Goal: Task Accomplishment & Management: Manage account settings

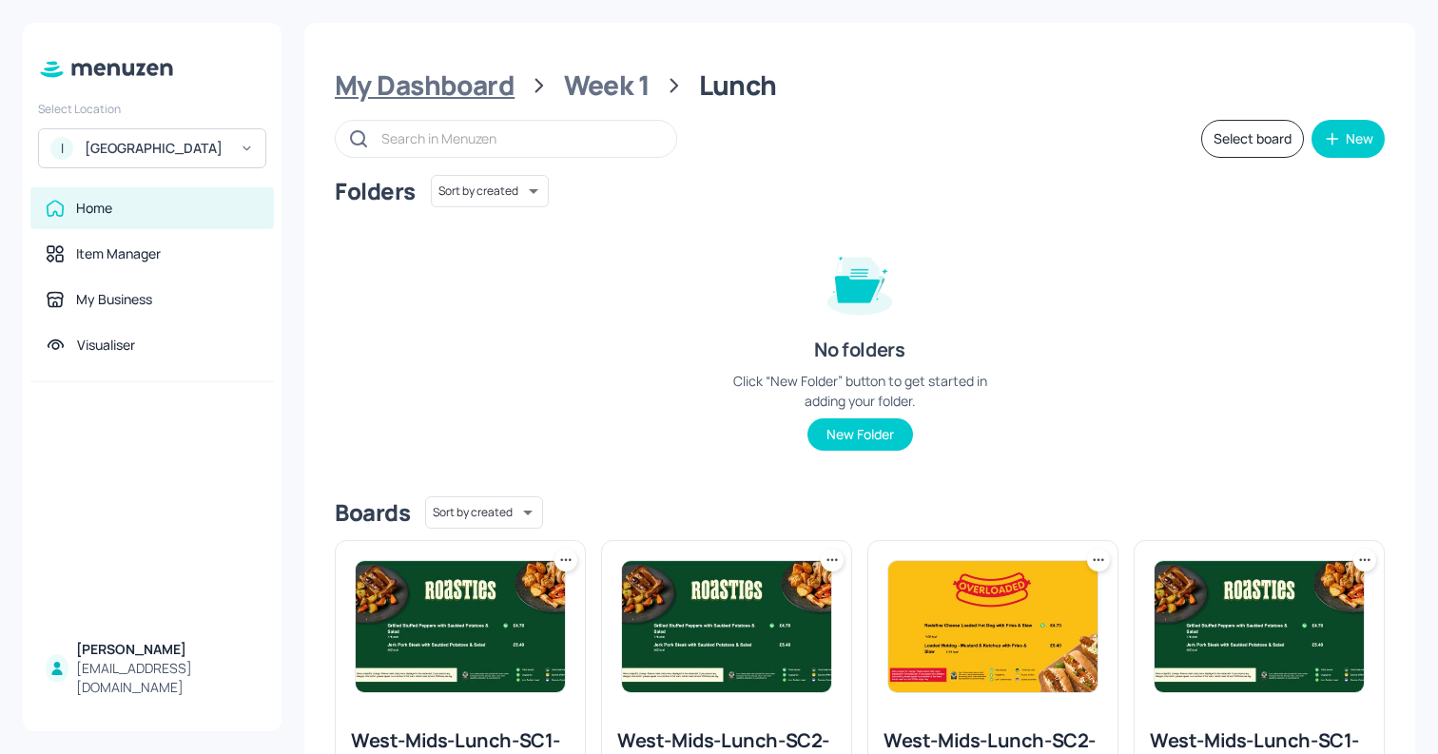
click at [447, 80] on div "My Dashboard" at bounding box center [425, 85] width 180 height 34
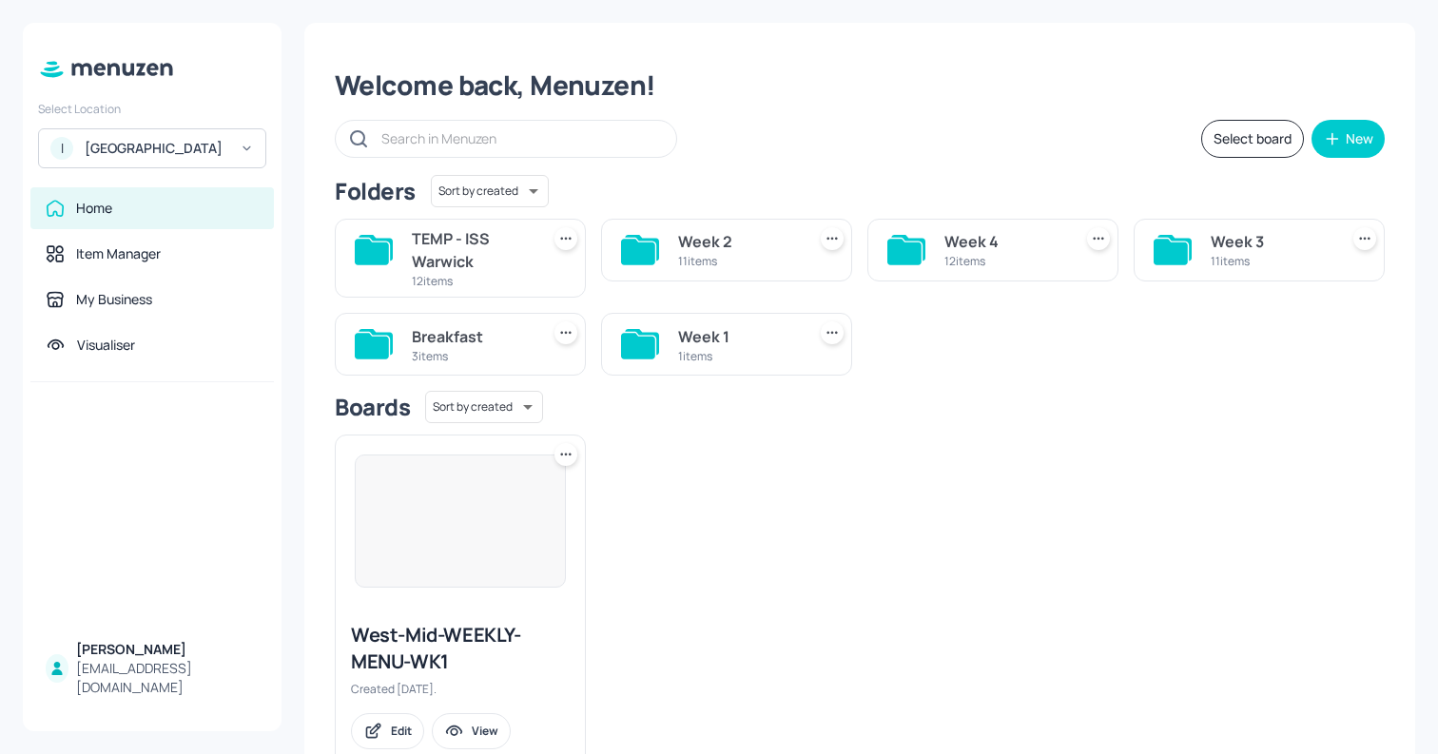
click at [492, 249] on div "TEMP - ISS Warwick" at bounding box center [472, 250] width 120 height 46
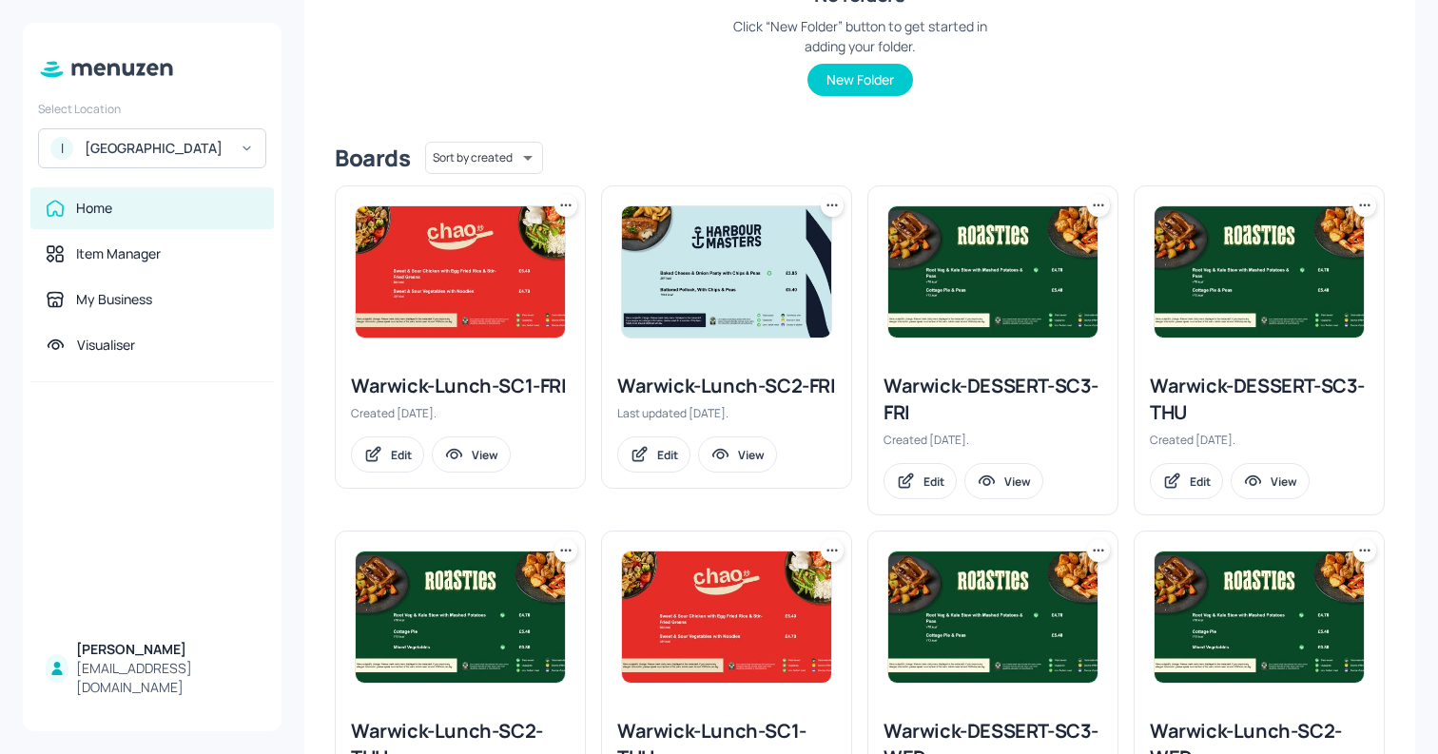
scroll to position [334, 0]
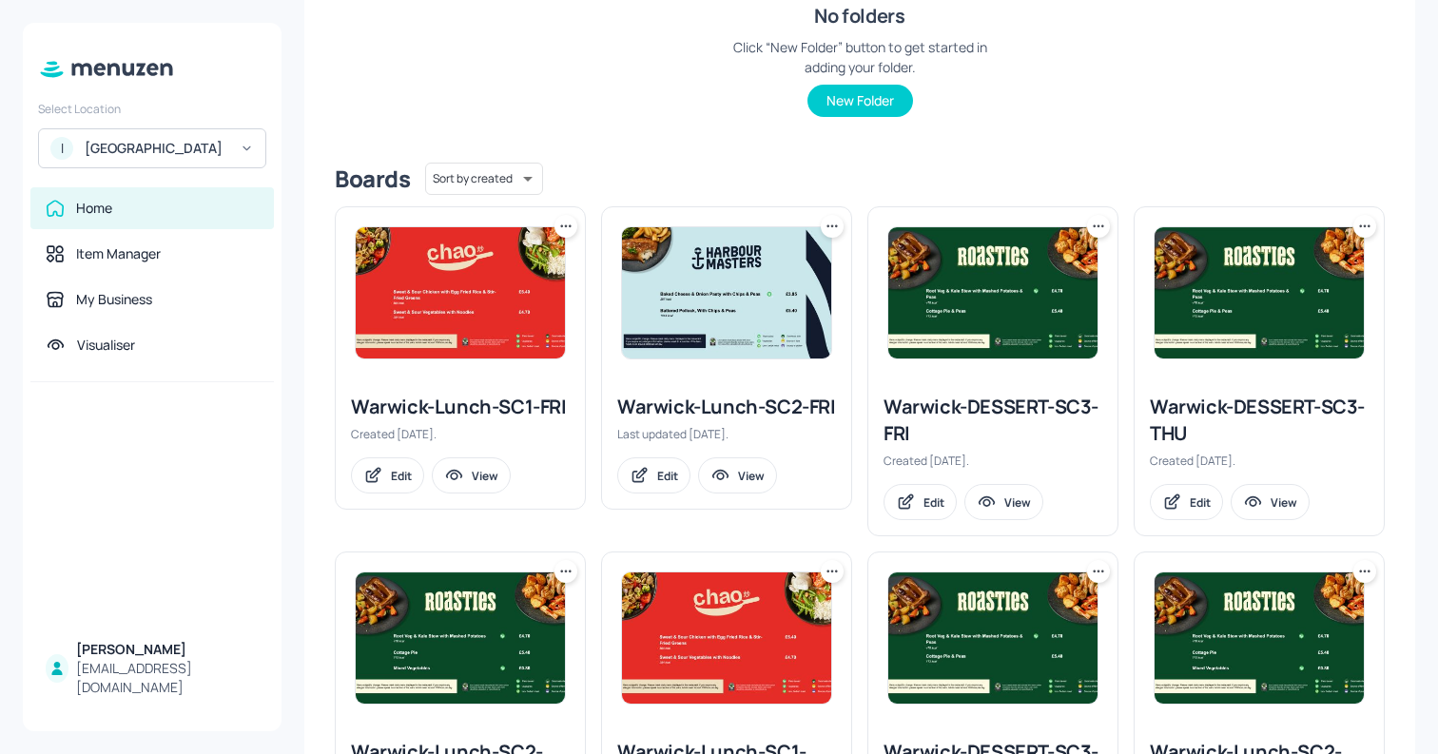
click at [572, 222] on icon at bounding box center [566, 226] width 19 height 19
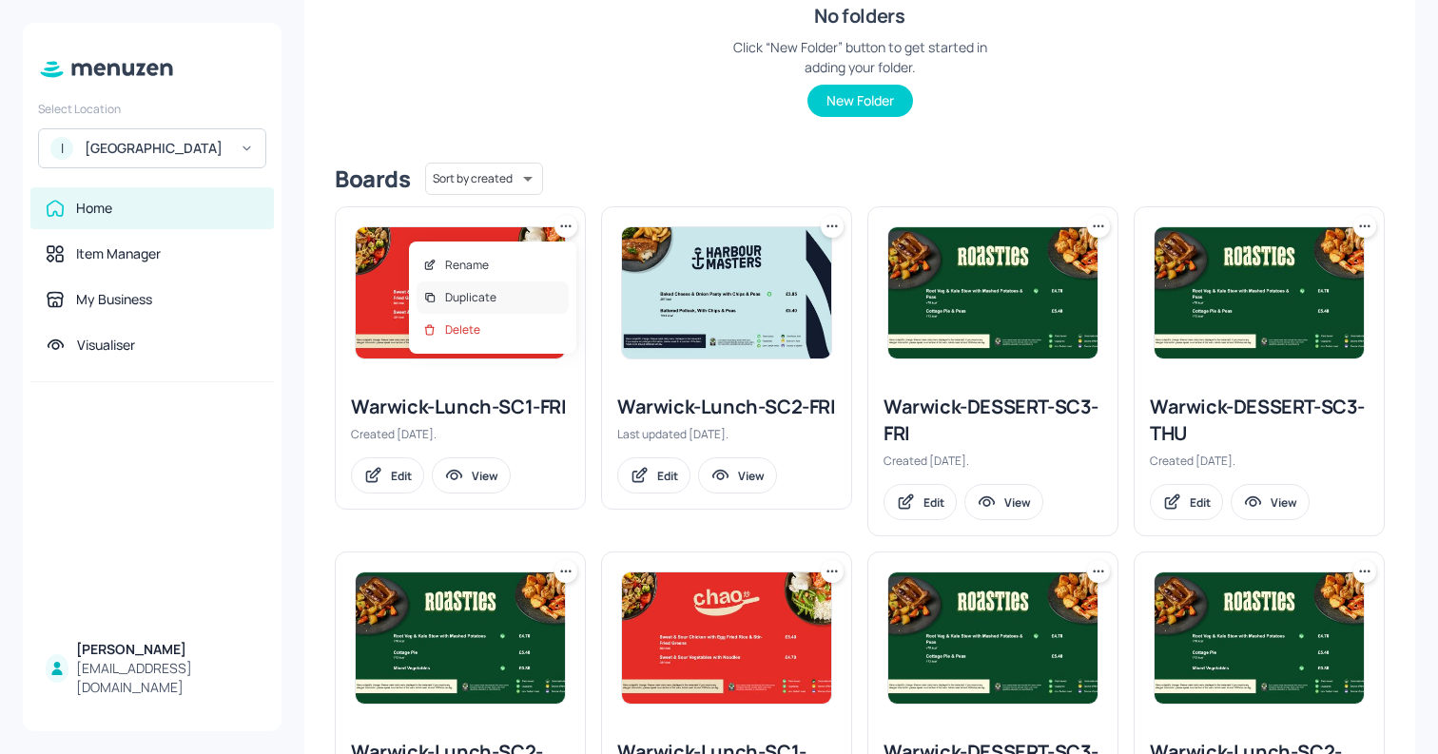
click at [512, 291] on div "Duplicate" at bounding box center [493, 298] width 152 height 32
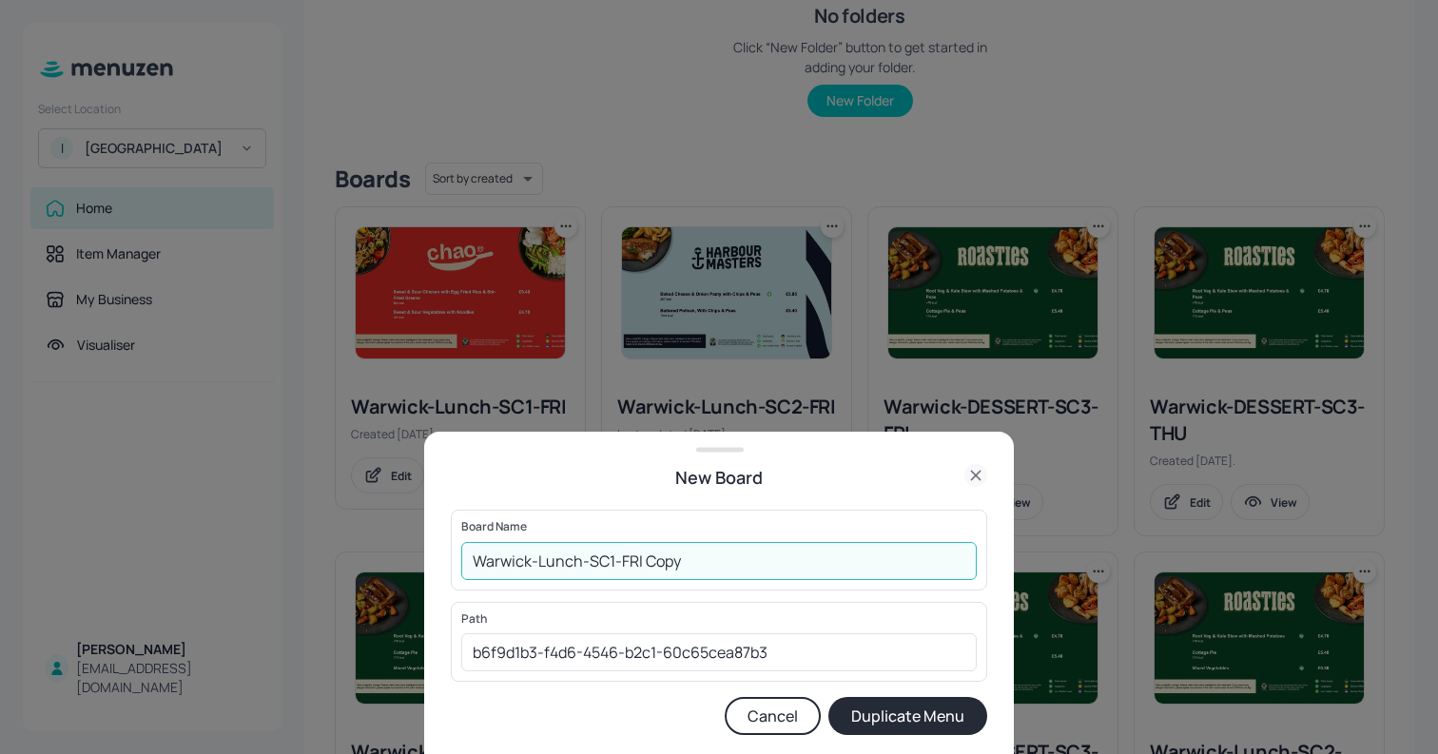
drag, startPoint x: 621, startPoint y: 561, endPoint x: 793, endPoint y: 574, distance: 172.6
click at [793, 574] on input "Warwick-Lunch-SC1-FRI Copy" at bounding box center [719, 561] width 516 height 38
type input "Warwick-Lunch-SC1-SAT"
click at [908, 725] on button "Duplicate Menu" at bounding box center [908, 716] width 159 height 38
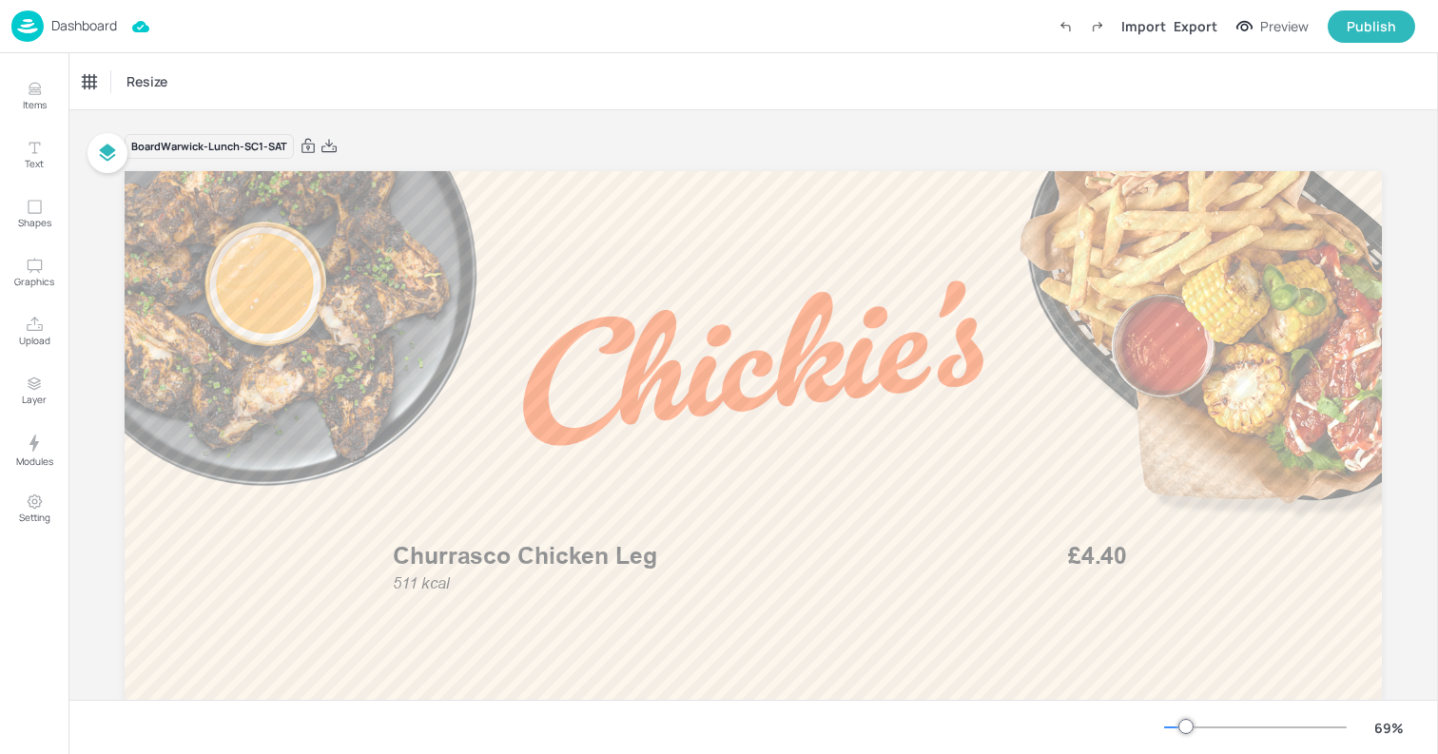
click at [54, 35] on div "Dashboard" at bounding box center [64, 25] width 106 height 31
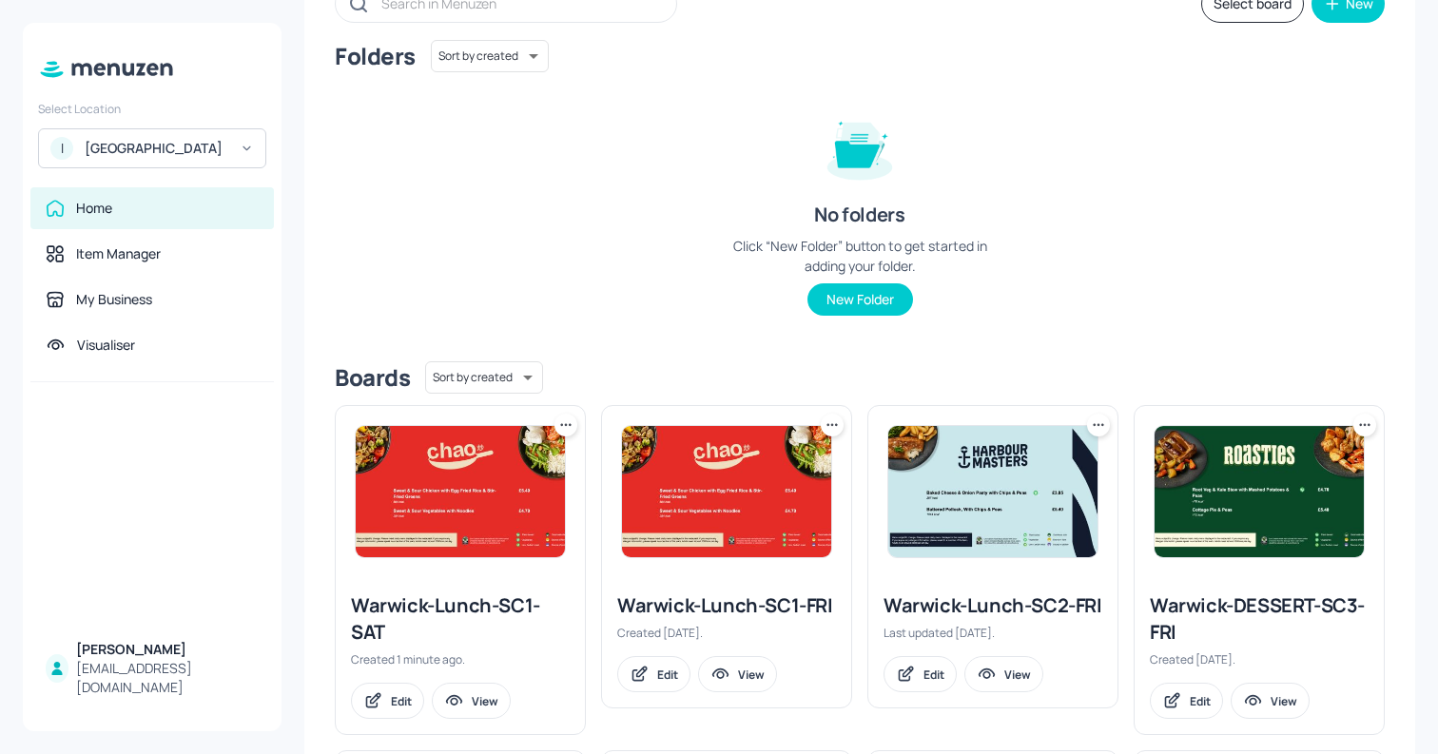
scroll to position [188, 0]
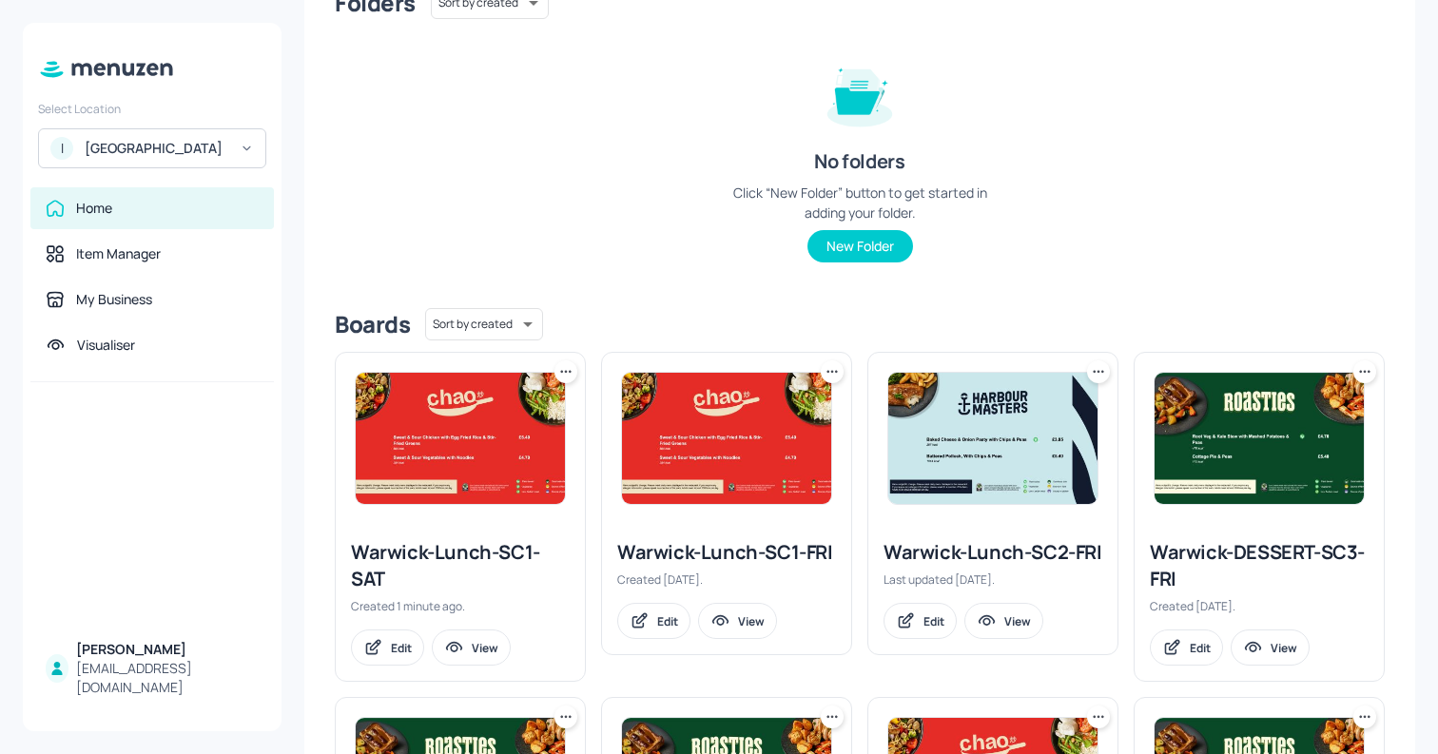
click at [565, 372] on icon at bounding box center [566, 371] width 3 height 3
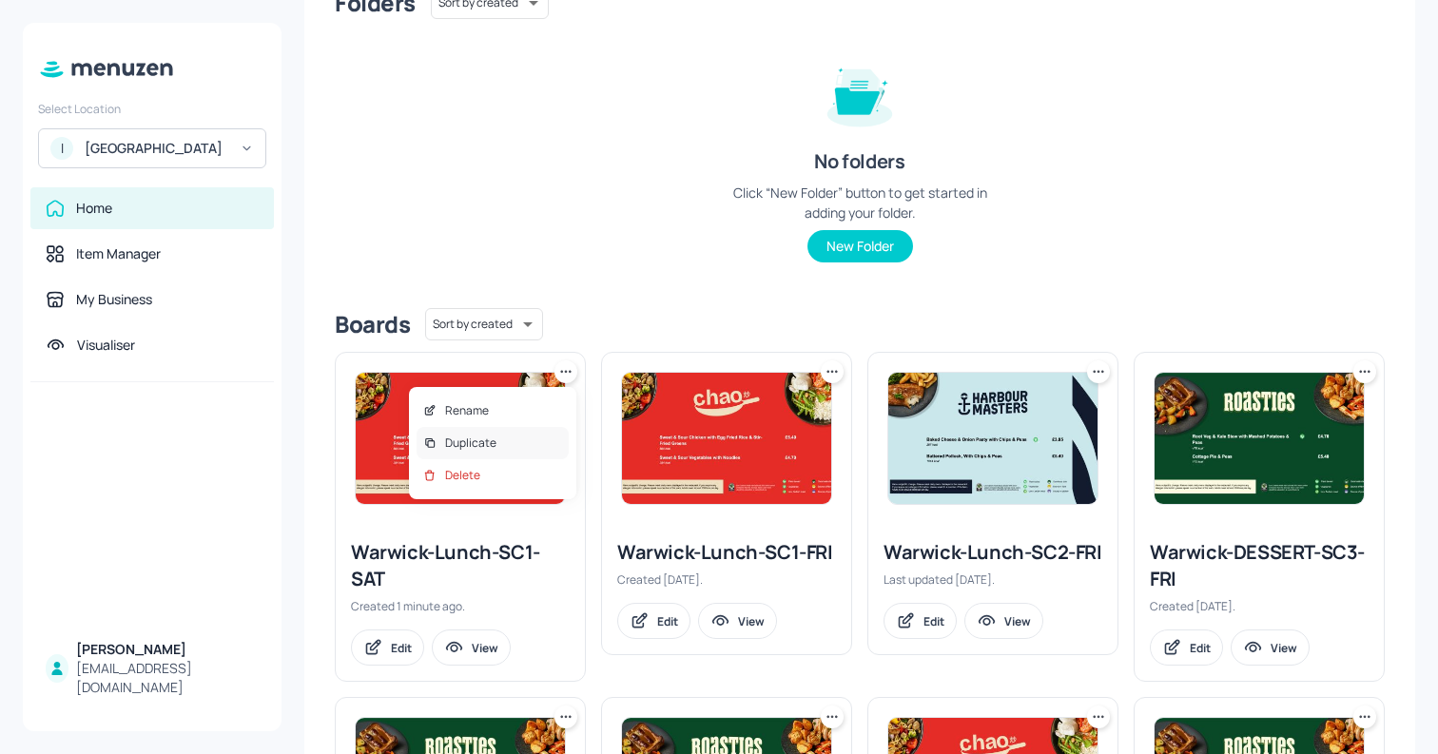
click at [495, 439] on p "Duplicate" at bounding box center [470, 443] width 51 height 17
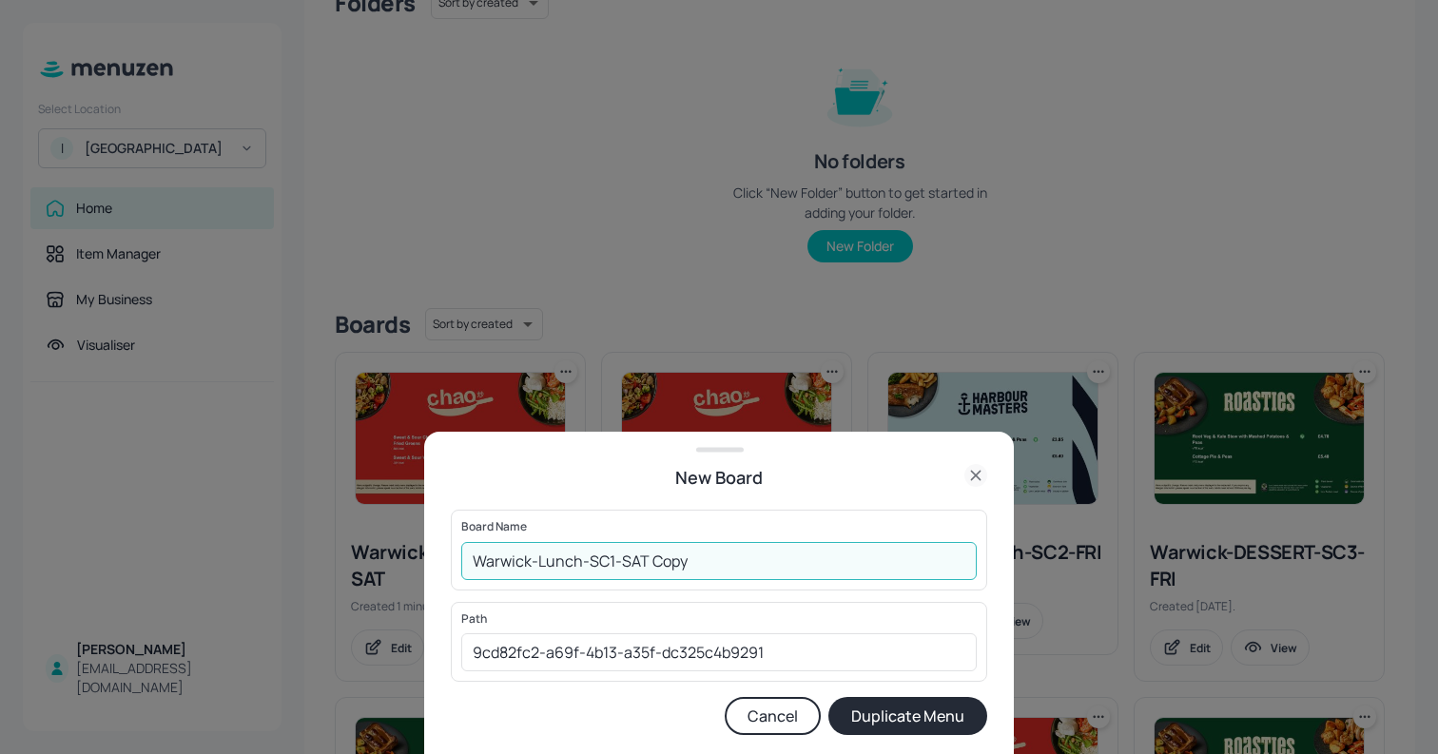
click at [608, 560] on input "Warwick-Lunch-SC1-SAT Copy" at bounding box center [719, 561] width 516 height 38
drag, startPoint x: 654, startPoint y: 562, endPoint x: 807, endPoint y: 585, distance: 154.9
click at [792, 583] on div "Board Name Warwick-Lunch-SC2-SAT Copy ​" at bounding box center [719, 550] width 537 height 80
type input "Warwick-Lunch-SC2-SAT"
click at [829, 697] on button "Duplicate Menu" at bounding box center [908, 716] width 159 height 38
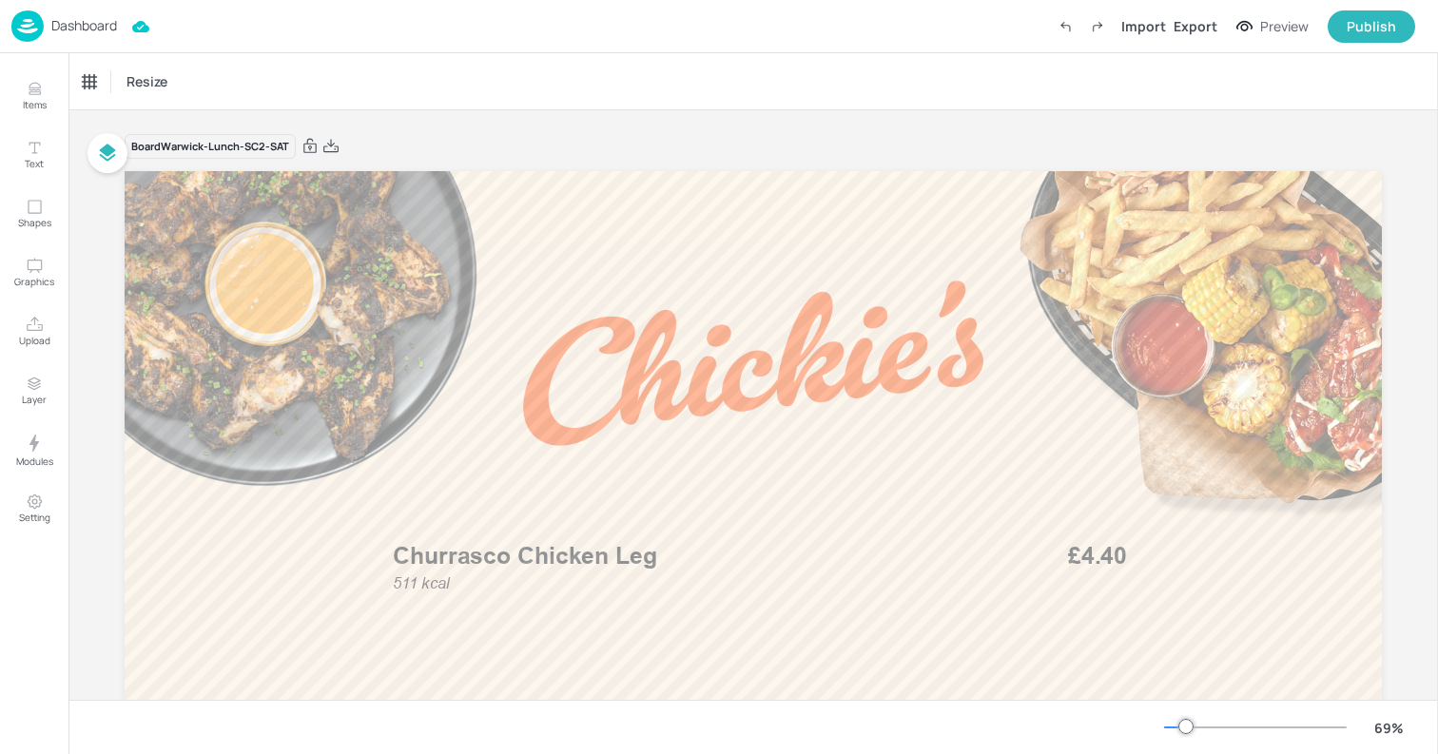
click at [50, 11] on div "Dashboard" at bounding box center [64, 25] width 106 height 31
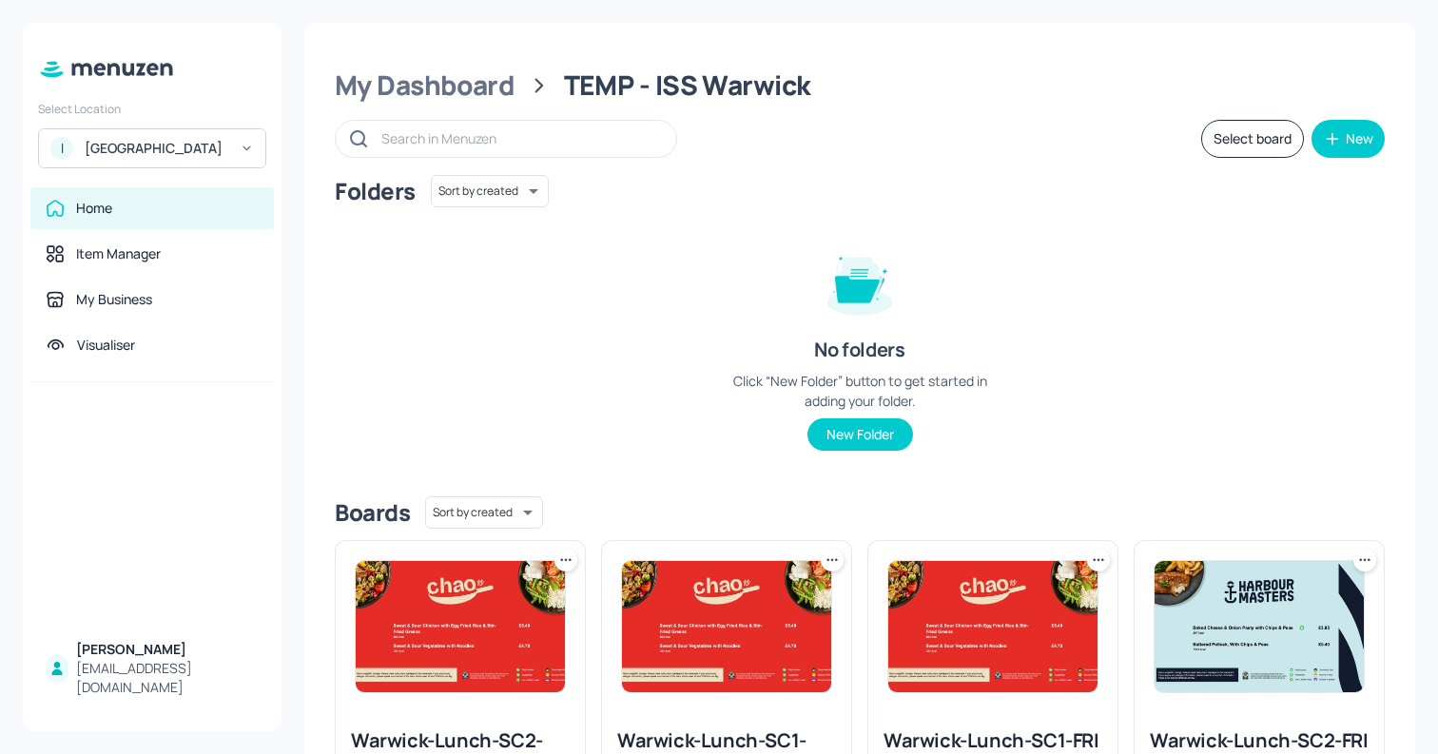
click at [566, 558] on icon at bounding box center [566, 560] width 19 height 19
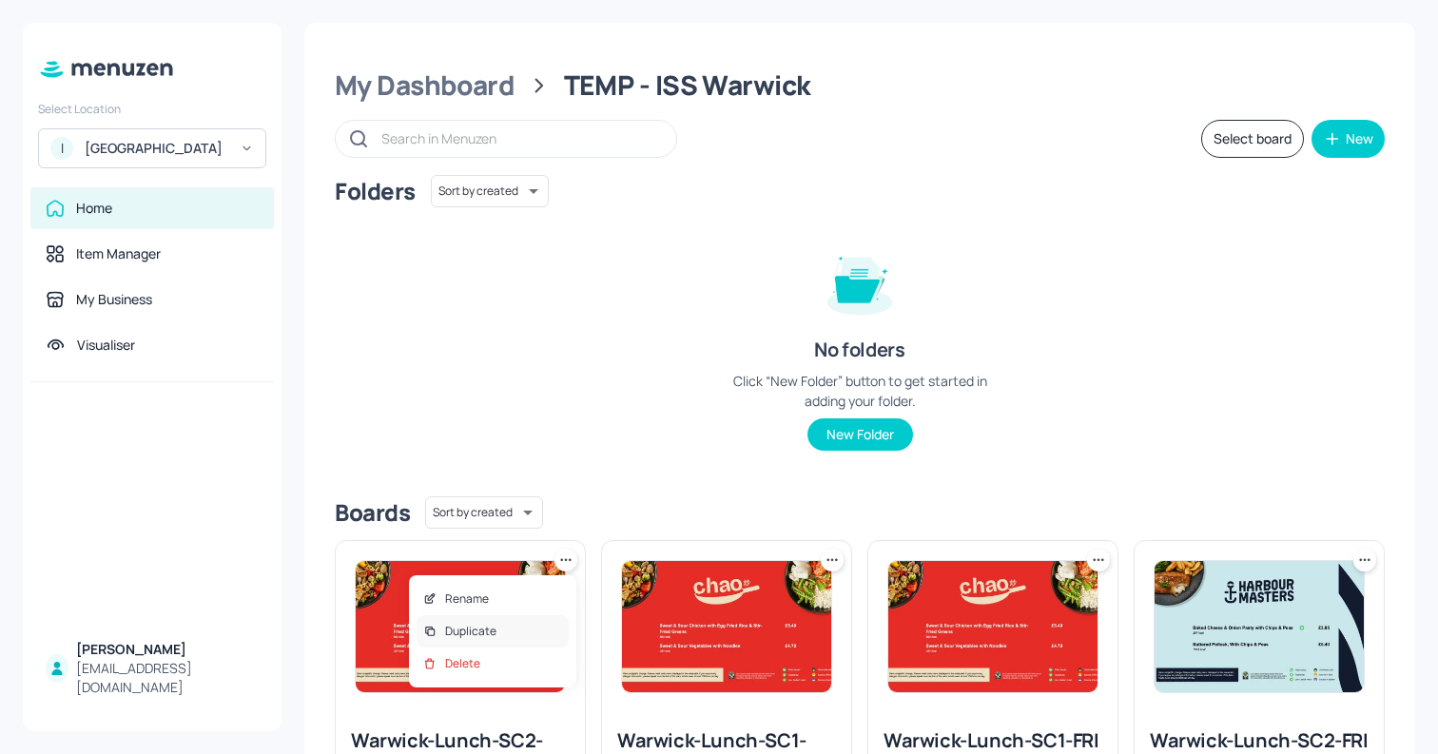
click at [506, 617] on div "Duplicate" at bounding box center [493, 632] width 152 height 32
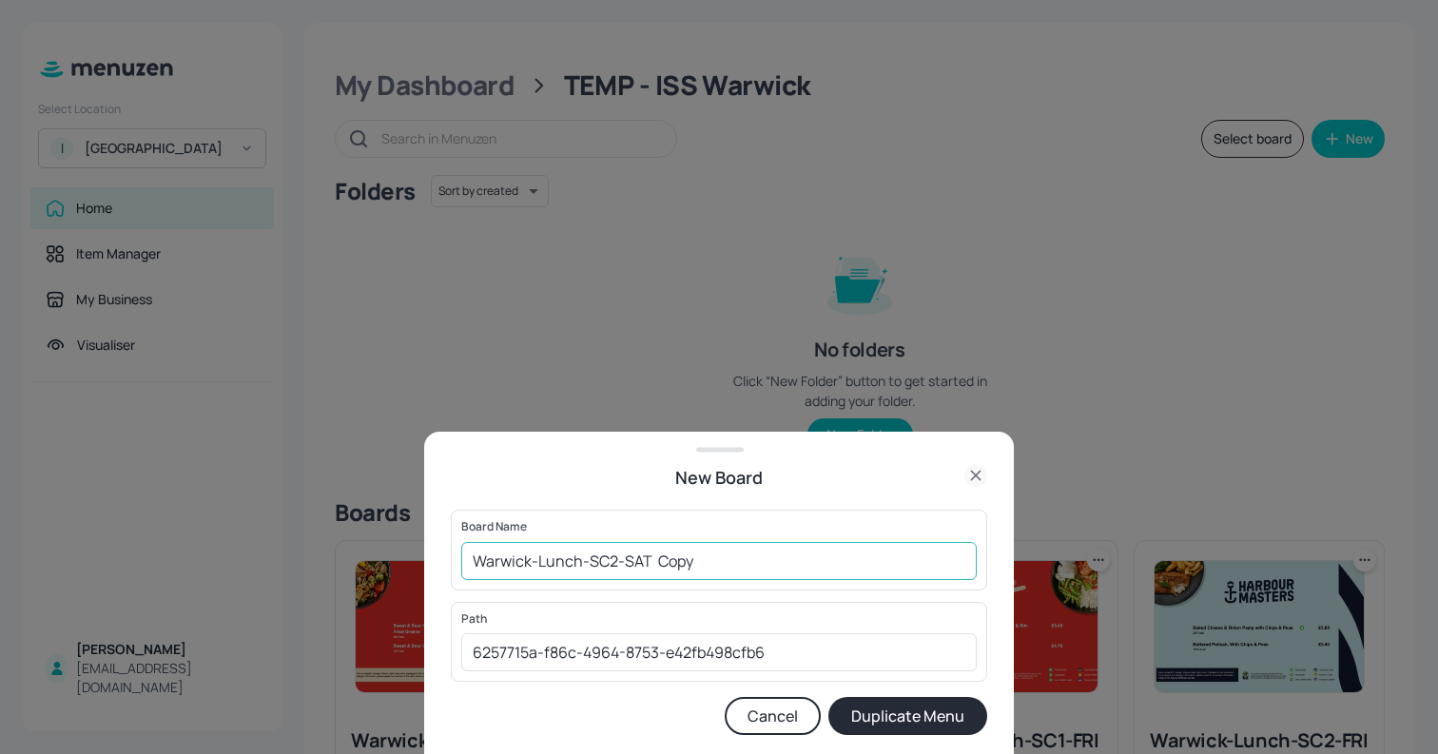
click at [611, 562] on input "Warwick-Lunch-SC2-SAT Copy" at bounding box center [719, 561] width 516 height 38
drag, startPoint x: 655, startPoint y: 558, endPoint x: 766, endPoint y: 563, distance: 111.4
click at [758, 563] on input "Warwick-Lunch-SC3-SAT Copy" at bounding box center [719, 561] width 516 height 38
type input "Warwick-Lunch-SC3-SAT"
click at [829, 697] on button "Duplicate Menu" at bounding box center [908, 716] width 159 height 38
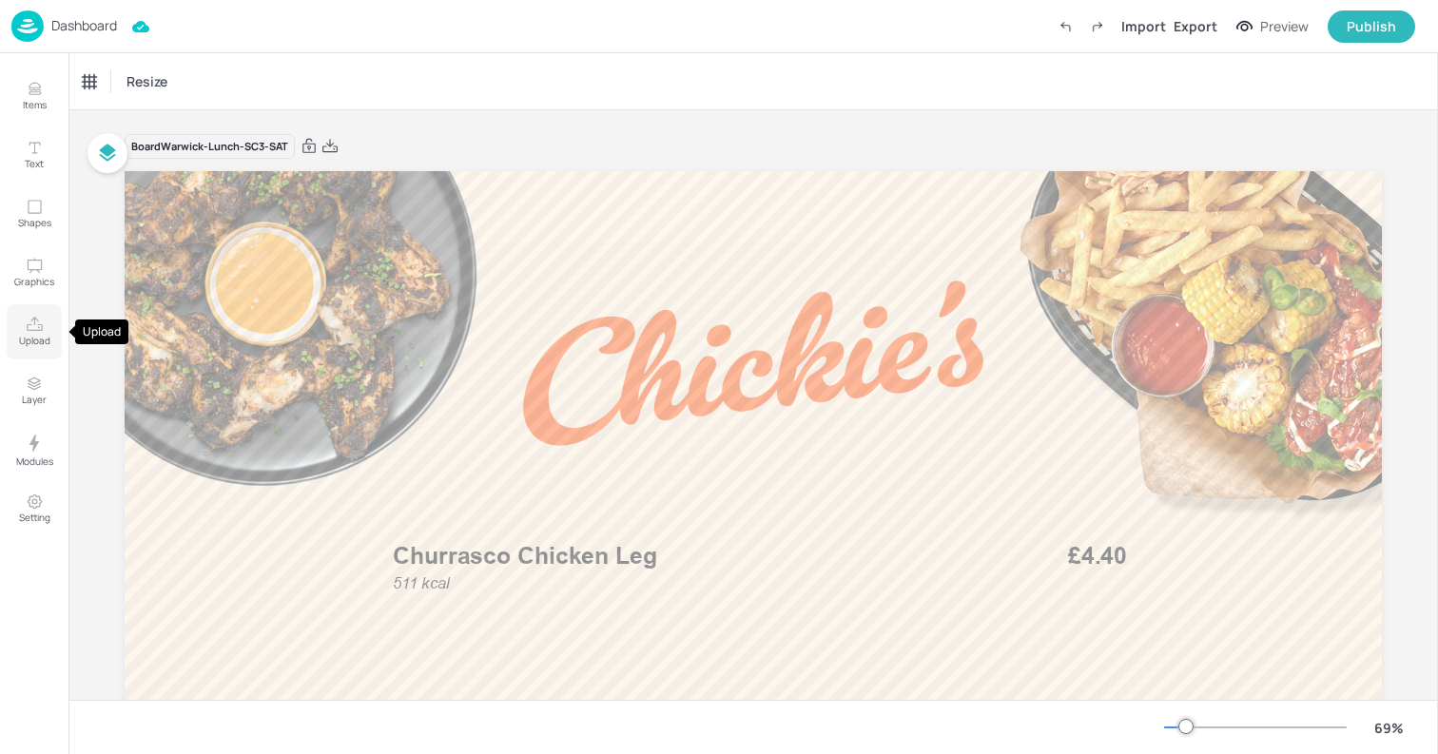
click at [44, 343] on p "Upload" at bounding box center [34, 340] width 31 height 13
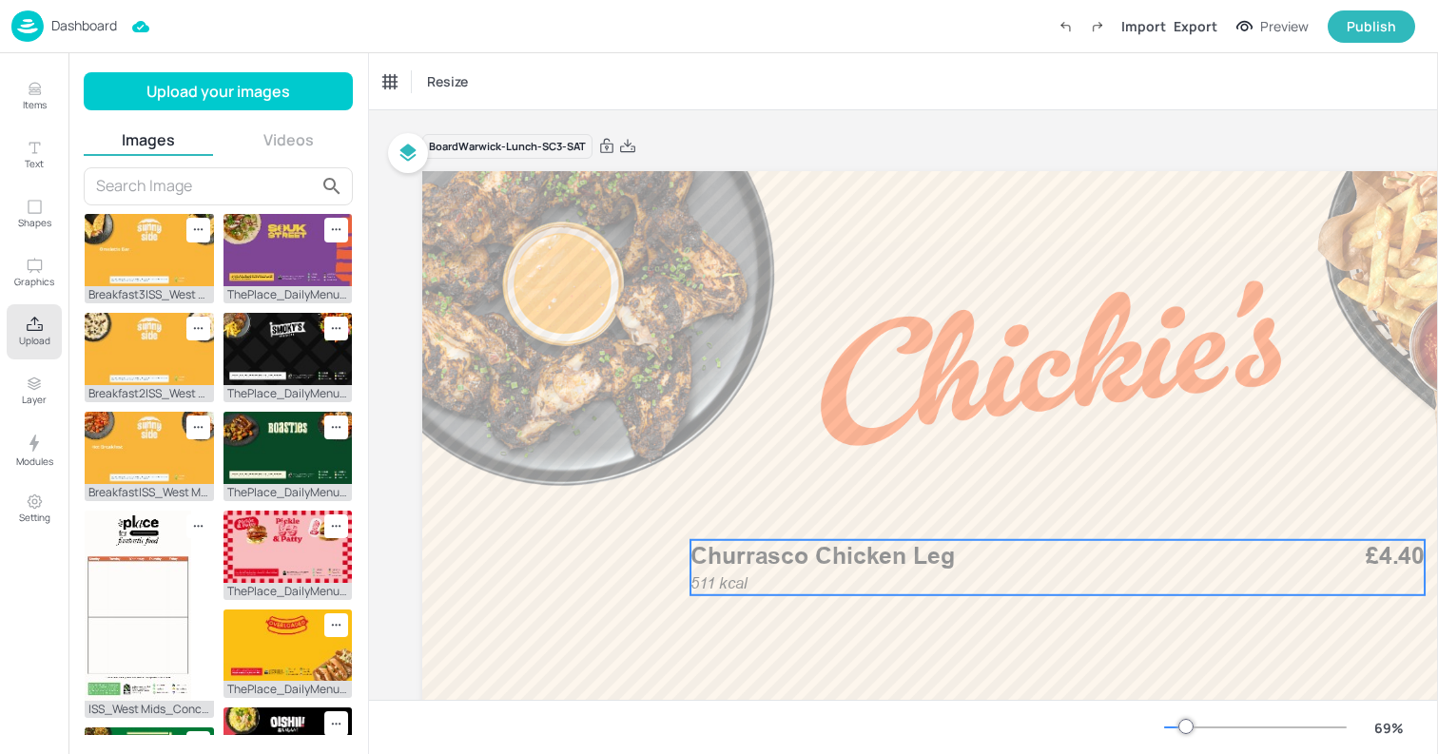
click at [727, 557] on span "Churrasco Chicken Leg" at bounding box center [823, 556] width 264 height 29
click at [474, 82] on div "Churrasco Chicken Leg" at bounding box center [445, 81] width 124 height 17
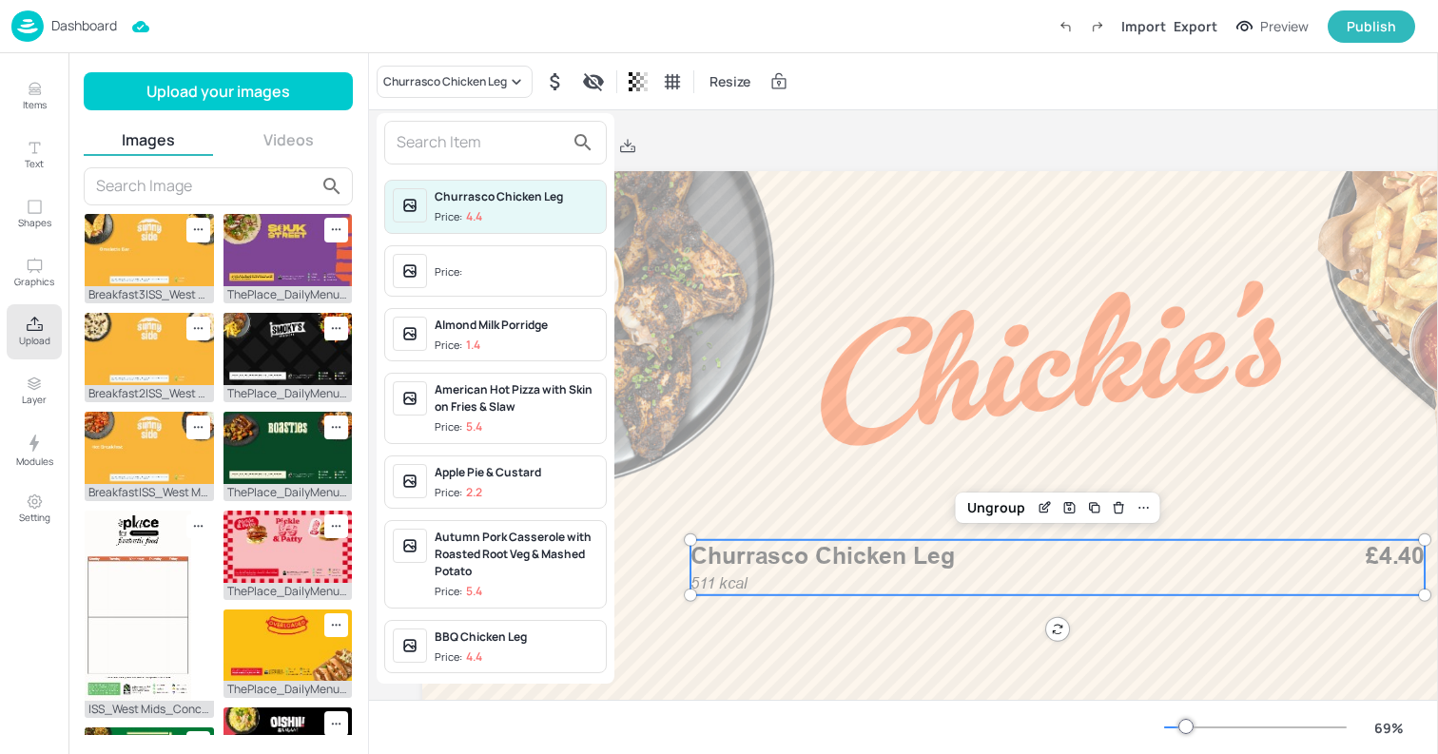
click at [450, 155] on input "text" at bounding box center [480, 142] width 167 height 30
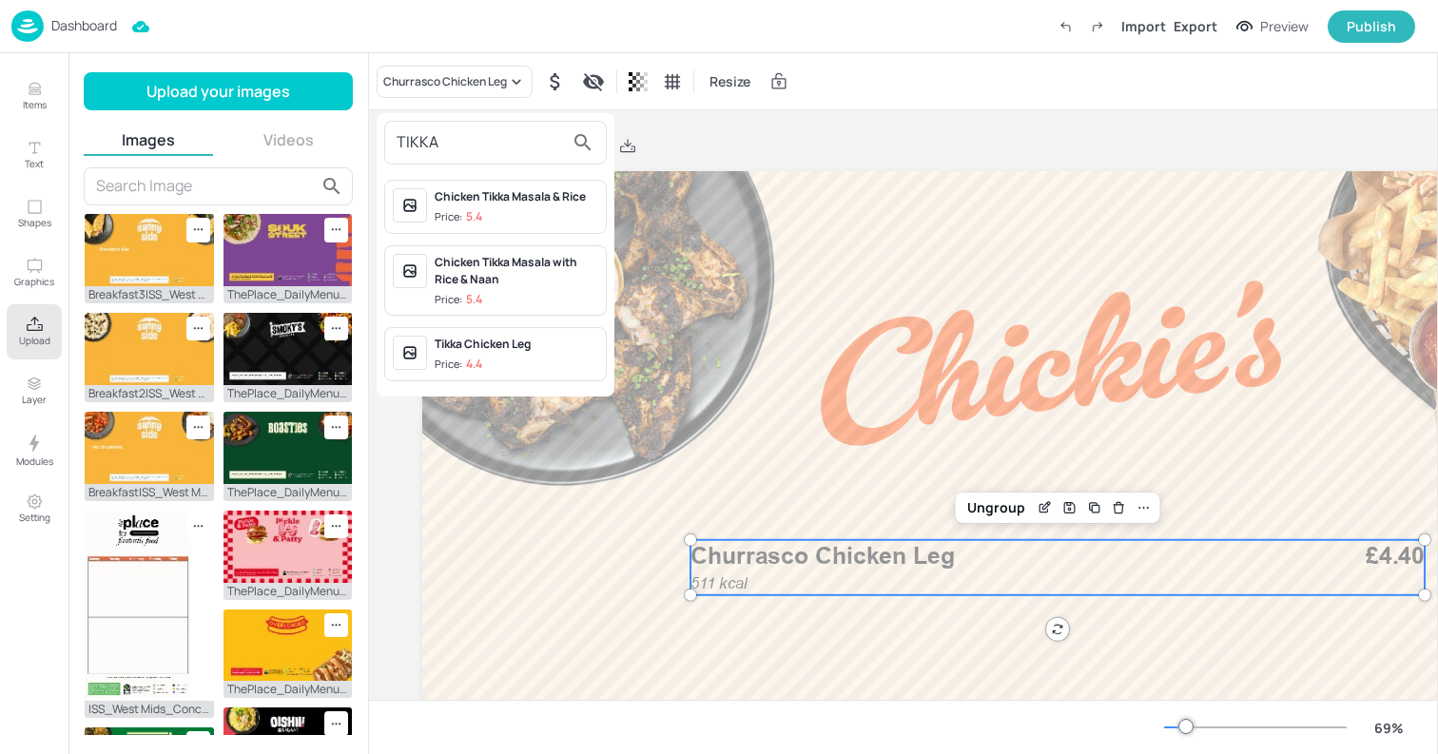
type input "TIKKA"
click at [495, 364] on span "Price: 4.4" at bounding box center [517, 365] width 164 height 16
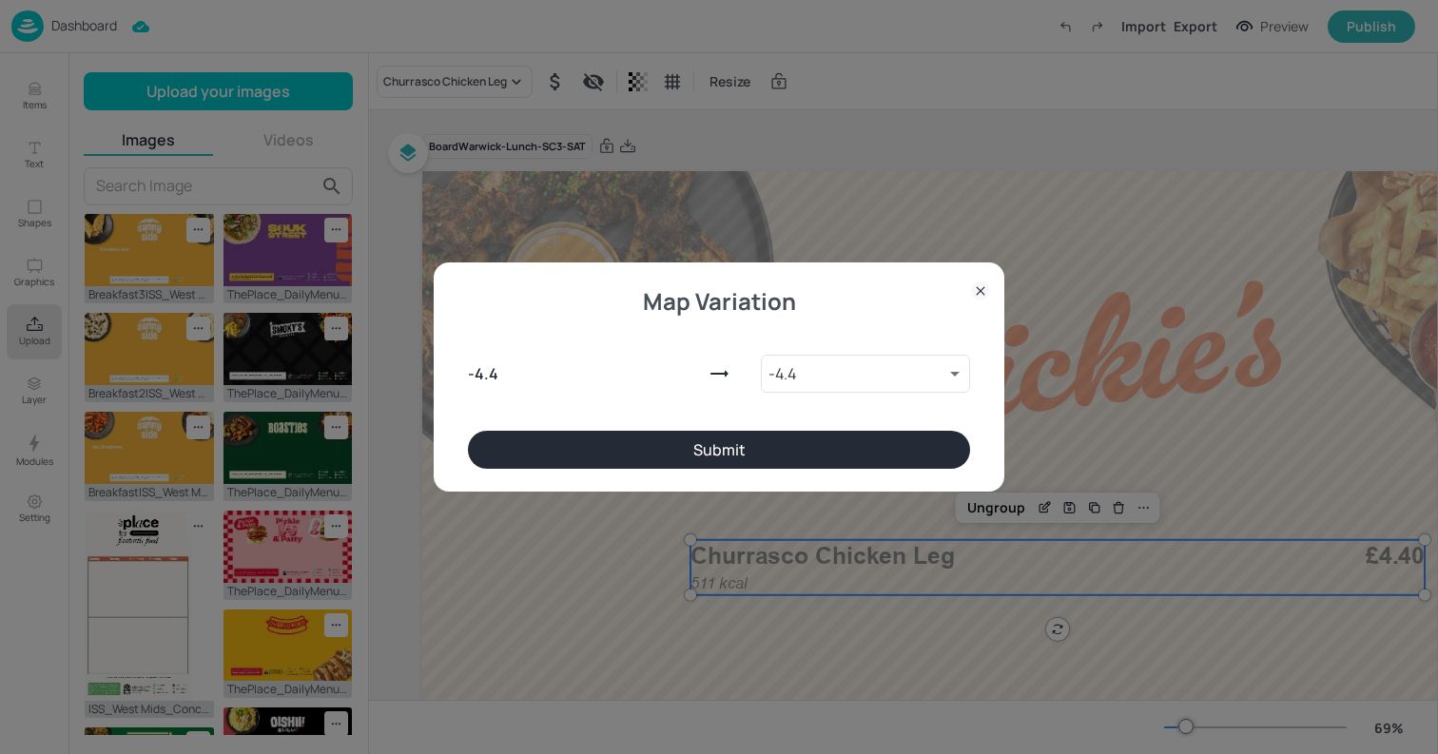
click at [791, 442] on button "Submit" at bounding box center [719, 450] width 502 height 38
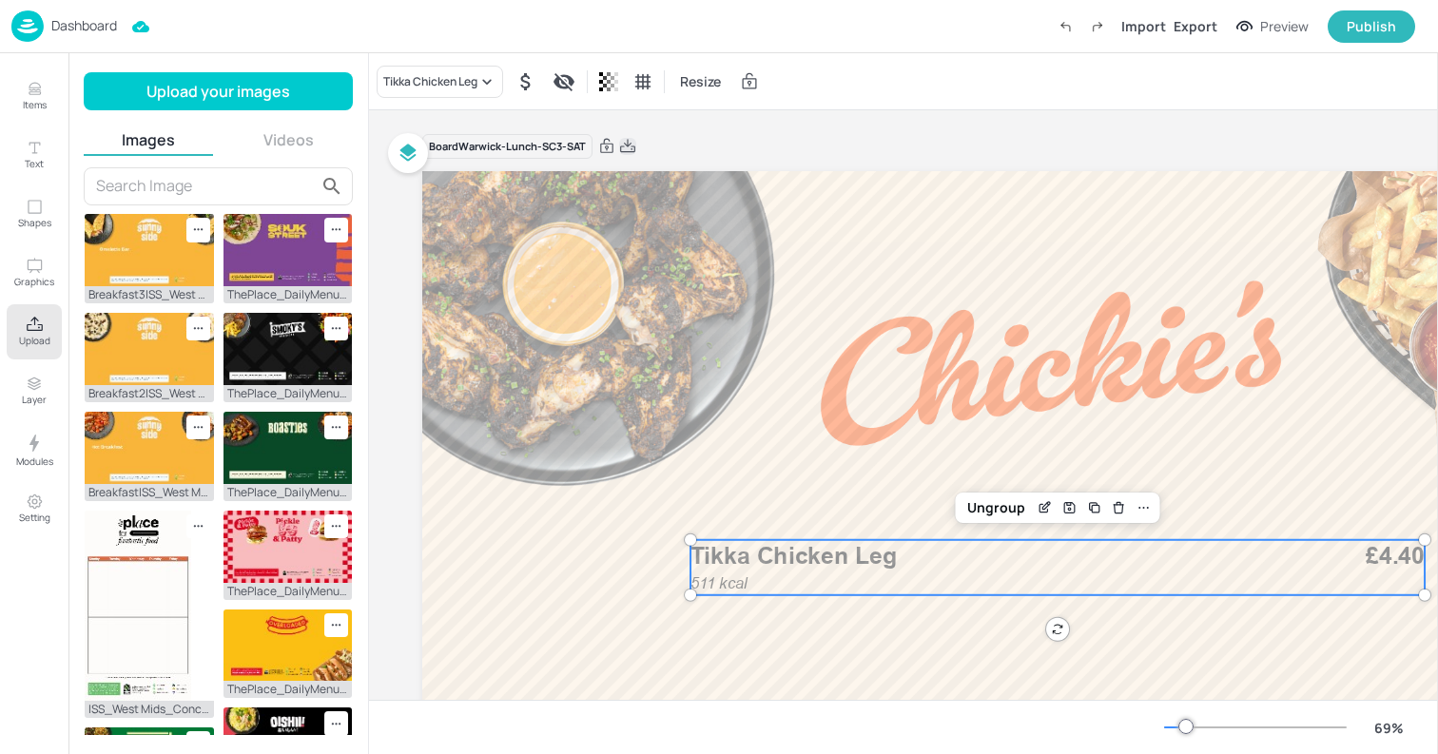
click at [633, 150] on icon at bounding box center [627, 146] width 17 height 19
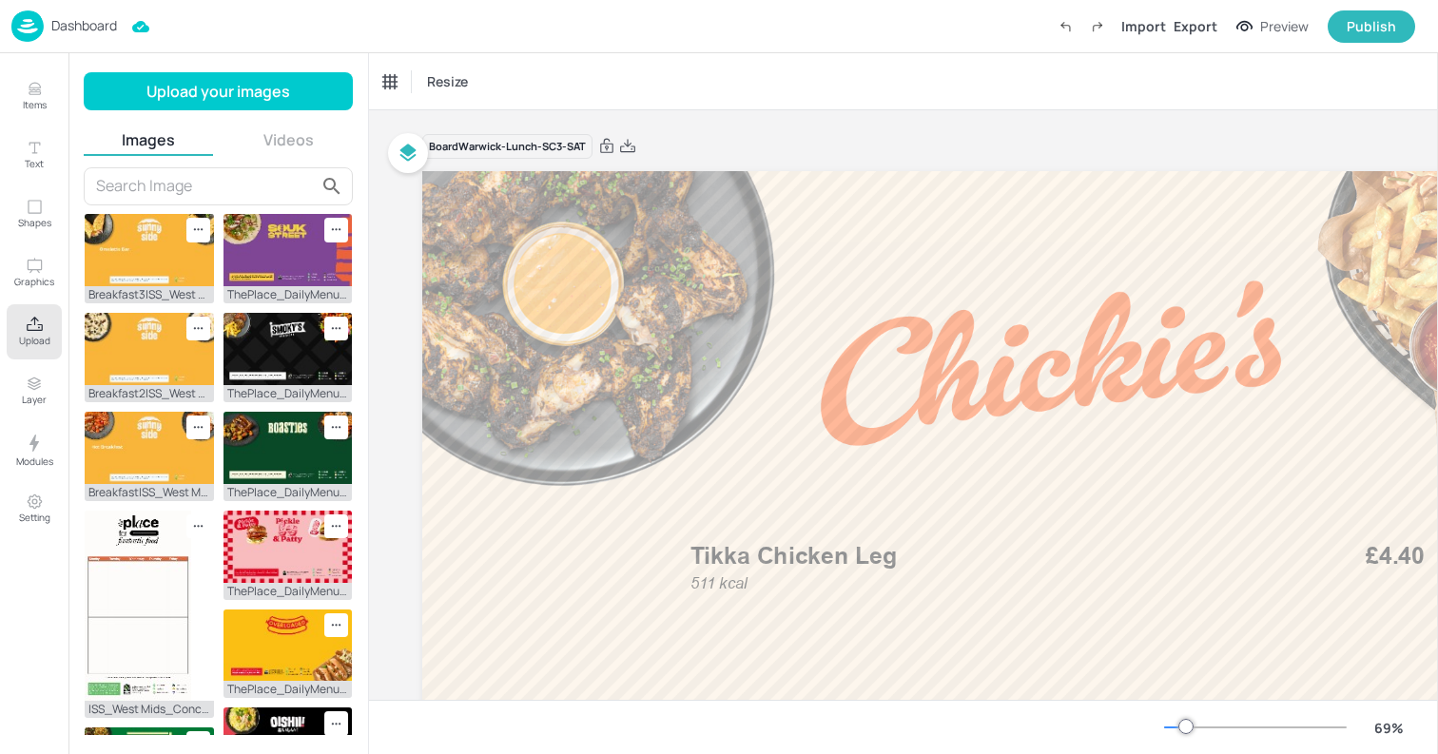
click at [103, 35] on div "Dashboard" at bounding box center [64, 25] width 106 height 31
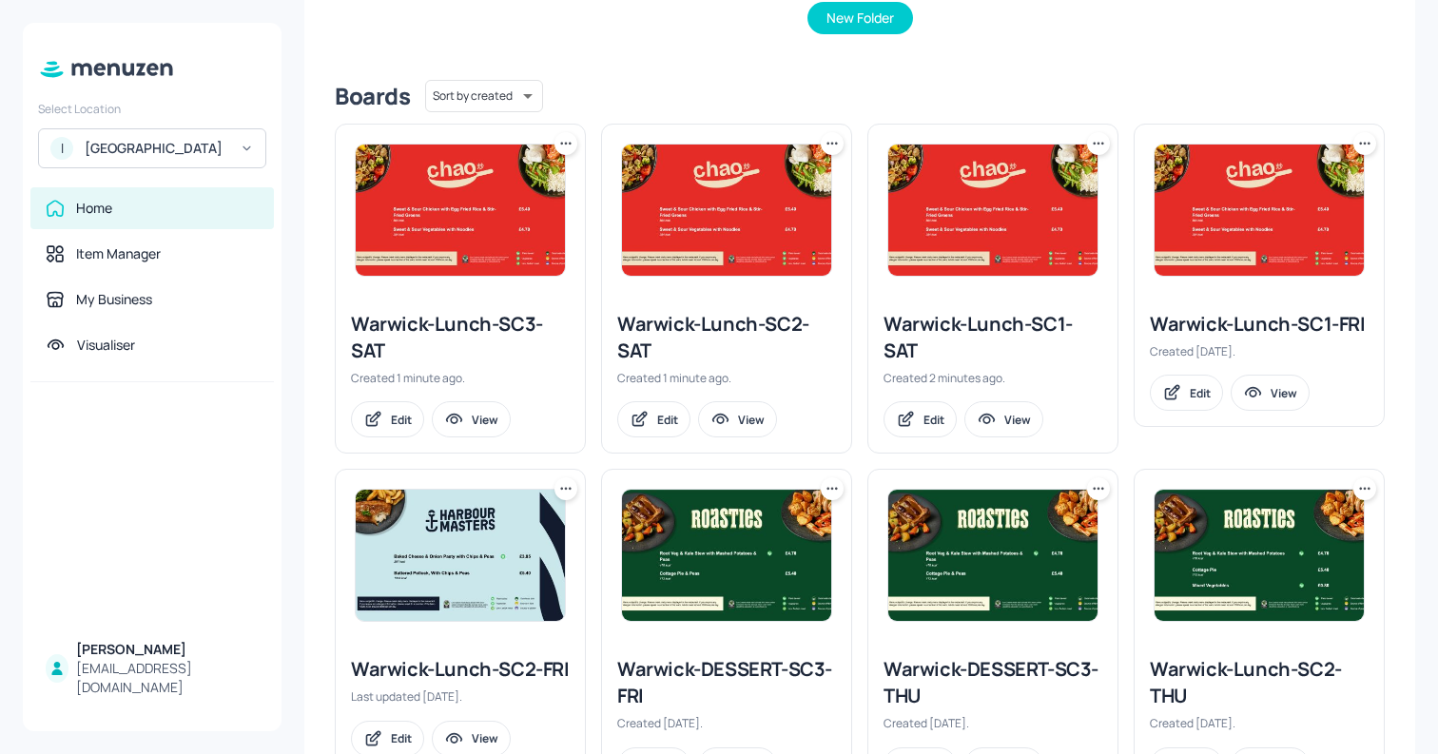
scroll to position [419, 0]
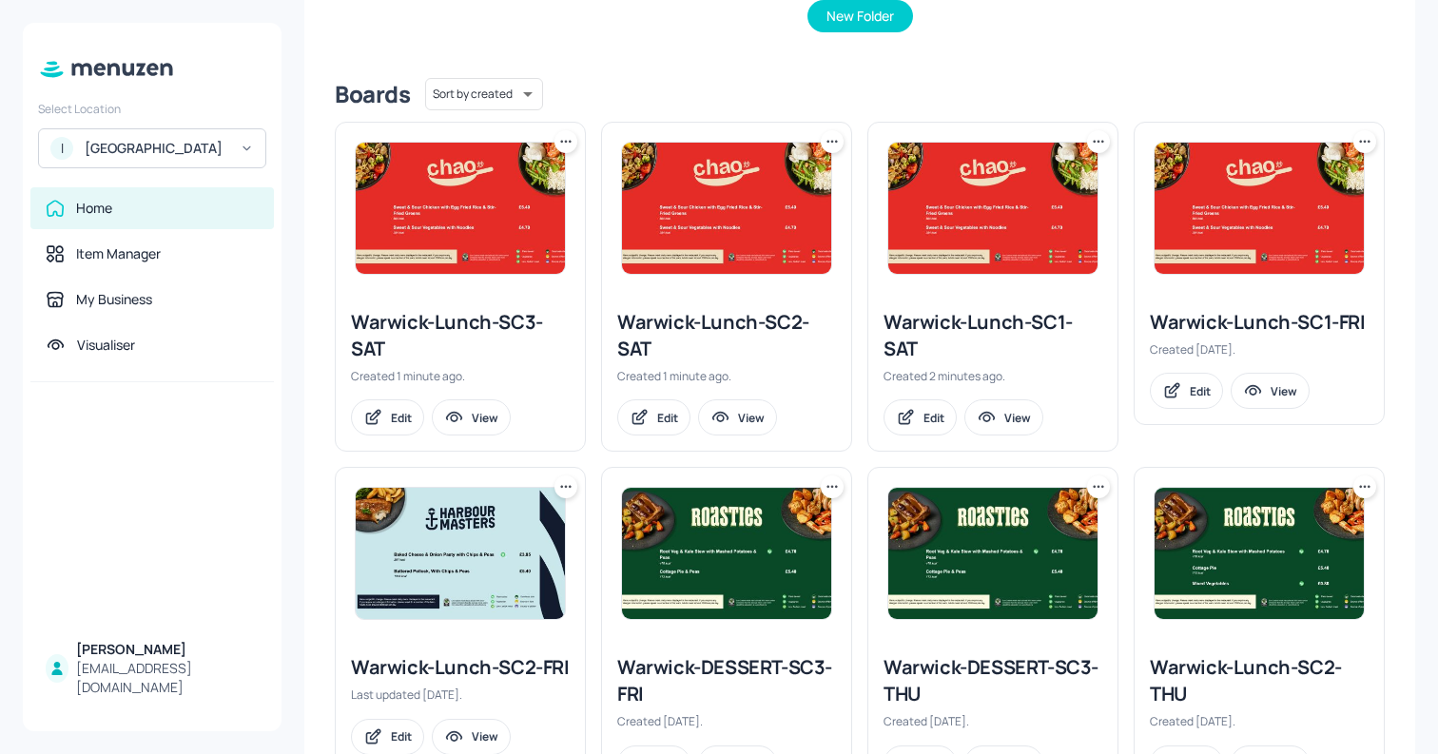
click at [697, 193] on img at bounding box center [726, 208] width 209 height 131
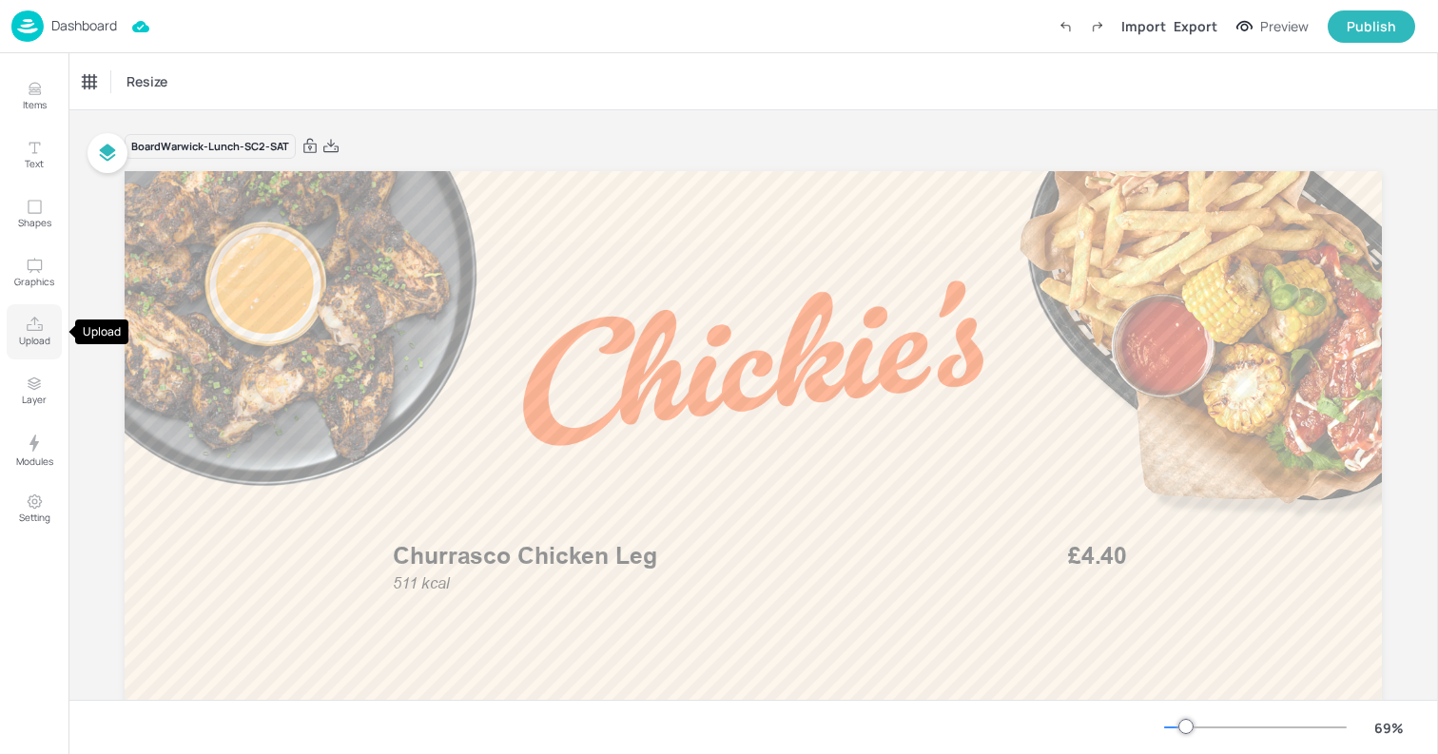
click at [37, 330] on icon "Upload" at bounding box center [35, 325] width 18 height 18
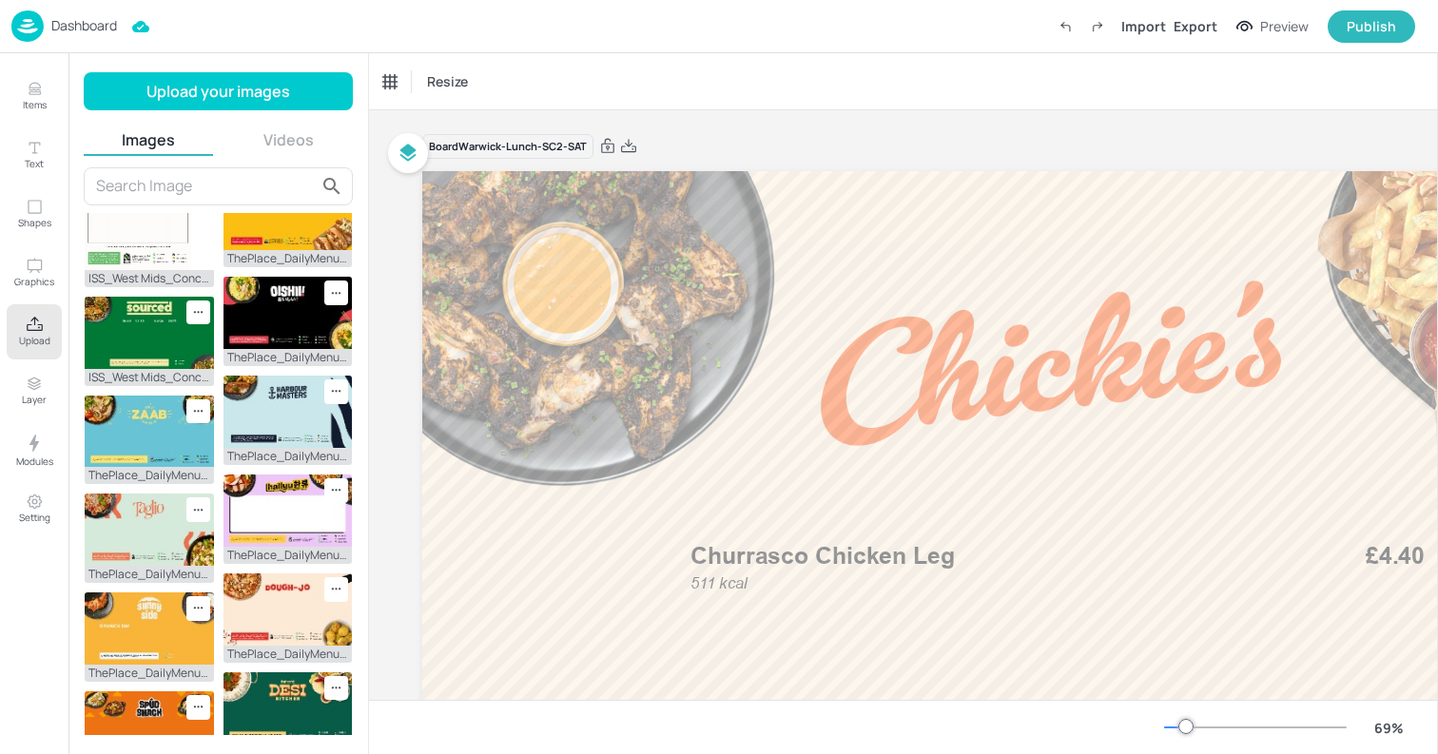
scroll to position [460, 0]
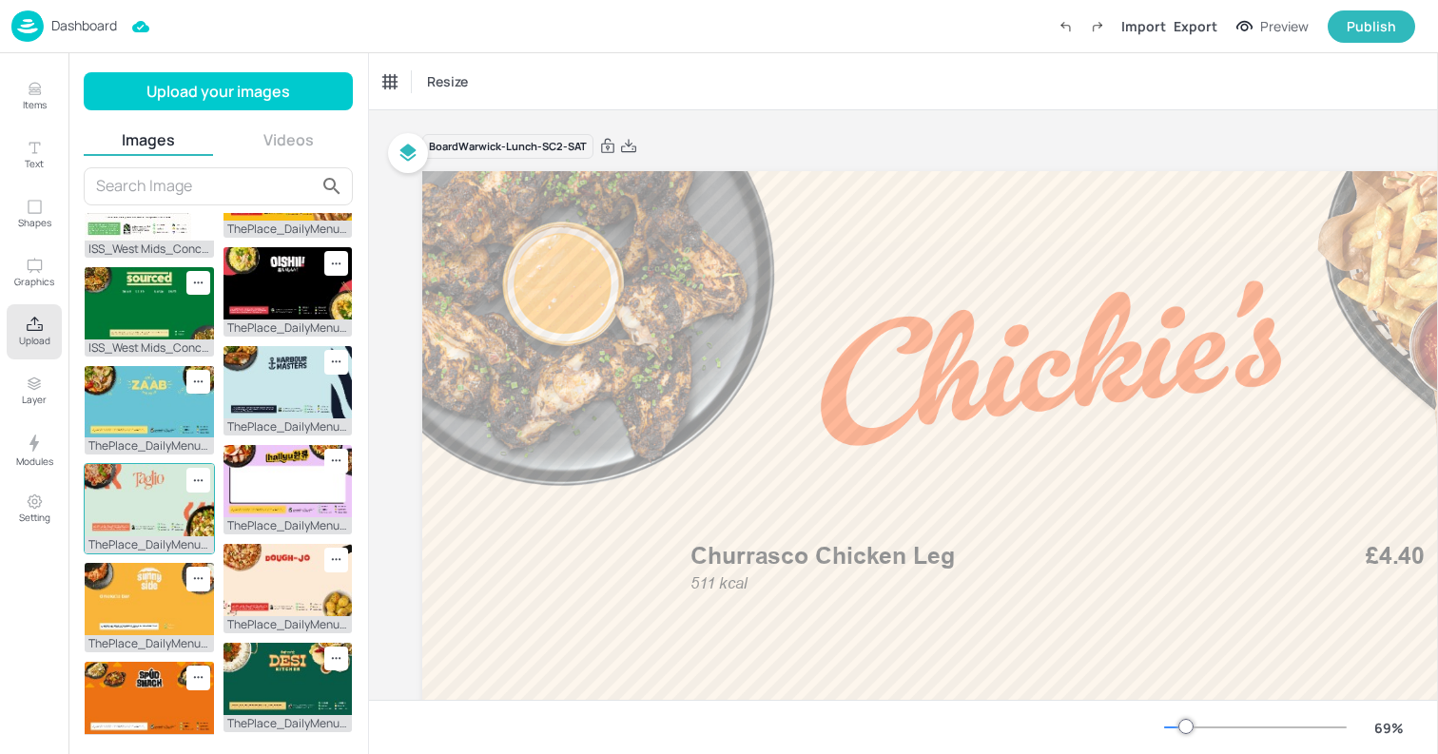
click at [135, 486] on img at bounding box center [149, 500] width 129 height 72
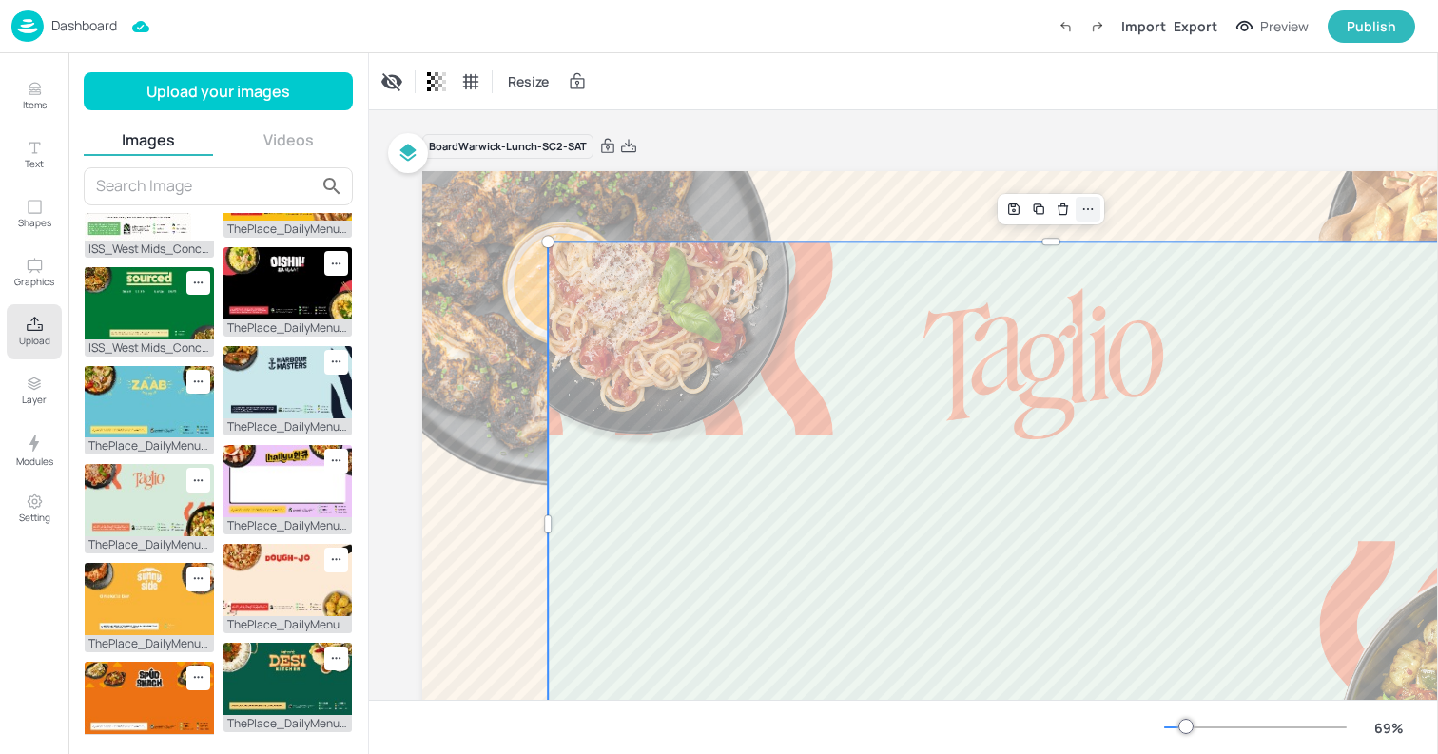
click at [1087, 215] on icon at bounding box center [1088, 209] width 15 height 15
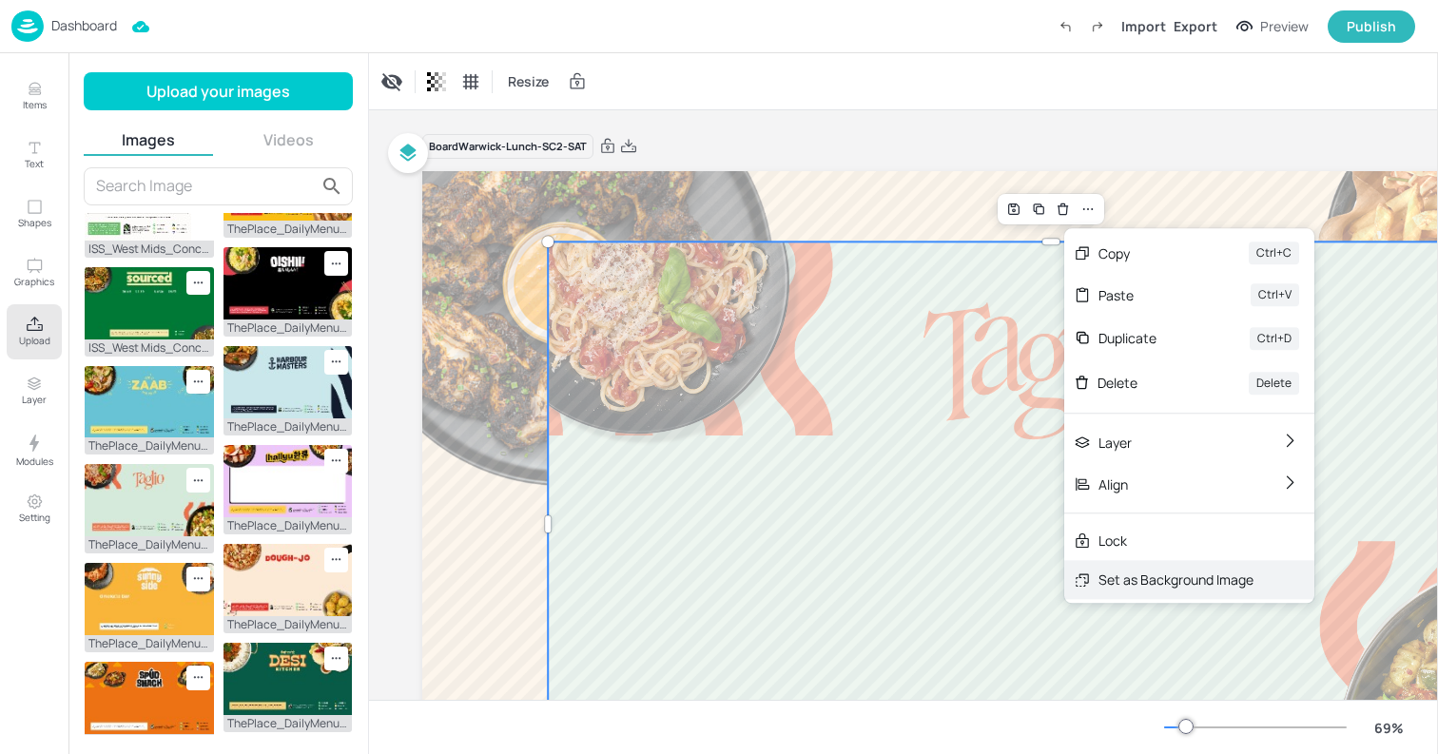
click at [1111, 571] on div "Set as Background Image" at bounding box center [1176, 580] width 155 height 20
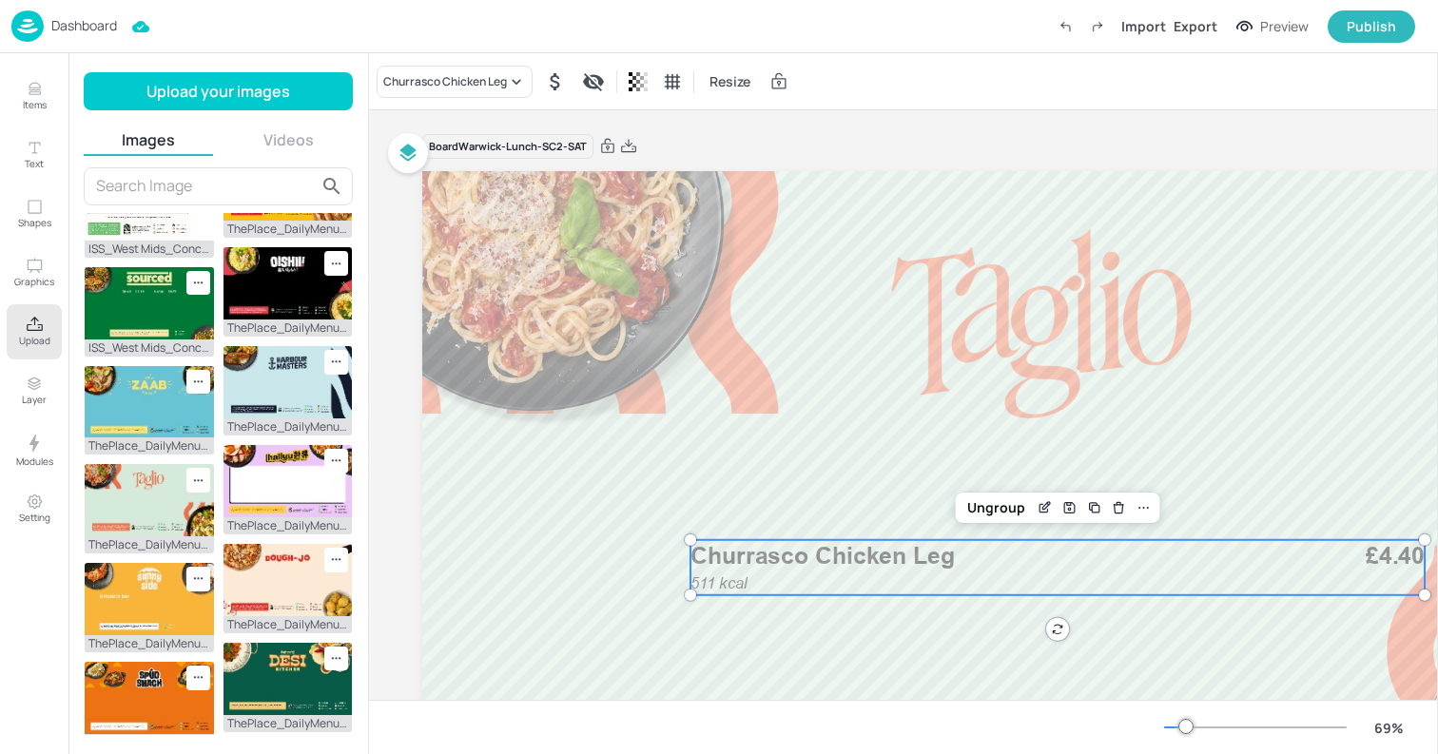
click at [911, 568] on span "Churrasco Chicken Leg" at bounding box center [823, 556] width 264 height 29
click at [420, 78] on div "Churrasco Chicken Leg" at bounding box center [445, 81] width 124 height 17
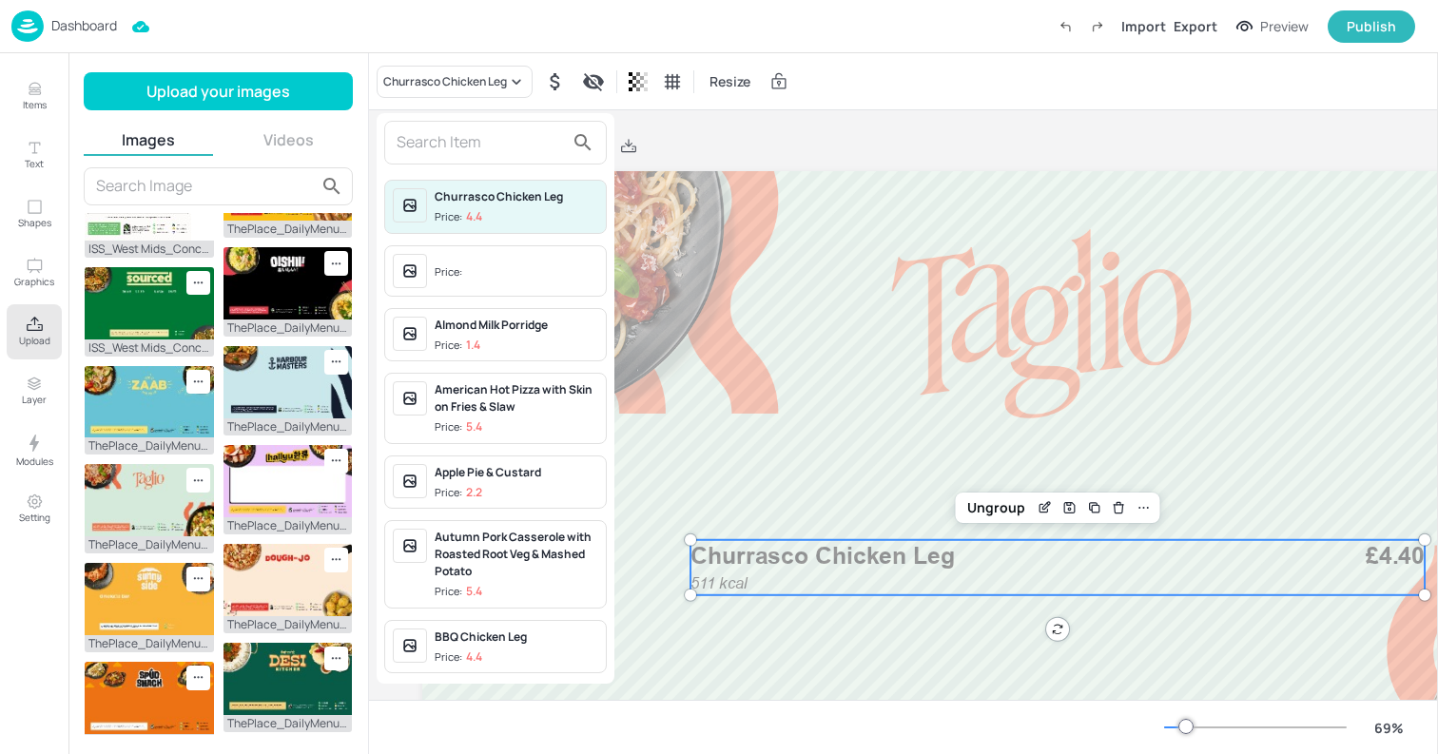
click at [434, 131] on input "text" at bounding box center [480, 142] width 167 height 30
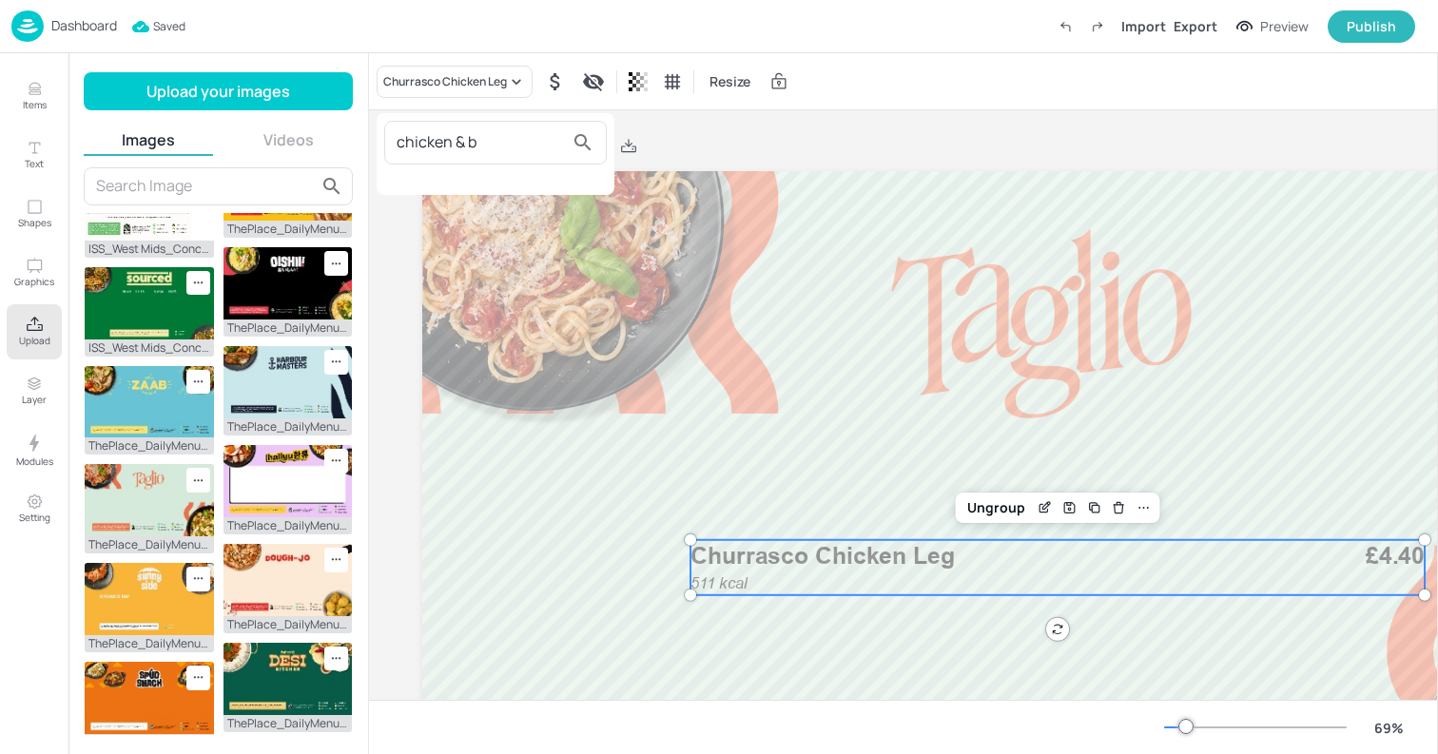
type input "chicken & b"
click at [288, 89] on div at bounding box center [719, 377] width 1438 height 754
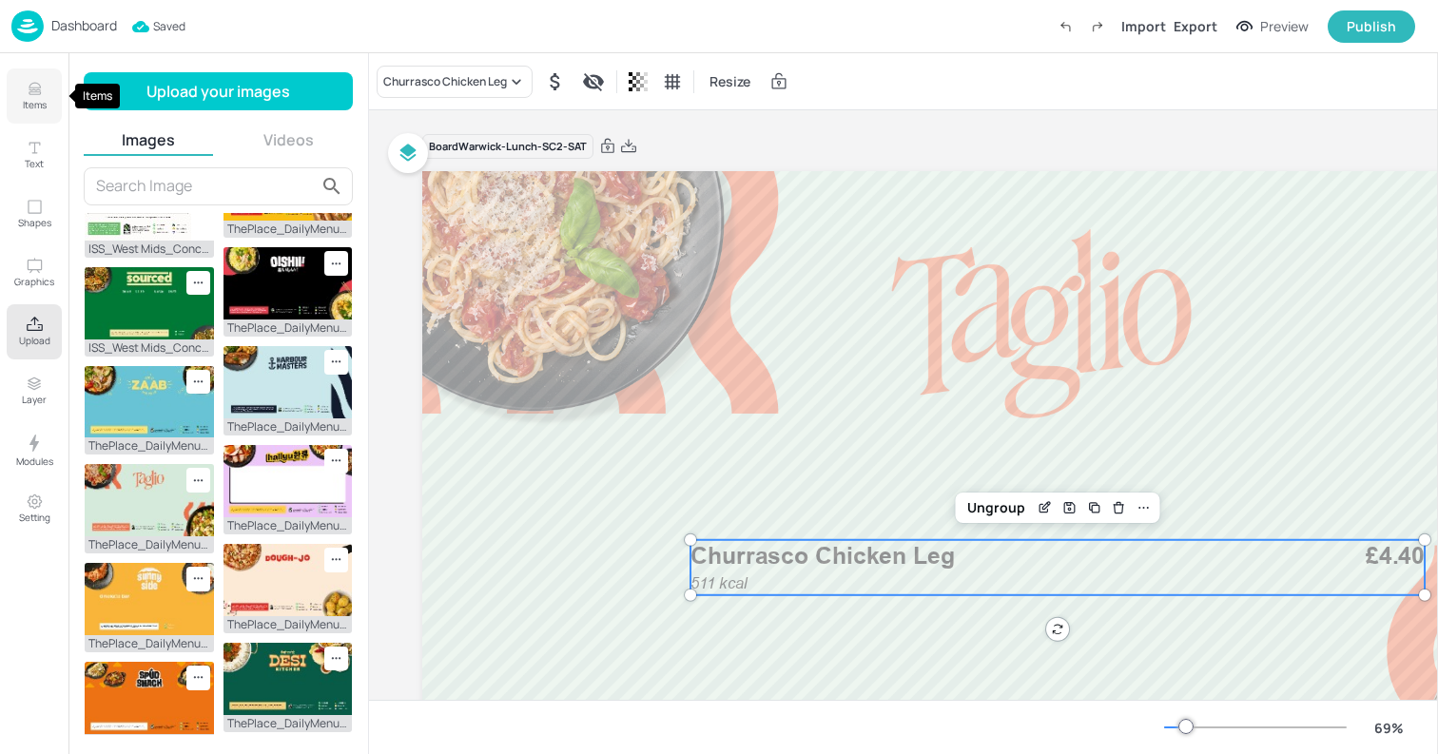
click at [32, 101] on p "Items" at bounding box center [35, 104] width 24 height 13
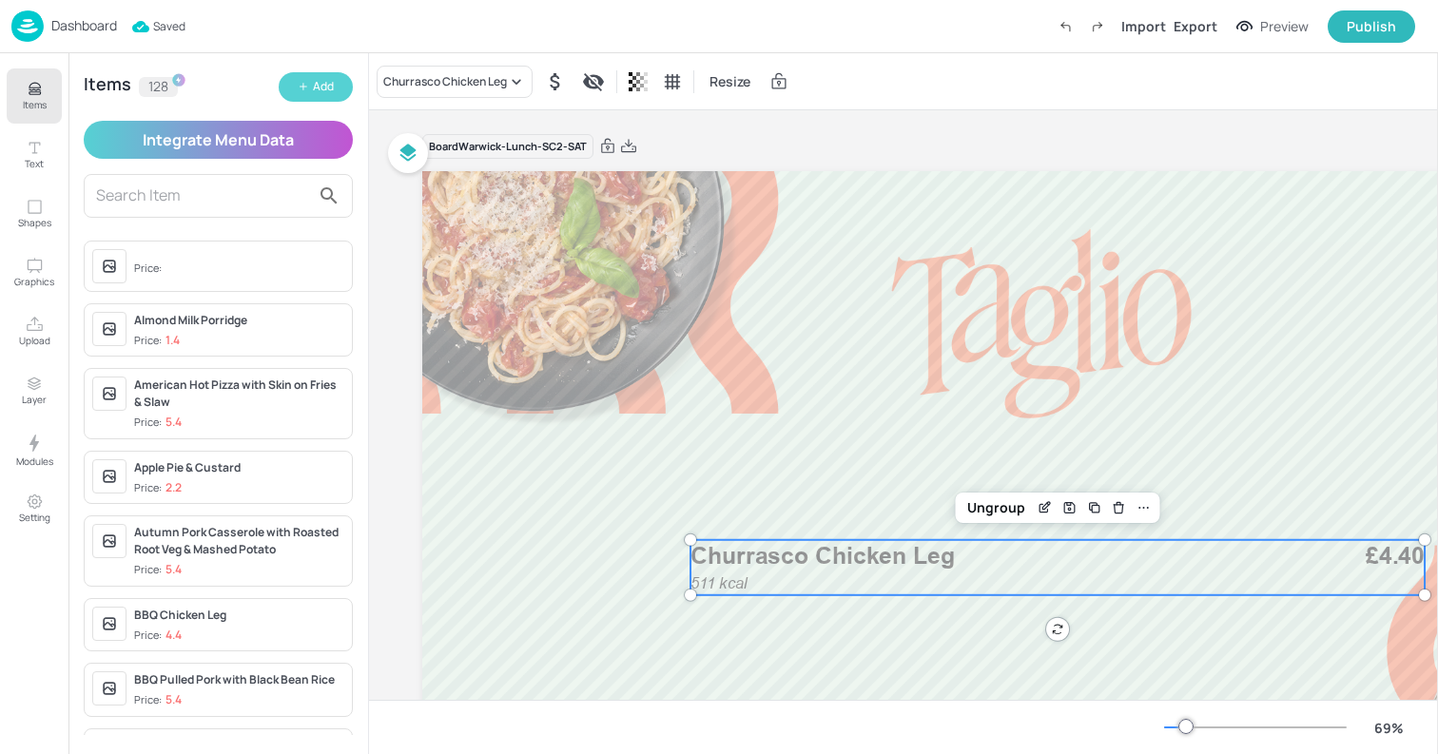
click at [311, 88] on button "Add" at bounding box center [316, 86] width 74 height 29
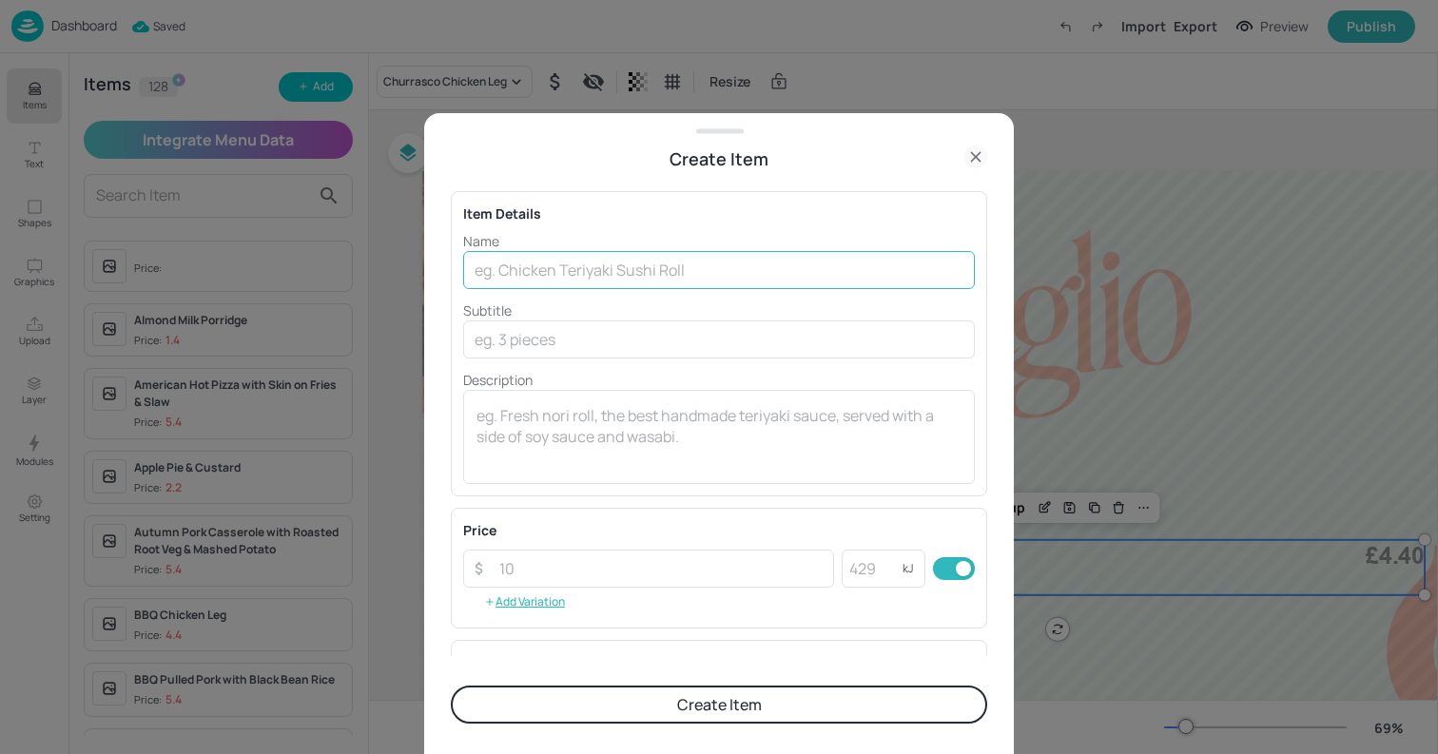
click at [630, 267] on input "text" at bounding box center [719, 270] width 512 height 38
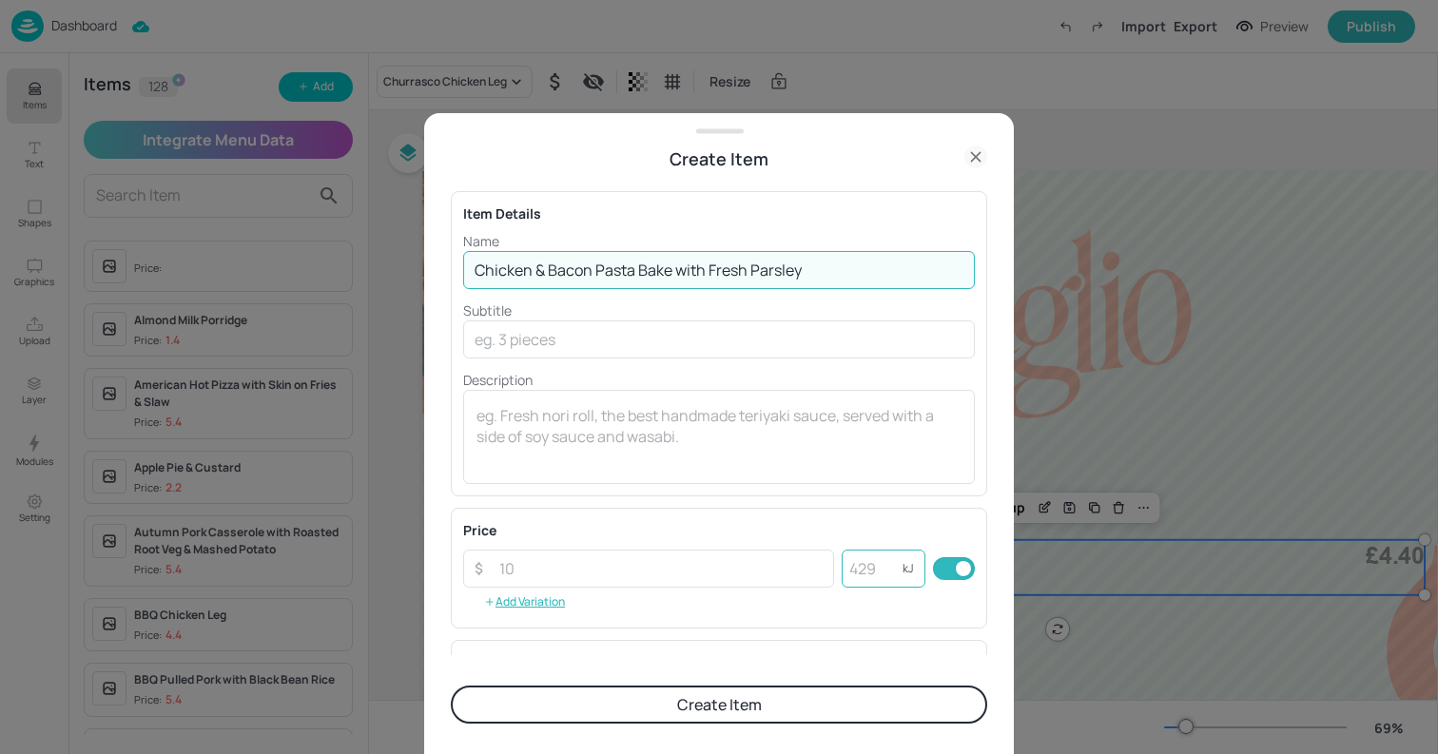
type input "Chicken & Bacon Pasta Bake with Fresh Parsley"
click at [863, 573] on input "number" at bounding box center [872, 569] width 61 height 38
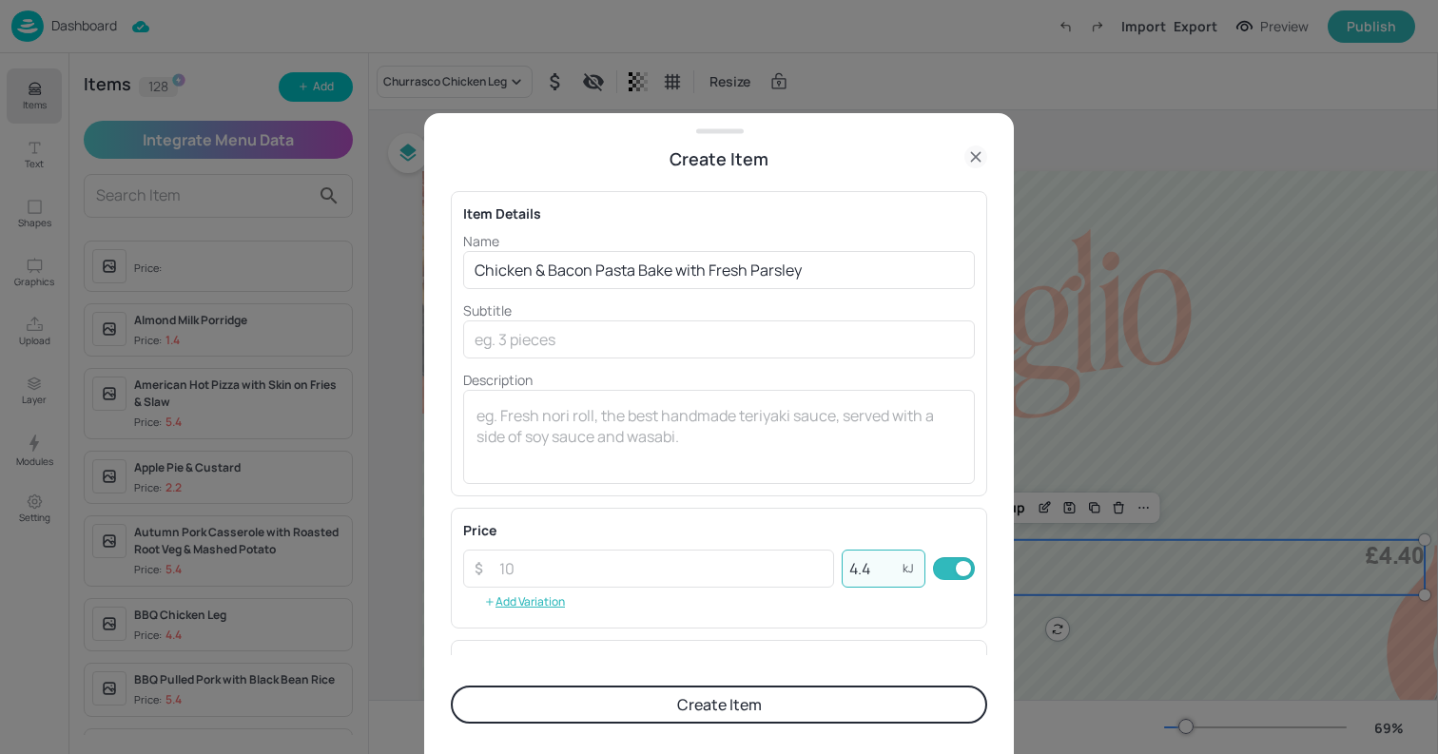
type input "4.4"
click at [451, 686] on button "Create Item" at bounding box center [719, 705] width 537 height 38
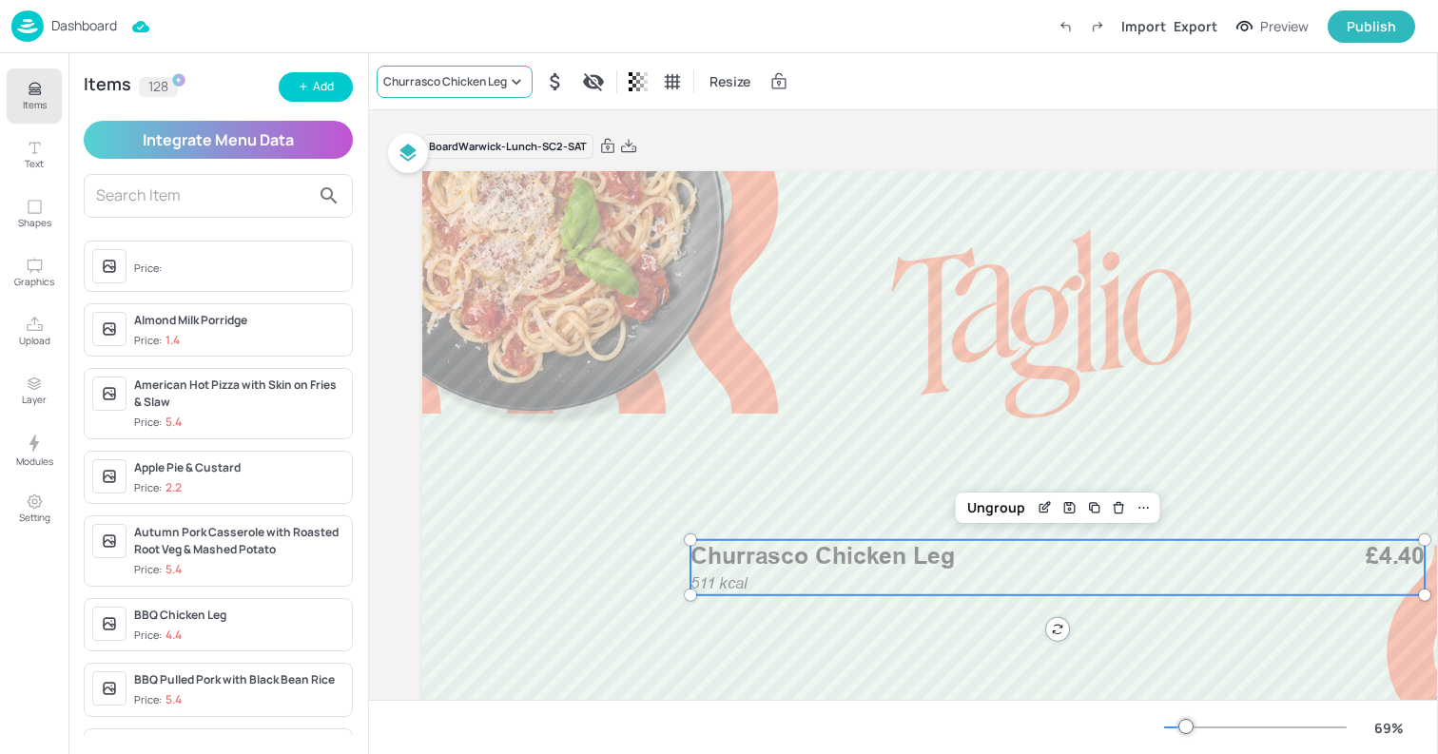
click at [438, 80] on div "Churrasco Chicken Leg" at bounding box center [445, 81] width 124 height 17
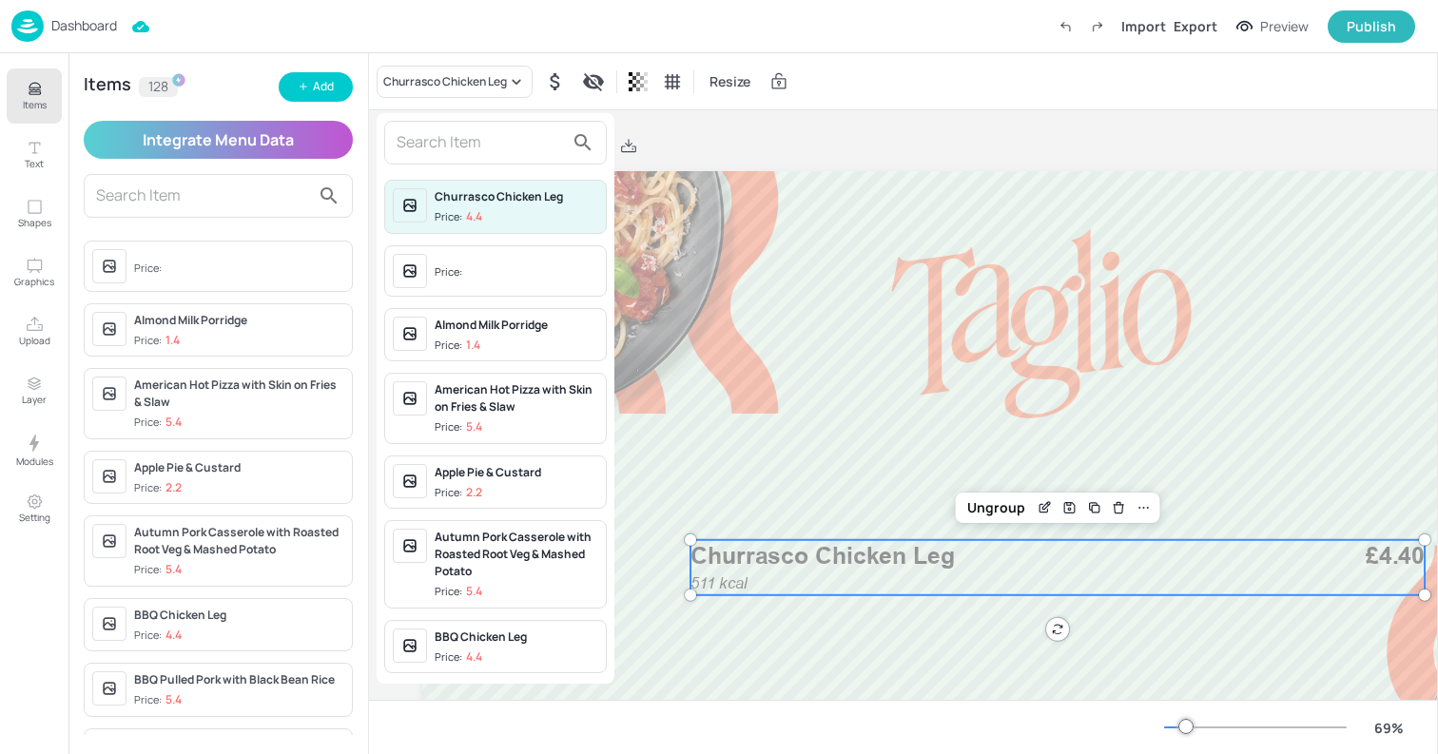
click at [439, 144] on input "text" at bounding box center [480, 142] width 167 height 30
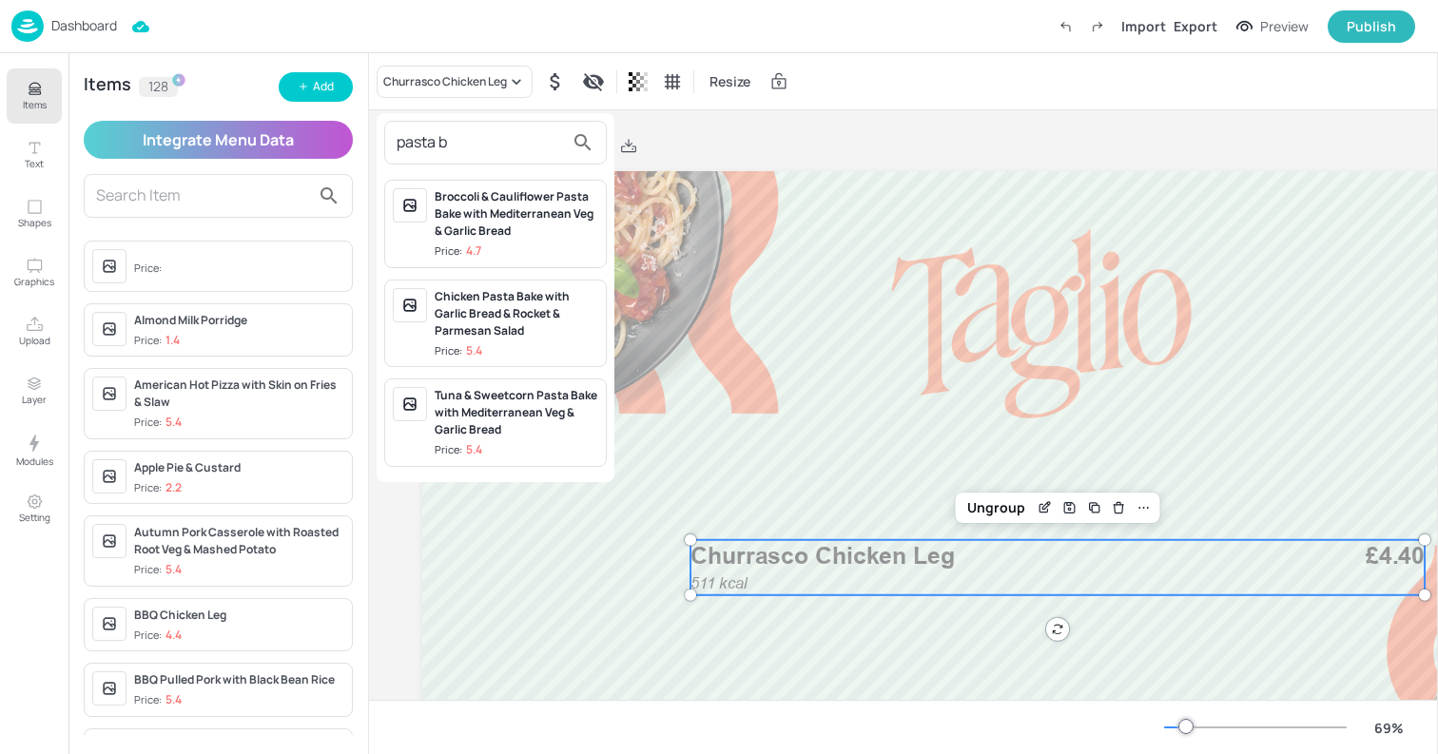
type input "pasta b"
click at [308, 100] on div at bounding box center [719, 377] width 1438 height 754
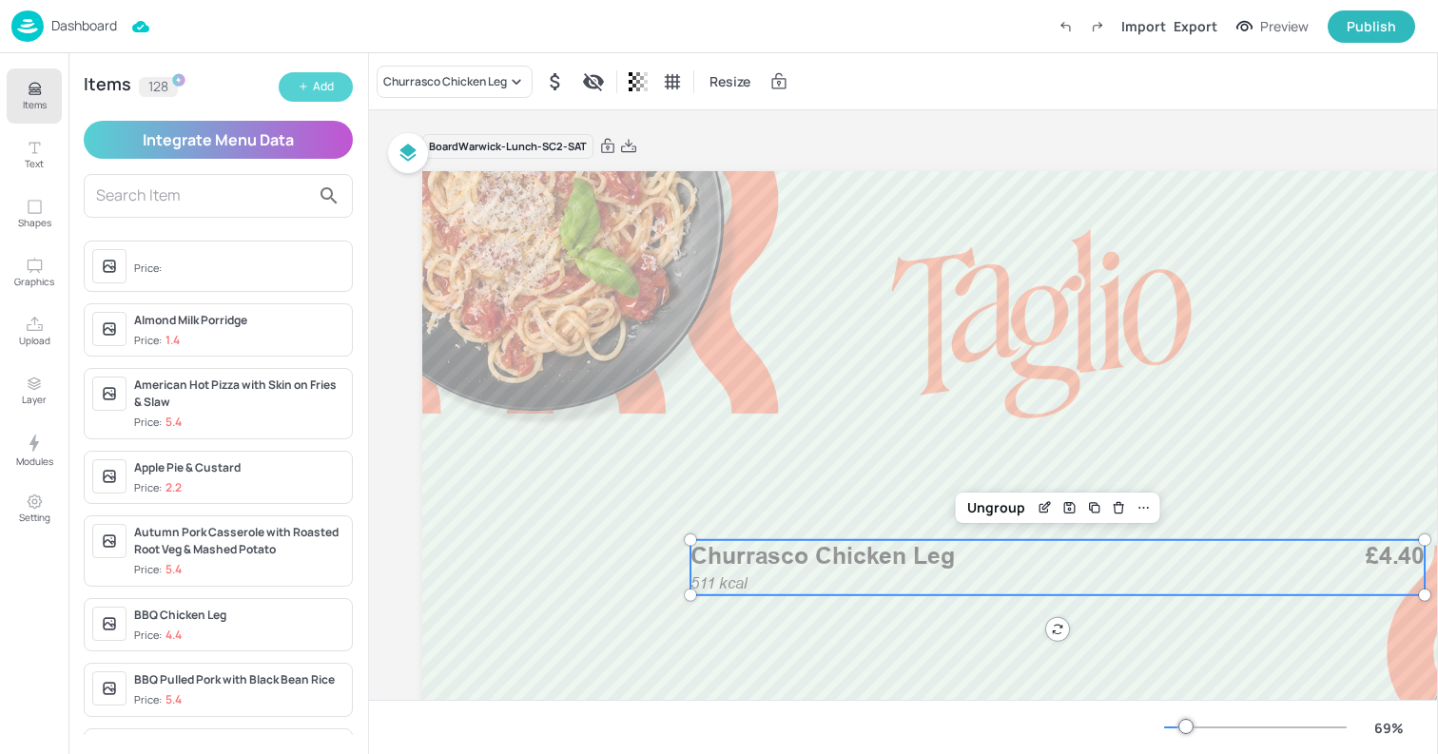
click at [311, 75] on button "Add" at bounding box center [316, 86] width 74 height 29
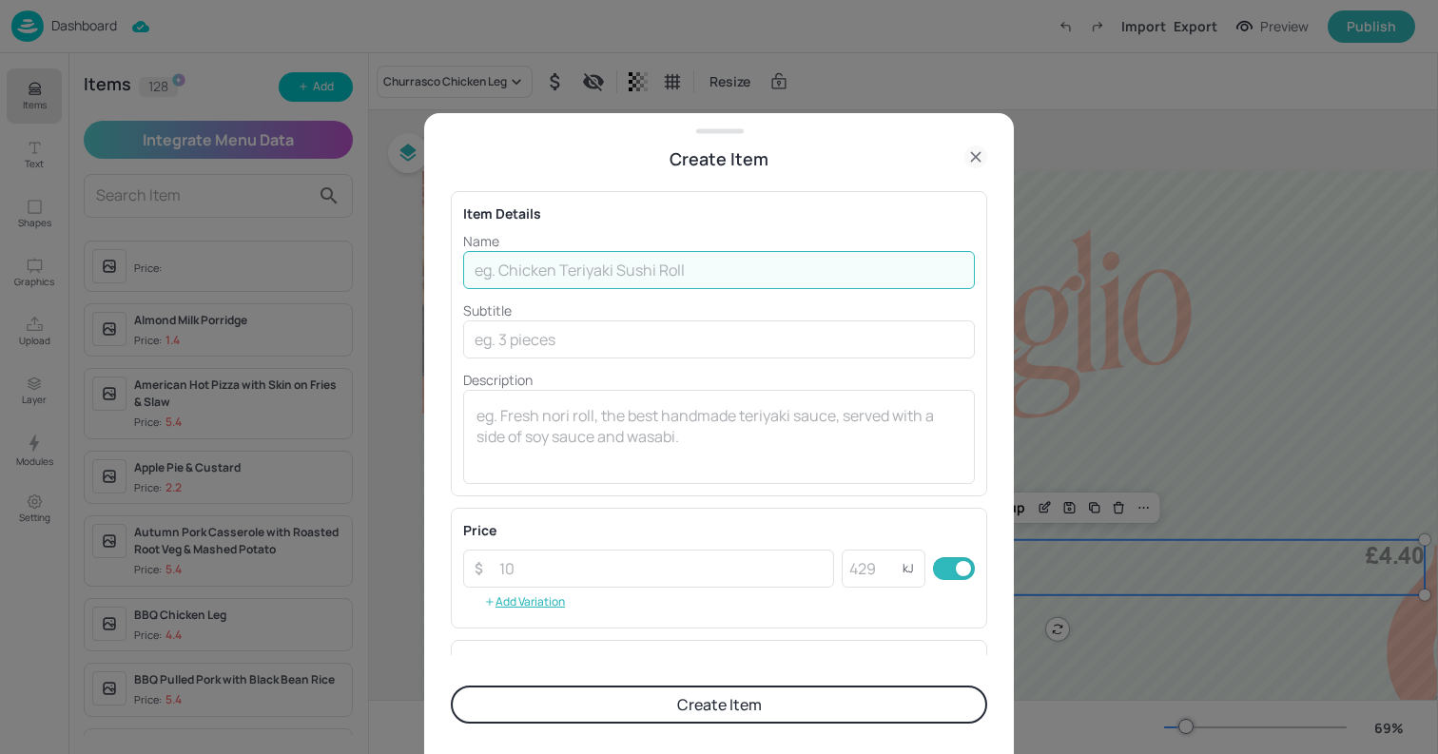
click at [620, 274] on input "text" at bounding box center [719, 270] width 512 height 38
type input "Chicken & Bacon Pasta Bake"
click at [451, 686] on button "Create Item" at bounding box center [719, 705] width 537 height 38
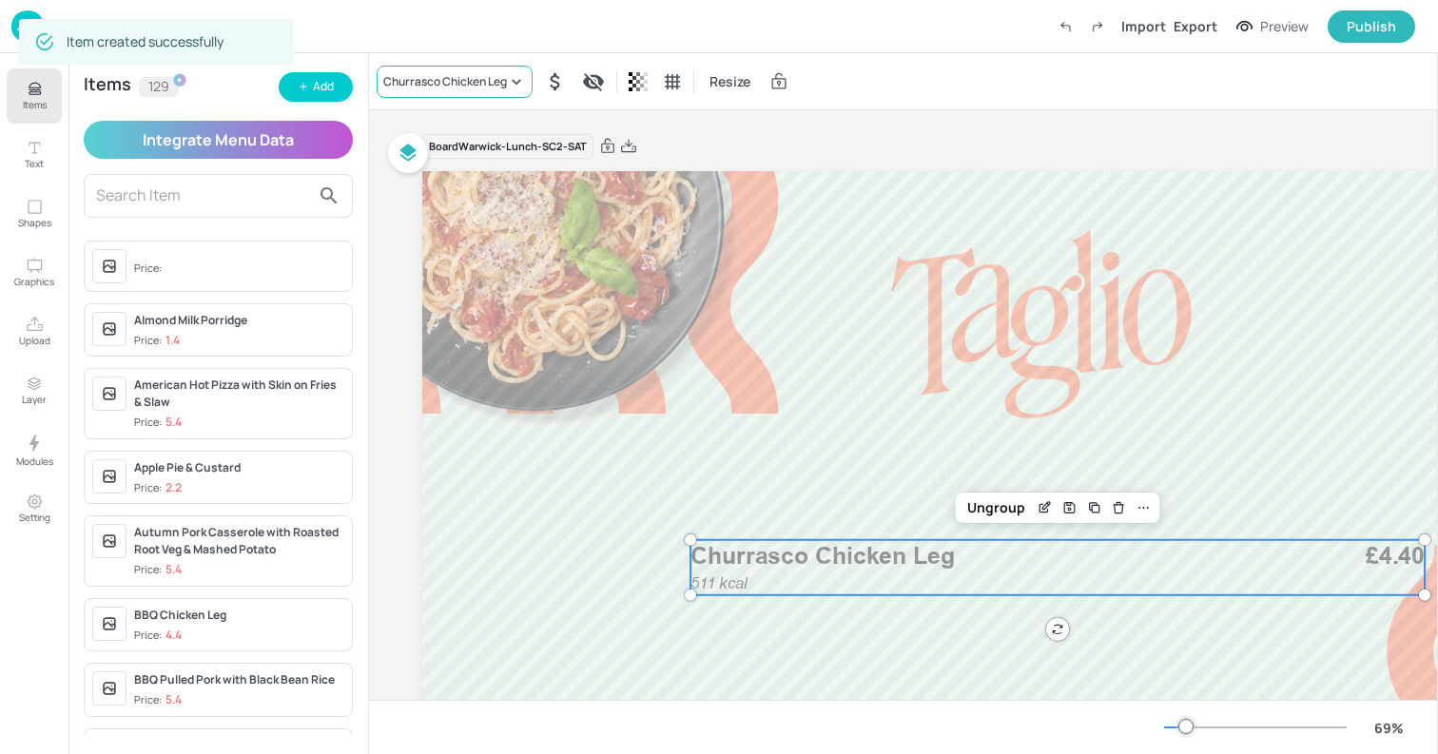
click at [433, 81] on div "Churrasco Chicken Leg" at bounding box center [445, 81] width 124 height 17
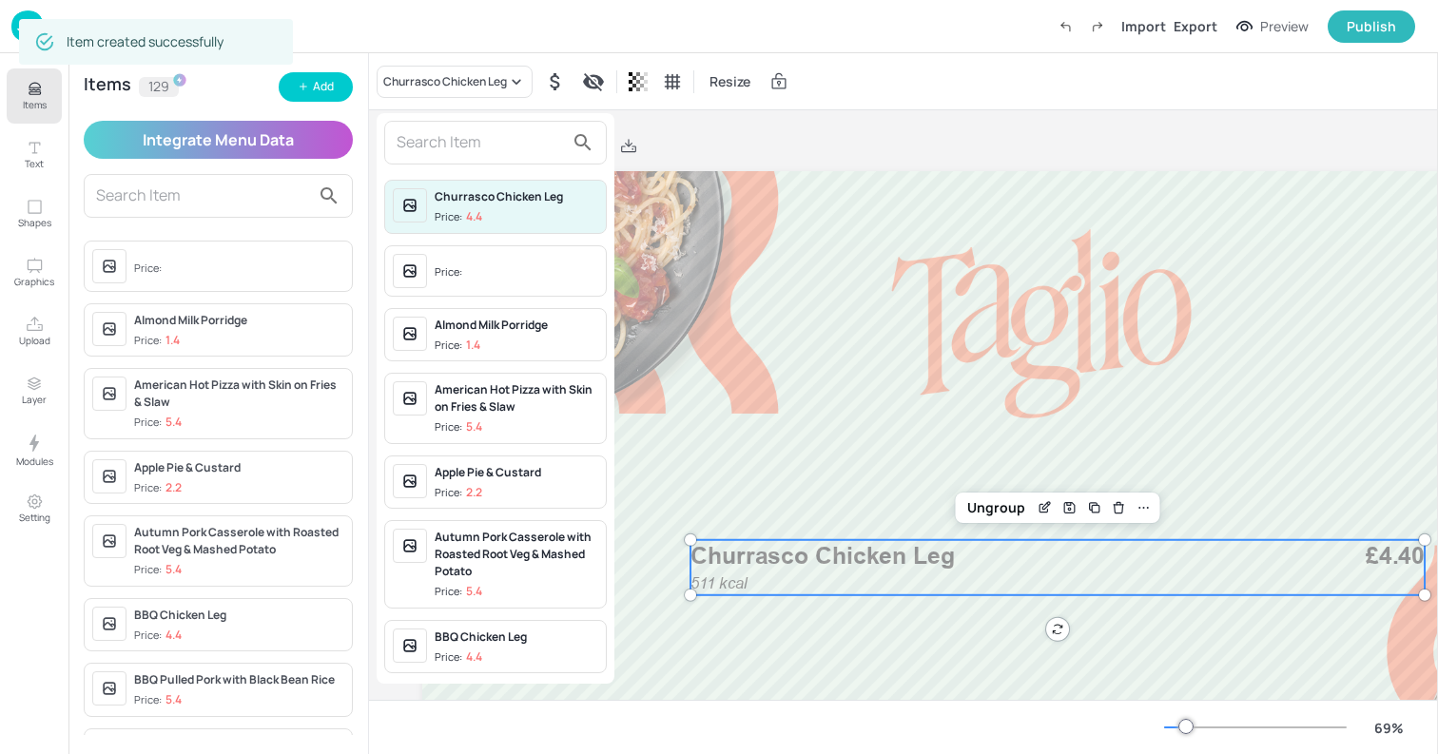
click at [425, 149] on input "text" at bounding box center [480, 142] width 167 height 30
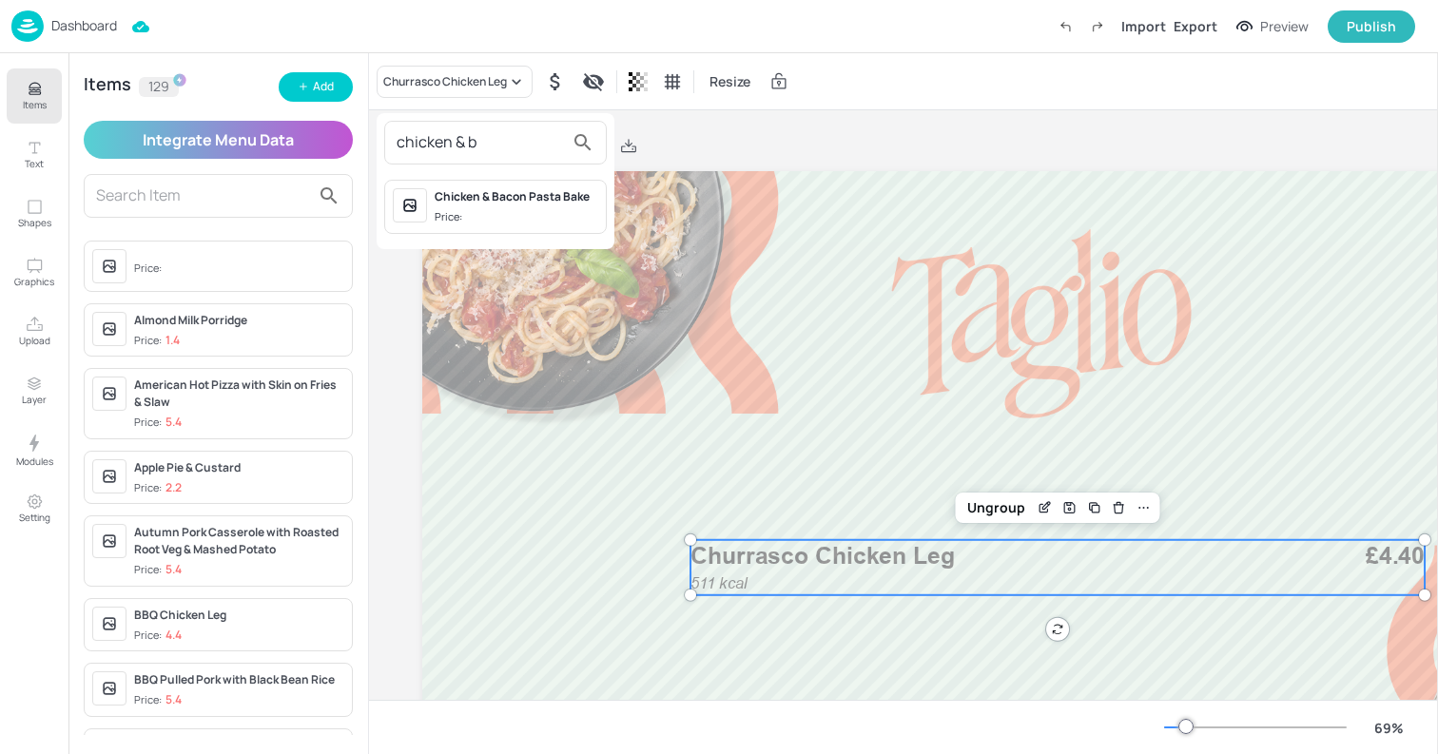
type input "chicken & b"
click at [499, 218] on span "Price:" at bounding box center [517, 217] width 164 height 16
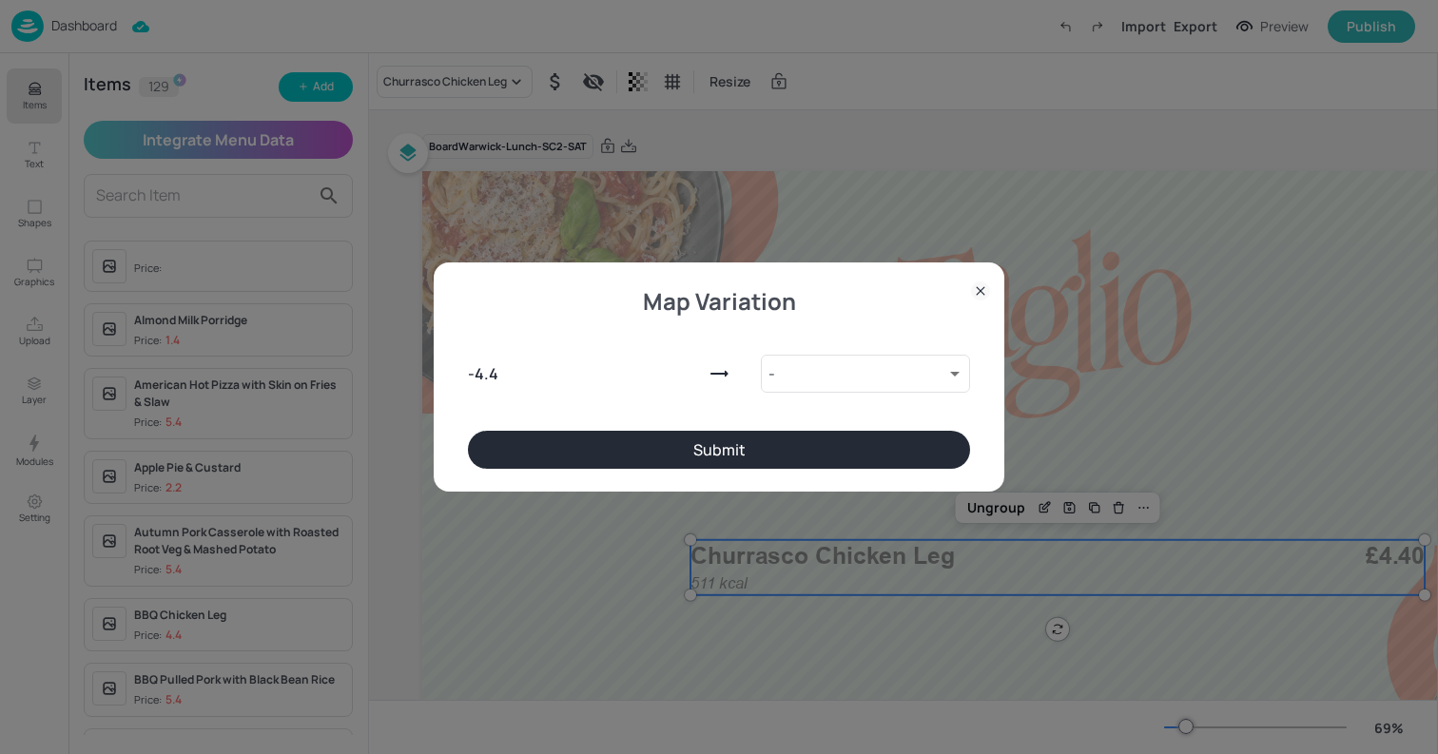
click at [862, 485] on div "Map Variation - 4.4 - 10075775 ​ Submit" at bounding box center [719, 377] width 571 height 228
click at [847, 471] on div "Map Variation - 4.4 - 10075775 ​ Submit" at bounding box center [719, 377] width 571 height 228
click at [836, 452] on button "Submit" at bounding box center [719, 450] width 502 height 38
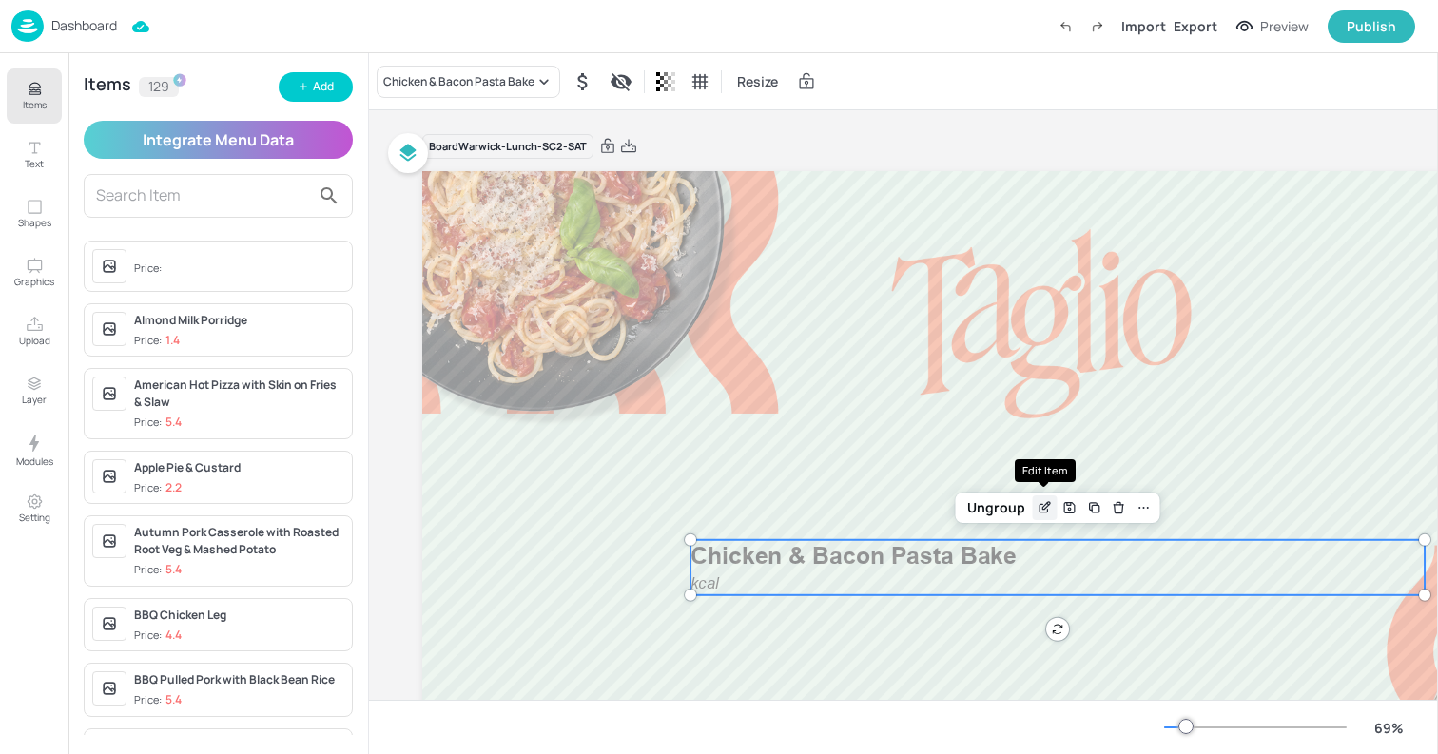
click at [1040, 509] on icon "Edit Item" at bounding box center [1044, 508] width 9 height 9
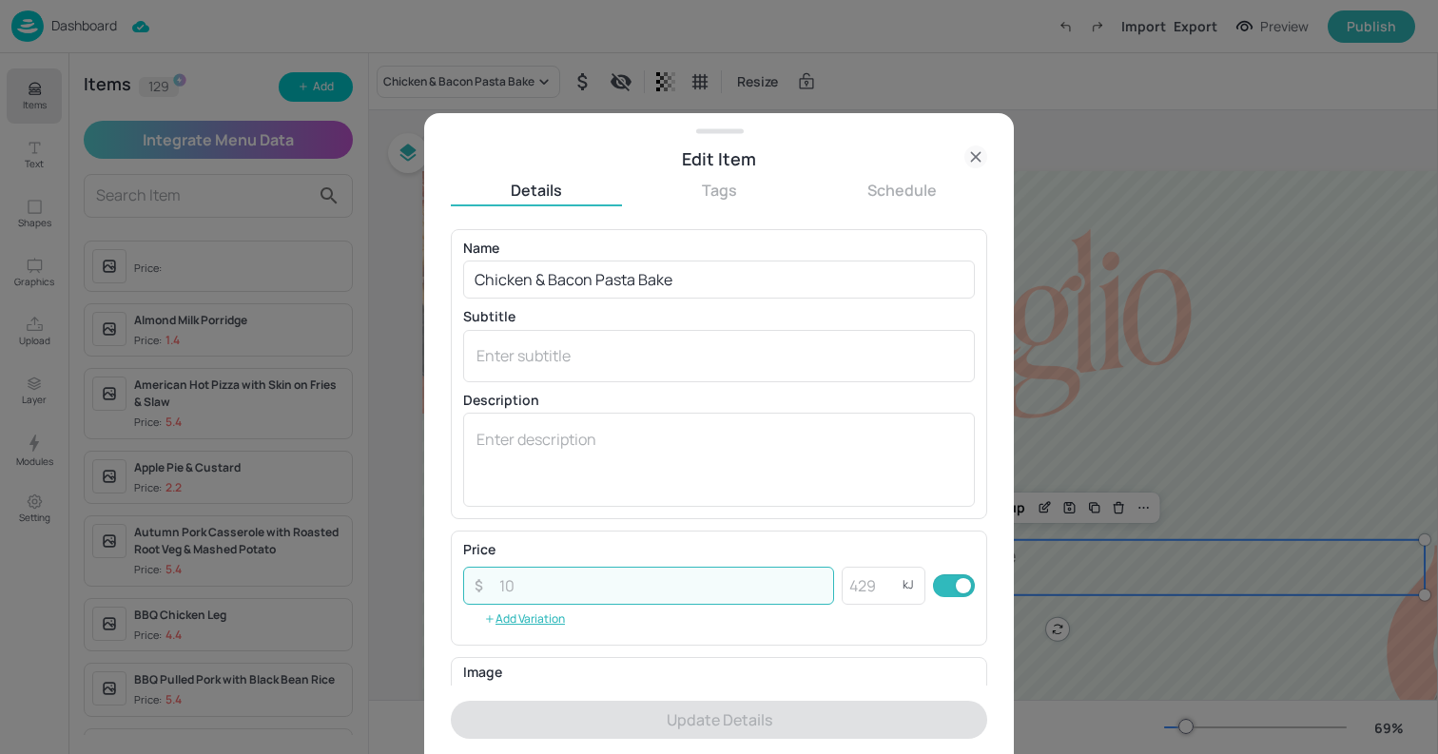
click at [688, 593] on input "number" at bounding box center [661, 586] width 346 height 38
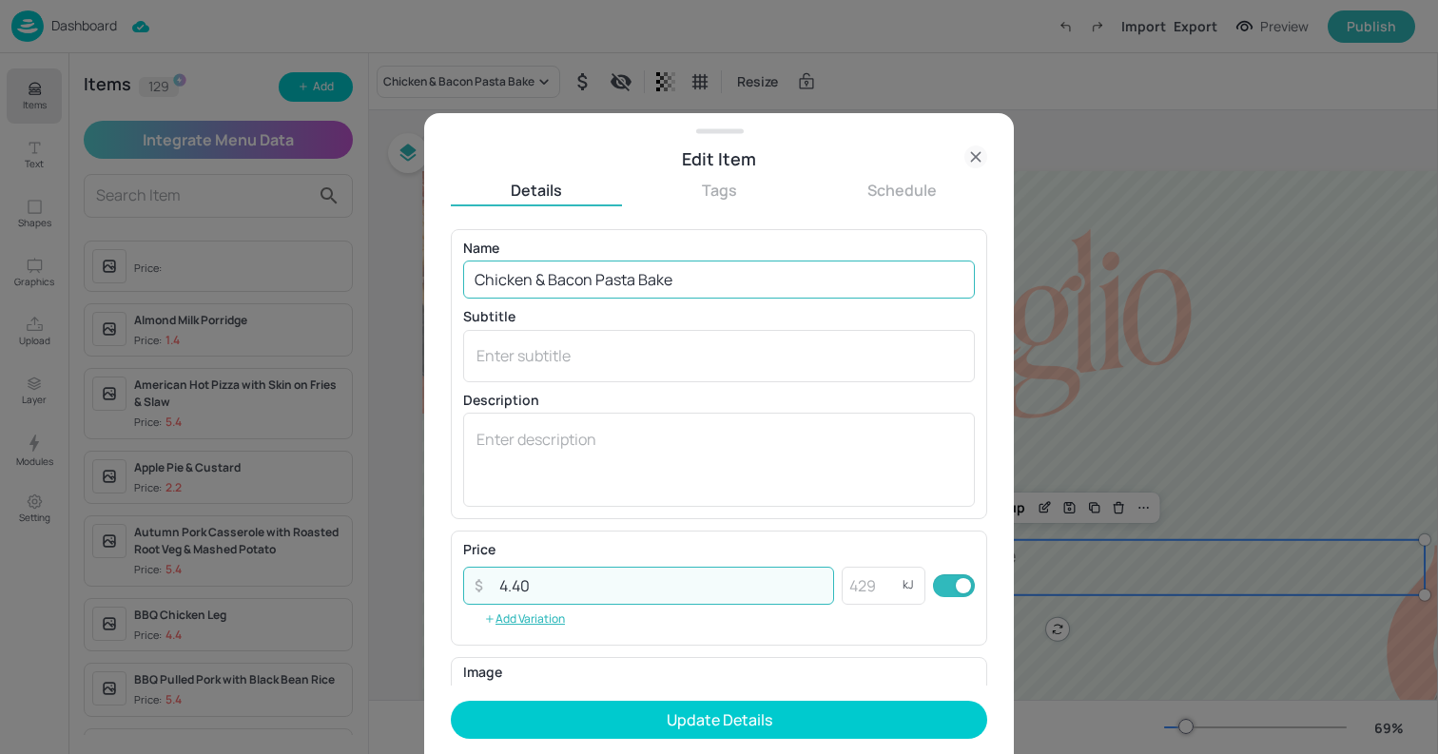
type input "4.40"
click at [724, 282] on input "Chicken & Bacon Pasta Bake" at bounding box center [719, 280] width 512 height 38
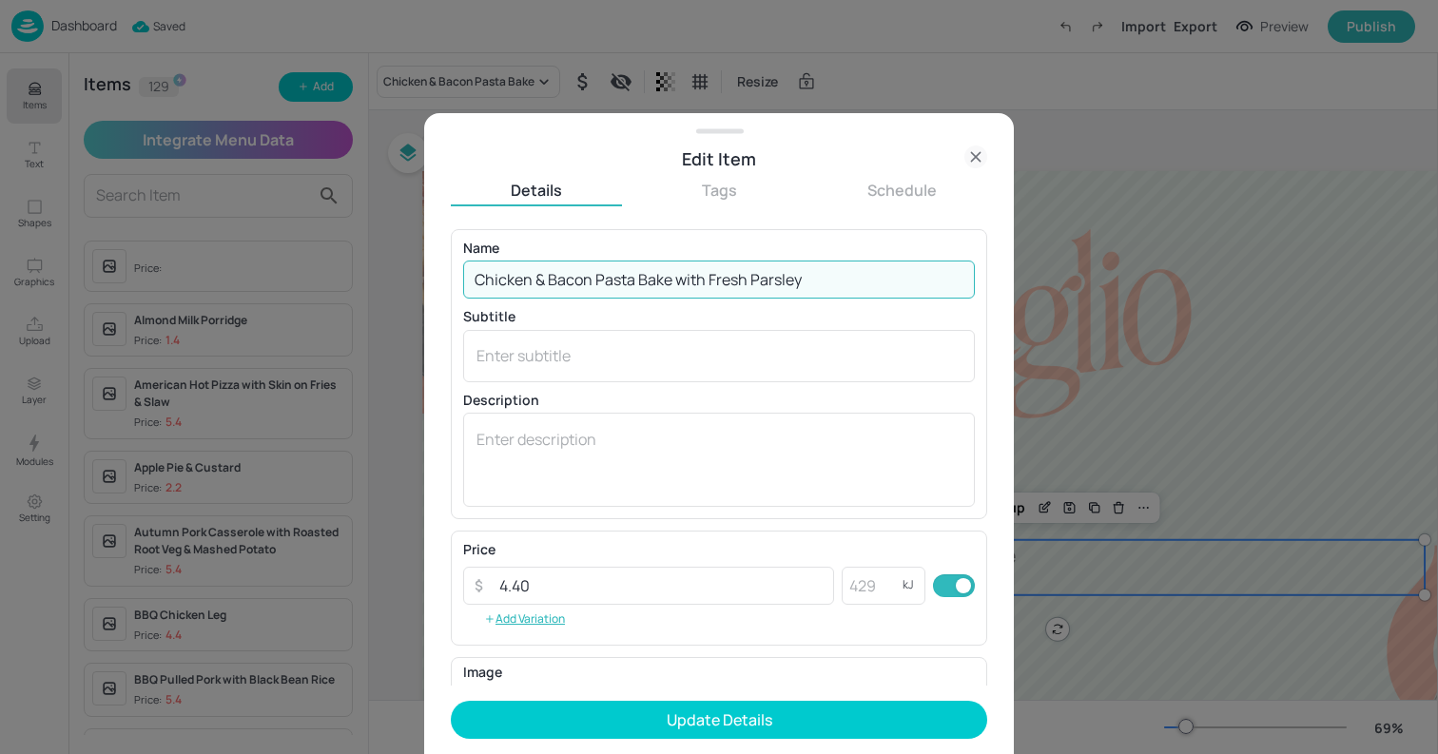
type input "Chicken & Bacon Pasta Bake with Fresh Parsley"
click at [451, 701] on button "Update Details" at bounding box center [719, 720] width 537 height 38
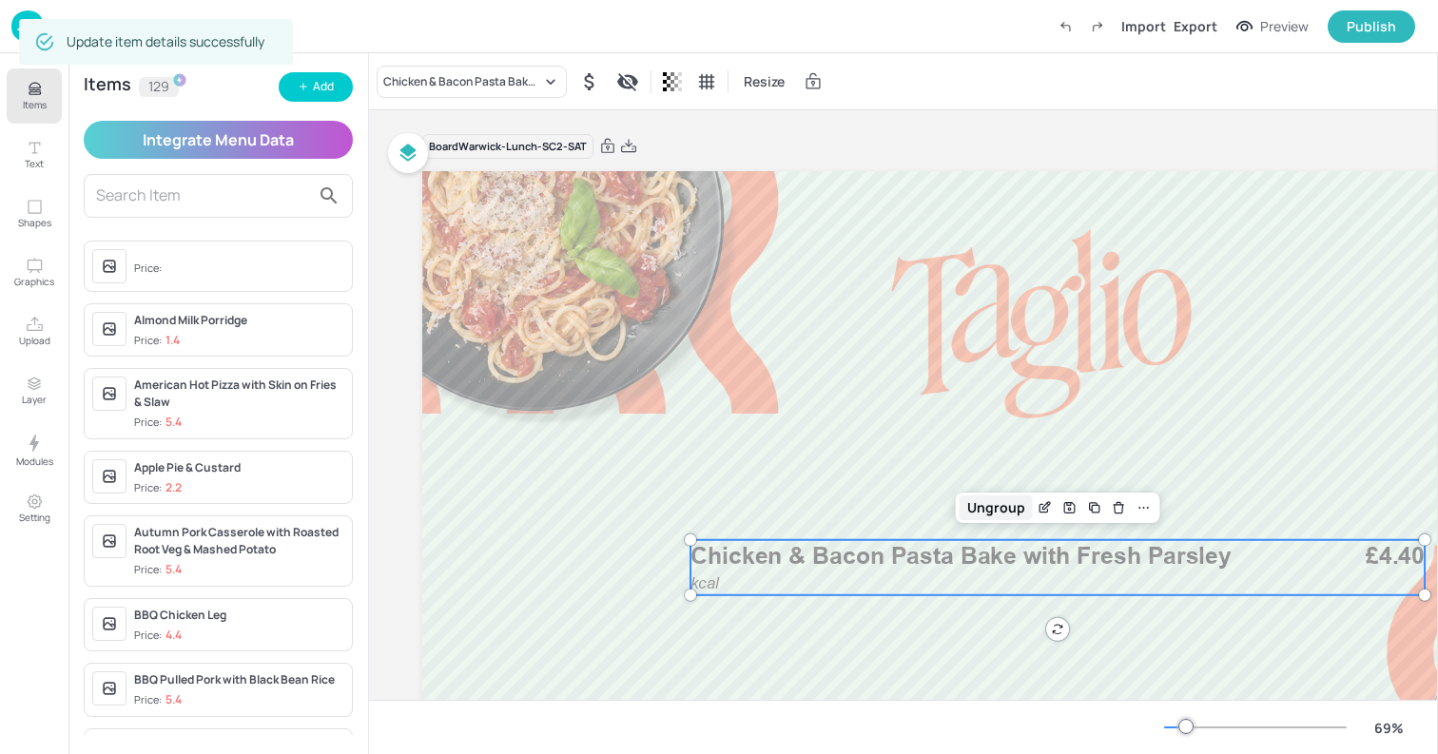
click at [1004, 510] on div "Ungroup" at bounding box center [996, 508] width 73 height 25
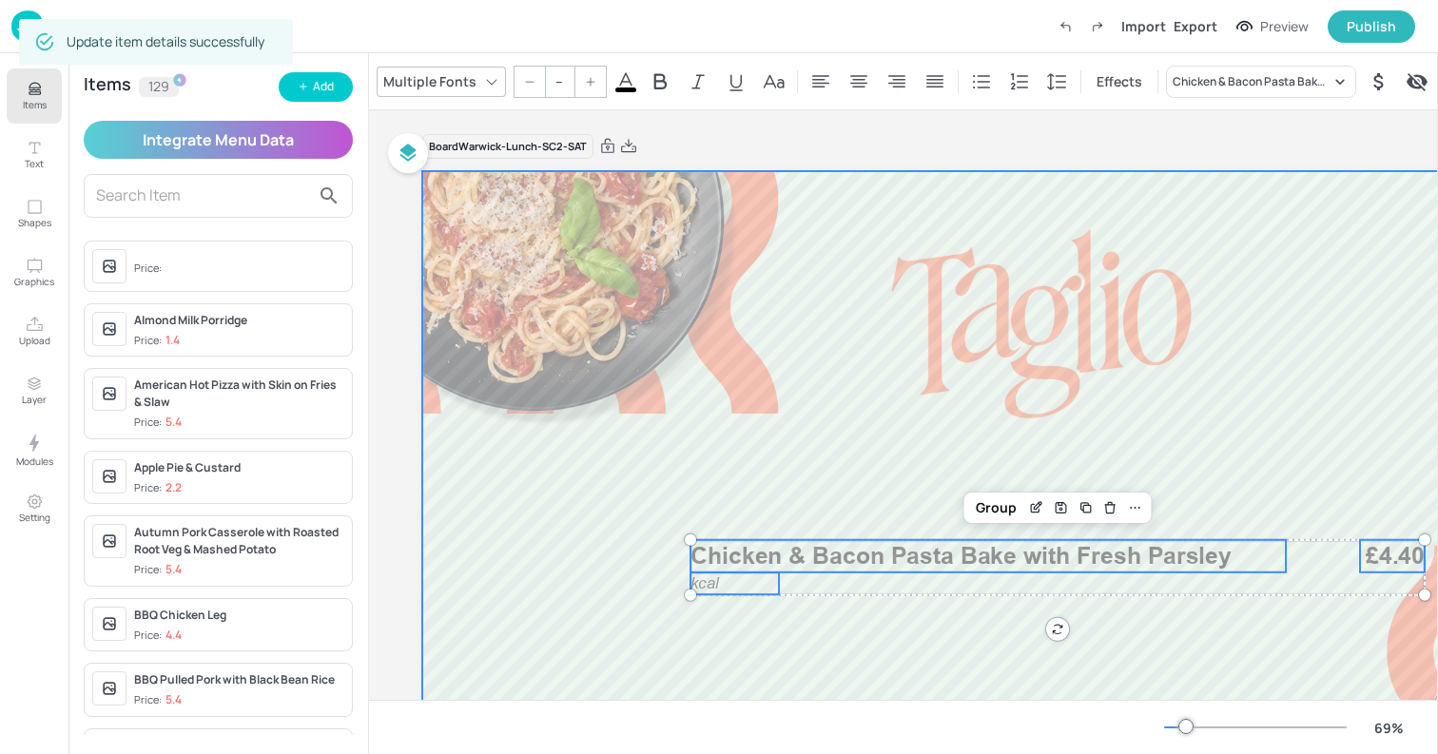
click at [714, 596] on div at bounding box center [1051, 525] width 1258 height 708
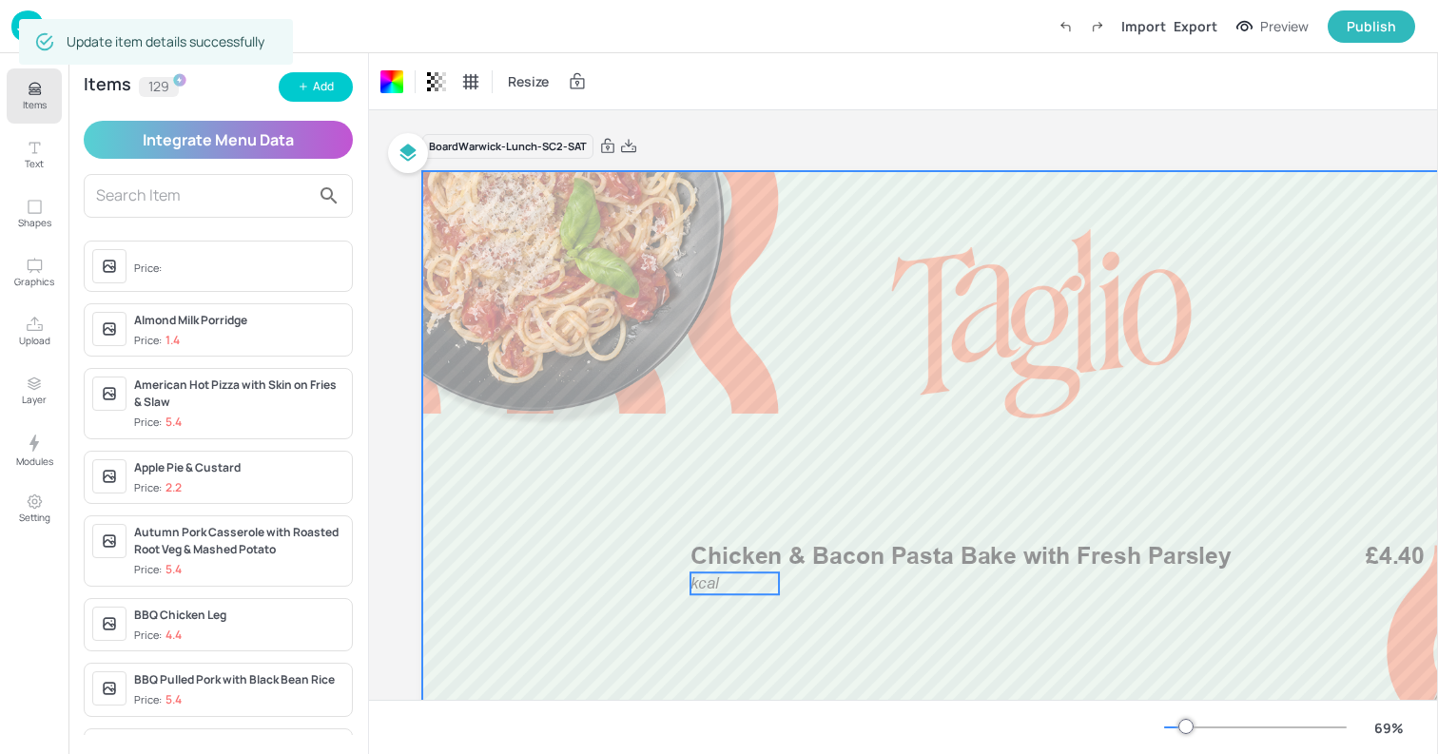
click at [714, 583] on span "kcal" at bounding box center [705, 584] width 28 height 18
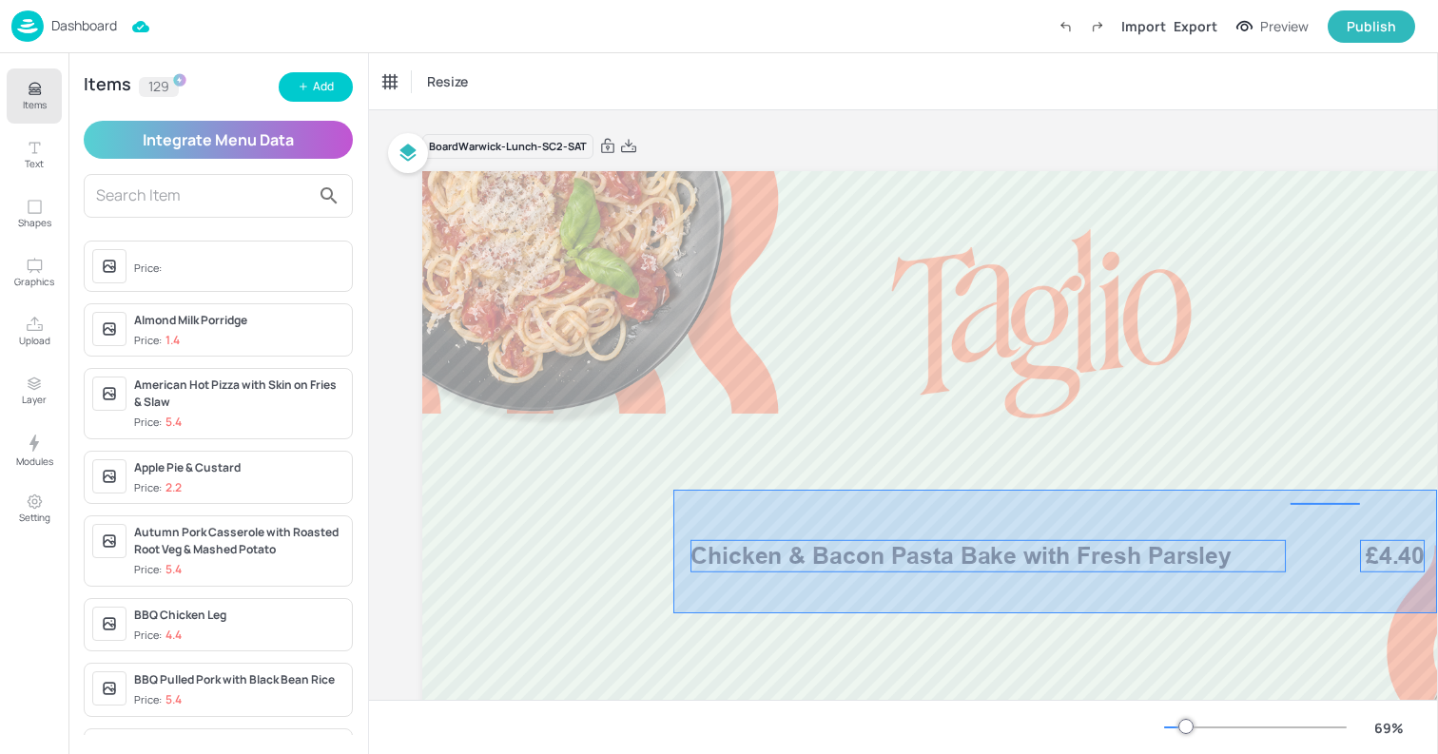
drag, startPoint x: 674, startPoint y: 490, endPoint x: 1438, endPoint y: 616, distance: 774.2
click at [1438, 616] on div "Items Text Shapes Graphics Upload Layer Modules Setting Items 129 Add Integrate…" at bounding box center [719, 377] width 1438 height 754
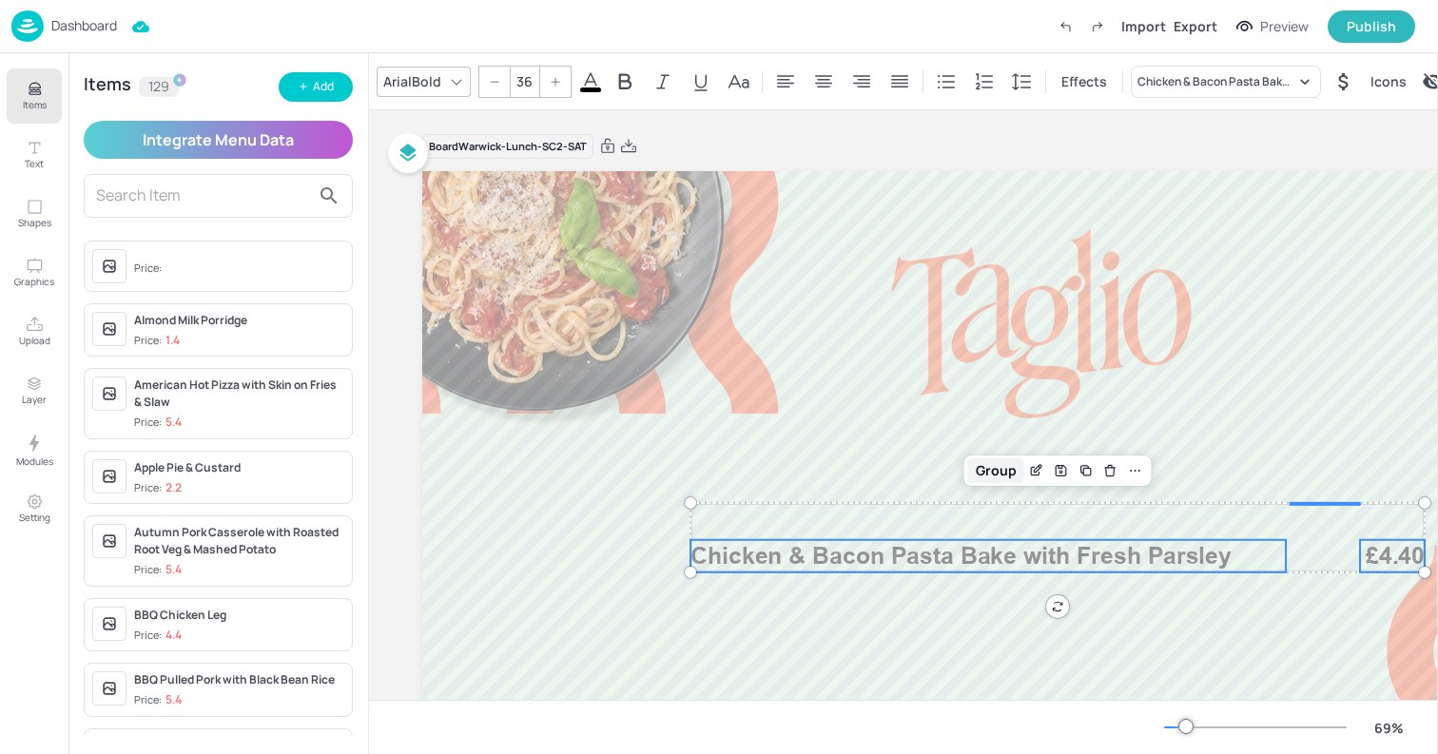
click at [992, 468] on div "Group" at bounding box center [997, 471] width 56 height 25
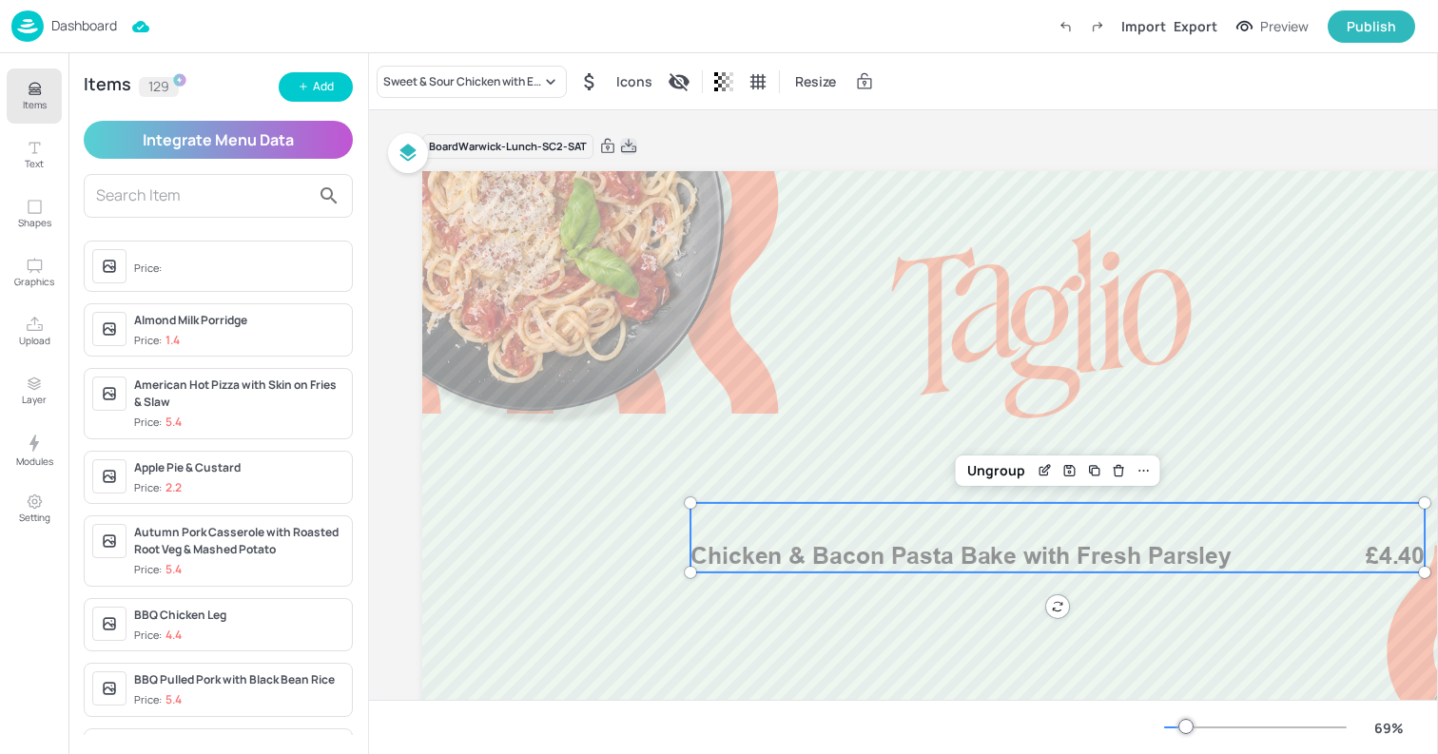
click at [636, 154] on icon at bounding box center [628, 146] width 17 height 19
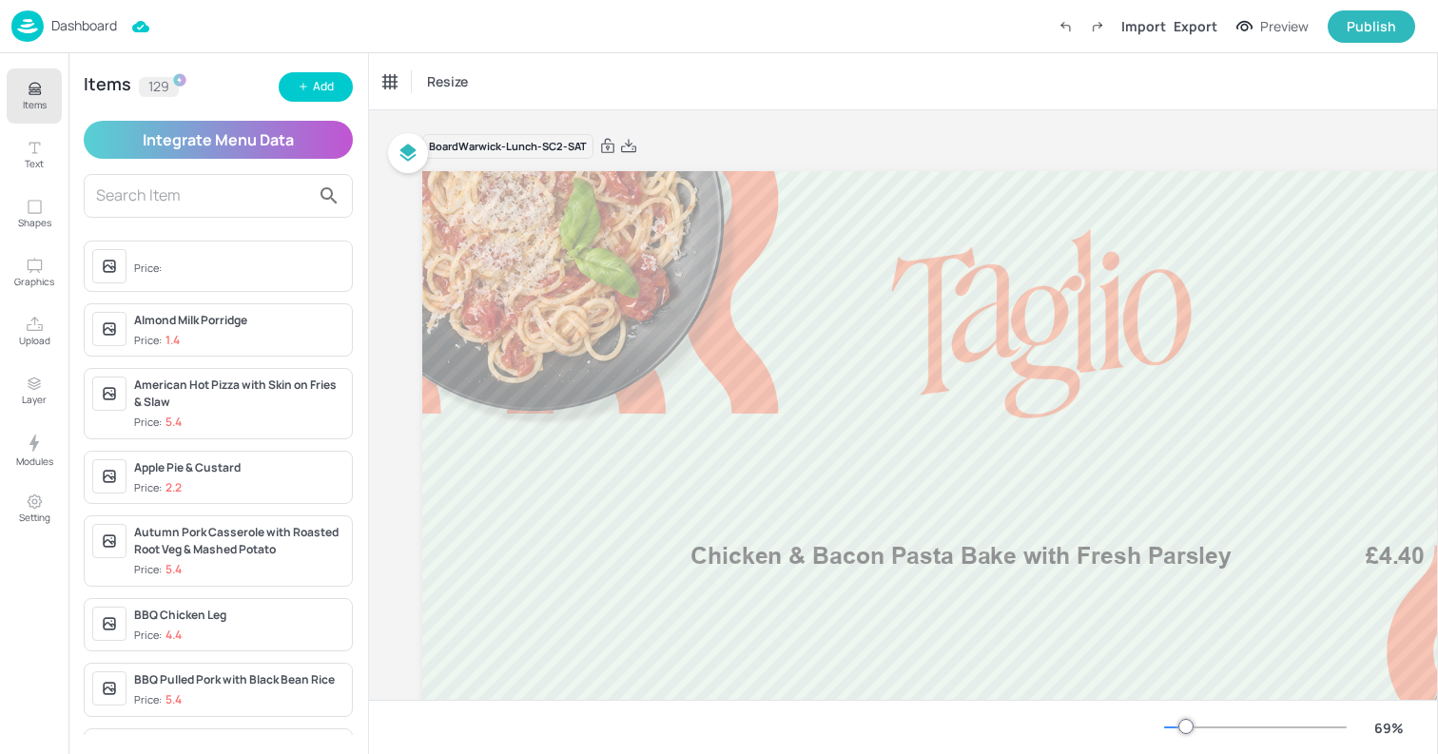
click at [595, 90] on div "Resize" at bounding box center [903, 81] width 1069 height 56
click at [68, 27] on p "Dashboard" at bounding box center [84, 25] width 66 height 13
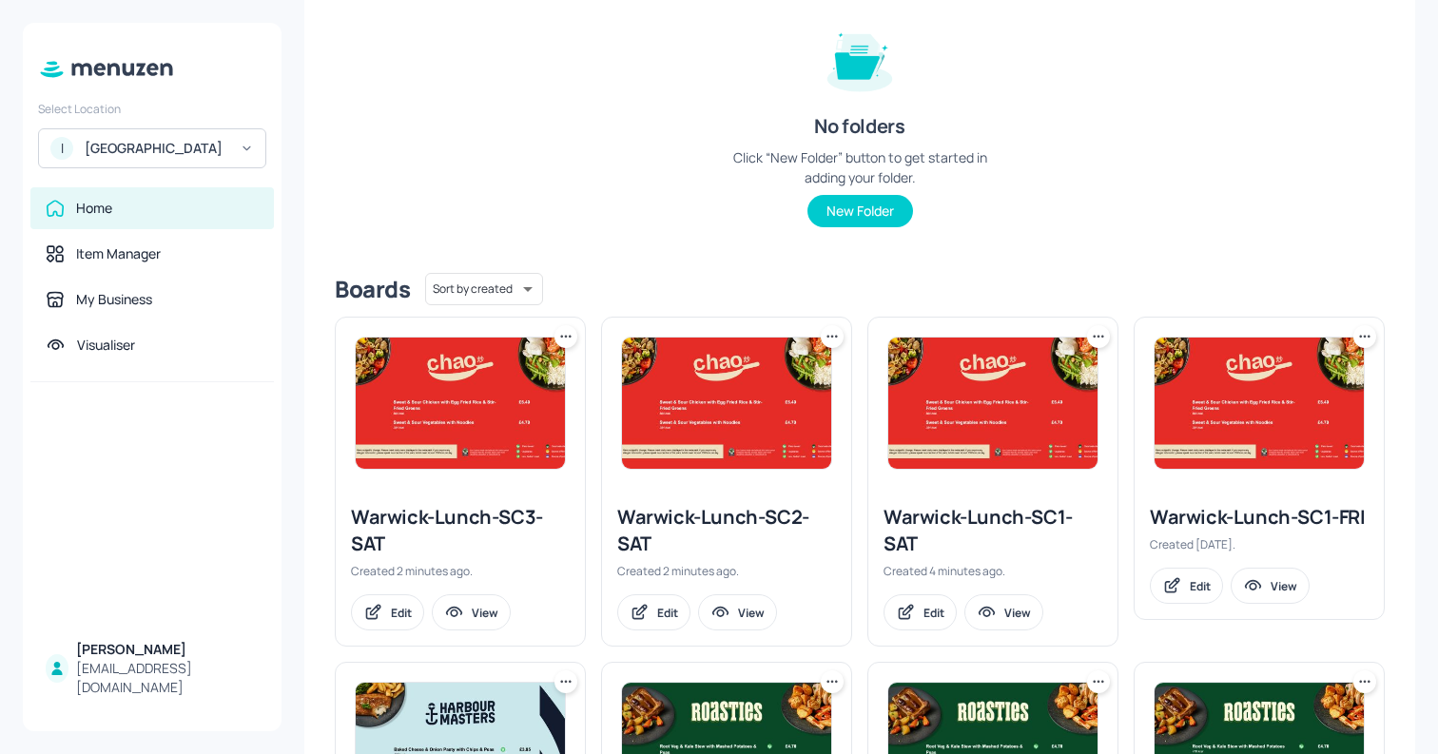
scroll to position [307, 0]
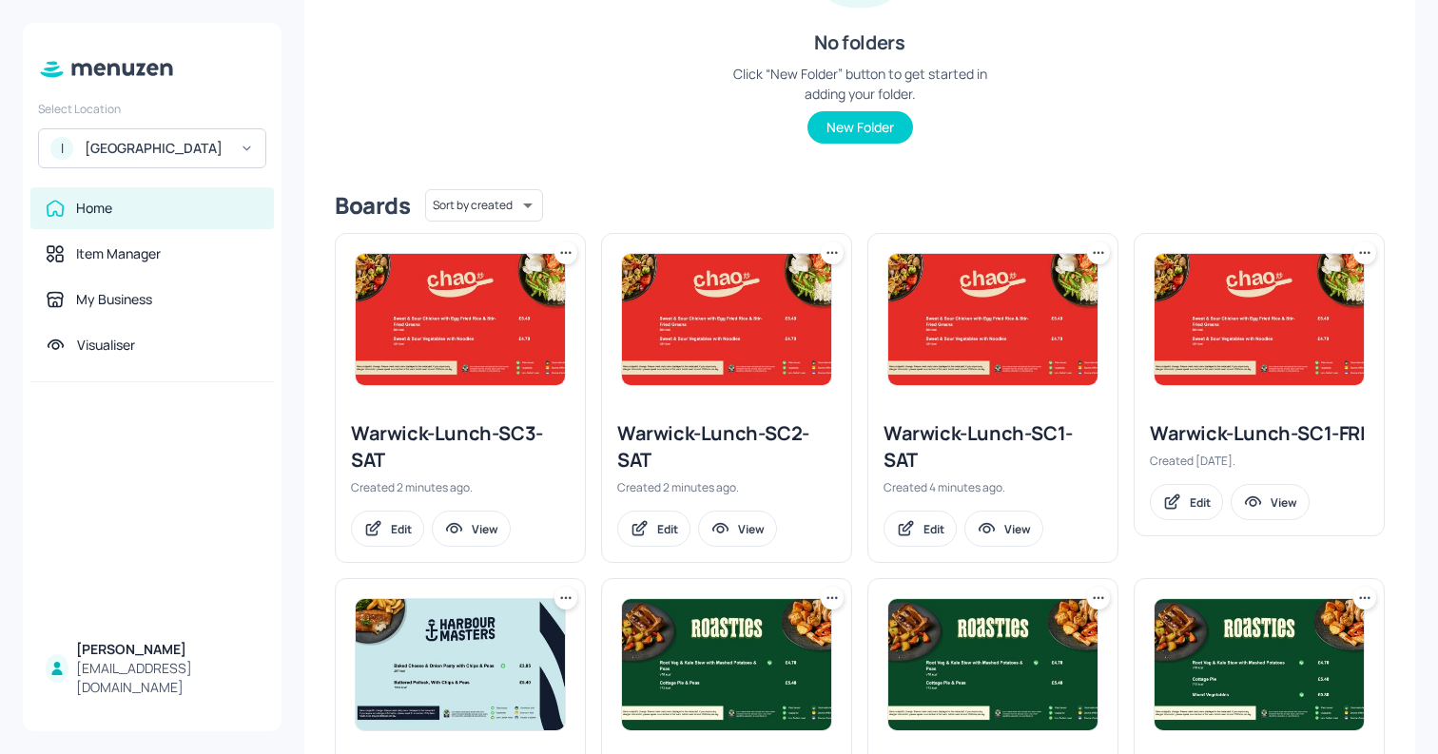
click at [924, 440] on div "Warwick-Lunch-SC1-SAT" at bounding box center [993, 447] width 219 height 53
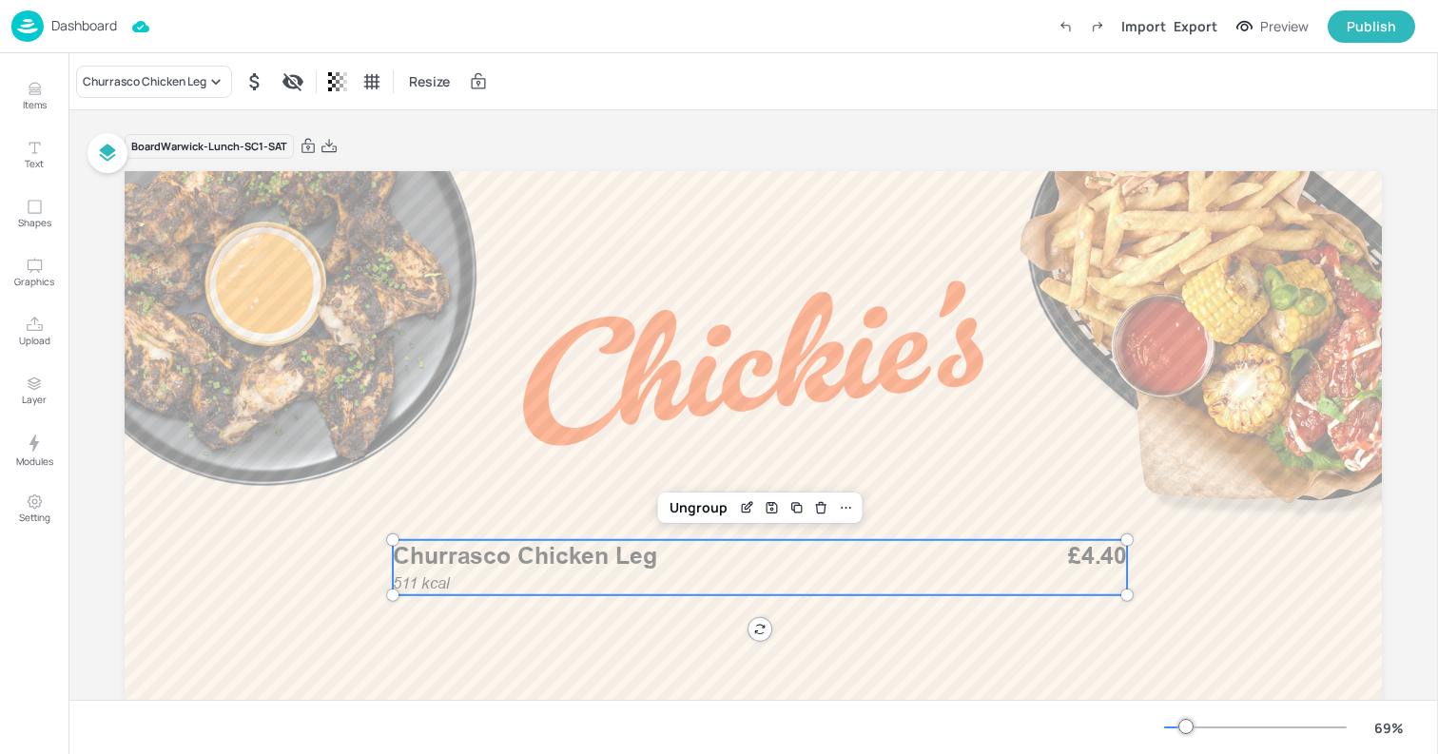
click at [727, 555] on p "Churrasco Chicken Leg" at bounding box center [691, 556] width 596 height 33
click at [133, 70] on div "Churrasco Chicken Leg" at bounding box center [154, 82] width 156 height 32
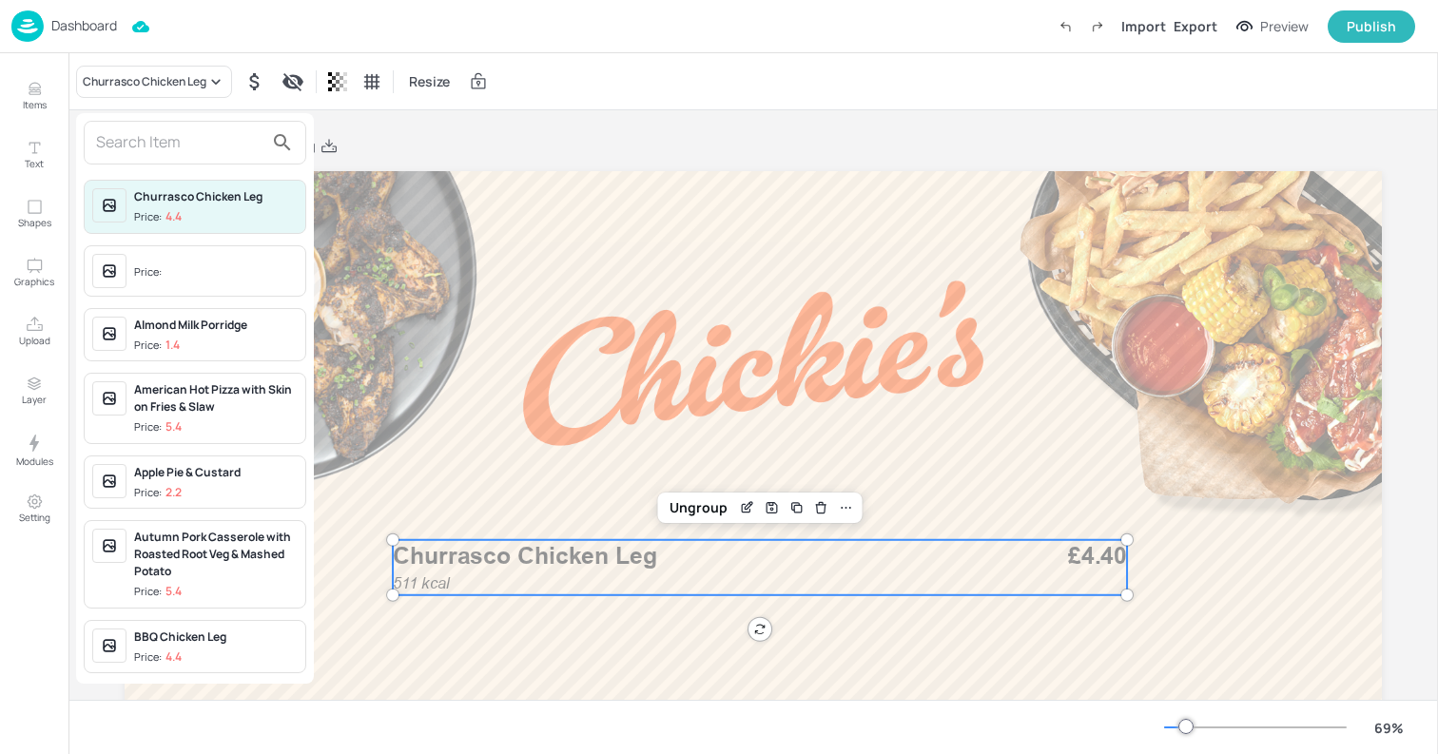
click at [136, 122] on div at bounding box center [195, 143] width 223 height 44
click at [127, 139] on input "text" at bounding box center [179, 142] width 167 height 30
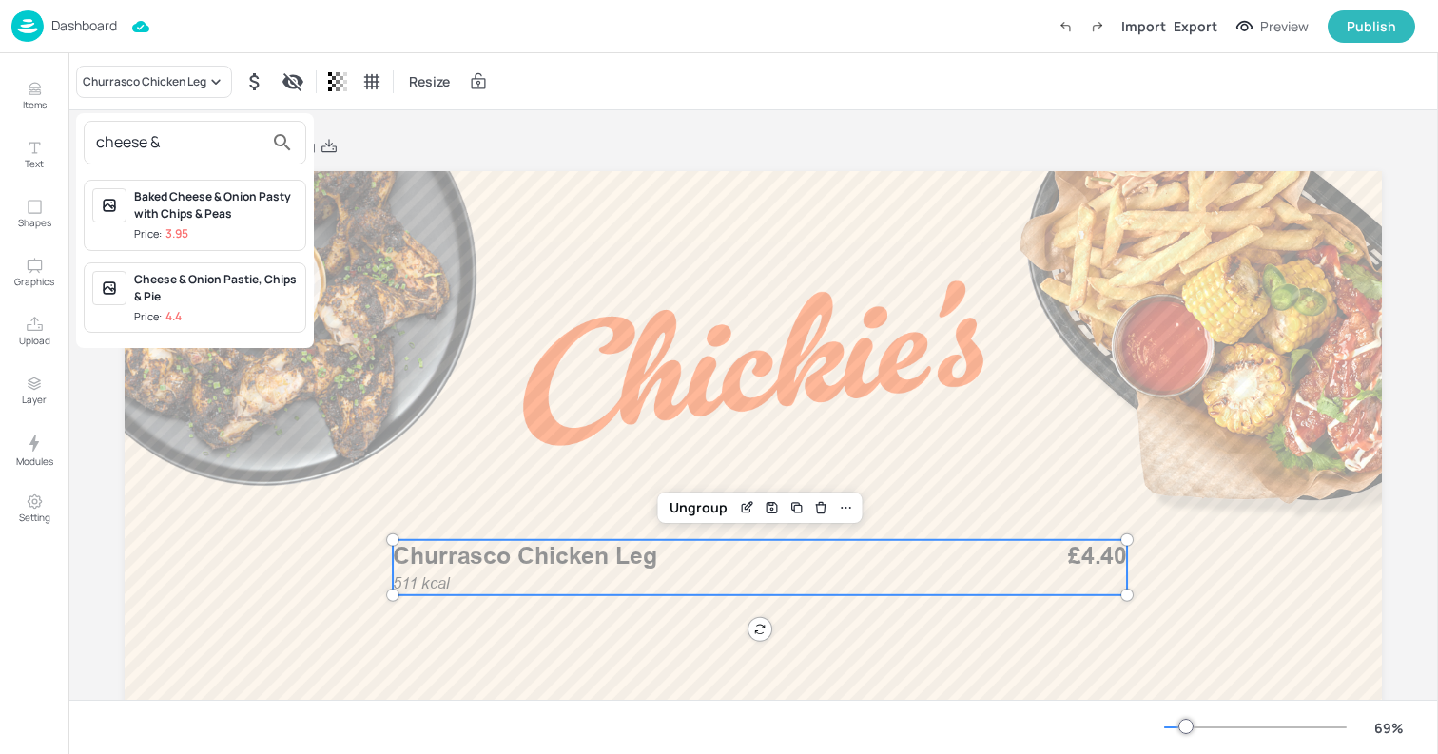
type input "cheese &"
click at [45, 90] on div at bounding box center [719, 377] width 1438 height 754
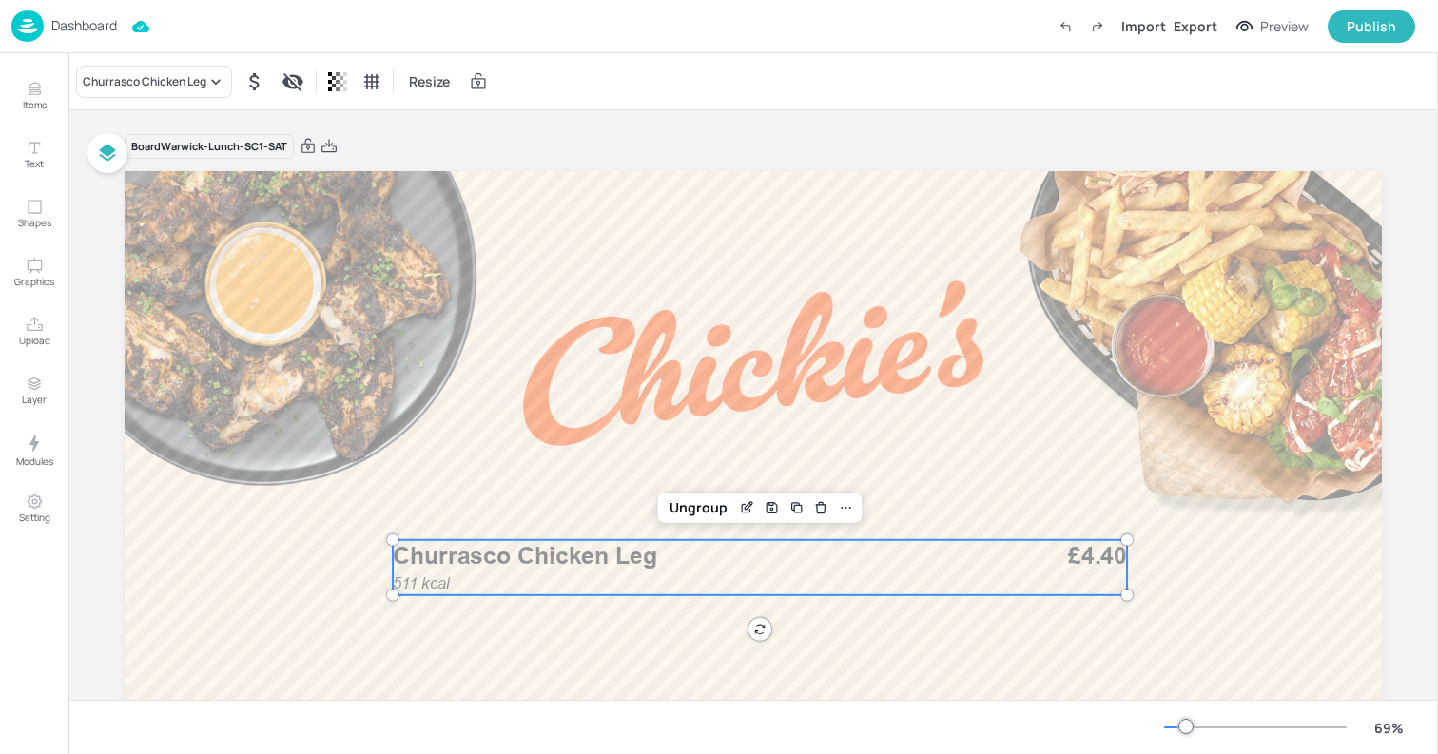
click at [30, 103] on p "Items" at bounding box center [35, 104] width 24 height 13
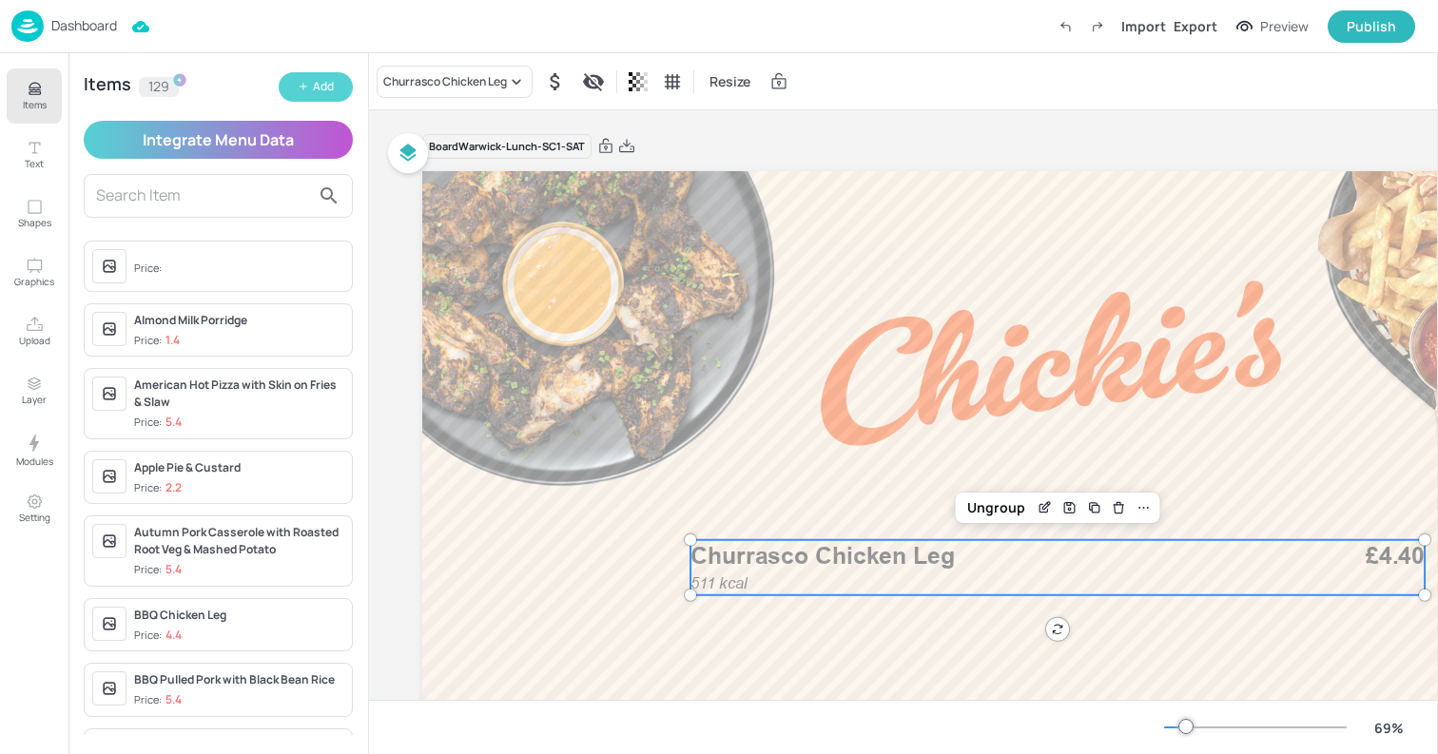
click at [301, 95] on button "Add" at bounding box center [316, 86] width 74 height 29
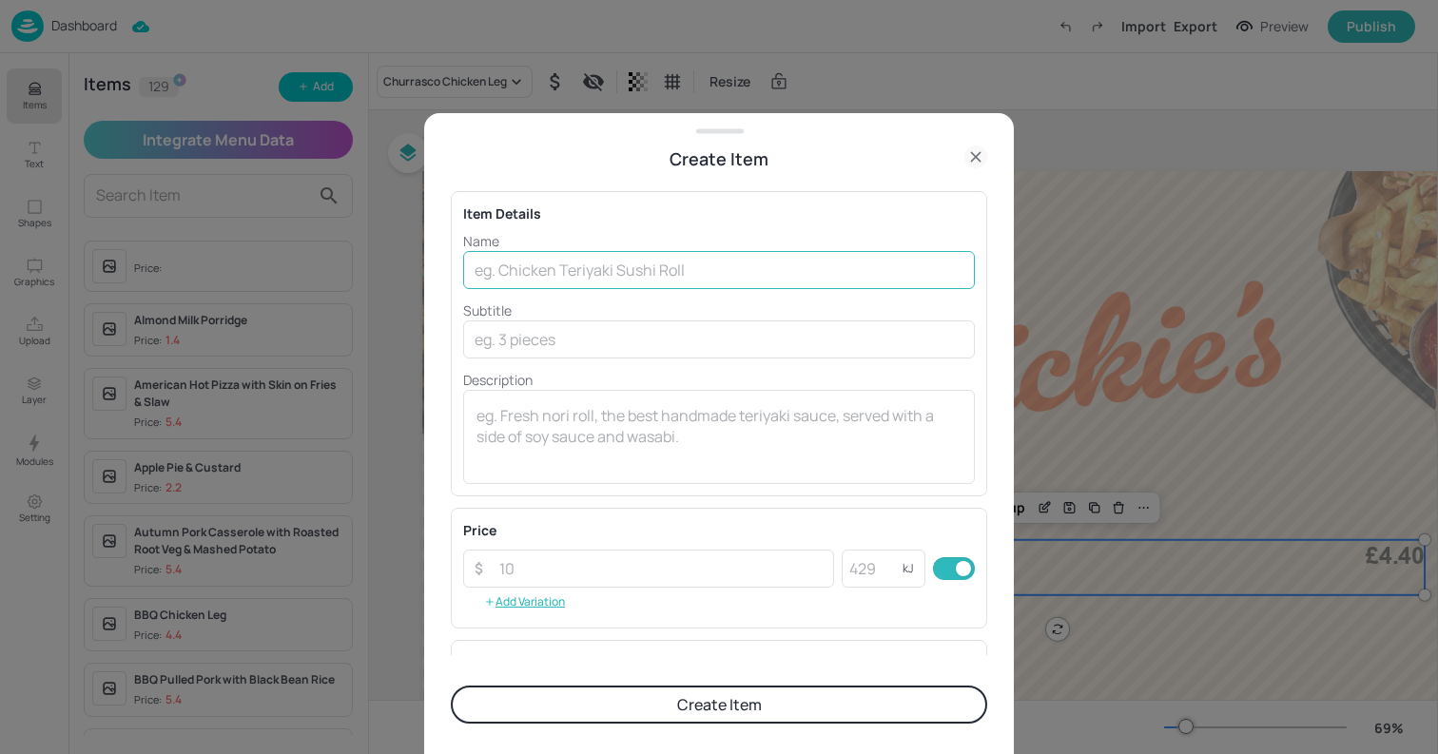
click at [674, 261] on input "text" at bounding box center [719, 270] width 512 height 38
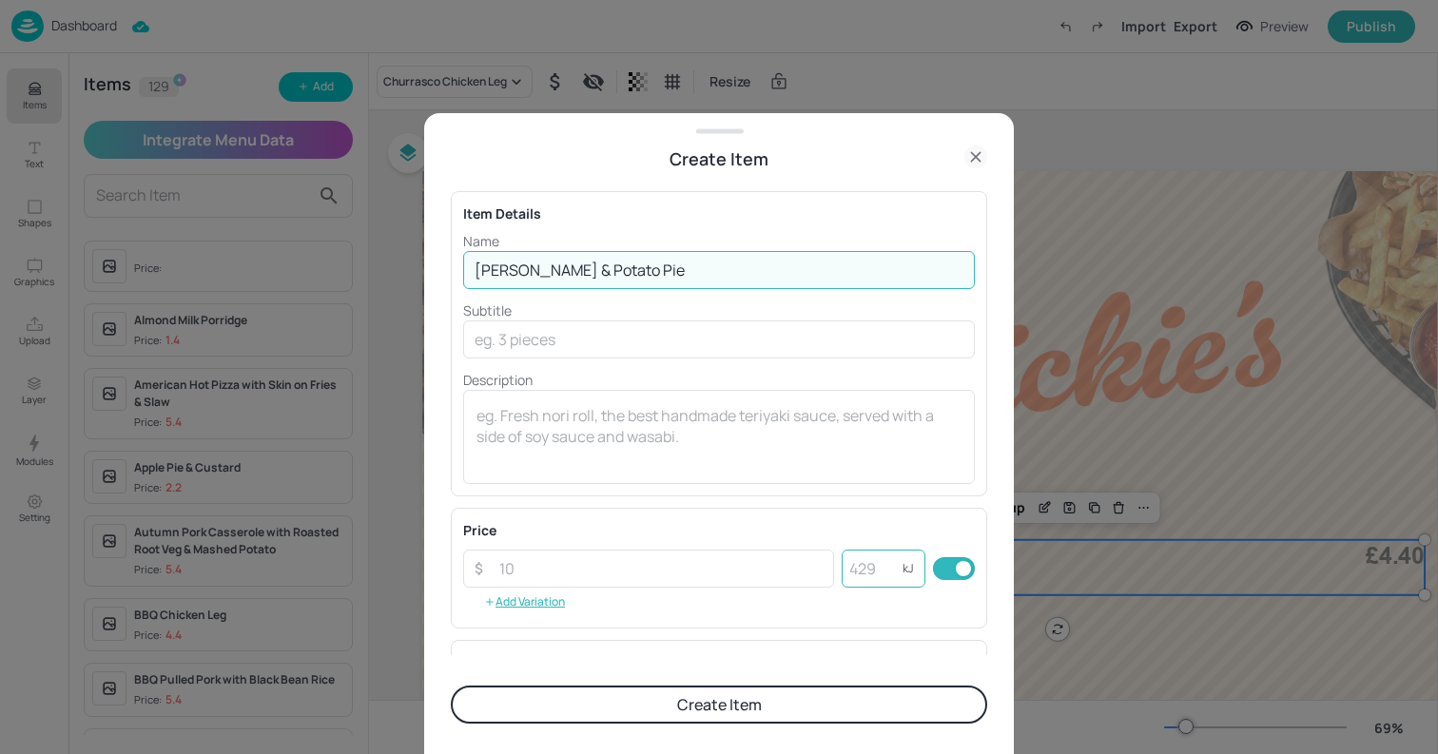
type input "Cheese Leek & Potato Pie"
click at [851, 568] on input "number" at bounding box center [872, 569] width 61 height 38
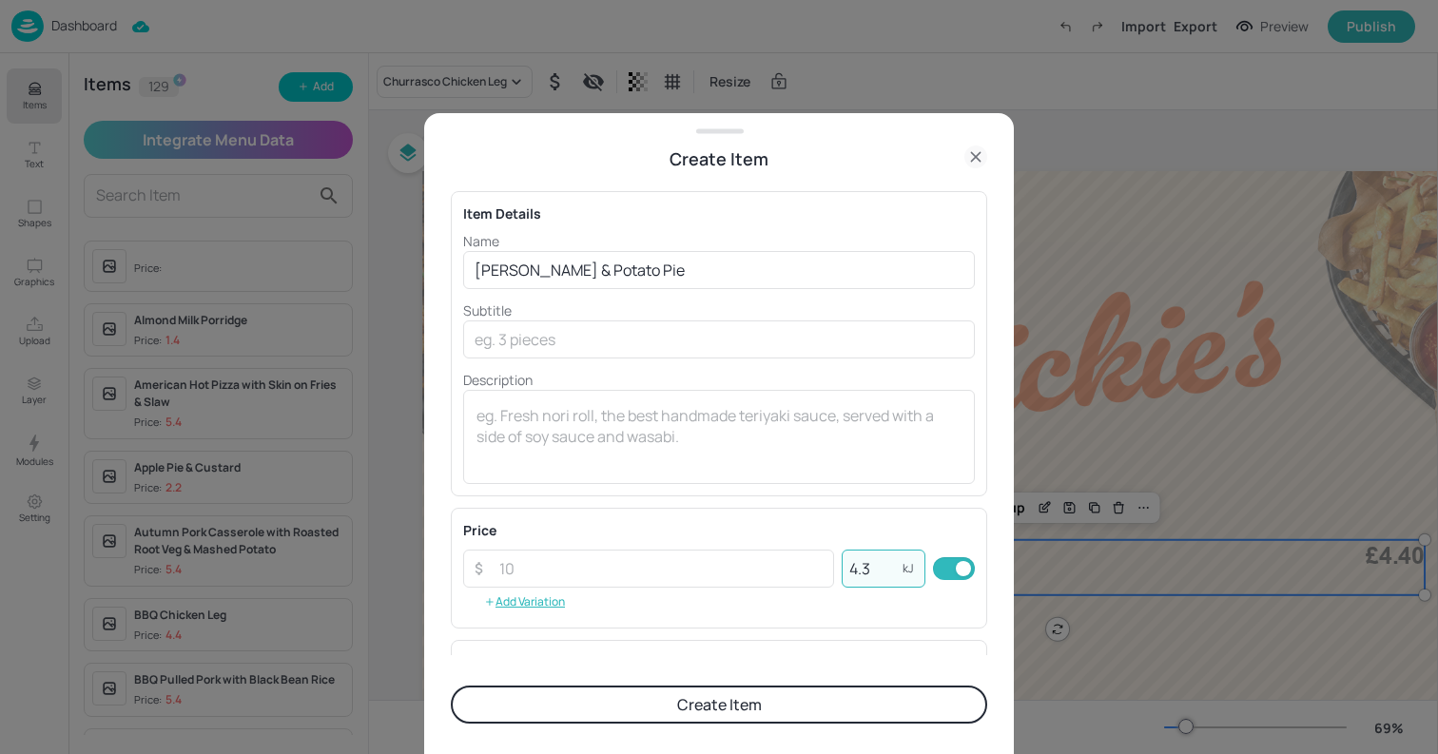
type input "4.3"
click at [451, 686] on button "Create Item" at bounding box center [719, 705] width 537 height 38
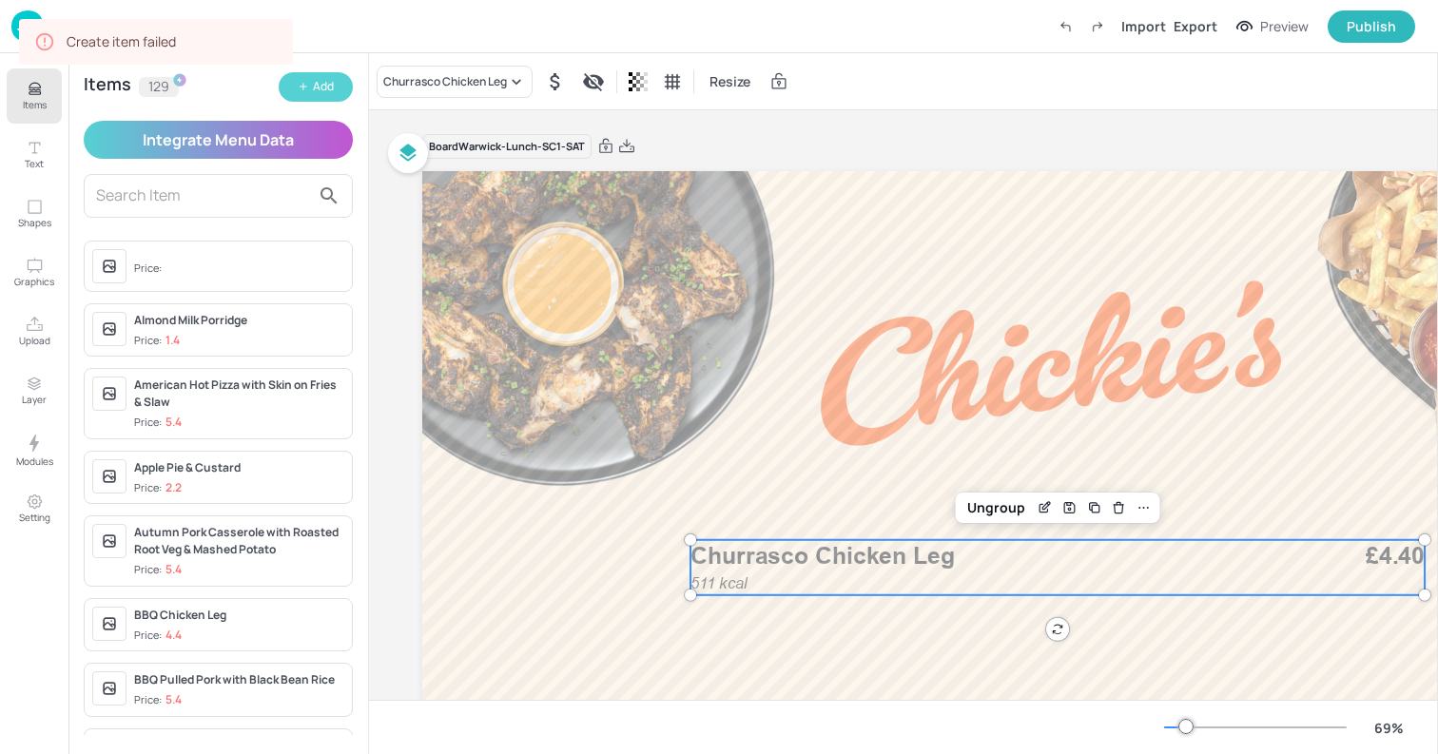
click at [303, 92] on icon "button" at bounding box center [303, 86] width 11 height 11
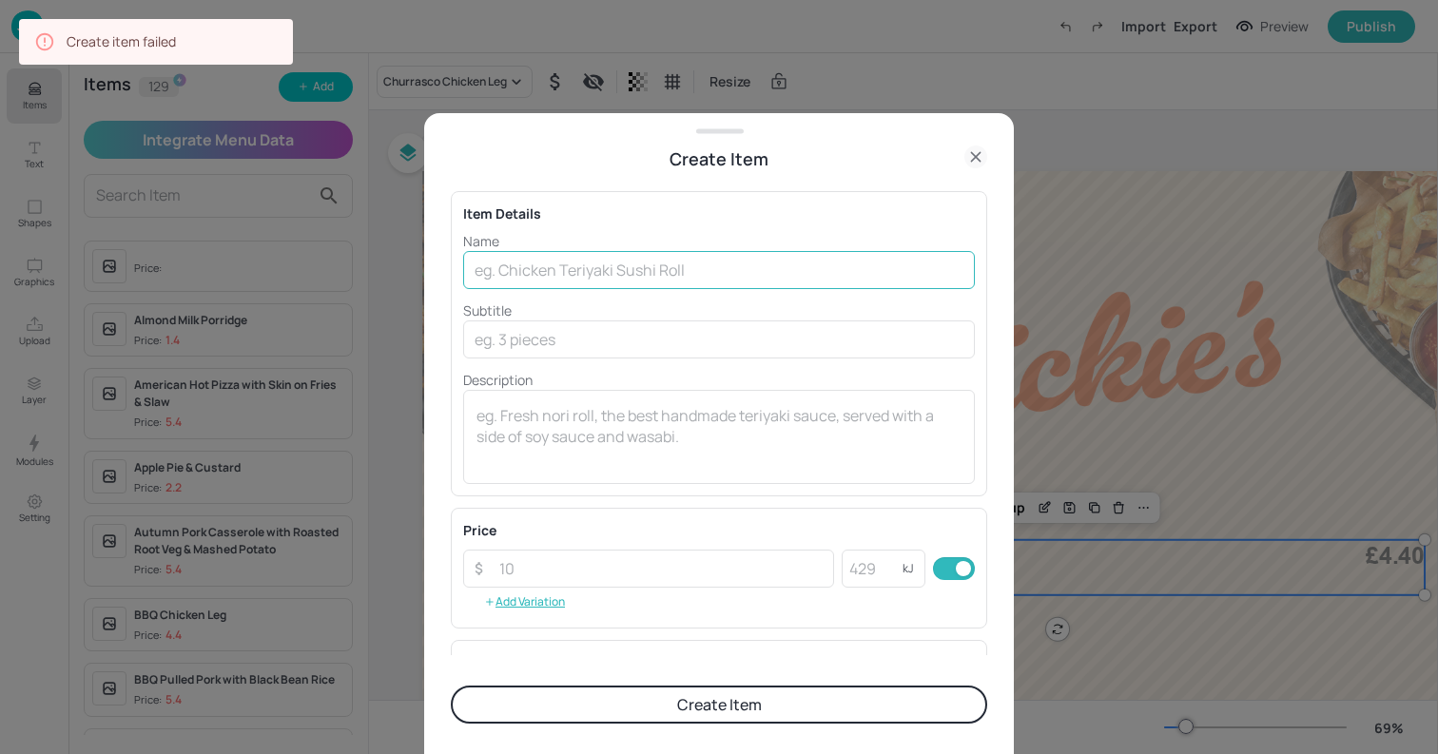
click at [608, 284] on input "text" at bounding box center [719, 270] width 512 height 38
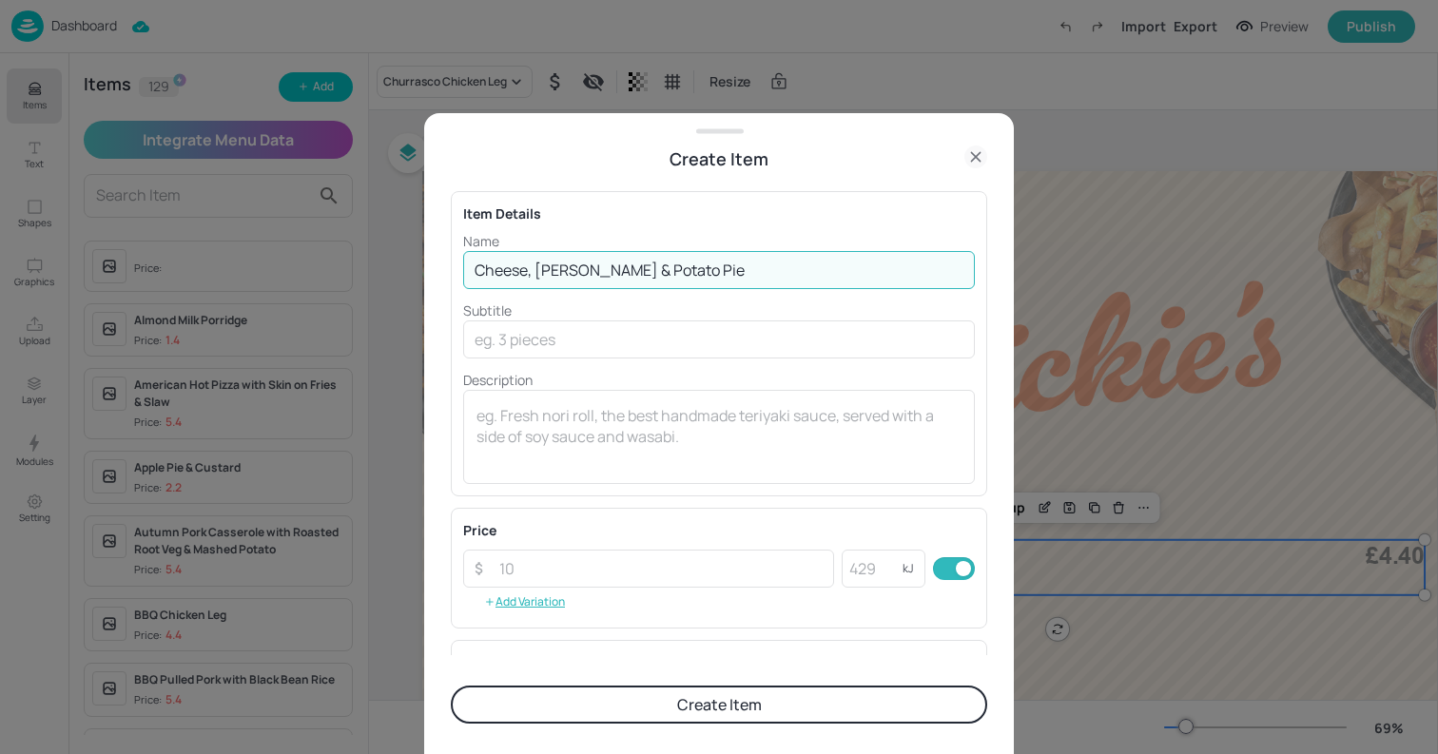
type input "Cheese, Leek & Potato Pie"
click at [451, 686] on button "Create Item" at bounding box center [719, 705] width 537 height 38
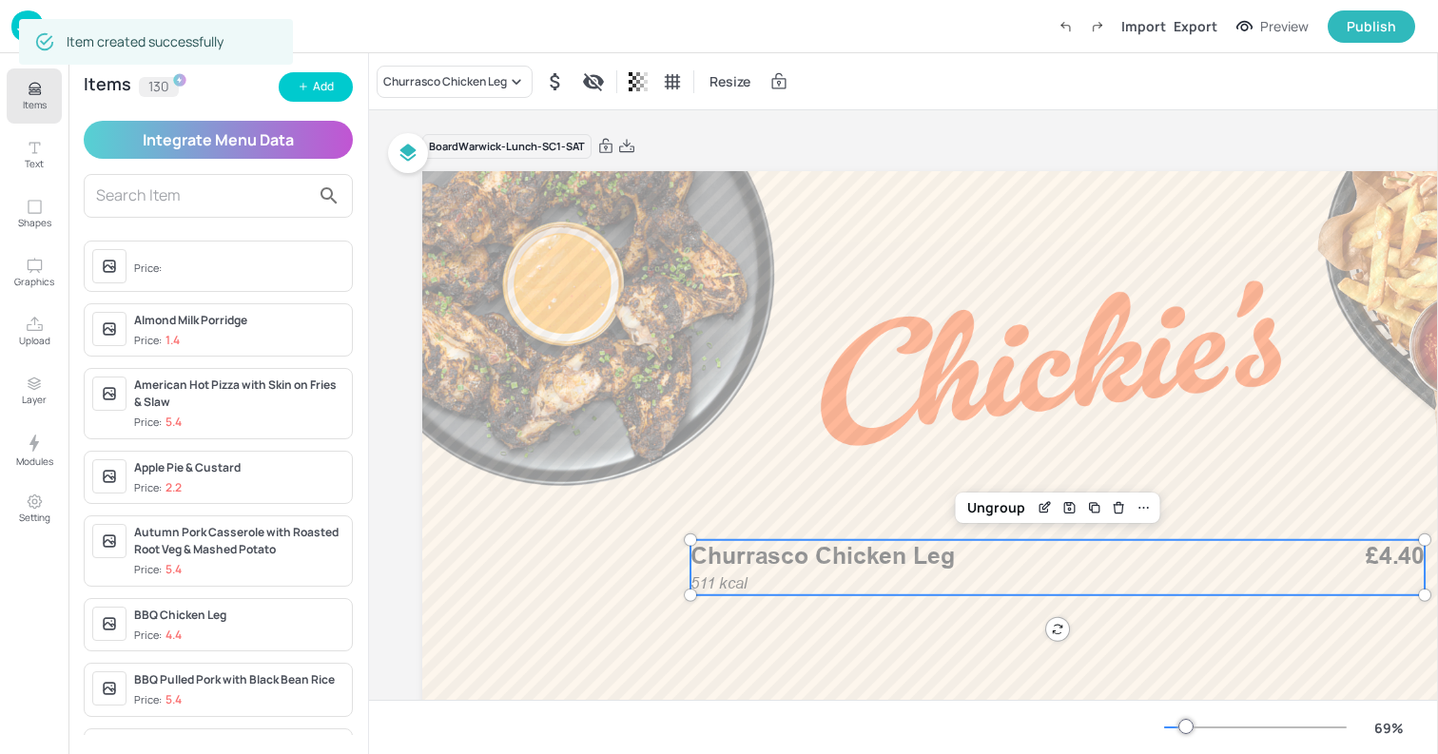
click at [313, 101] on button "Add" at bounding box center [316, 86] width 74 height 29
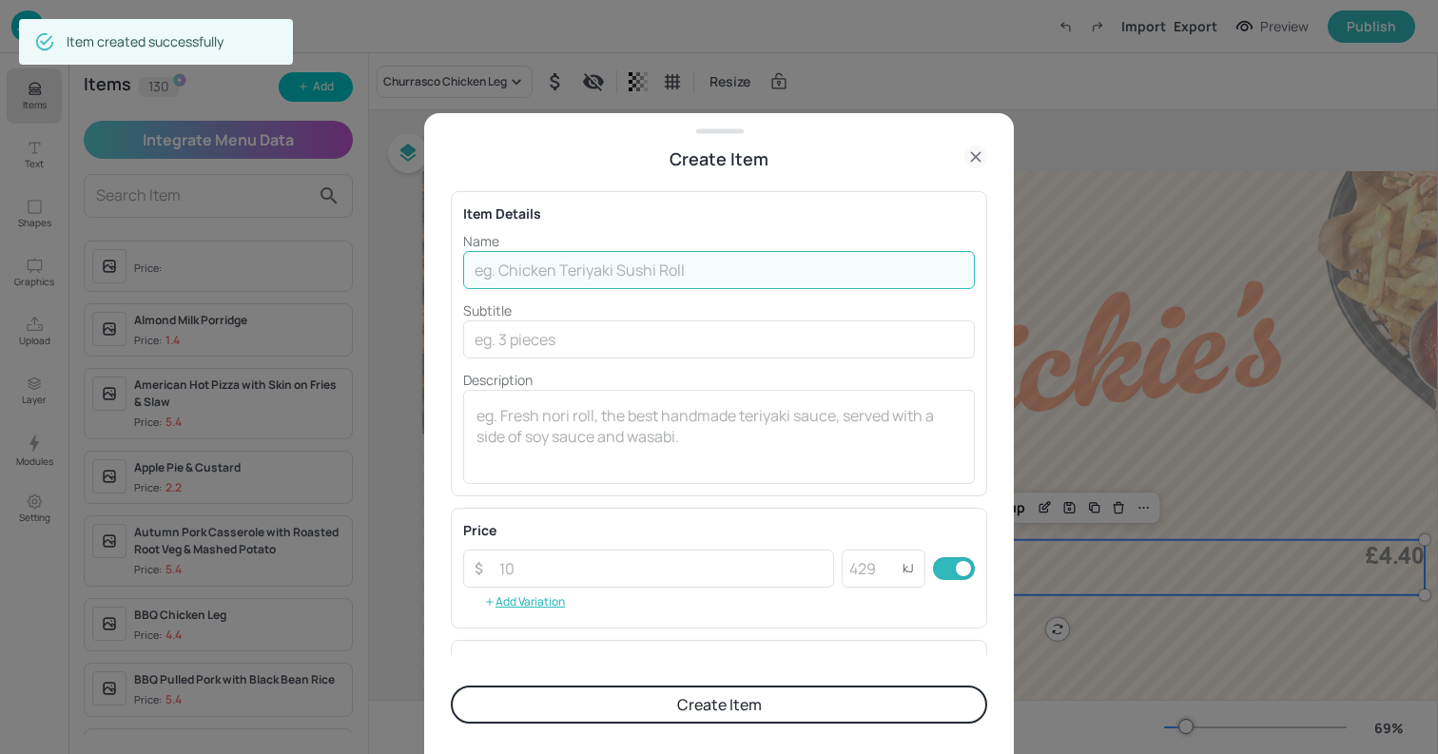
click at [540, 259] on input "text" at bounding box center [719, 270] width 512 height 38
type input "Beef"
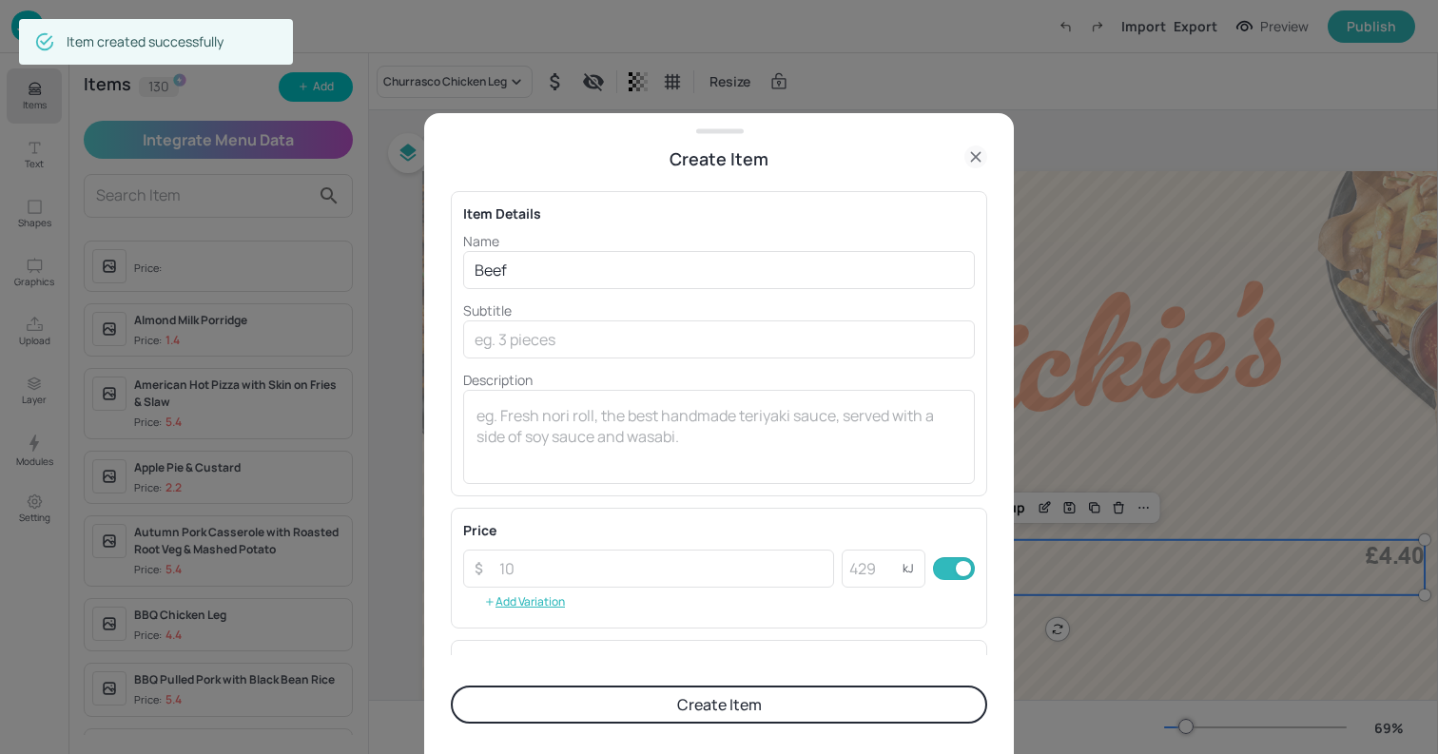
click at [966, 161] on icon at bounding box center [976, 157] width 23 height 23
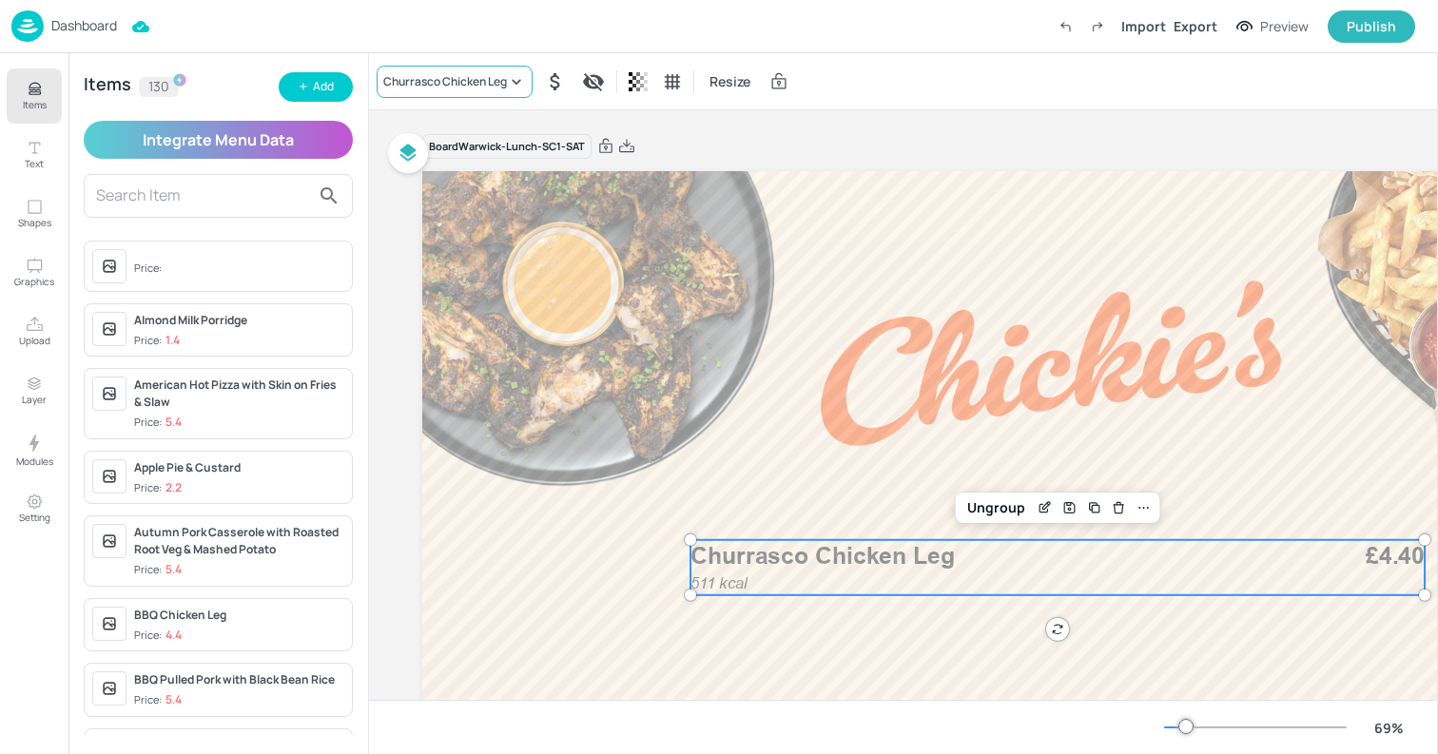
click at [416, 86] on div "Churrasco Chicken Leg" at bounding box center [445, 81] width 124 height 17
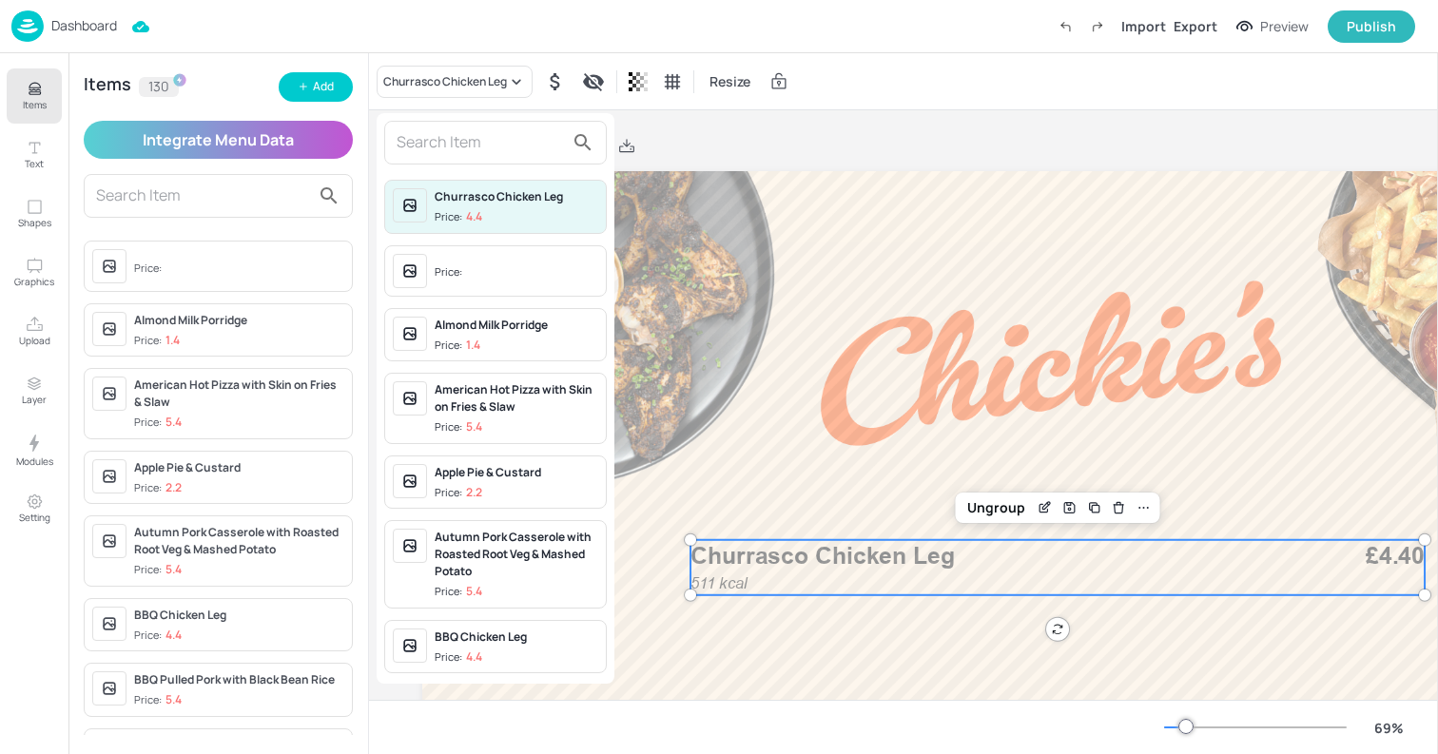
click at [449, 147] on input "text" at bounding box center [480, 142] width 167 height 30
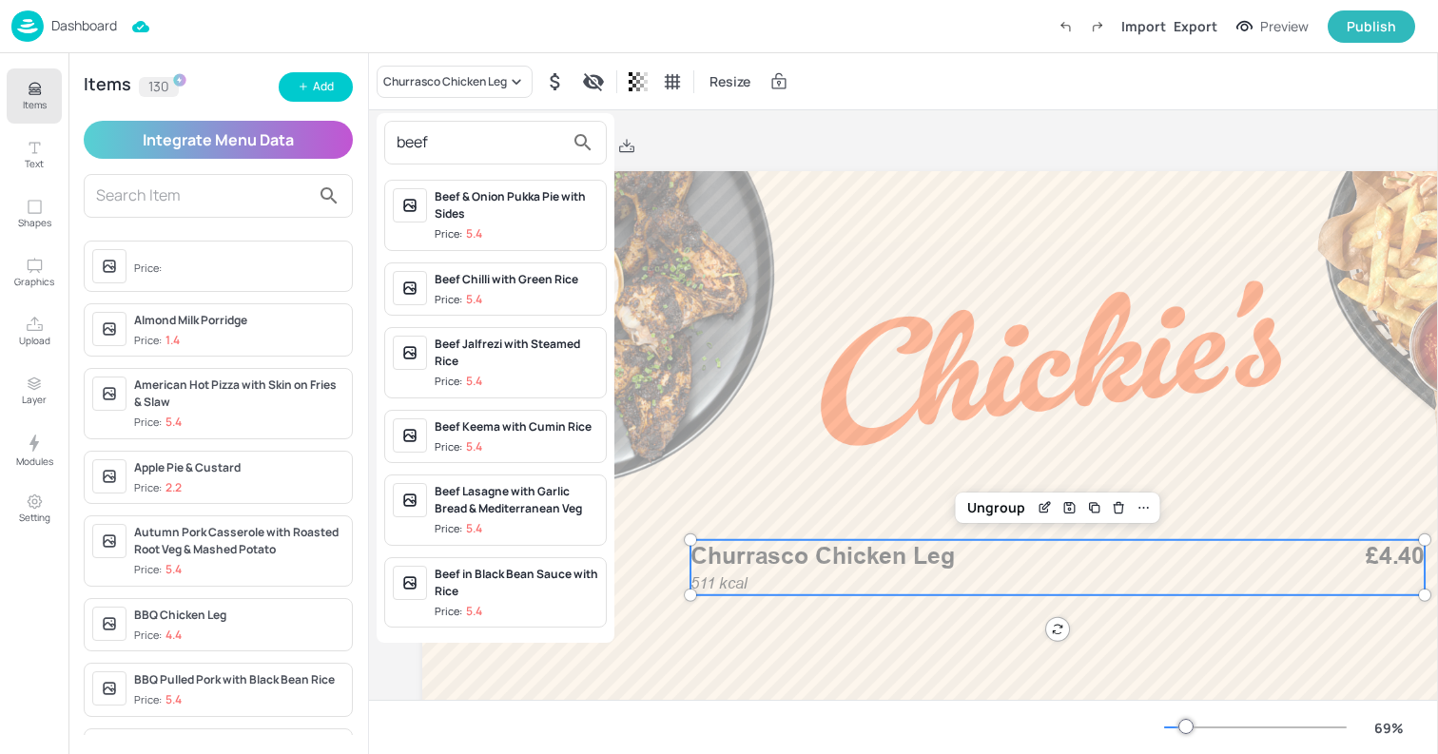
type input "beef"
click at [496, 221] on div "Beef & Onion Pukka Pie with Sides" at bounding box center [517, 205] width 164 height 34
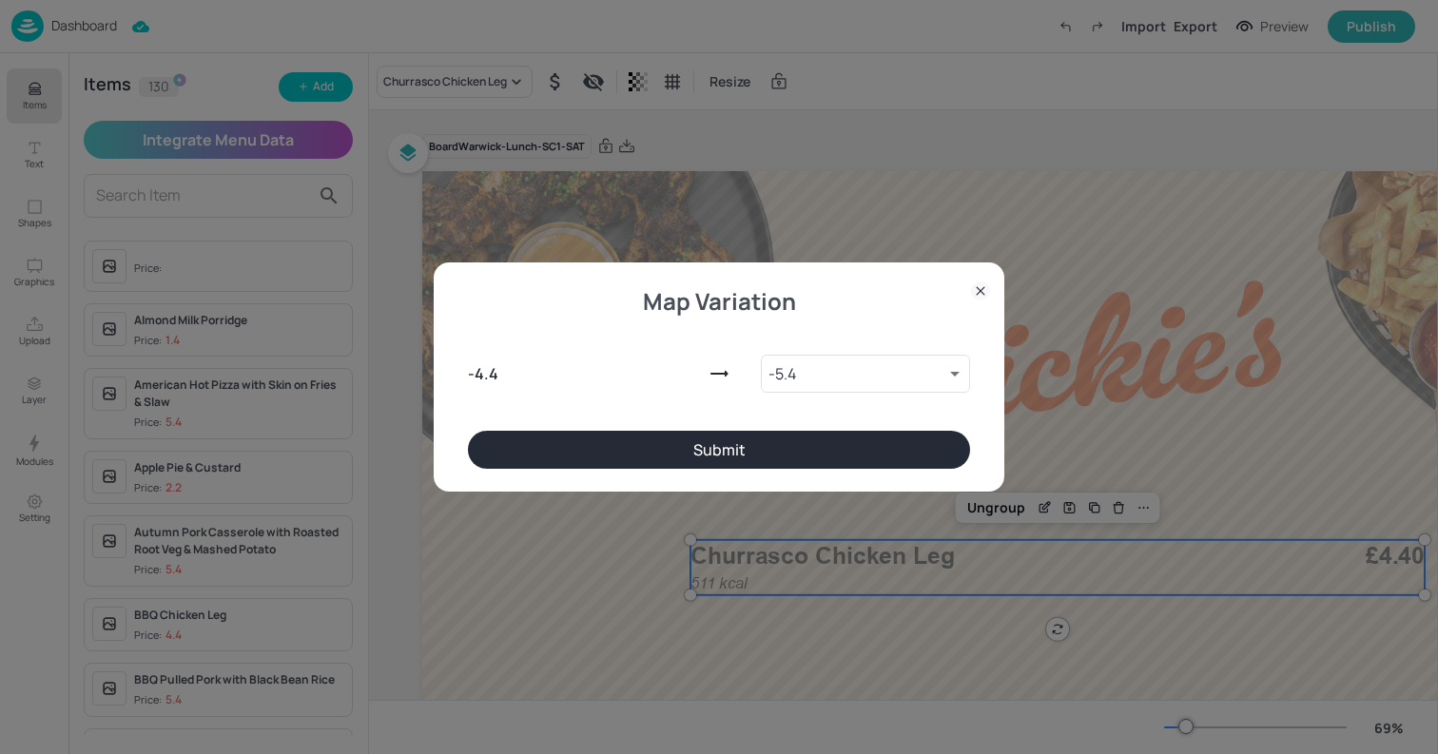
click at [988, 286] on icon at bounding box center [980, 291] width 19 height 19
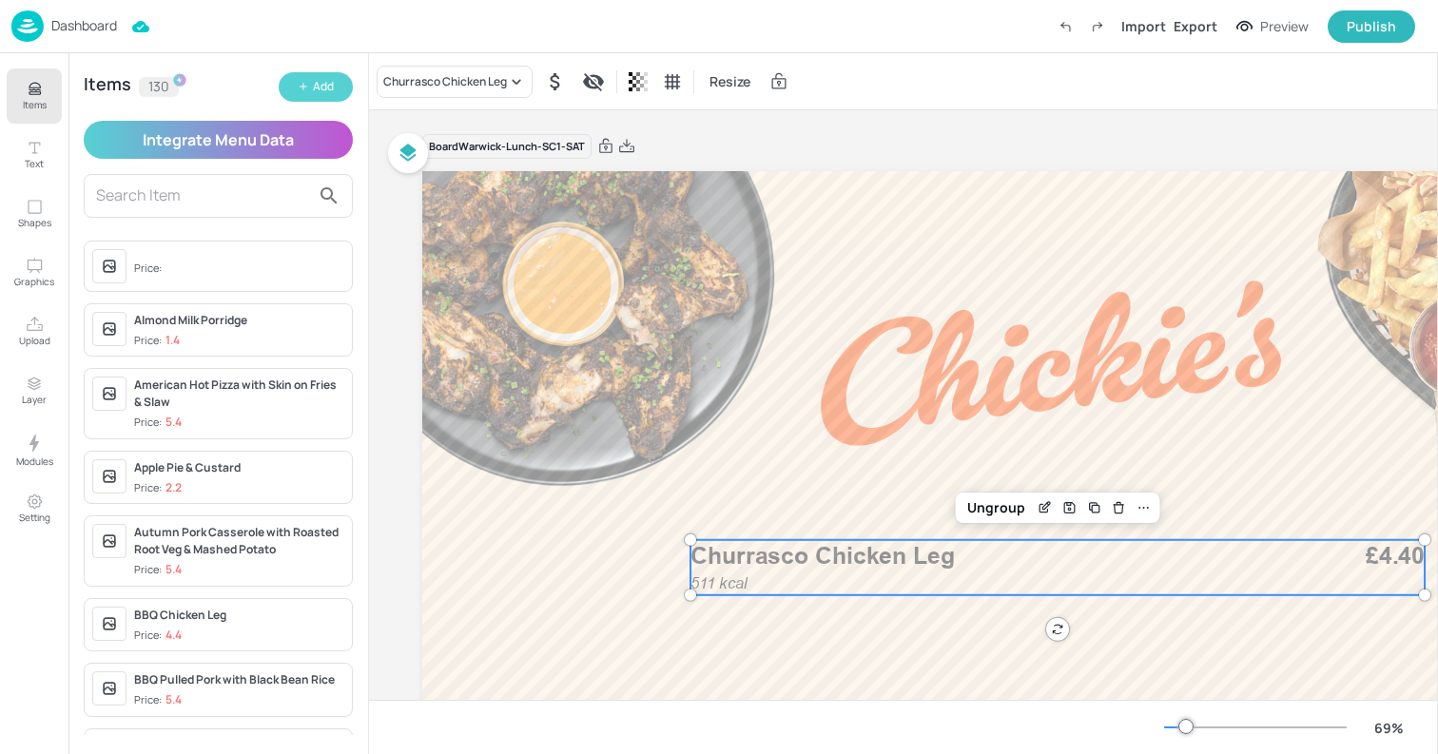
click at [301, 89] on icon "button" at bounding box center [303, 86] width 11 height 11
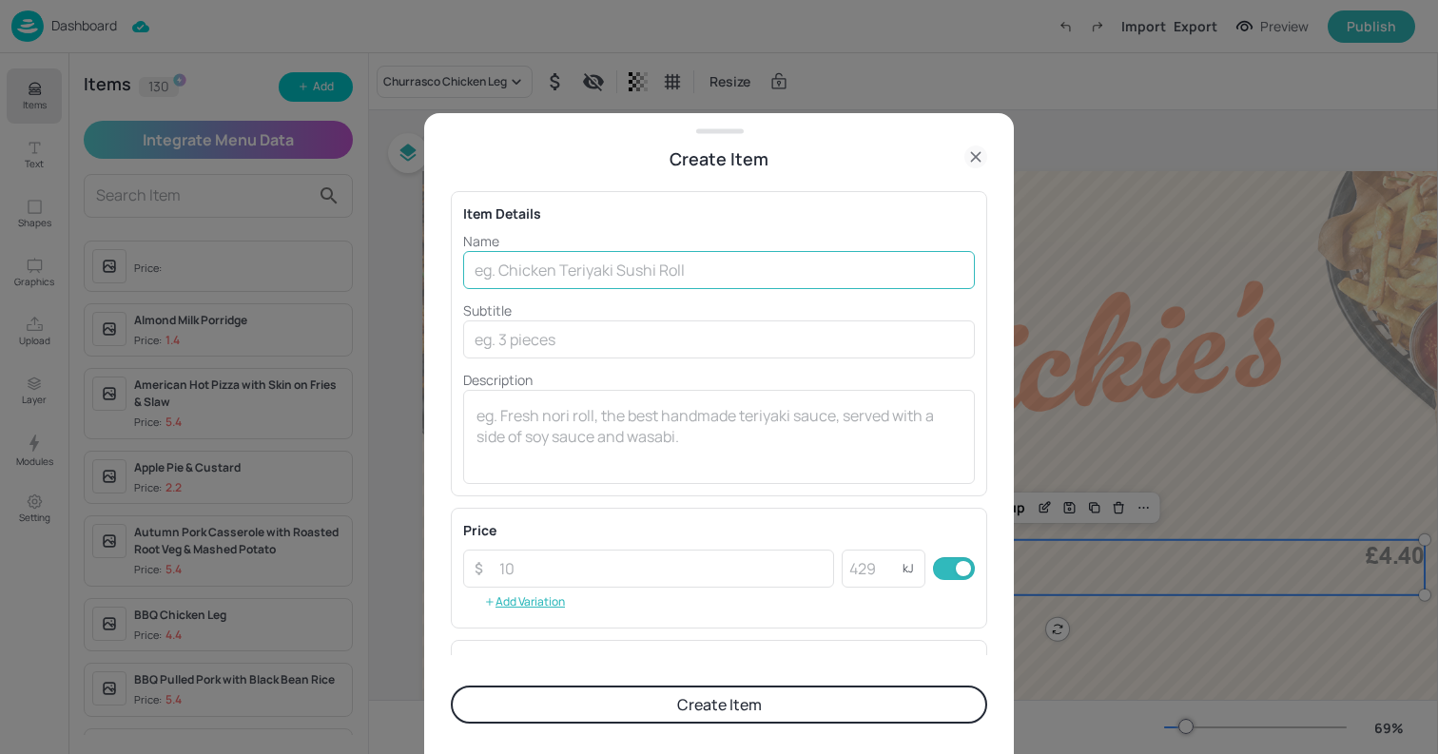
click at [502, 266] on input "text" at bounding box center [719, 270] width 512 height 38
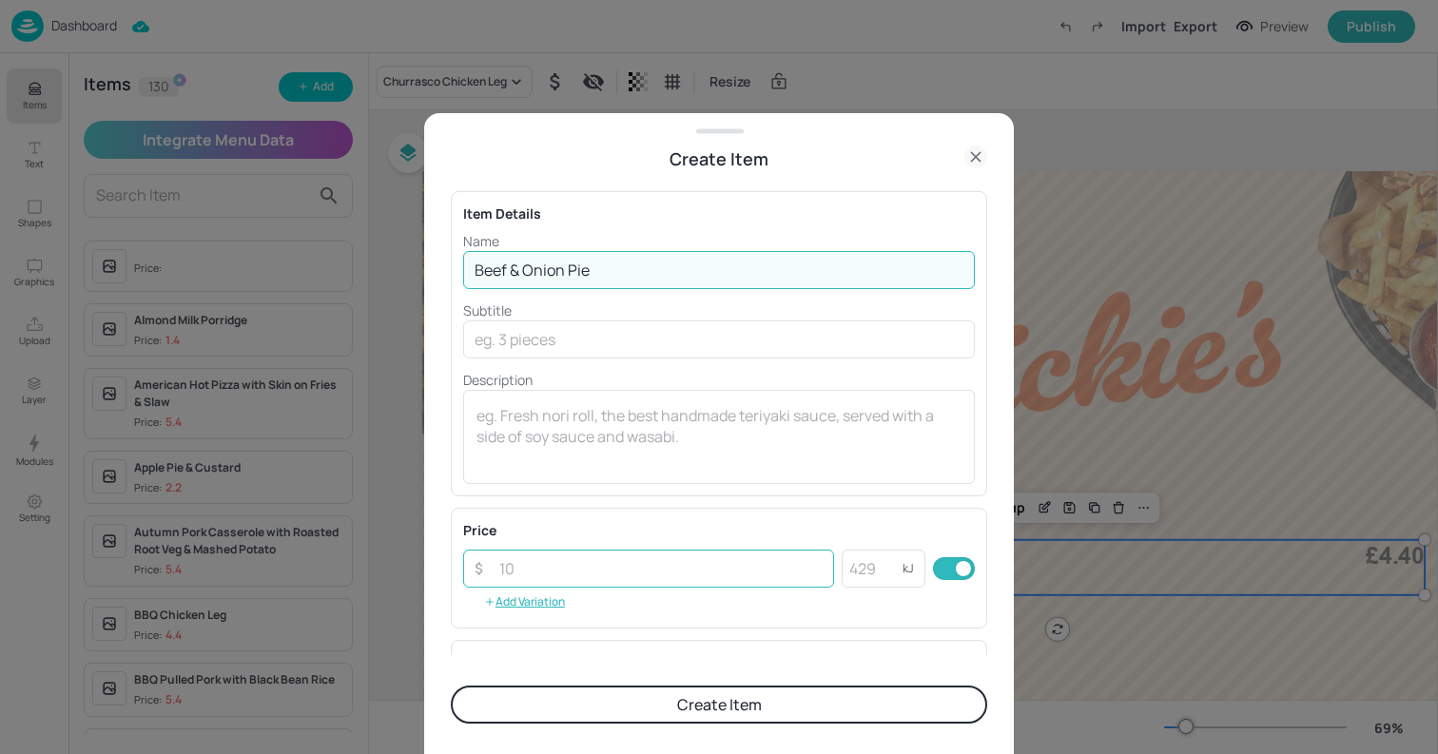
type input "Beef & Onion Pie"
click at [672, 572] on input "number" at bounding box center [661, 569] width 346 height 38
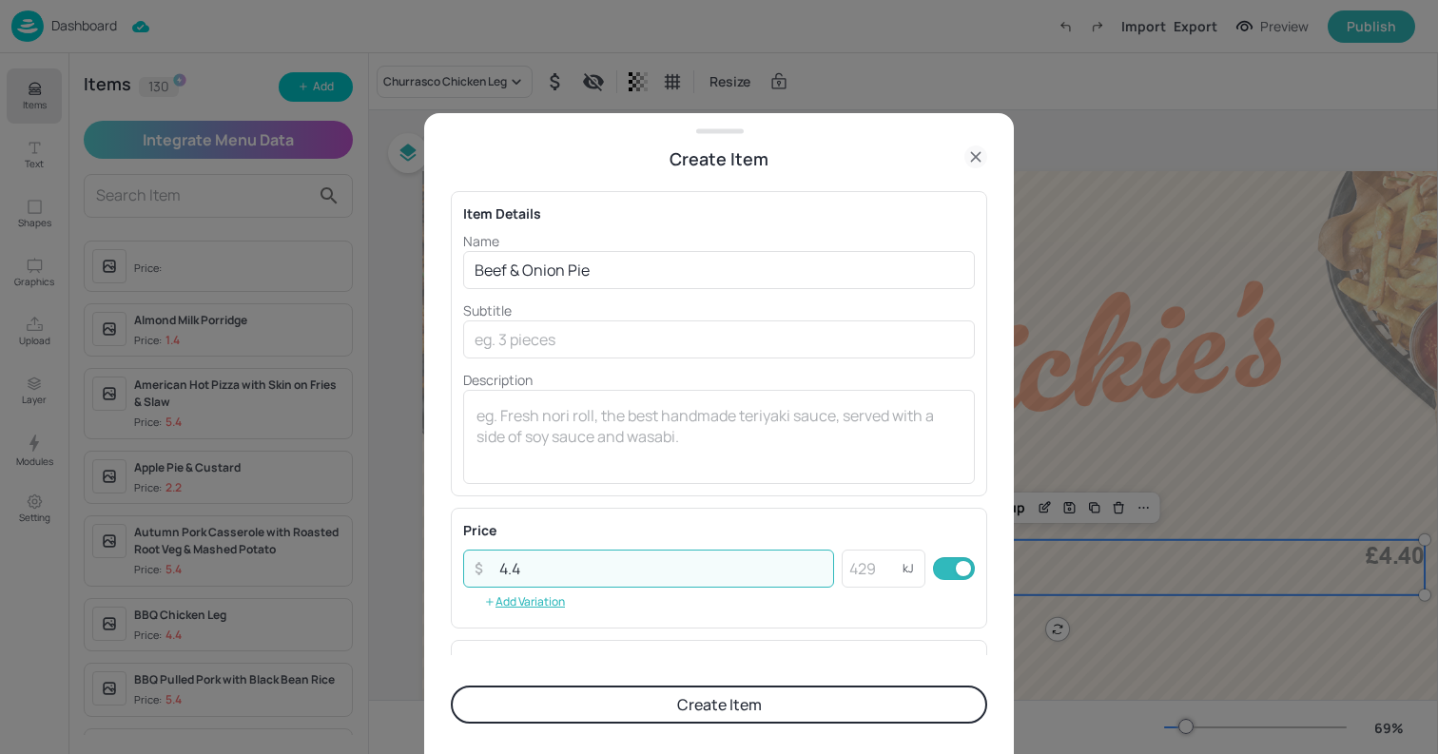
type input "4"
type input "5.45"
click at [451, 686] on button "Create Item" at bounding box center [719, 705] width 537 height 38
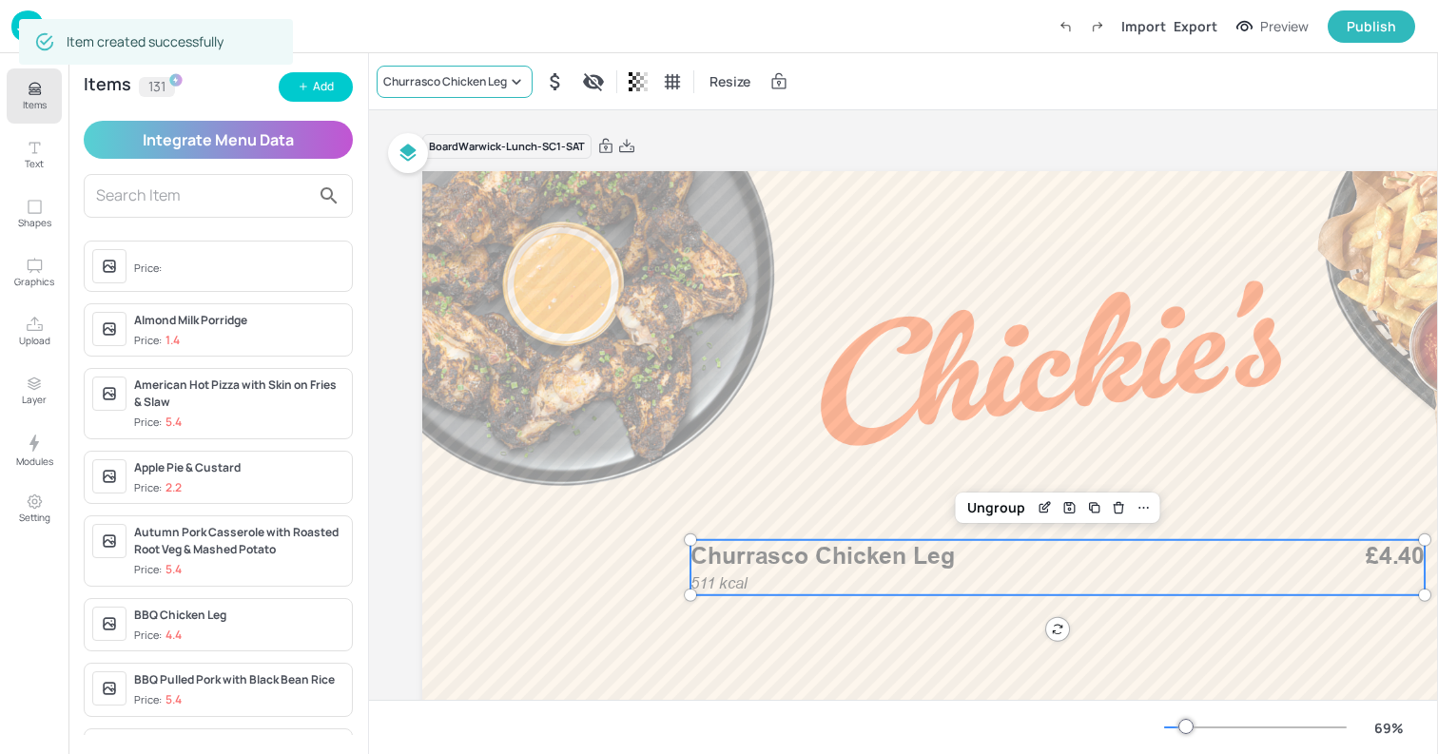
click at [451, 92] on div "Churrasco Chicken Leg" at bounding box center [455, 82] width 156 height 32
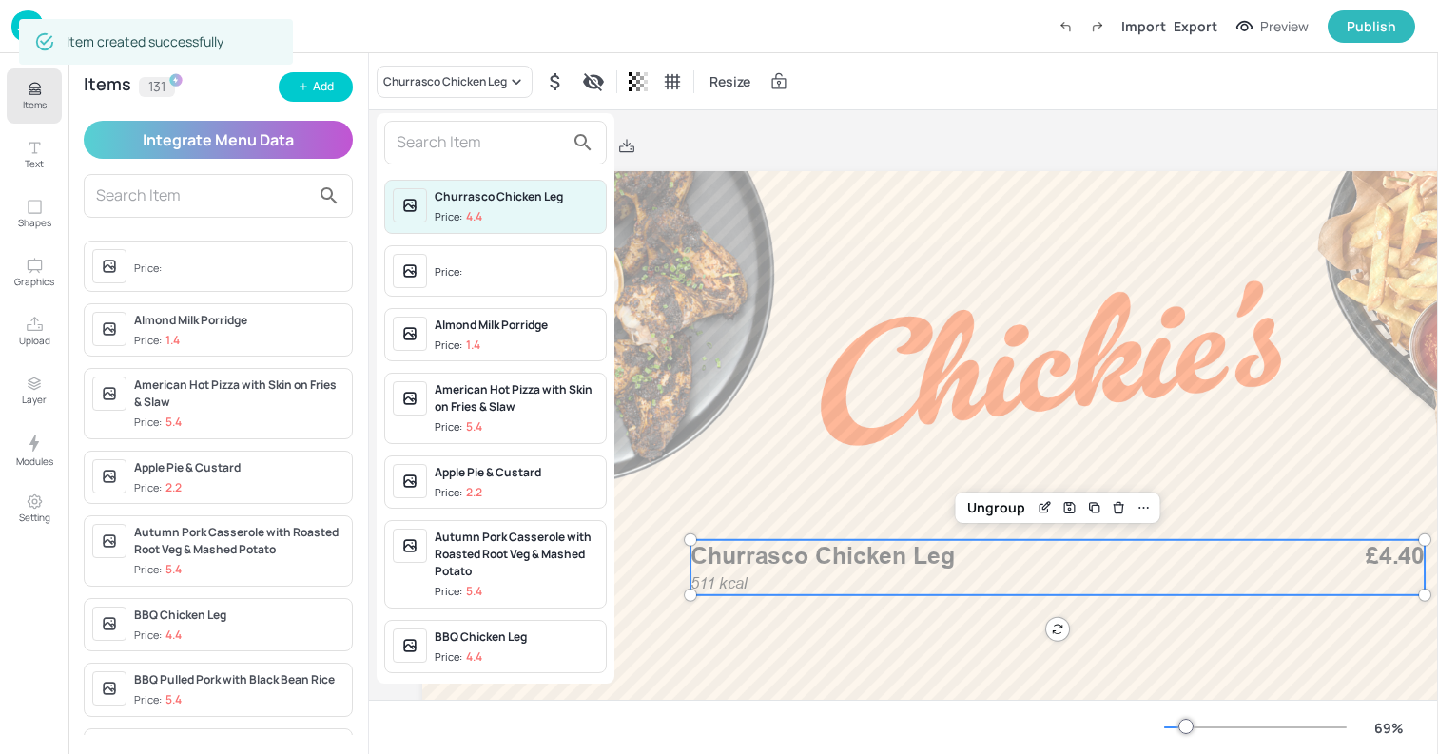
click at [449, 151] on input "text" at bounding box center [480, 142] width 167 height 30
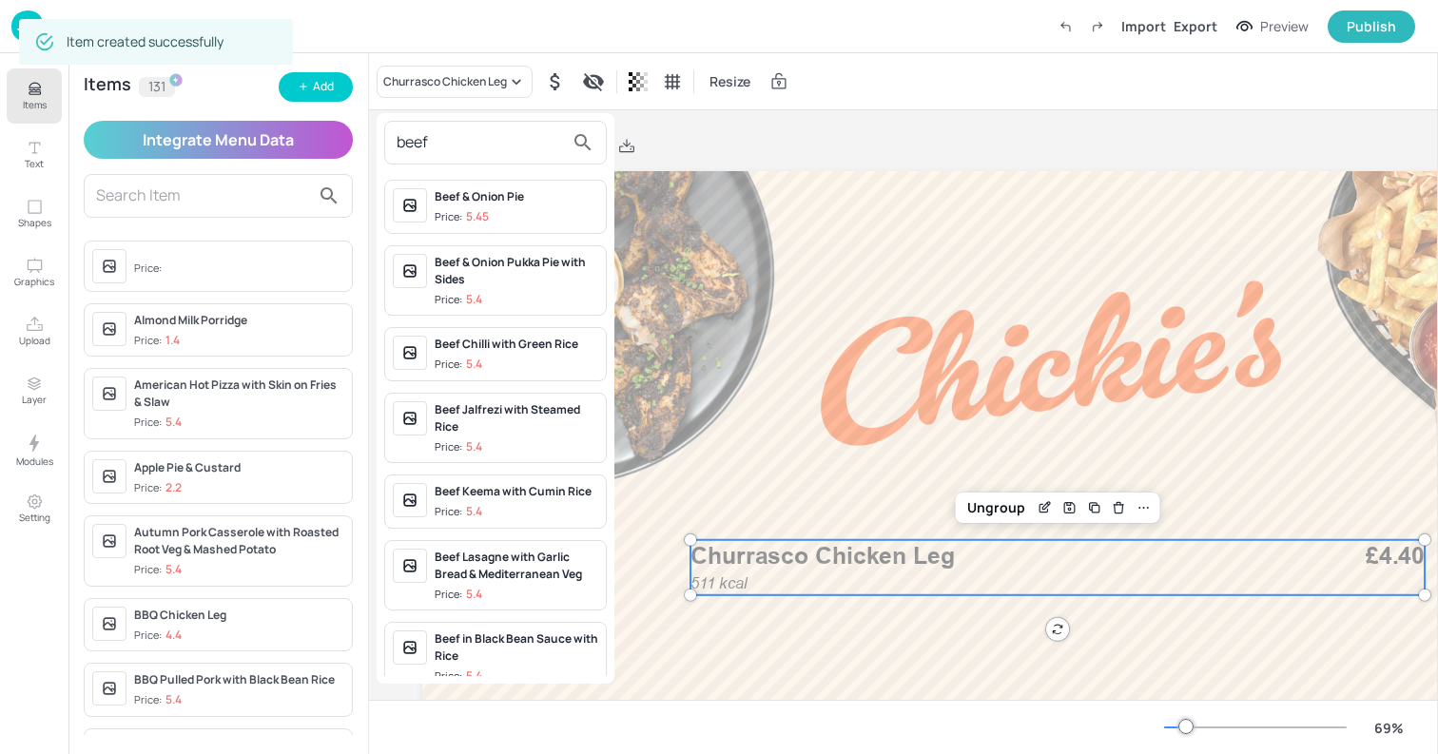
type input "beef"
click at [474, 214] on p "5.45" at bounding box center [477, 216] width 23 height 13
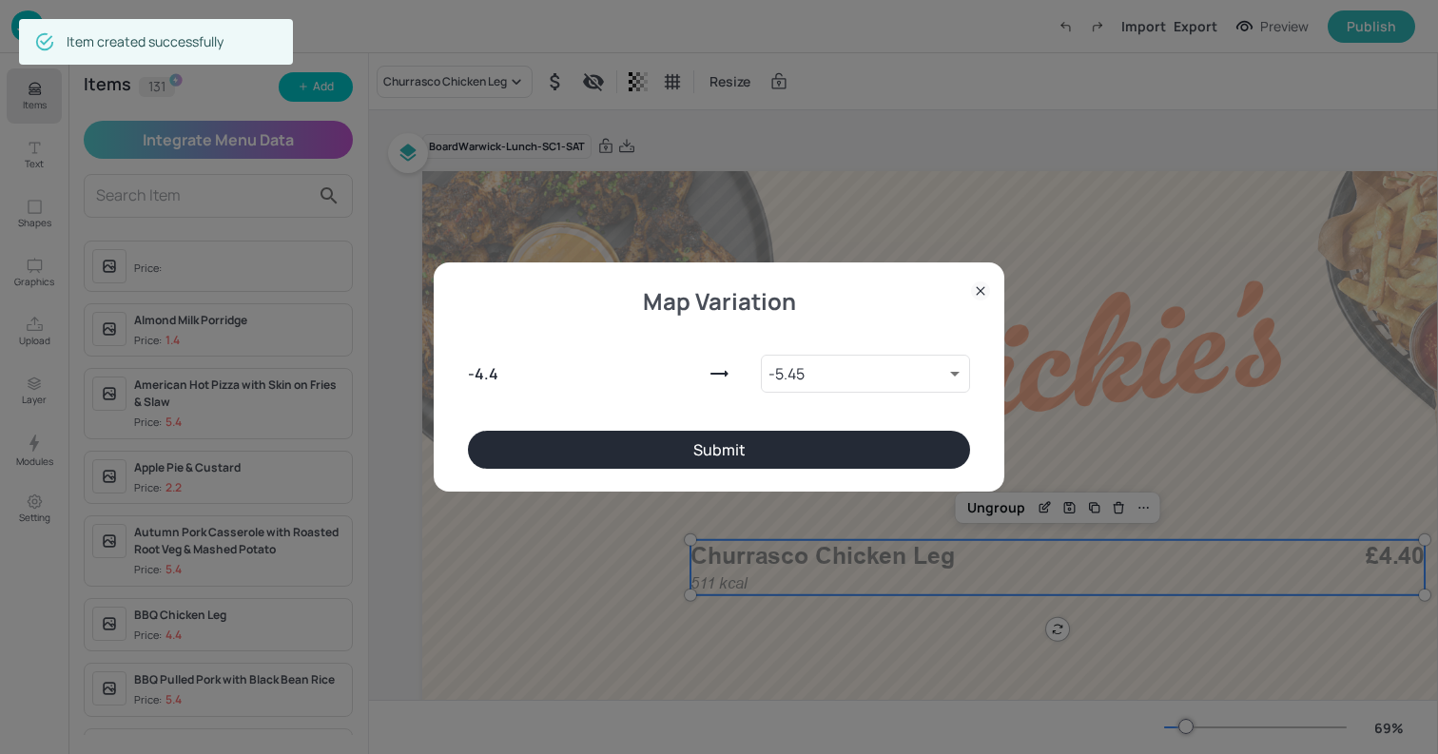
click at [698, 446] on button "Submit" at bounding box center [719, 450] width 502 height 38
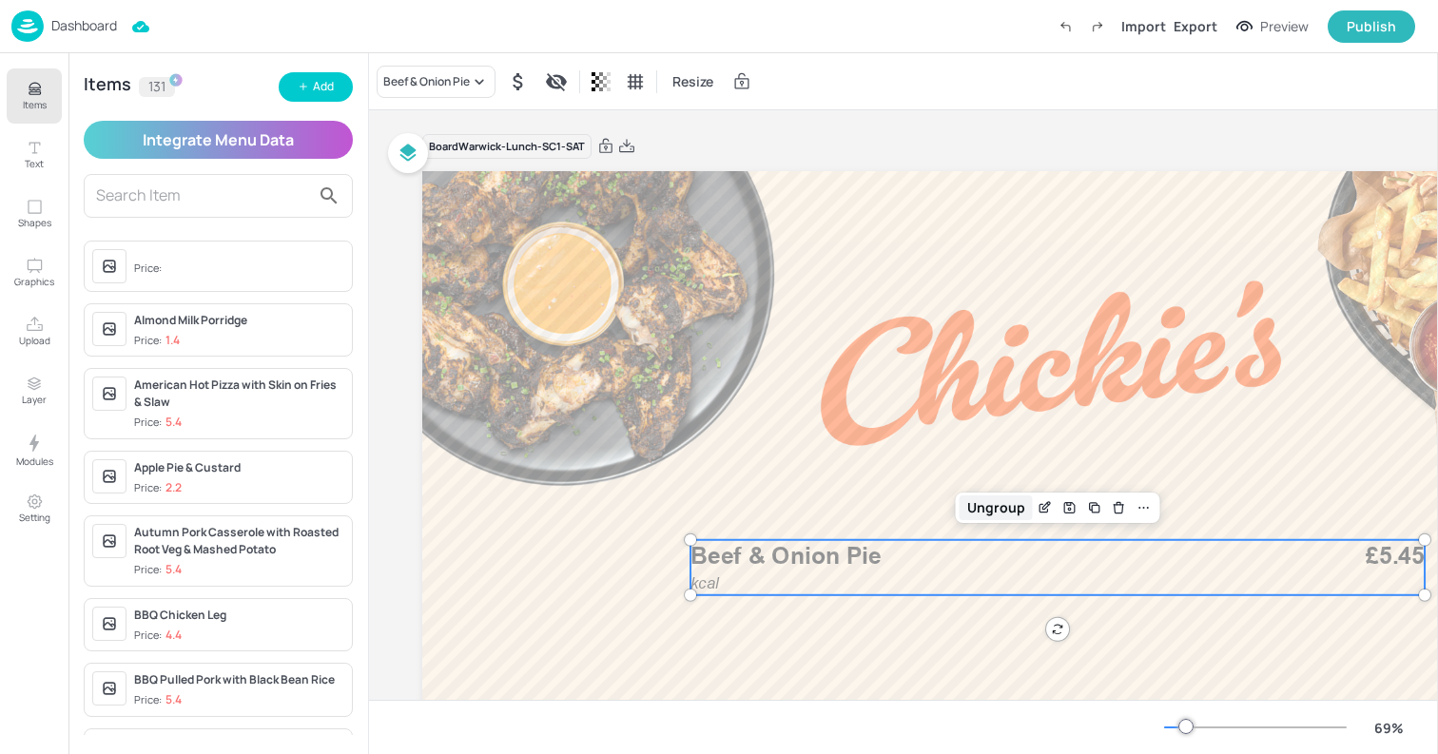
click at [1000, 508] on div "Ungroup" at bounding box center [996, 508] width 73 height 25
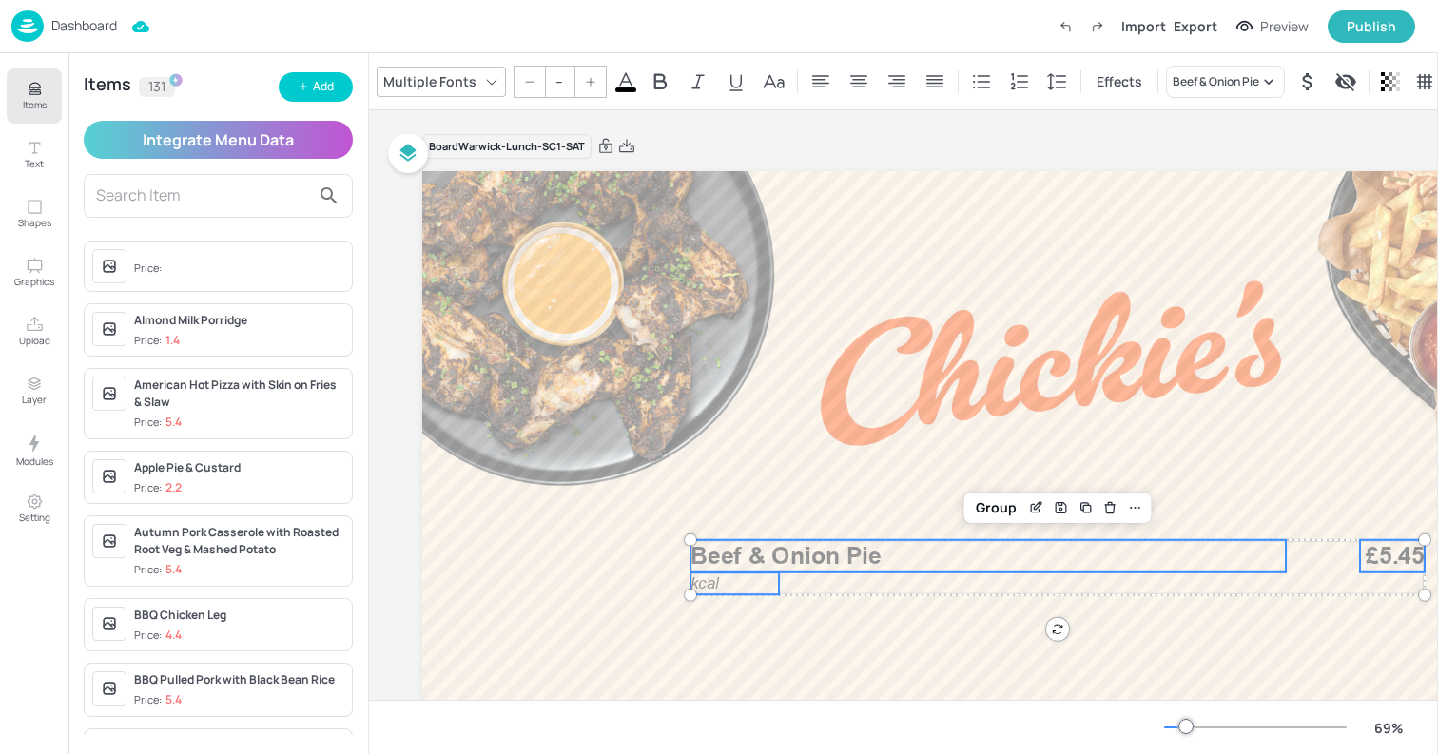
click at [751, 583] on p "kcal" at bounding box center [735, 584] width 88 height 22
type input "24"
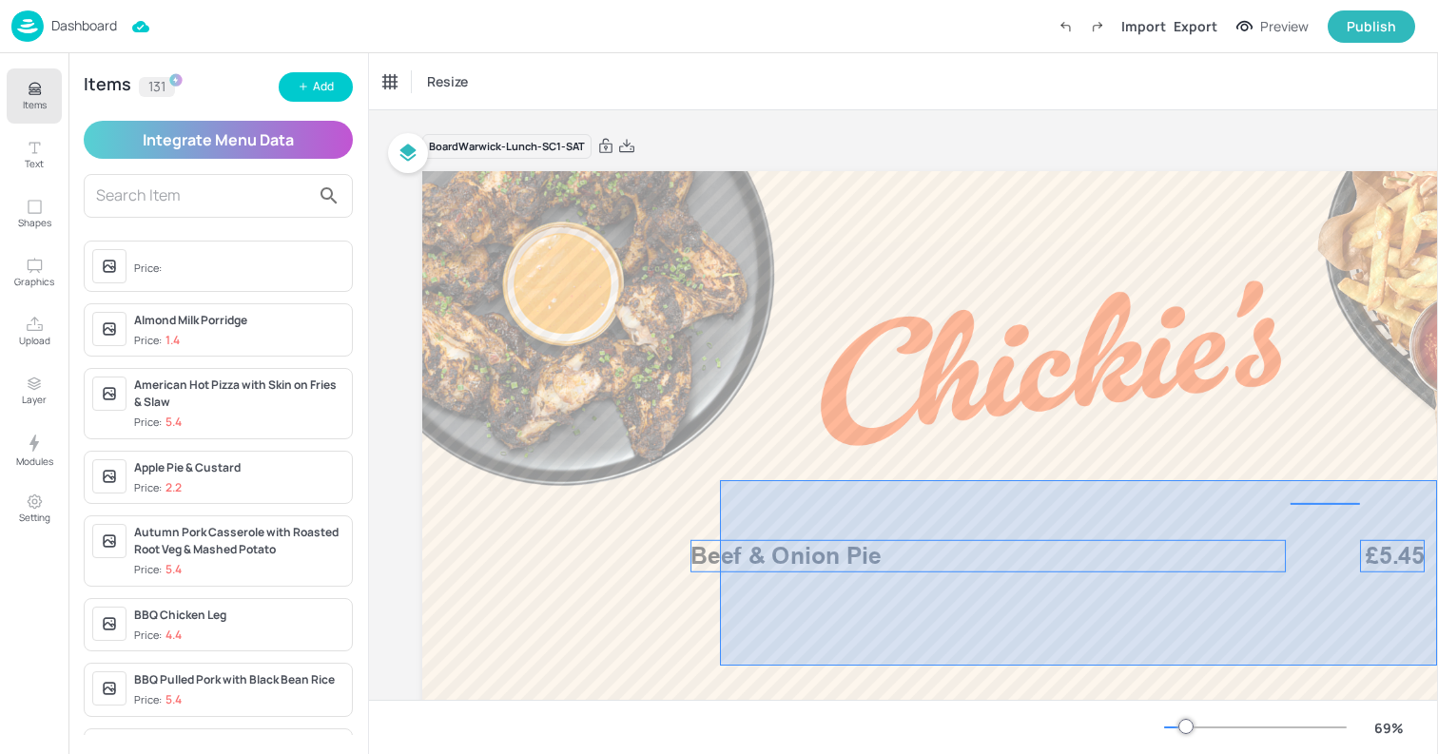
drag, startPoint x: 720, startPoint y: 480, endPoint x: 1438, endPoint y: 666, distance: 740.9
click at [1438, 666] on div "Items Text Shapes Graphics Upload Layer Modules Setting Items 131 Add Integrate…" at bounding box center [719, 377] width 1438 height 754
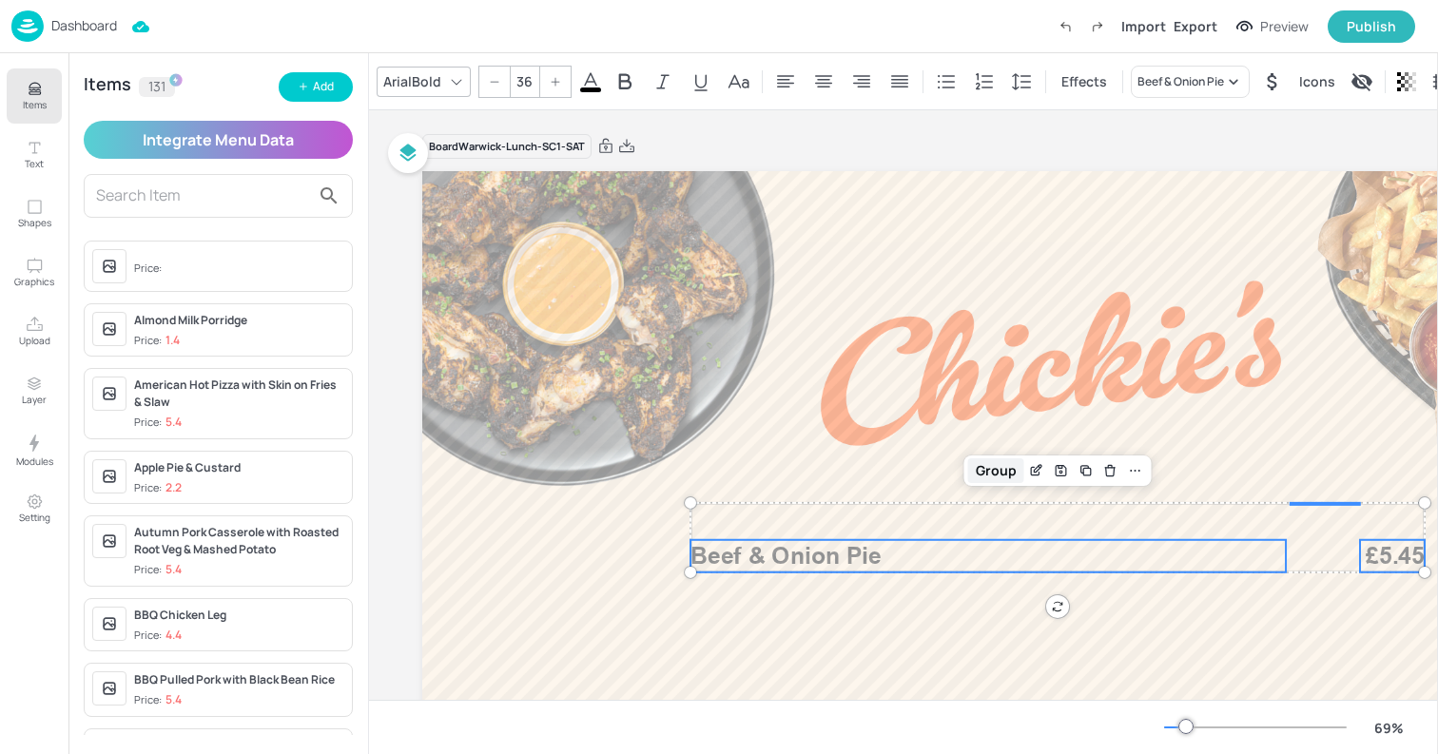
click at [994, 469] on div "Group" at bounding box center [997, 471] width 56 height 25
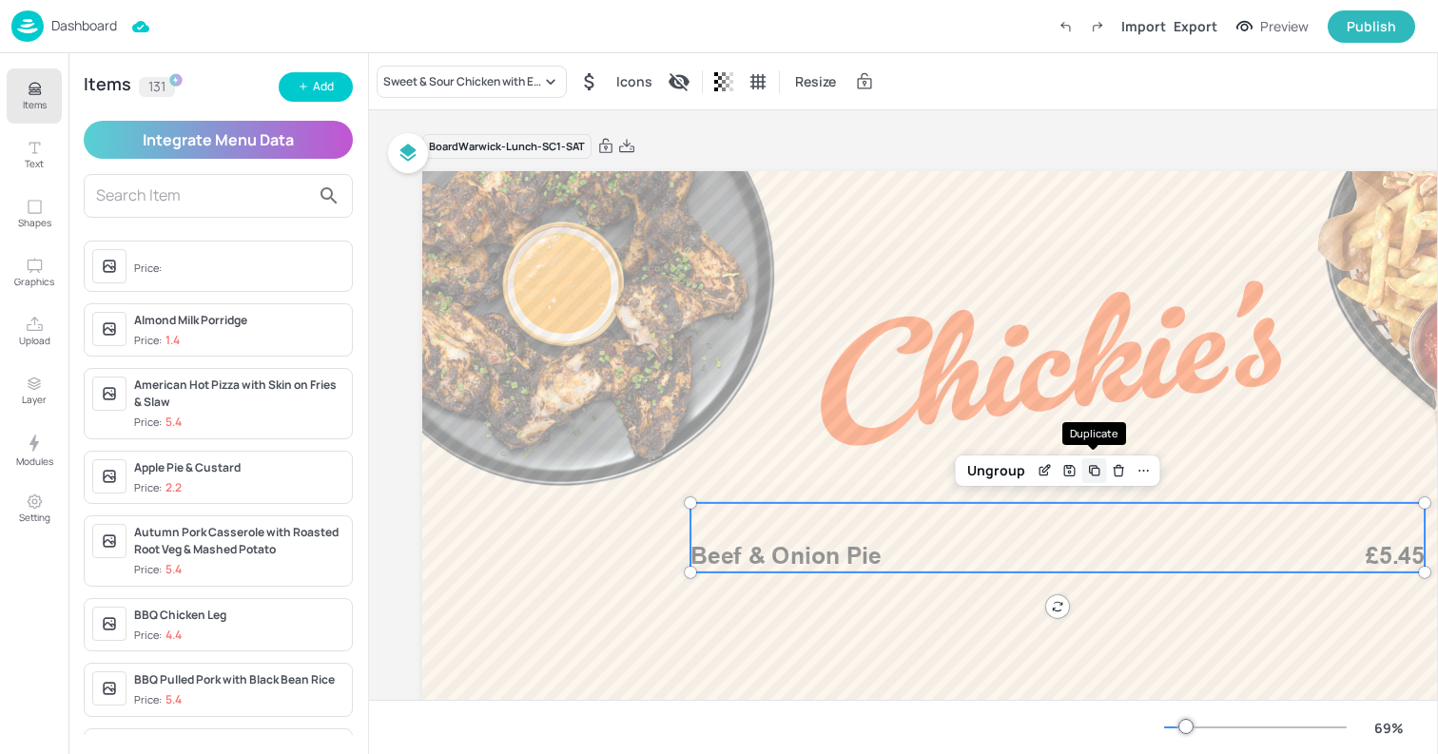
click at [1098, 474] on icon "Duplicate" at bounding box center [1096, 472] width 8 height 8
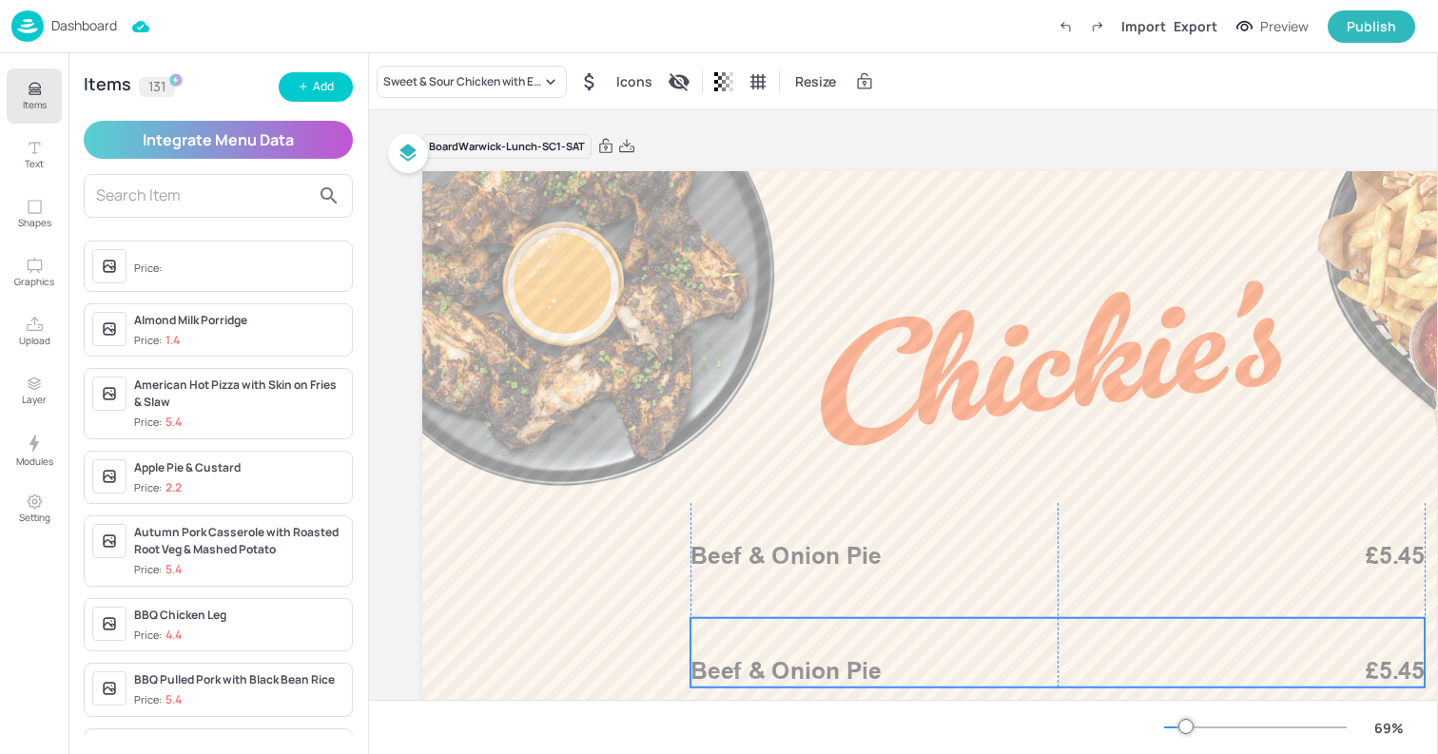
drag, startPoint x: 935, startPoint y: 532, endPoint x: 926, endPoint y: 640, distance: 108.9
click at [926, 640] on div "Beef & Onion Pie £5.45" at bounding box center [1058, 652] width 734 height 69
click at [436, 83] on div "Sweet & Sour Chicken with Egg Fried Rice & Stir-Fried Greens" at bounding box center [462, 81] width 158 height 17
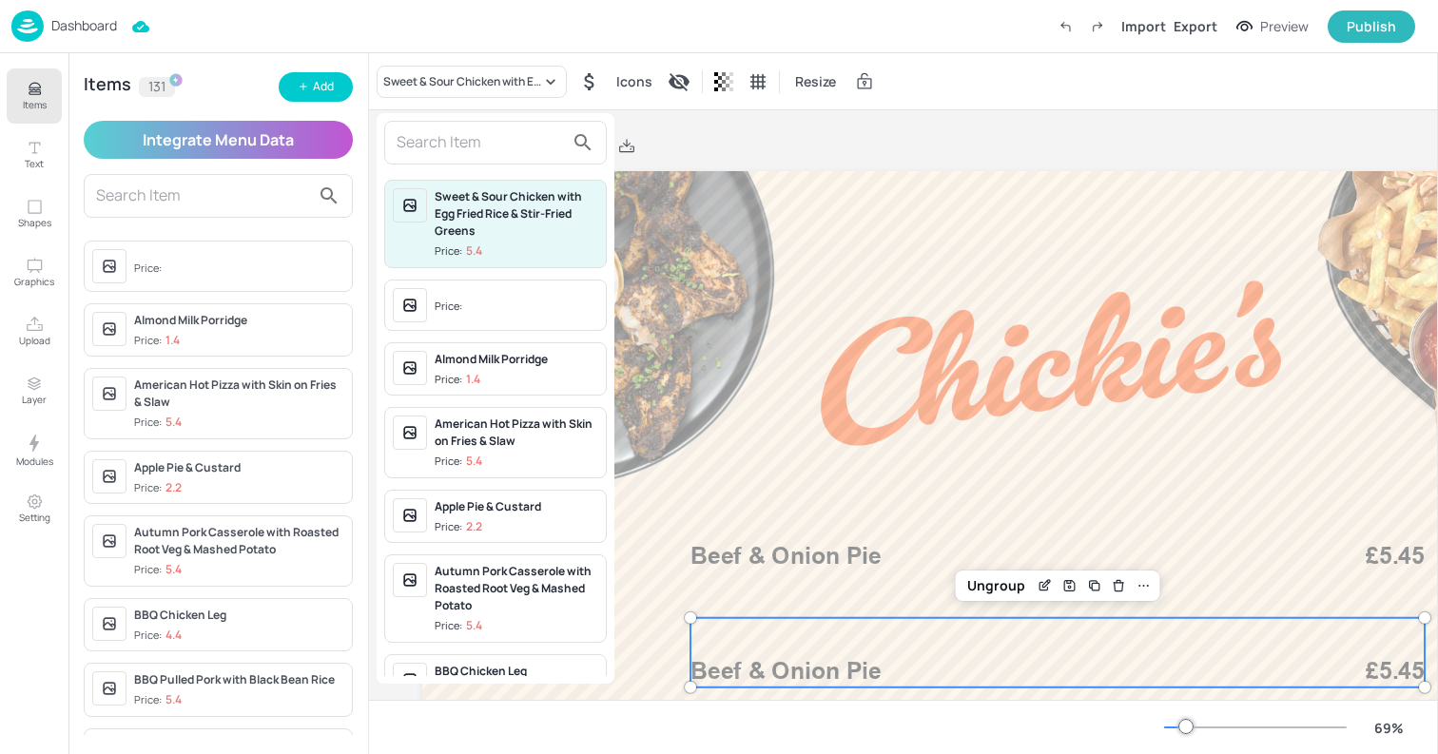
click at [479, 147] on input "text" at bounding box center [480, 142] width 167 height 30
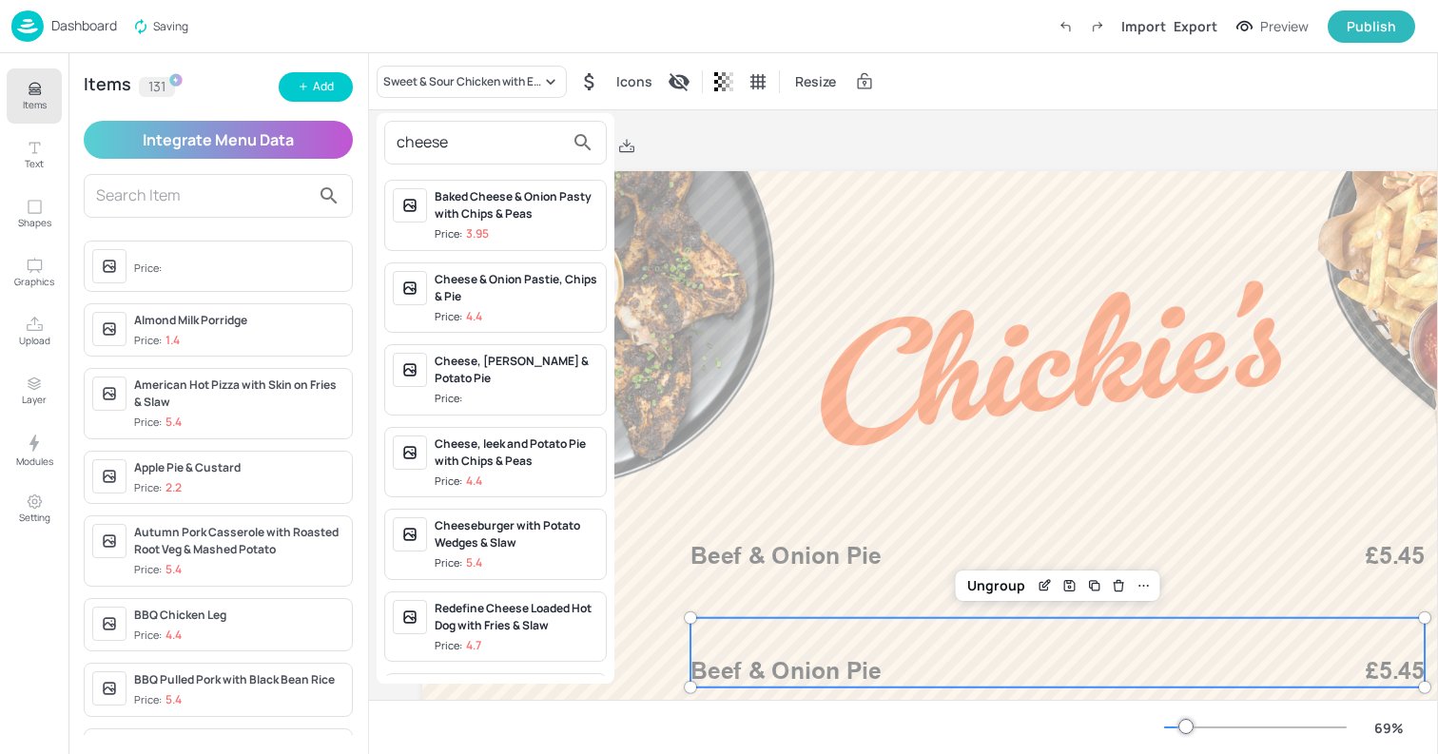
type input "cheese"
click at [517, 372] on div "Cheese, Leek & Potato Pie Price:" at bounding box center [517, 380] width 164 height 54
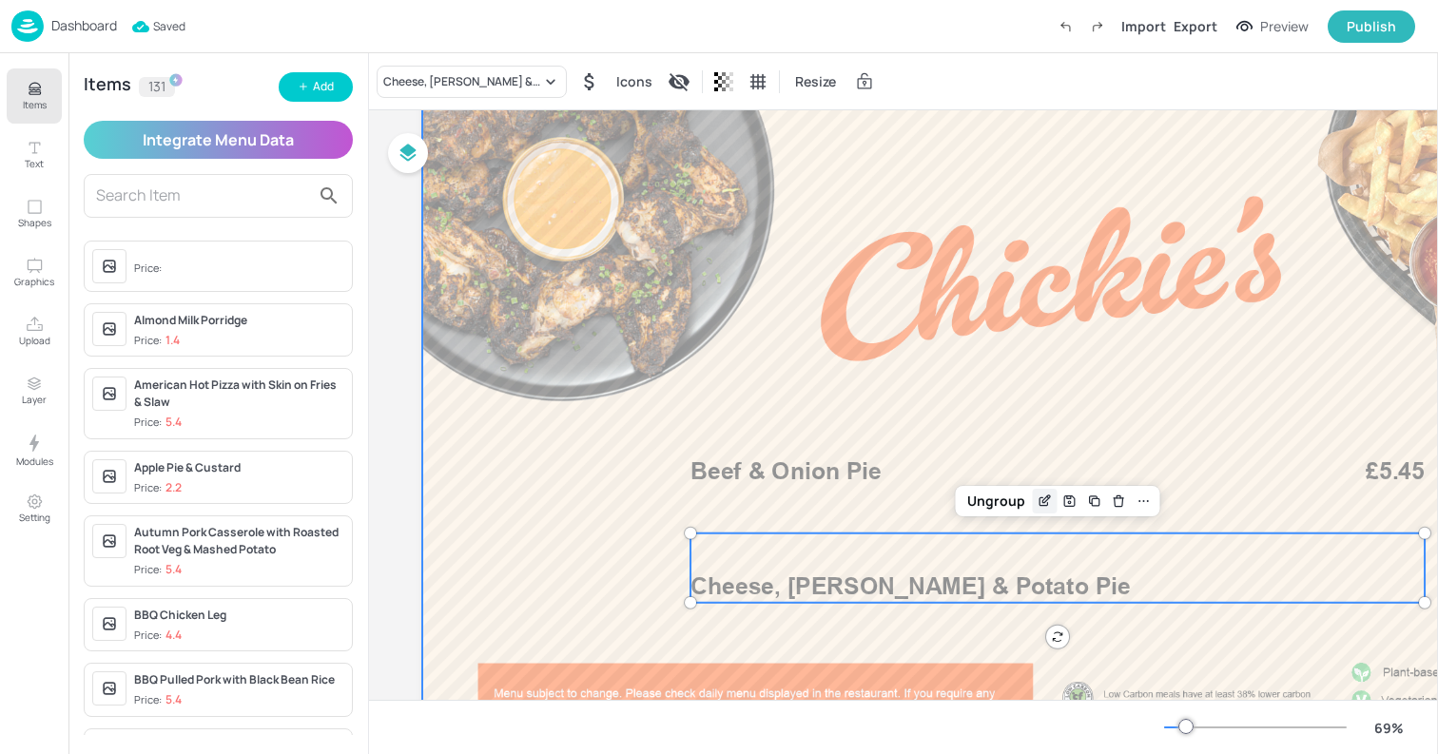
scroll to position [105, 0]
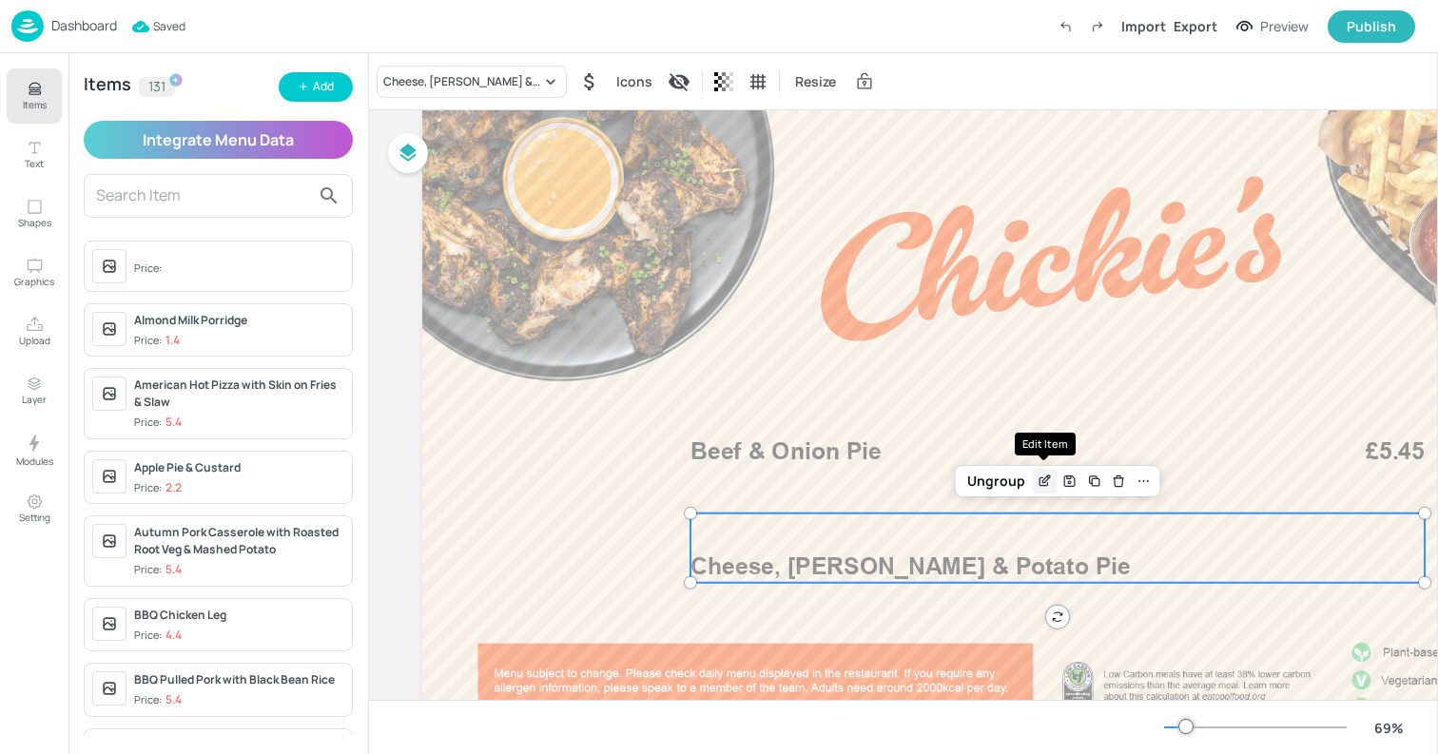
click at [1040, 488] on icon "Edit Item" at bounding box center [1045, 481] width 16 height 15
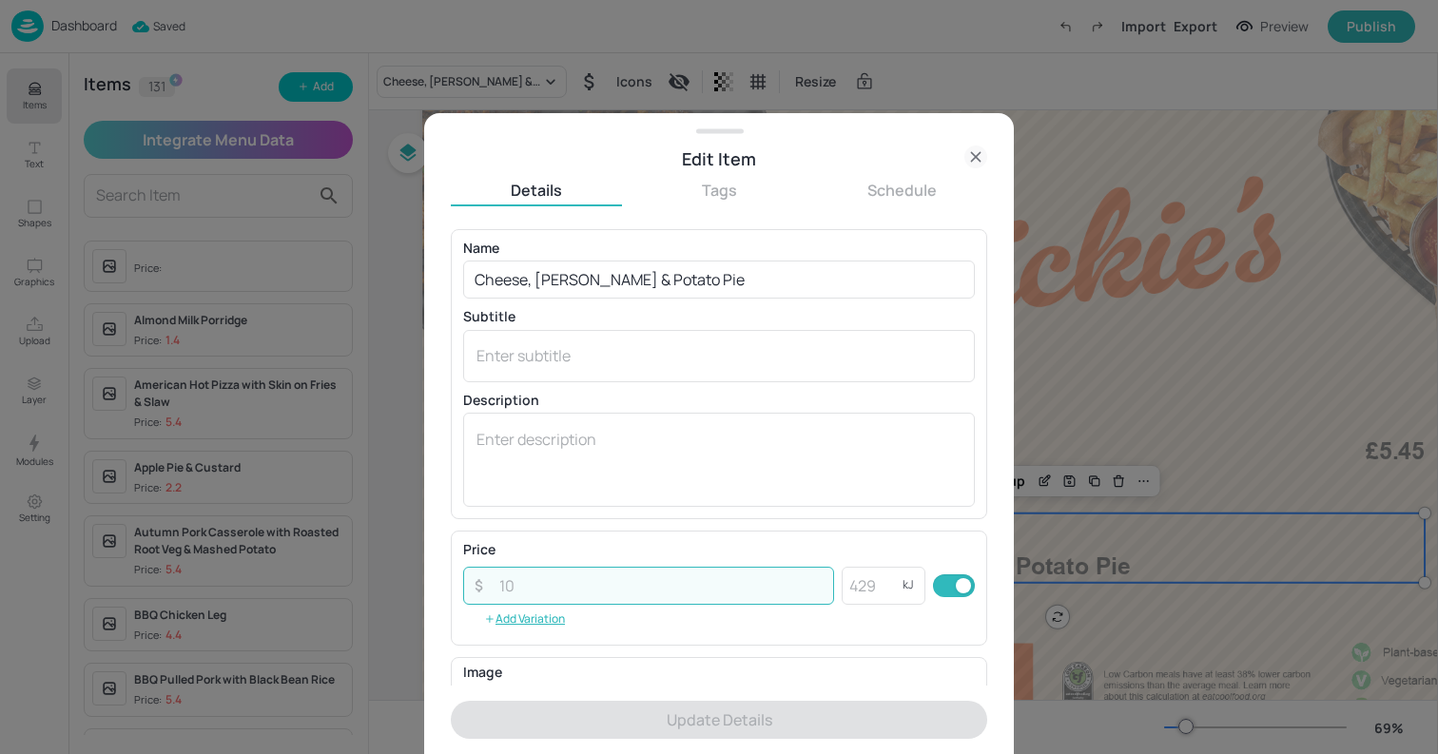
click at [658, 578] on input "number" at bounding box center [661, 586] width 346 height 38
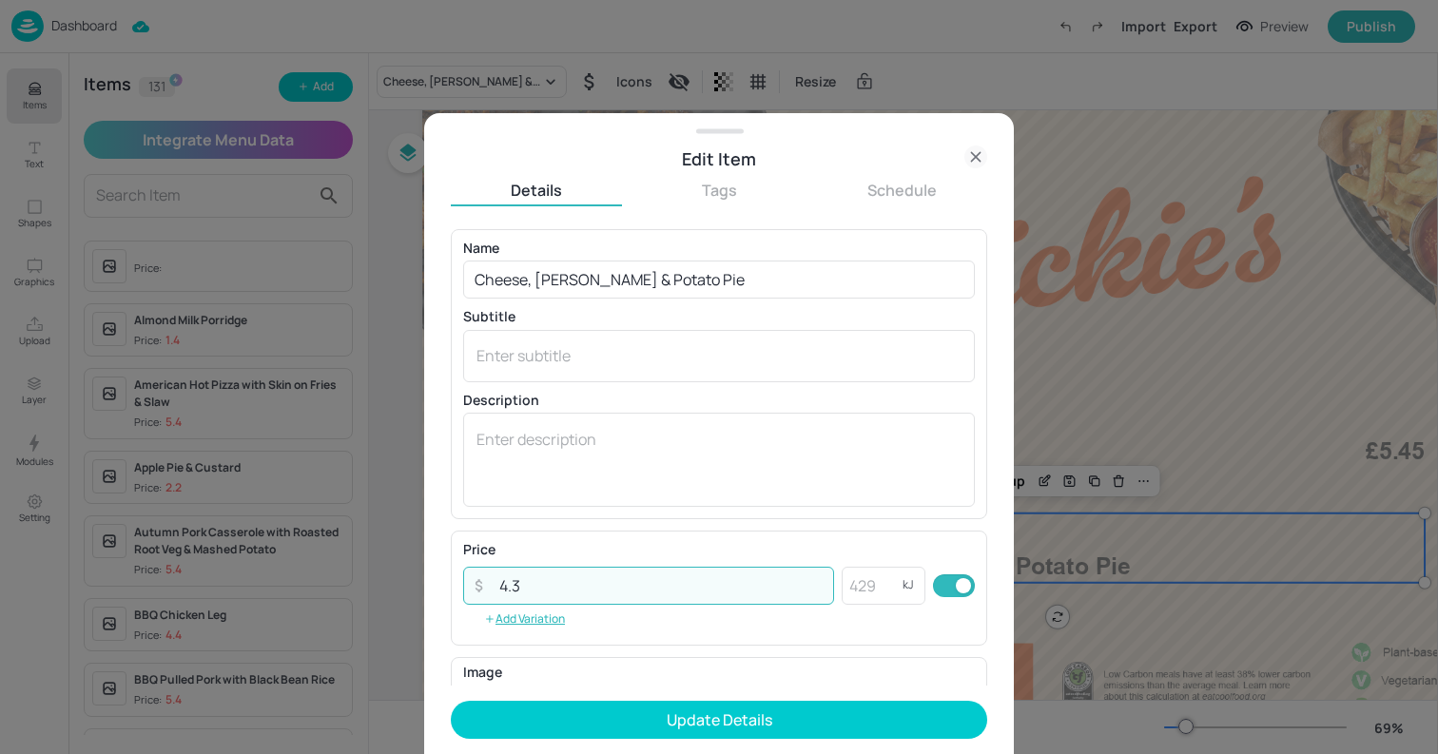
type input "4.3"
click at [451, 701] on button "Update Details" at bounding box center [719, 720] width 537 height 38
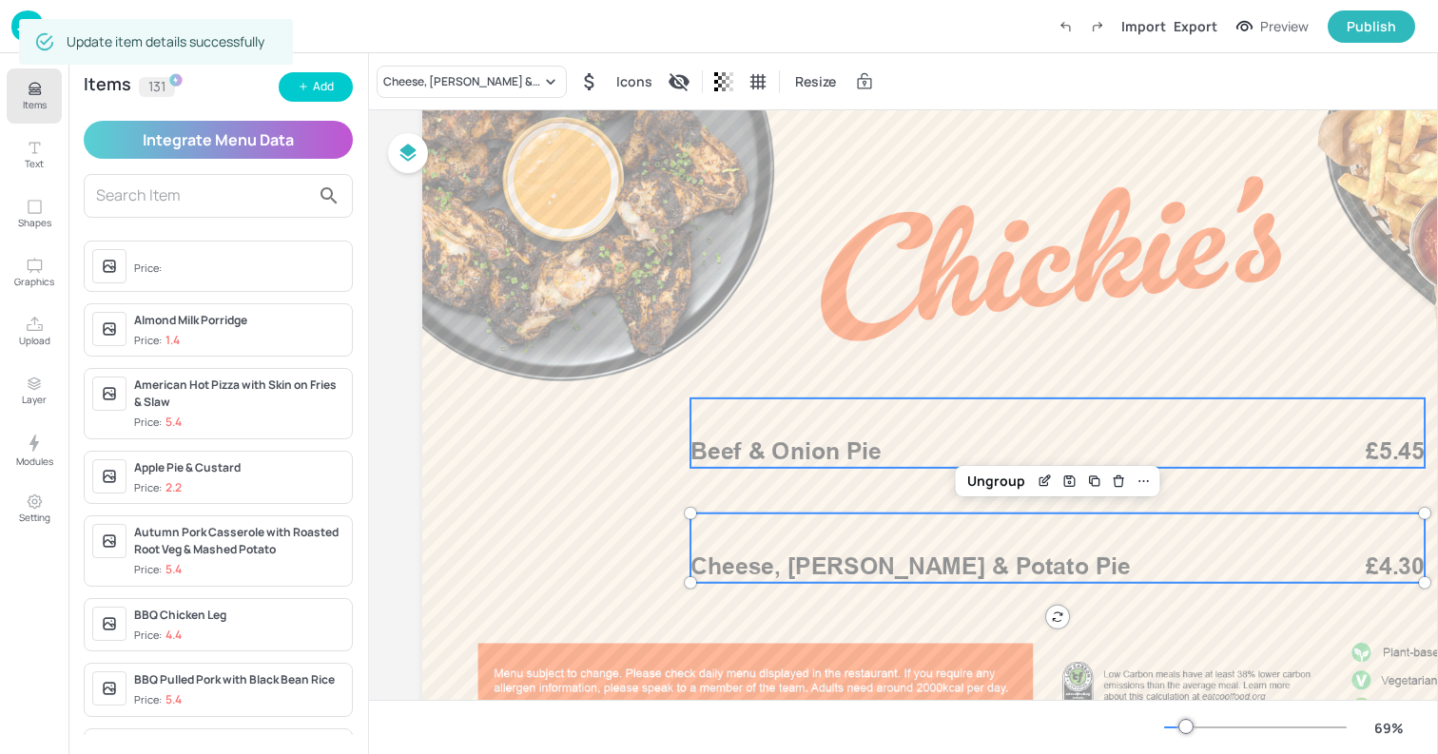
click at [1174, 452] on p "Beef & Onion Pie" at bounding box center [989, 452] width 596 height 33
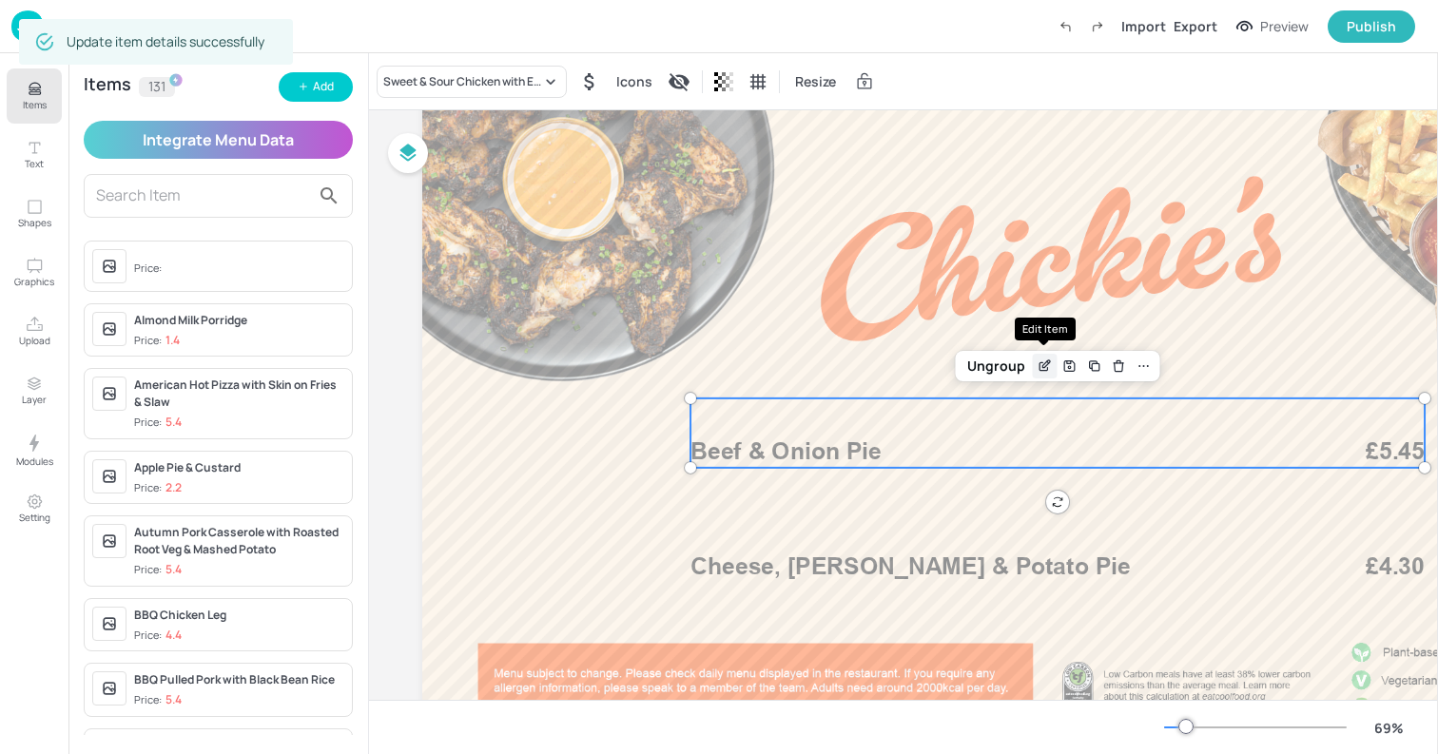
click at [1048, 371] on icon "Edit Item" at bounding box center [1045, 366] width 16 height 15
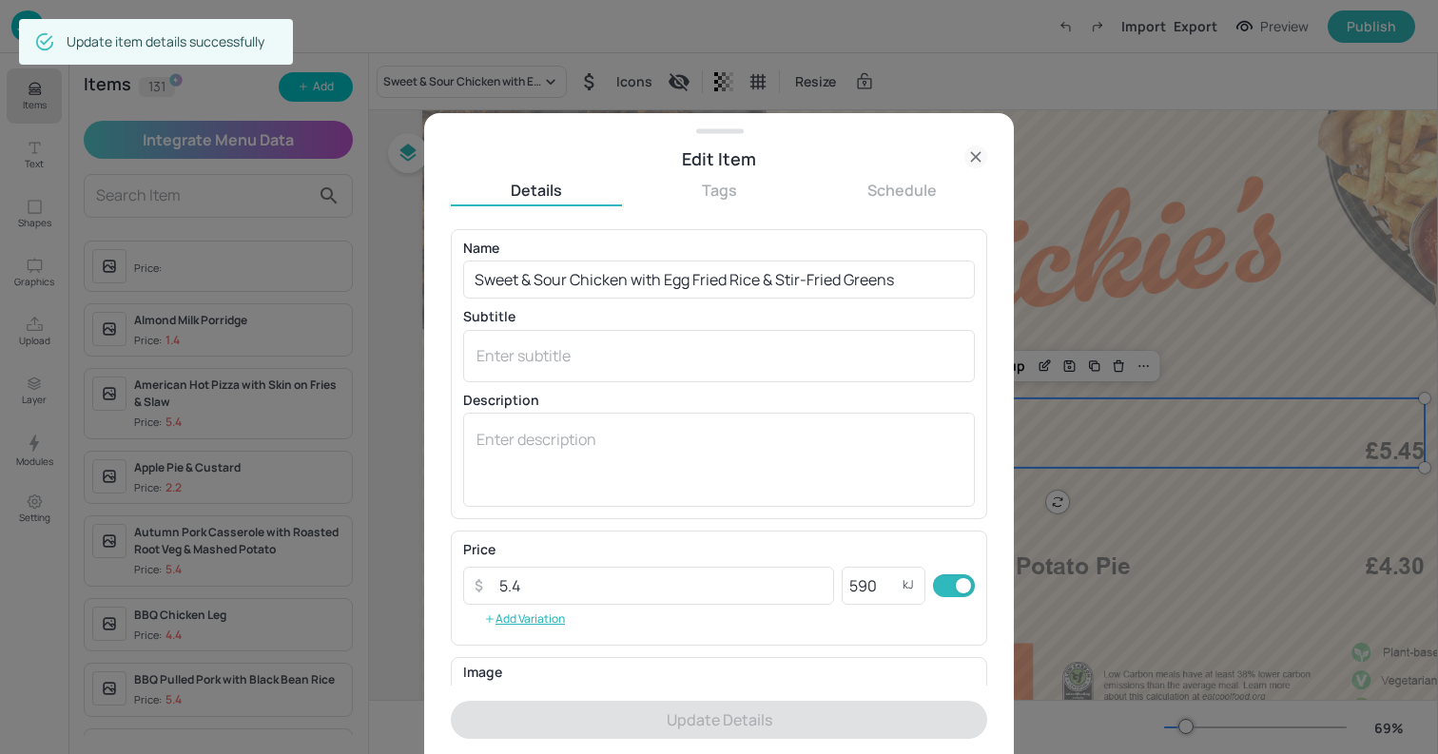
click at [981, 156] on icon at bounding box center [976, 157] width 23 height 23
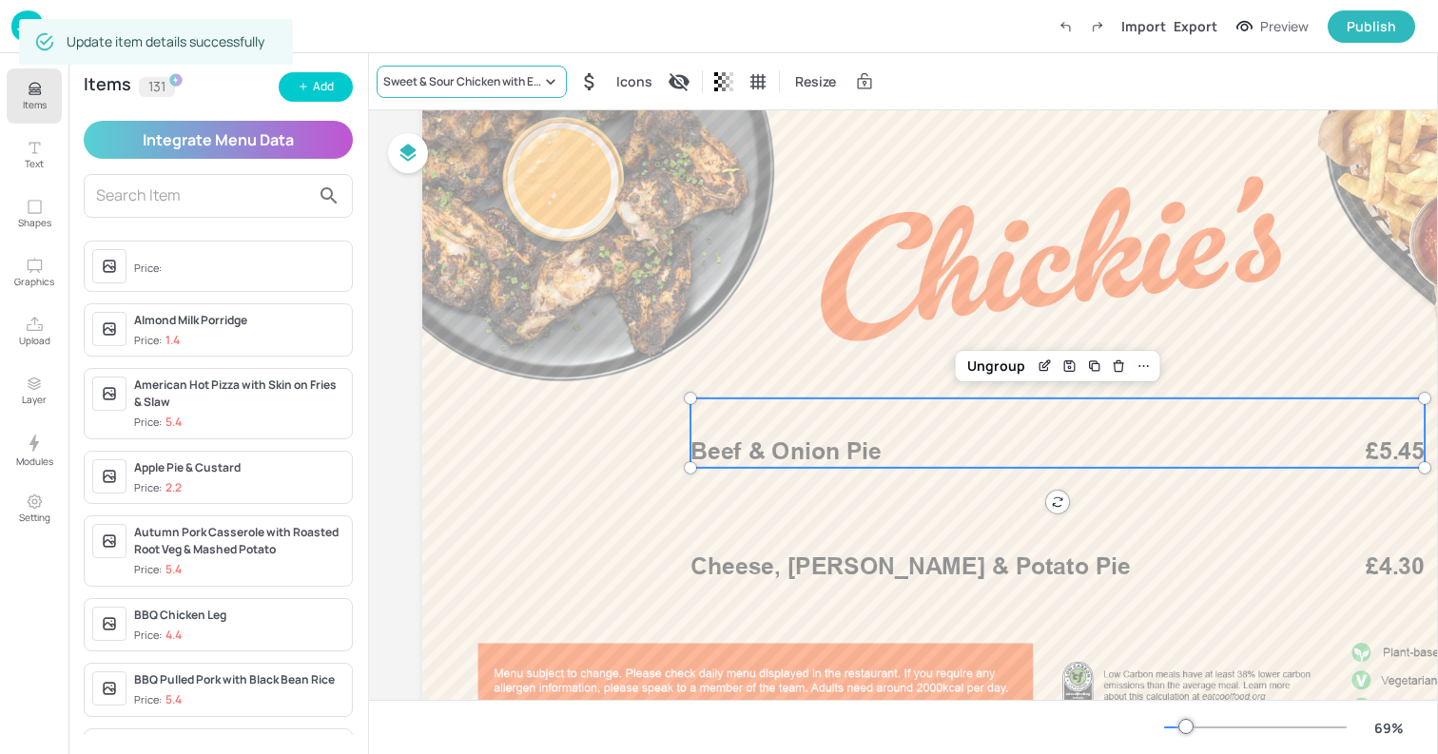
click at [461, 73] on div "Sweet & Sour Chicken with Egg Fried Rice & Stir-Fried Greens" at bounding box center [462, 81] width 158 height 17
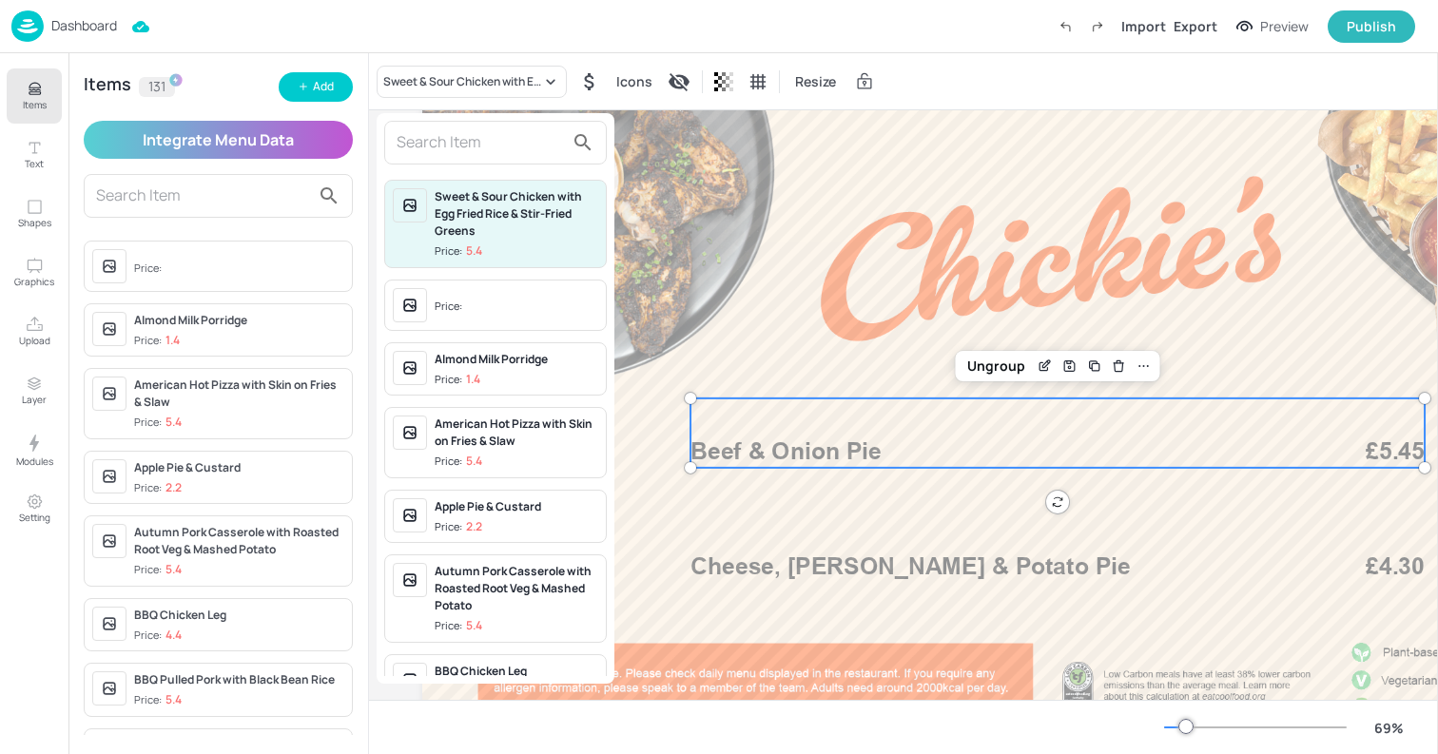
click at [452, 141] on input "text" at bounding box center [480, 142] width 167 height 30
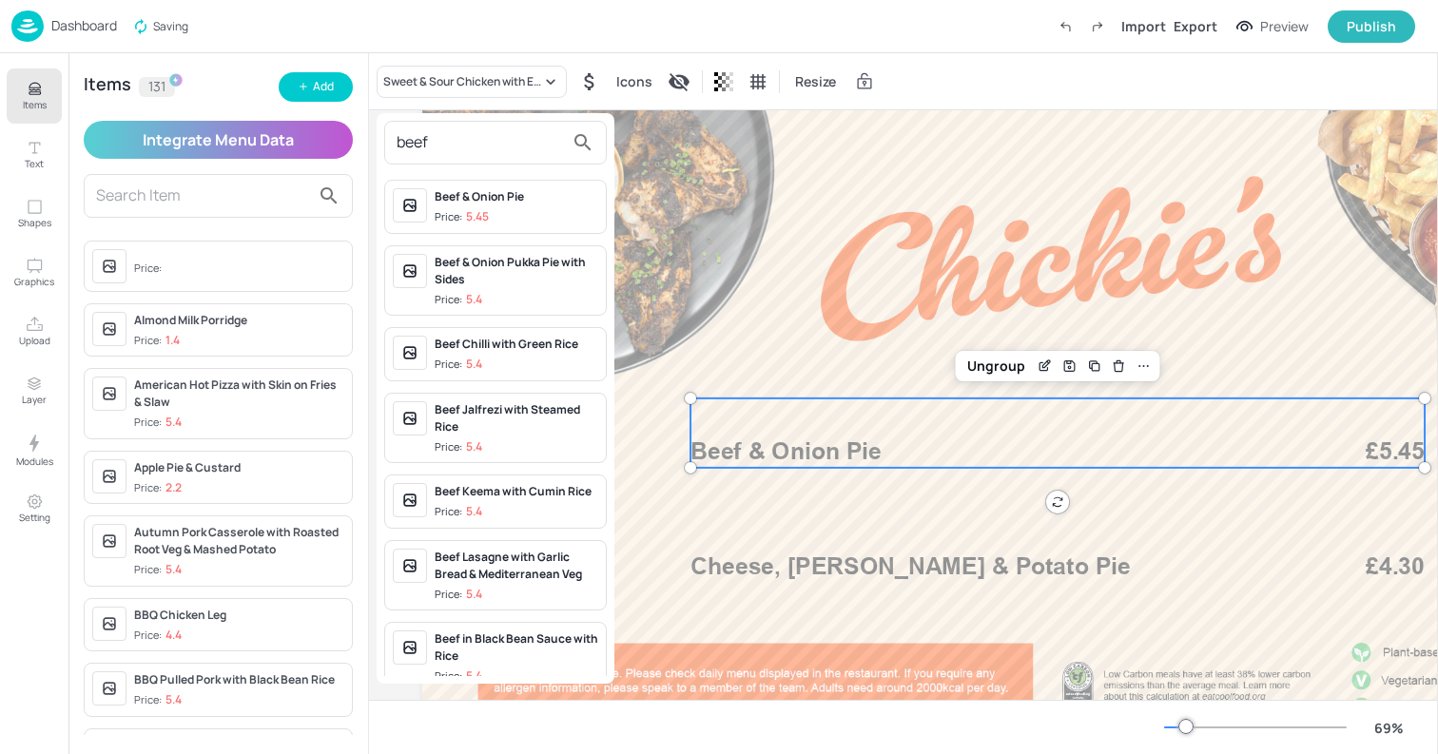
type input "beef"
click at [525, 217] on span "Price: 5.45" at bounding box center [517, 217] width 164 height 16
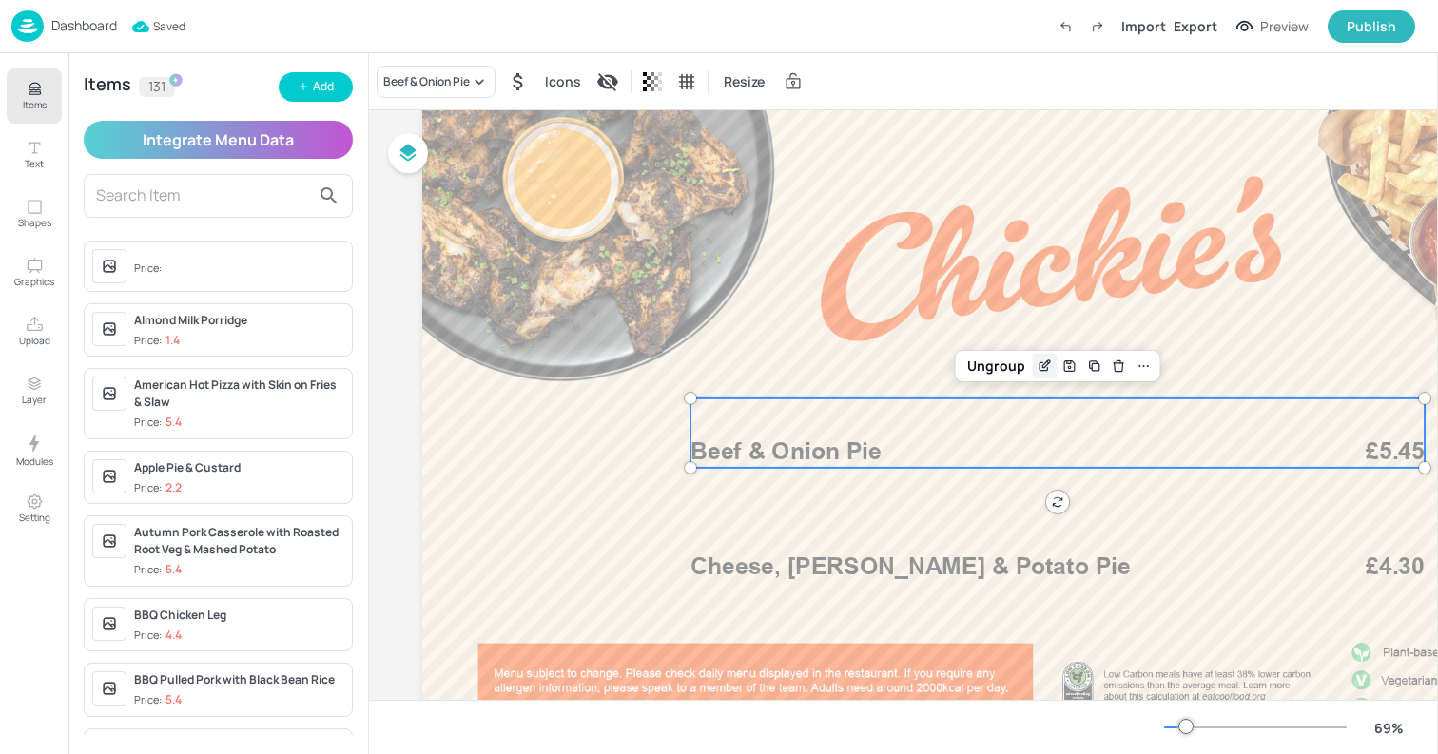
click at [1040, 365] on icon "Edit Item" at bounding box center [1044, 367] width 9 height 9
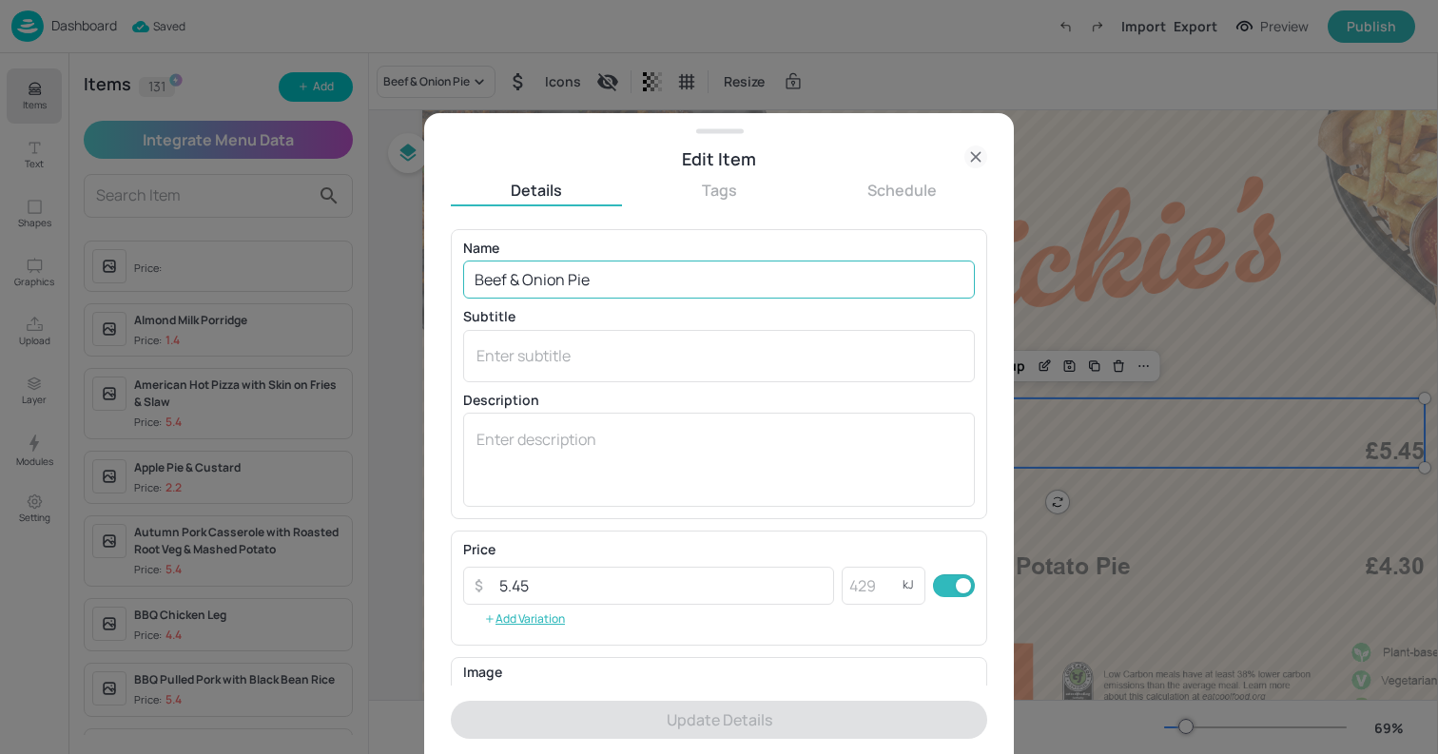
click at [699, 285] on input "Beef & Onion Pie" at bounding box center [719, 280] width 512 height 38
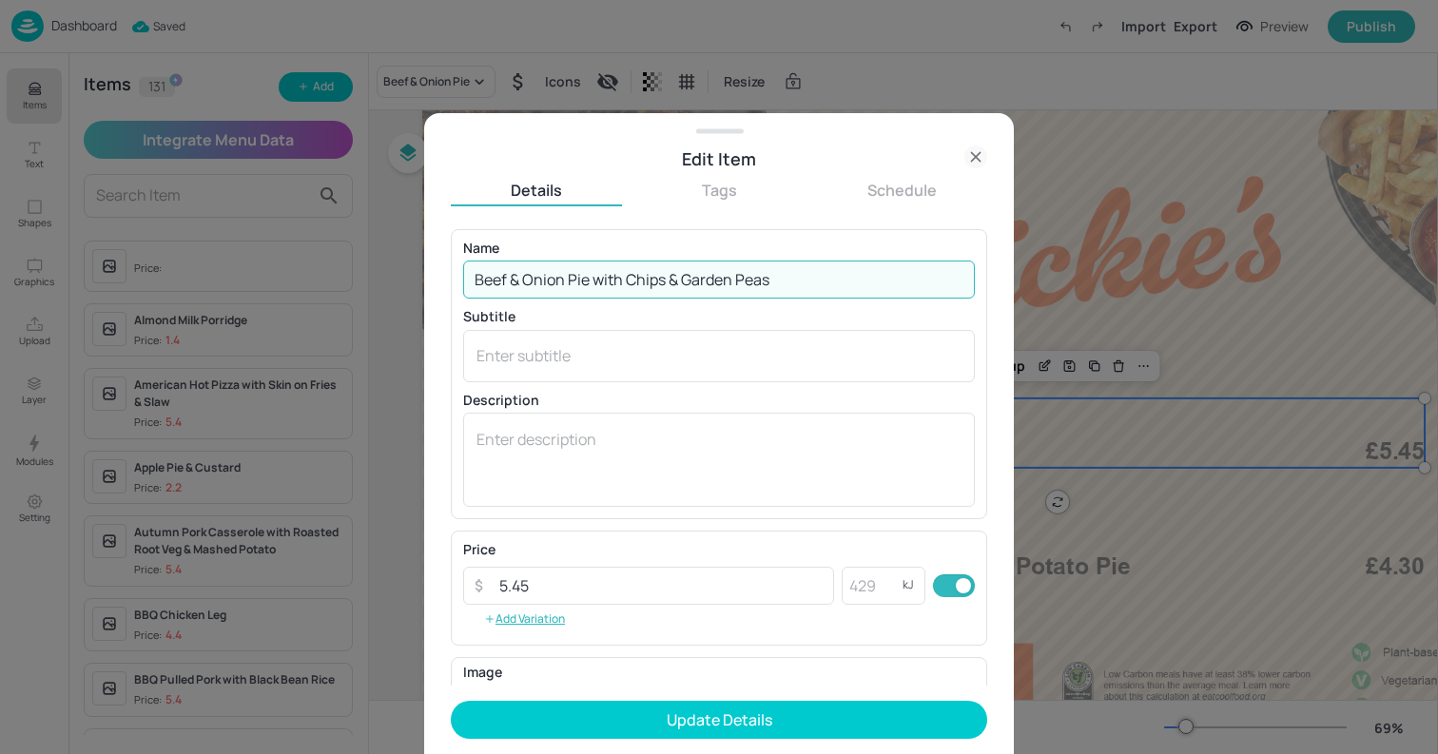
type input "Beef & Onion Pie with Chips & Garden Peas"
click at [451, 701] on button "Update Details" at bounding box center [719, 720] width 537 height 38
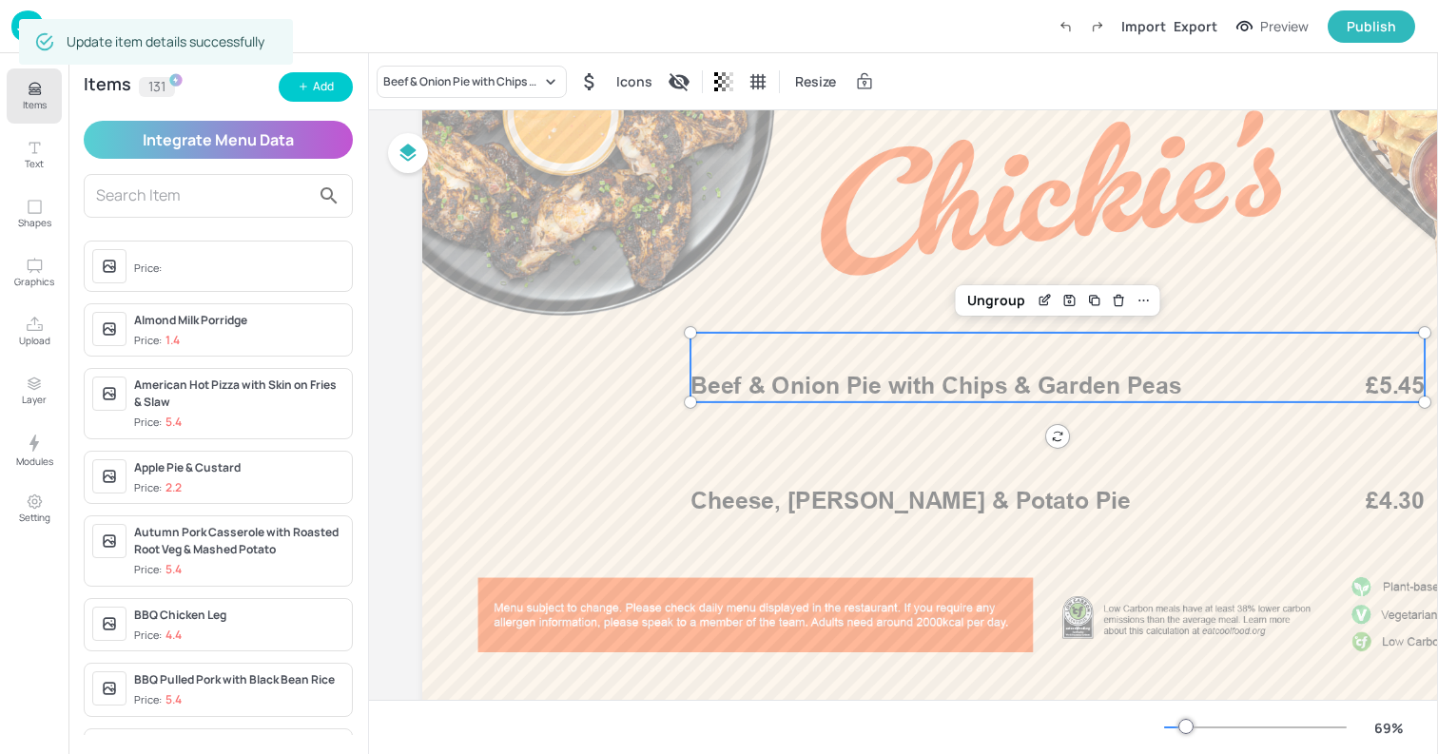
scroll to position [197, 0]
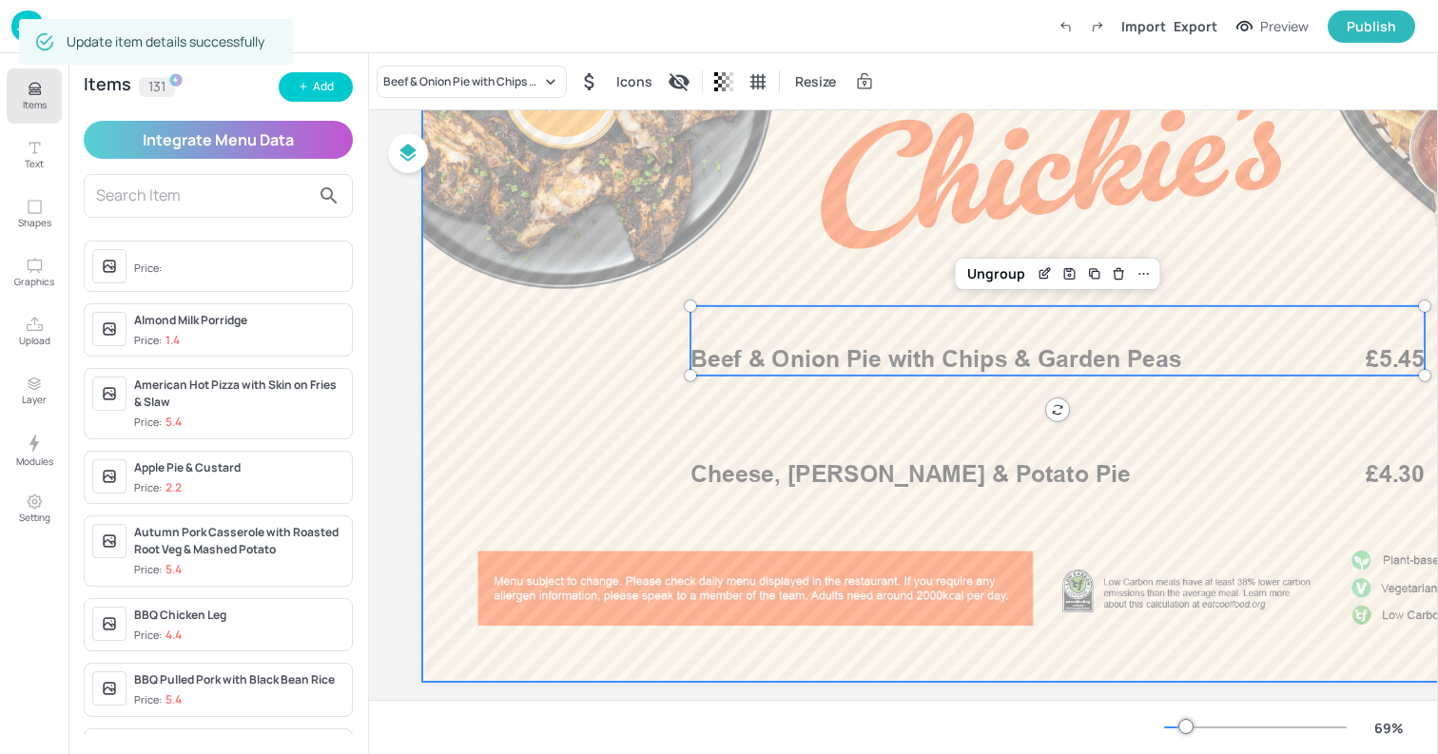
click at [629, 426] on div at bounding box center [1051, 328] width 1258 height 708
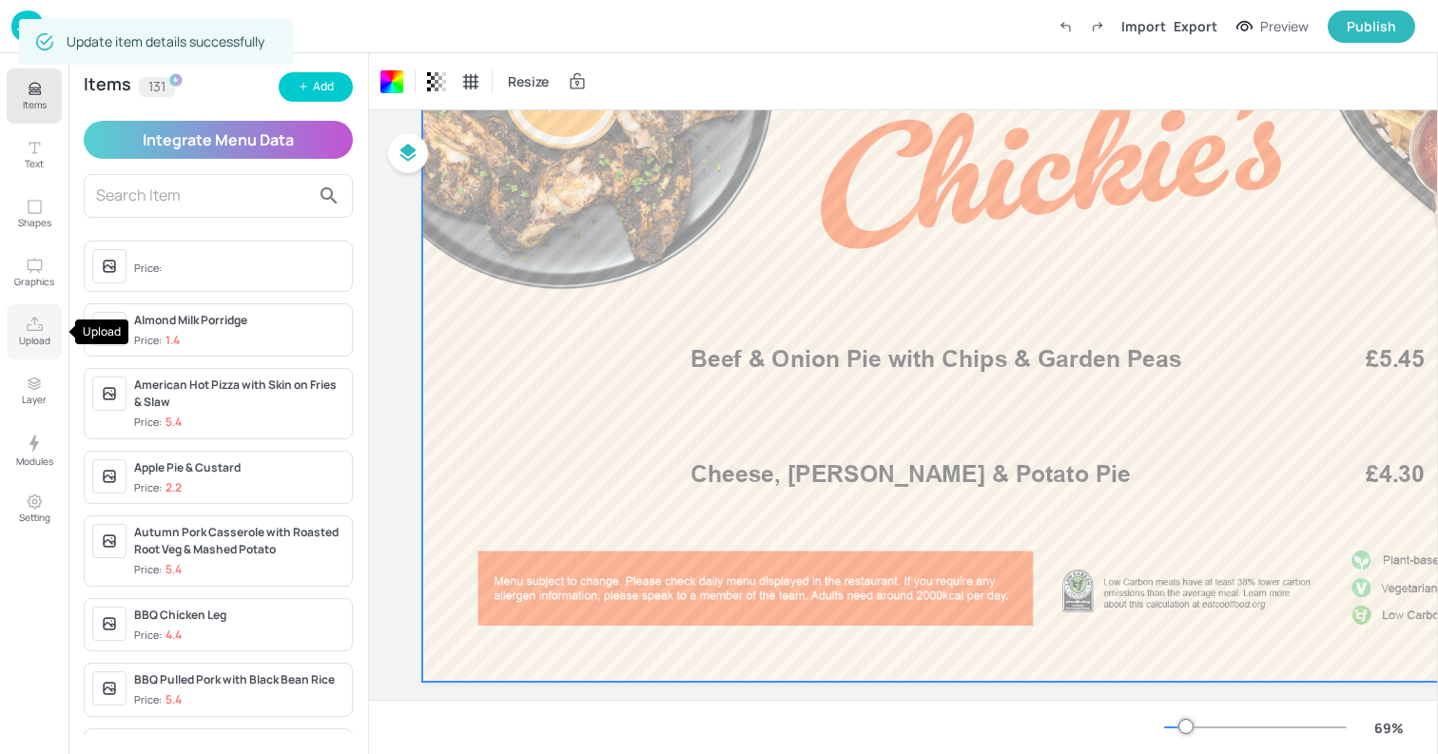
click at [38, 349] on button "Upload" at bounding box center [34, 331] width 55 height 55
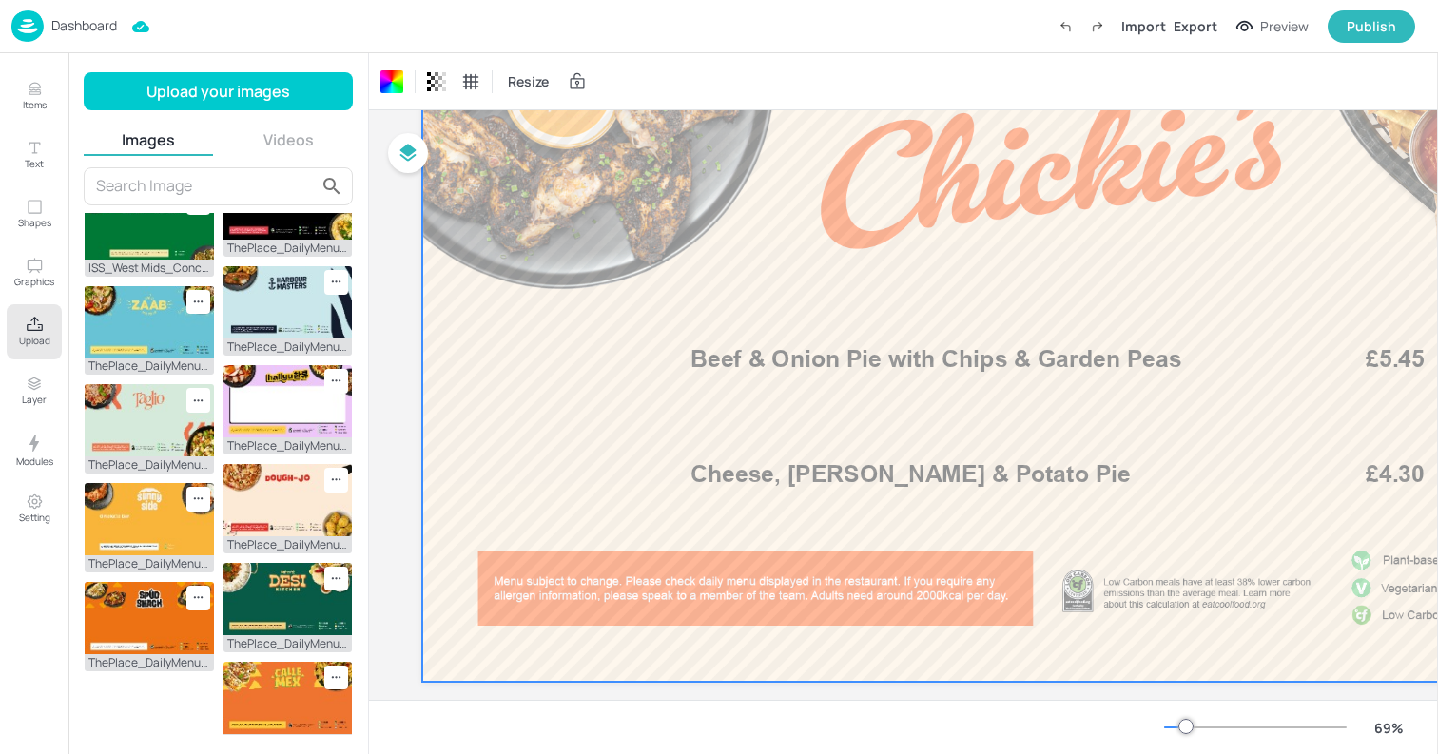
scroll to position [576, 0]
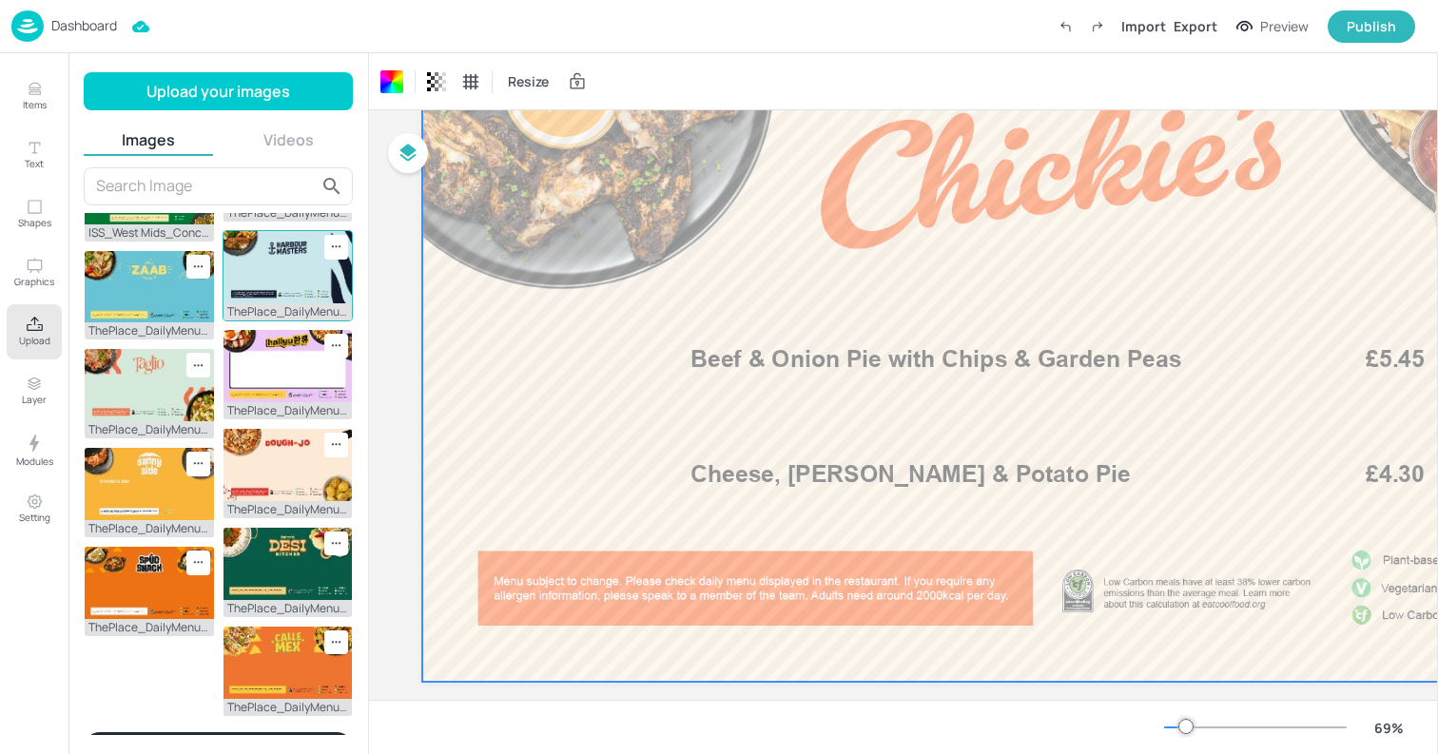
click at [270, 277] on img at bounding box center [288, 267] width 129 height 72
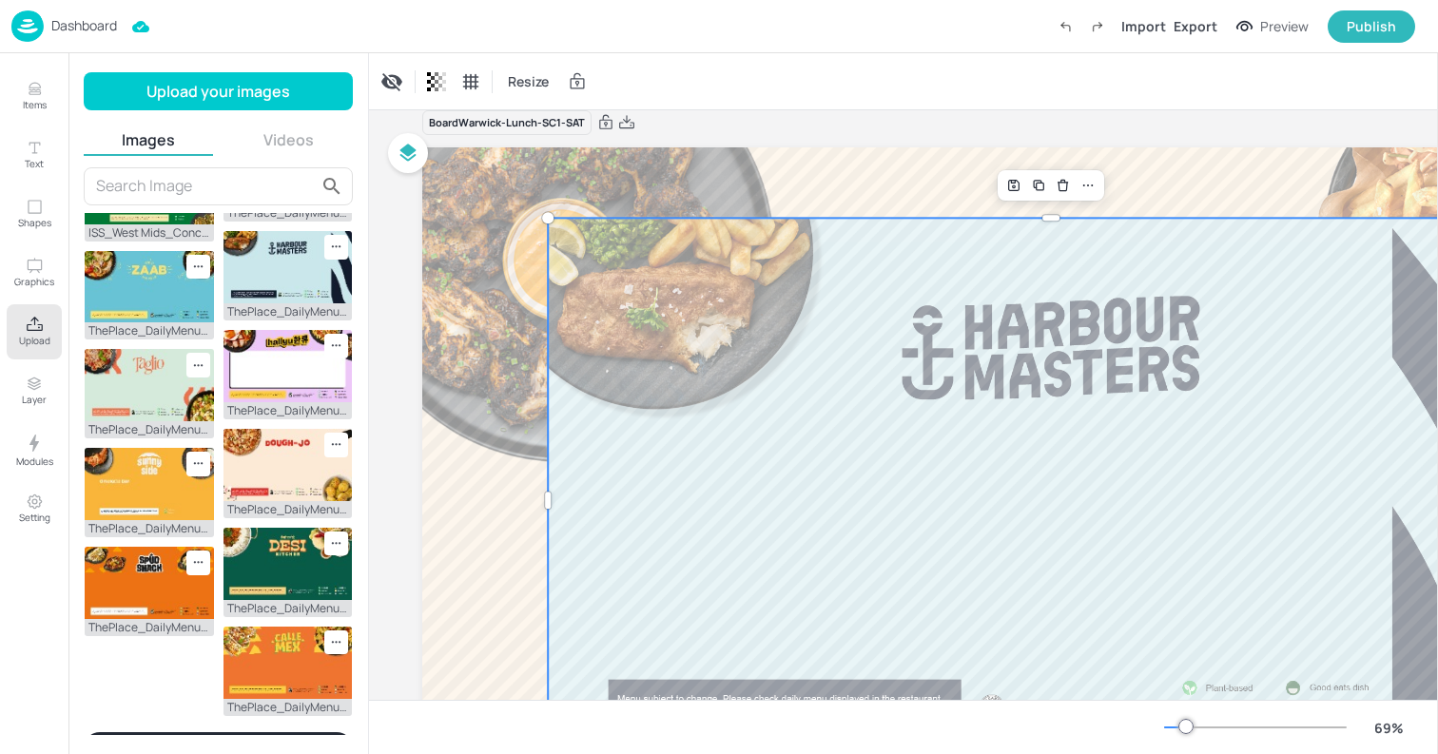
scroll to position [0, 0]
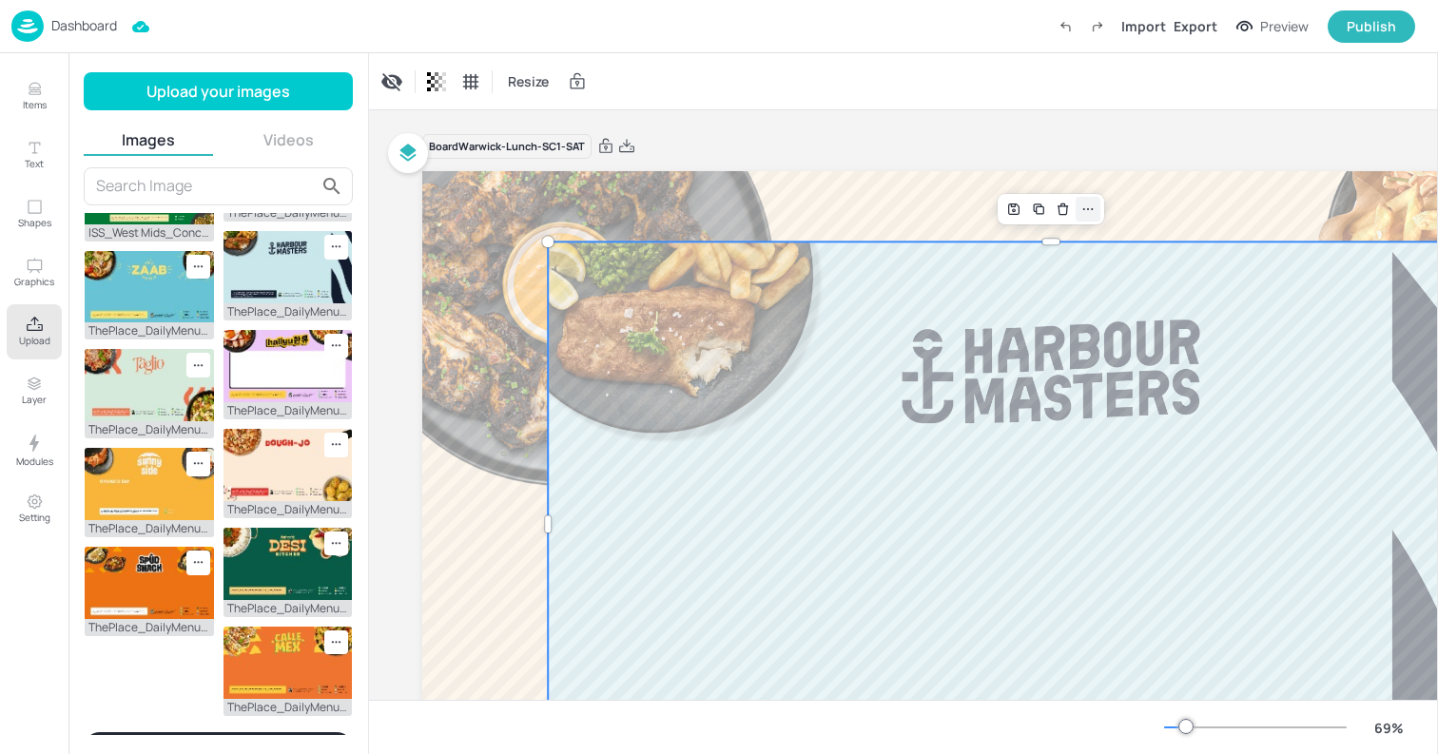
click at [1086, 209] on icon at bounding box center [1088, 209] width 15 height 15
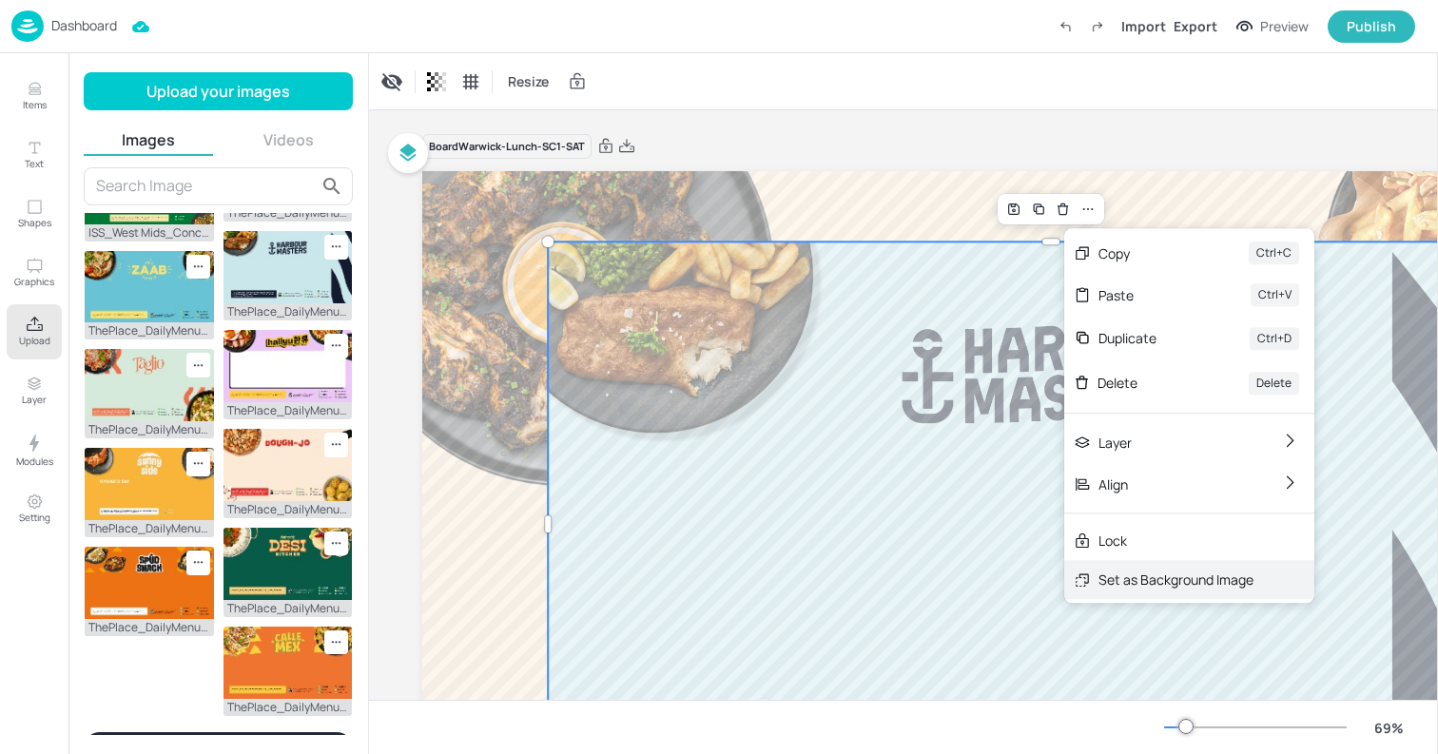
click at [1136, 580] on div "Set as Background Image" at bounding box center [1176, 580] width 155 height 20
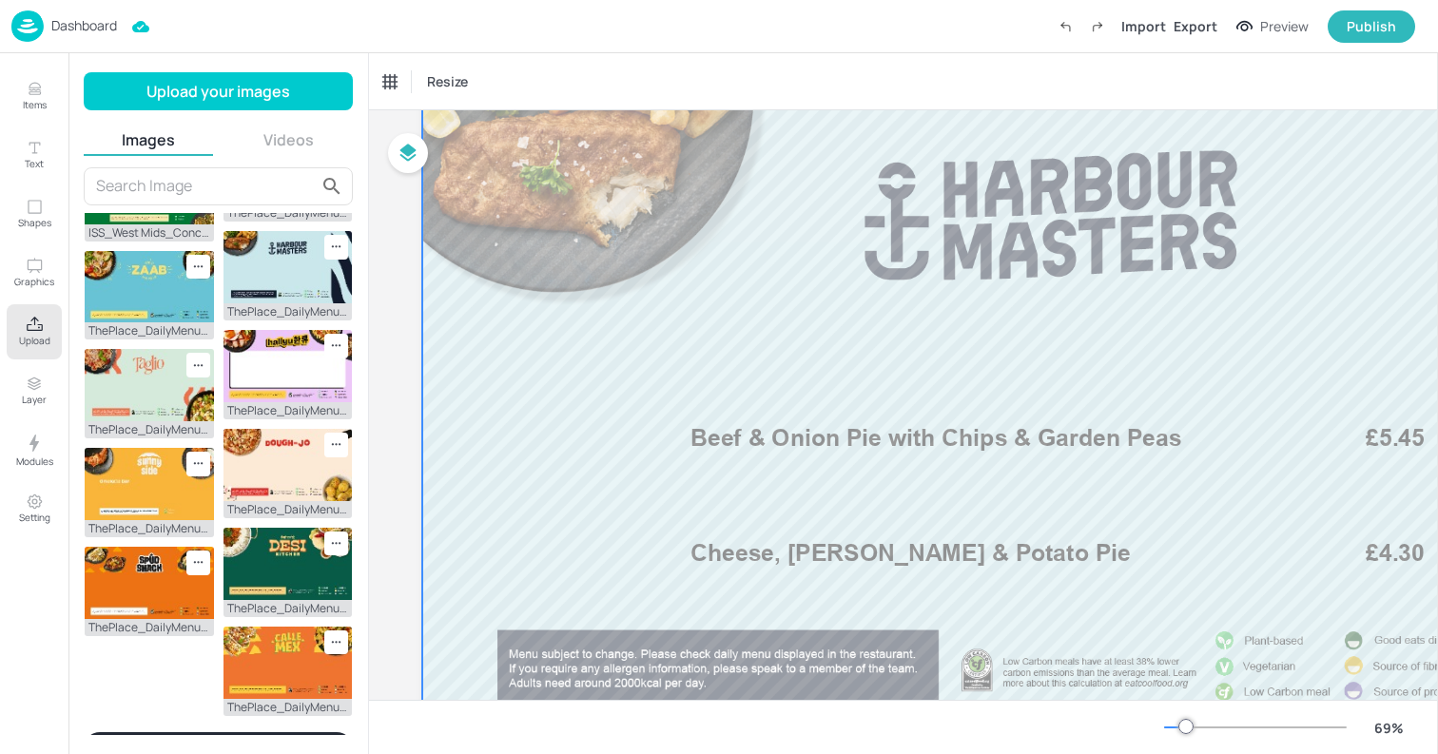
scroll to position [170, 0]
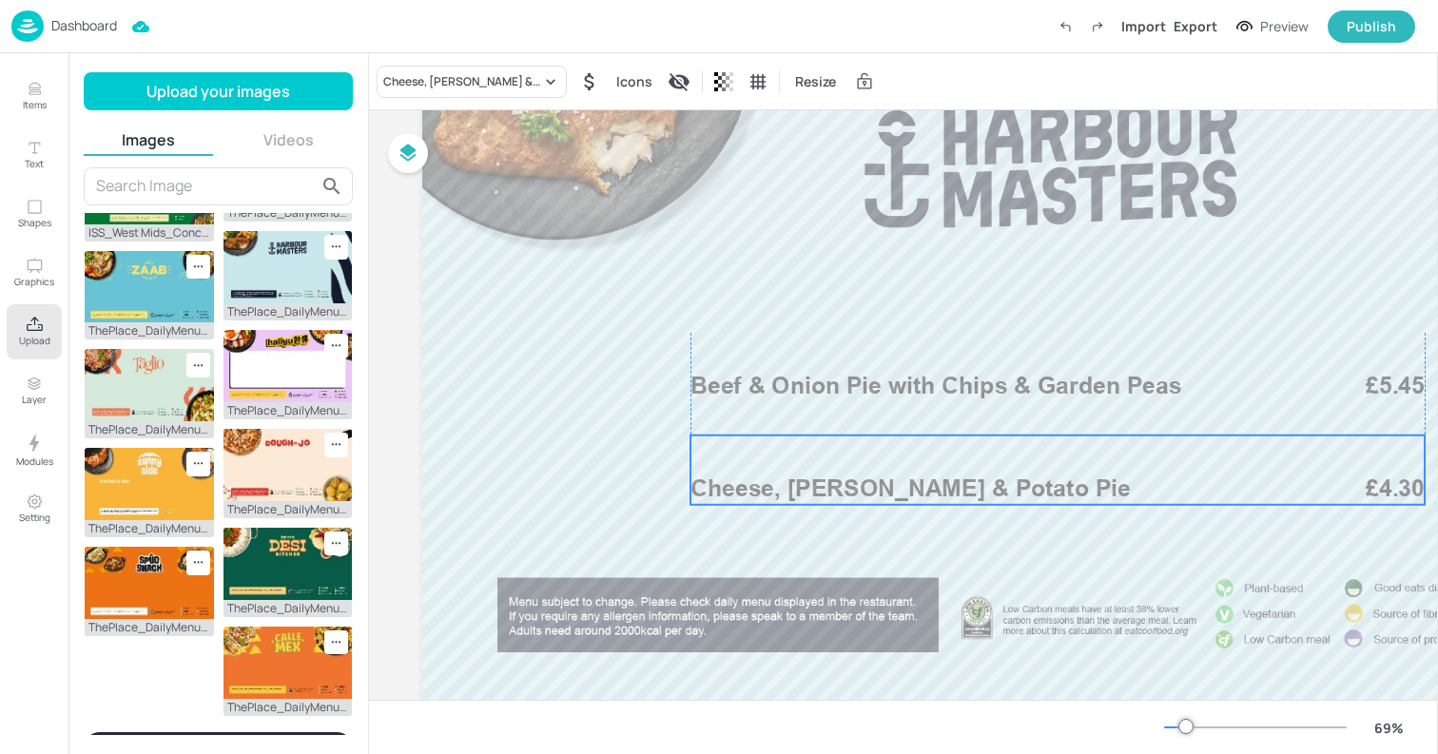
drag, startPoint x: 909, startPoint y: 486, endPoint x: 910, endPoint y: 474, distance: 12.5
click at [910, 474] on p "Cheese, Leek & Potato Pie" at bounding box center [989, 489] width 596 height 33
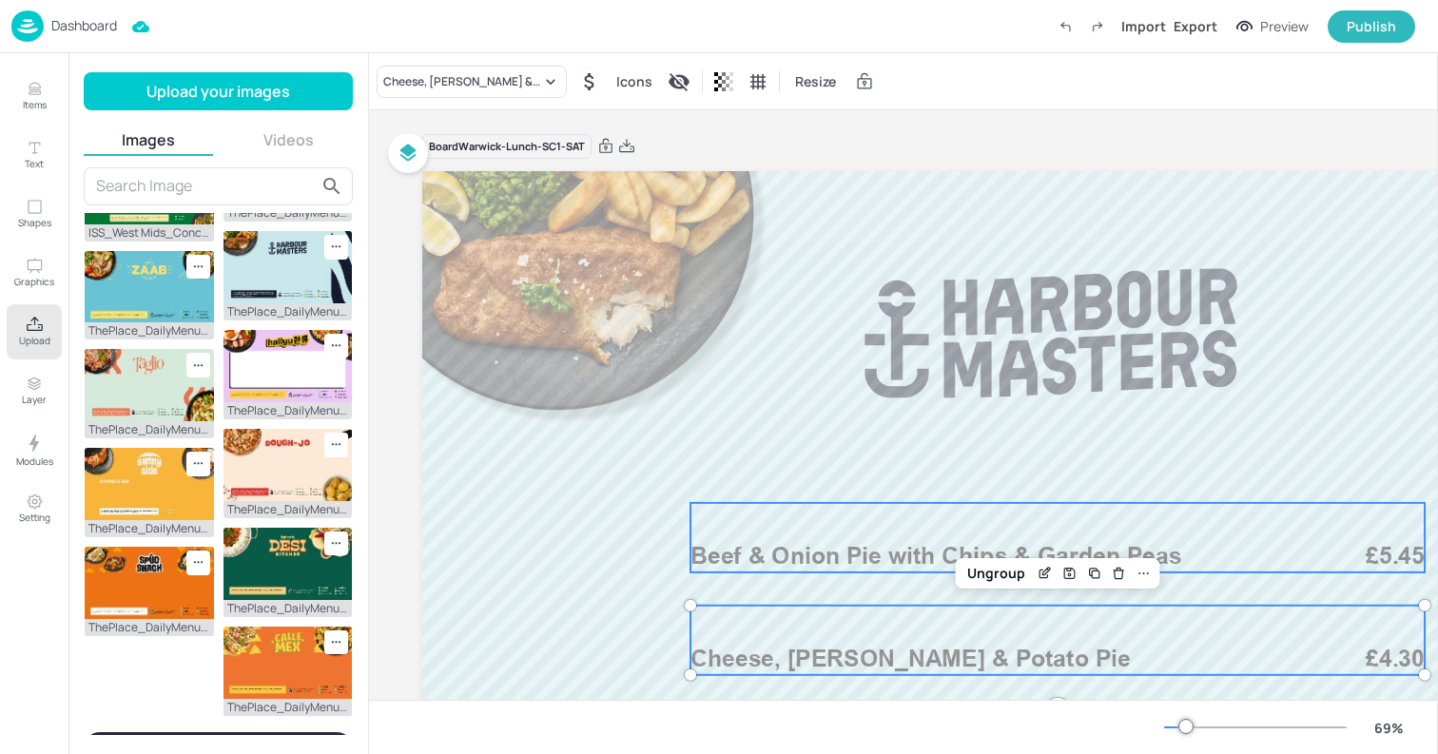
click at [844, 540] on p "Beef & Onion Pie with Chips & Garden Peas" at bounding box center [989, 556] width 596 height 33
click at [807, 662] on span "Cheese, Leek & Potato Pie" at bounding box center [911, 659] width 440 height 29
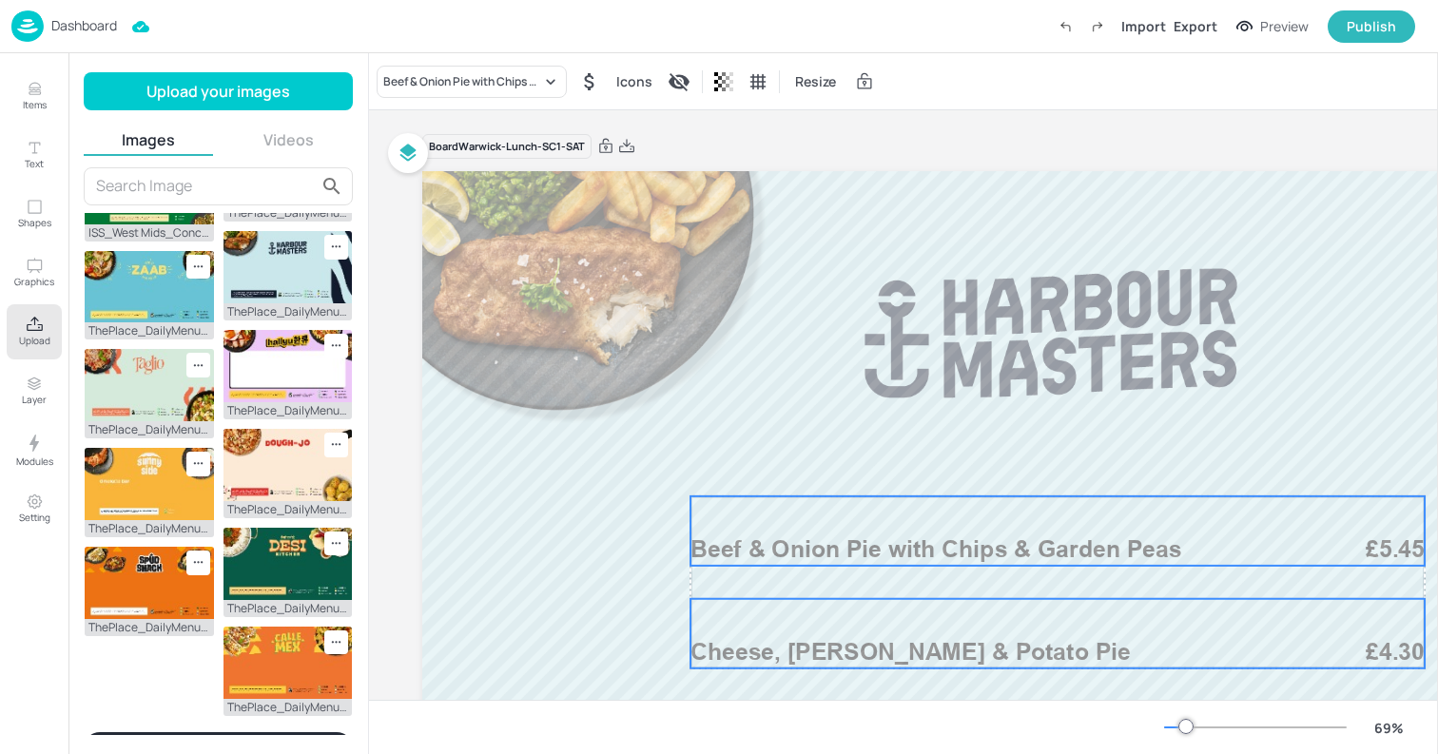
click at [834, 532] on div "Beef & Onion Pie with Chips & Garden Peas £5.45" at bounding box center [1058, 531] width 734 height 69
click at [632, 144] on icon at bounding box center [626, 146] width 17 height 19
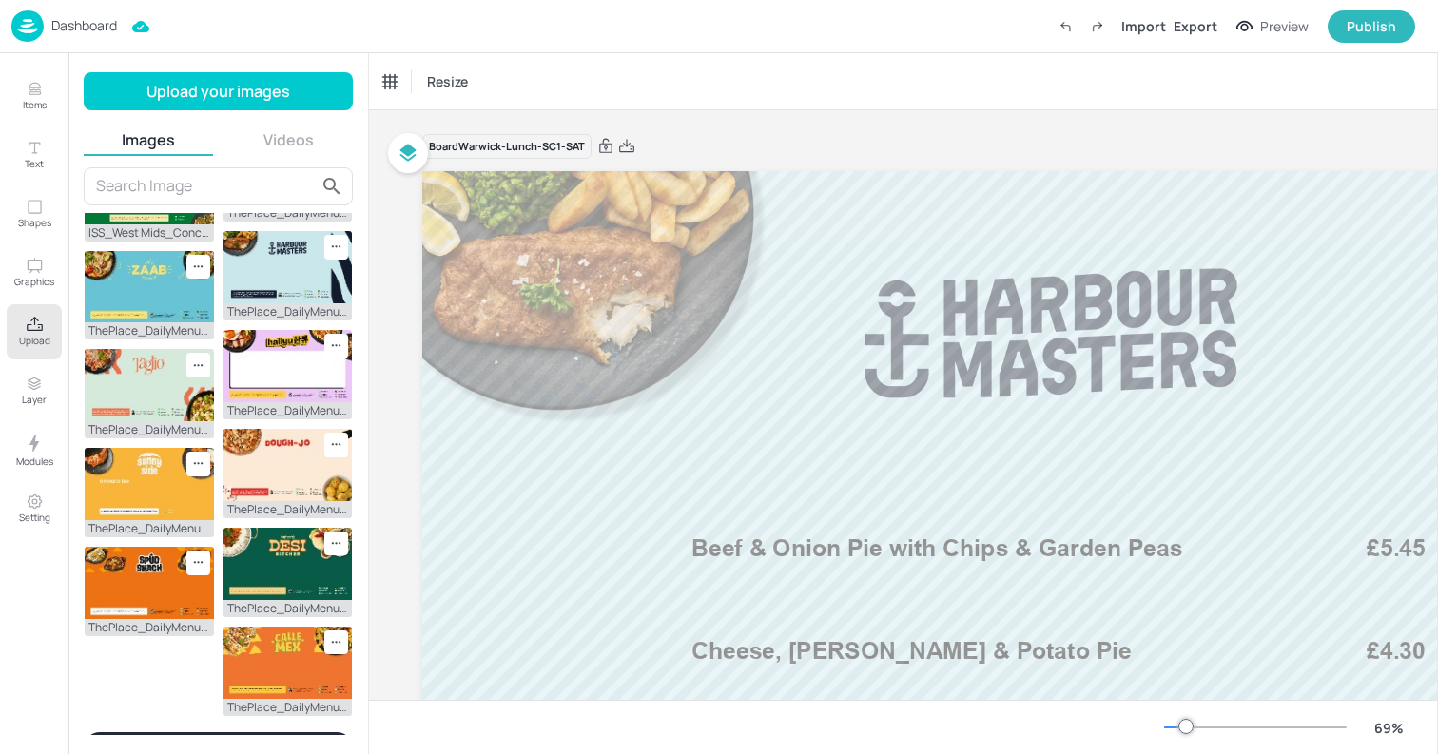
click at [543, 68] on div "Resize" at bounding box center [903, 81] width 1069 height 56
click at [55, 32] on p "Dashboard" at bounding box center [84, 25] width 66 height 13
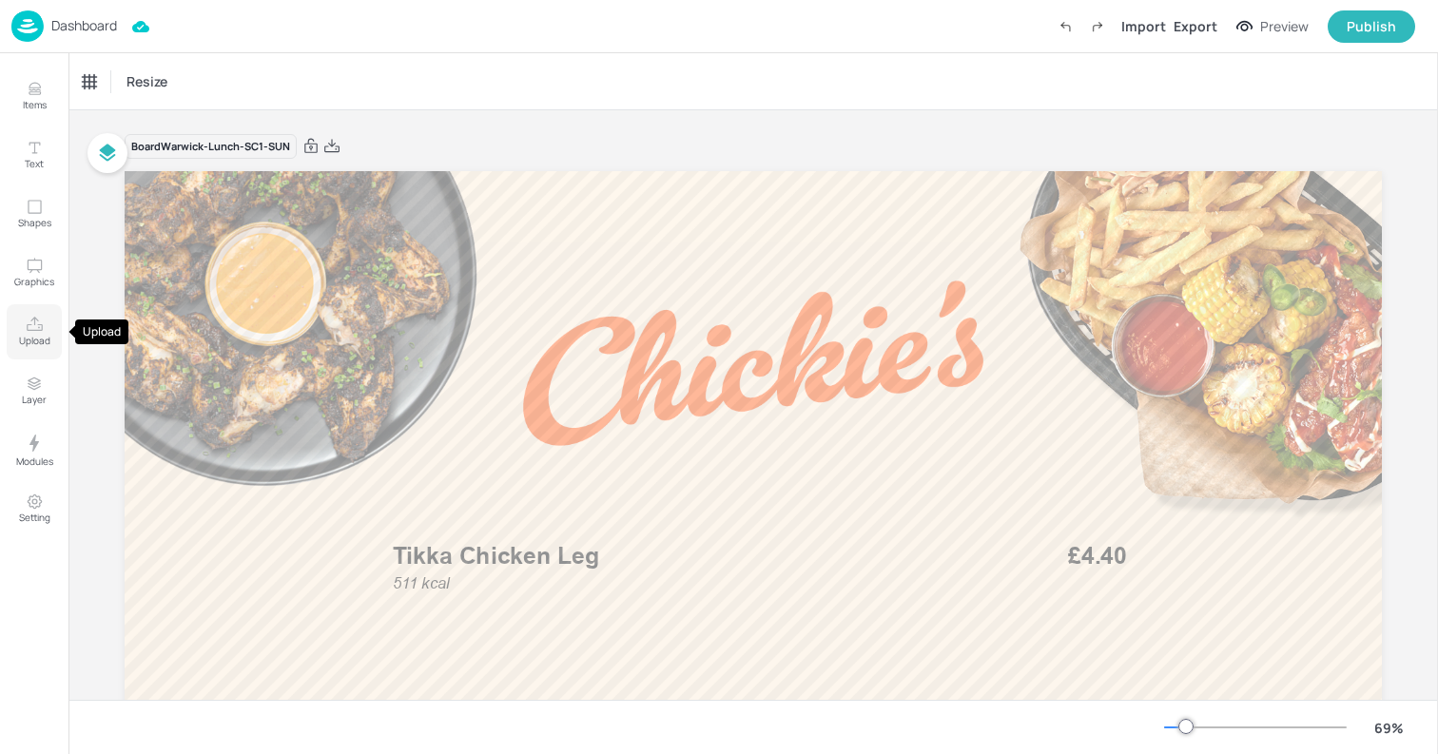
click at [27, 329] on icon "Upload" at bounding box center [35, 324] width 16 height 14
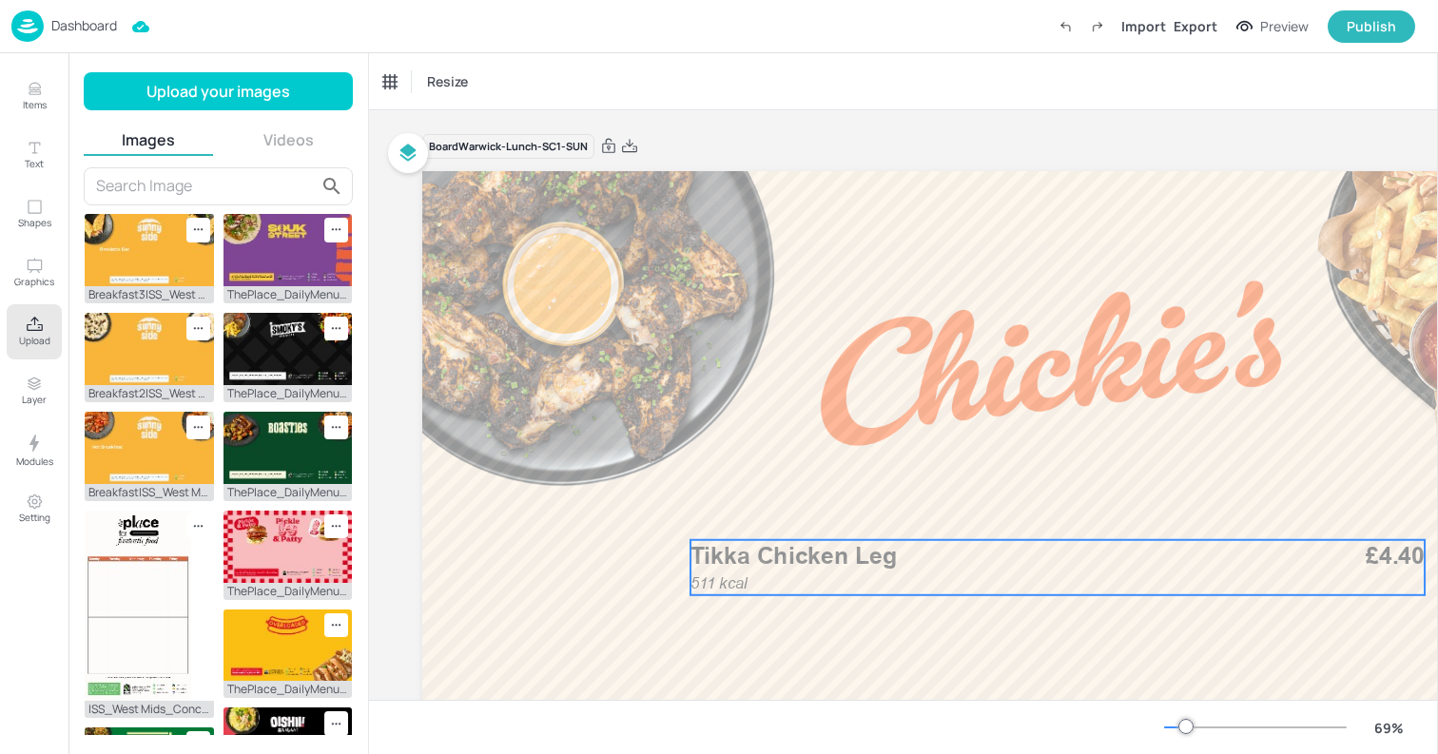
click at [763, 571] on p "Tikka Chicken Leg" at bounding box center [989, 556] width 596 height 33
click at [439, 79] on div "Tikka Chicken Leg" at bounding box center [430, 81] width 94 height 17
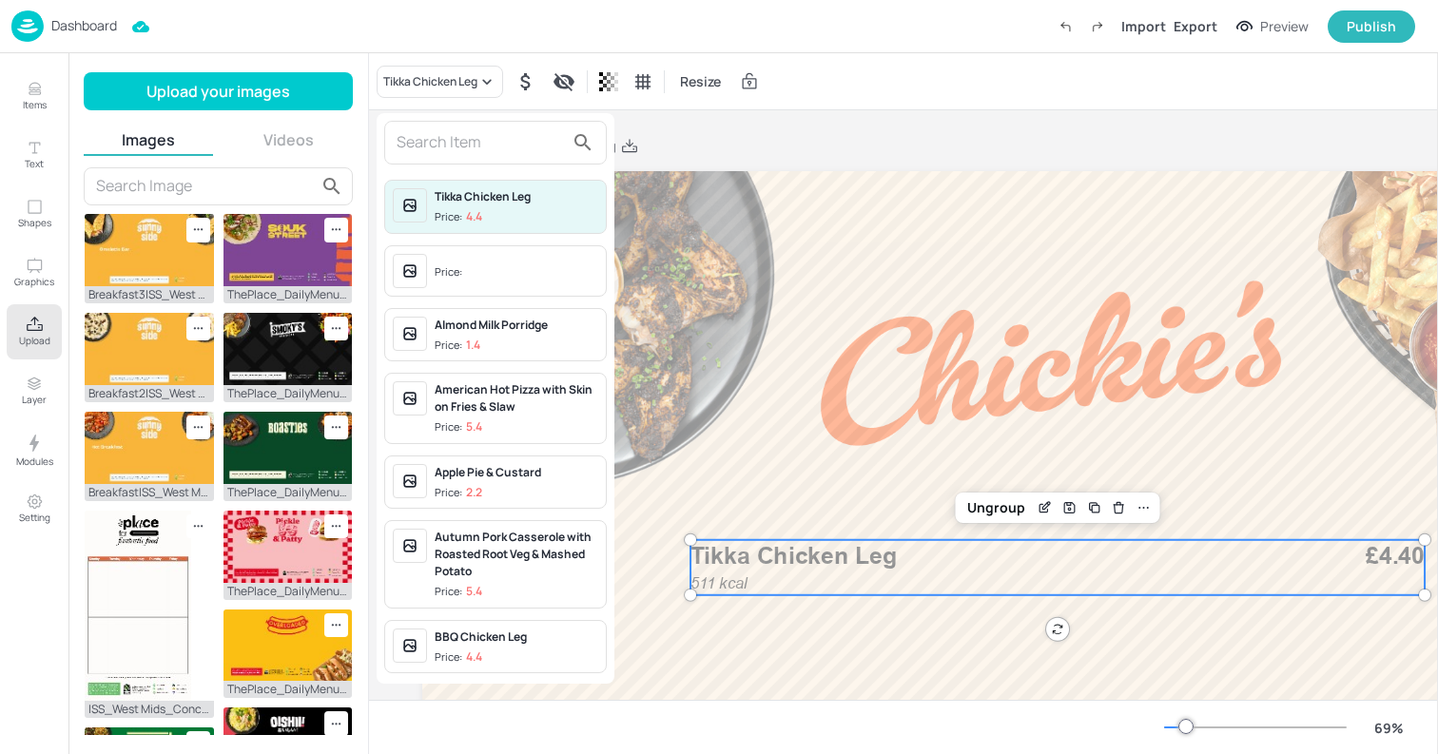
click at [437, 152] on input "text" at bounding box center [480, 142] width 167 height 30
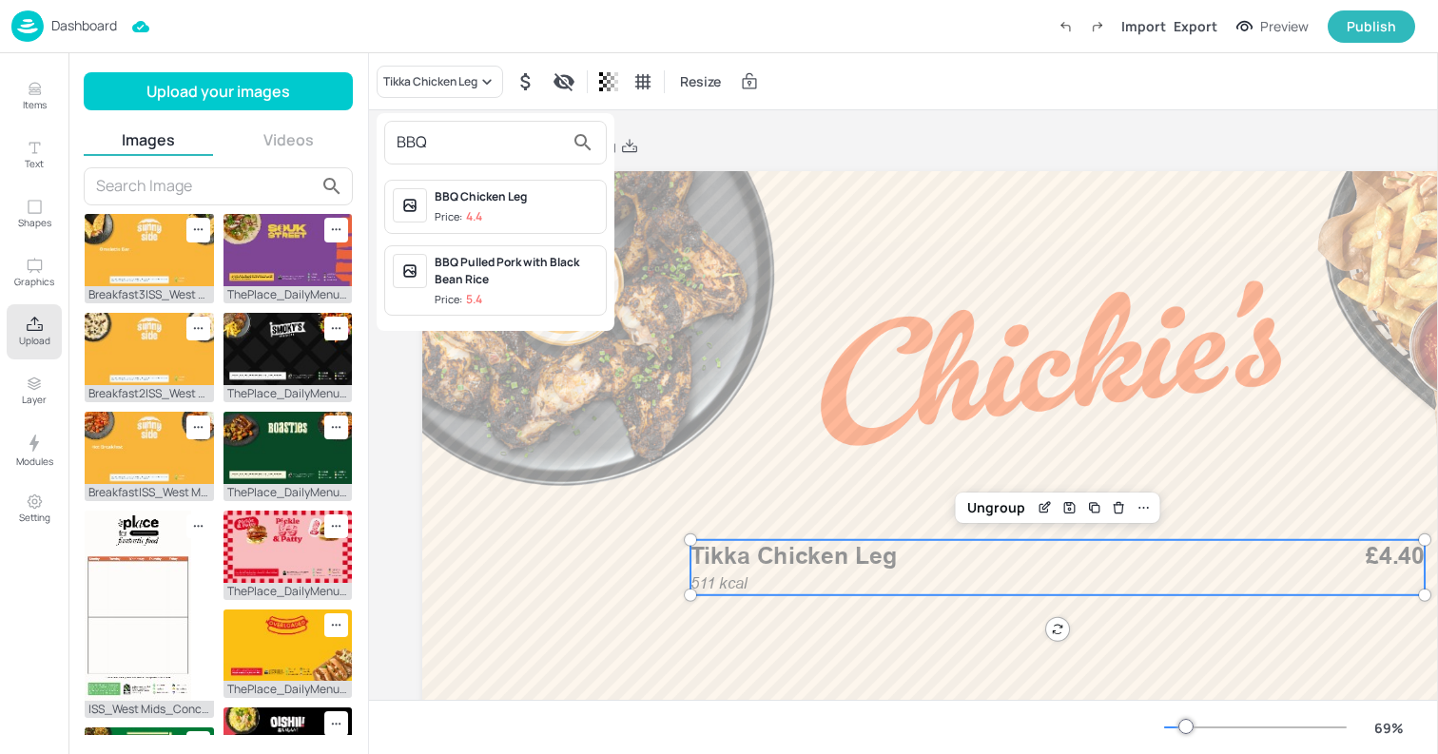
type input "BBQ"
click at [470, 214] on p "4.4" at bounding box center [474, 216] width 16 height 13
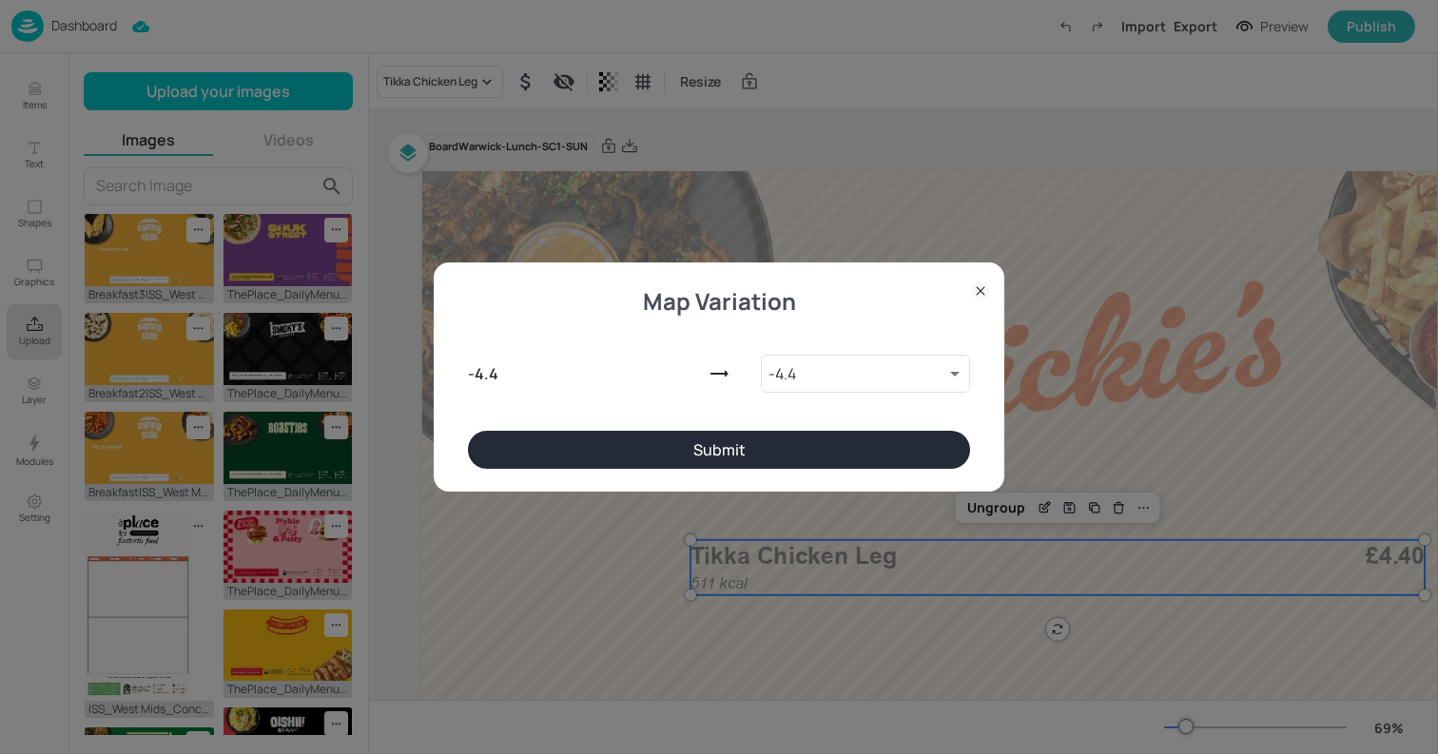
click at [798, 448] on button "Submit" at bounding box center [719, 450] width 502 height 38
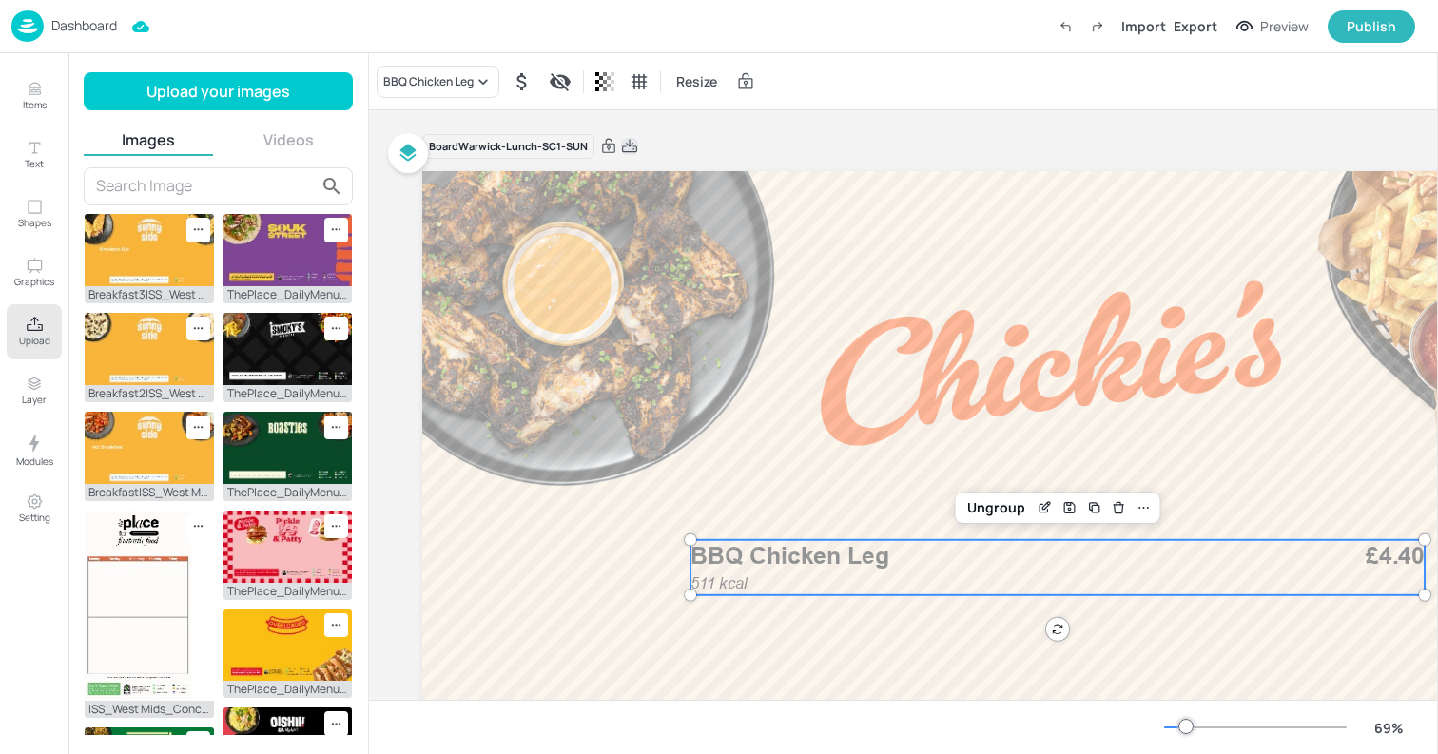
click at [625, 139] on icon at bounding box center [629, 146] width 17 height 19
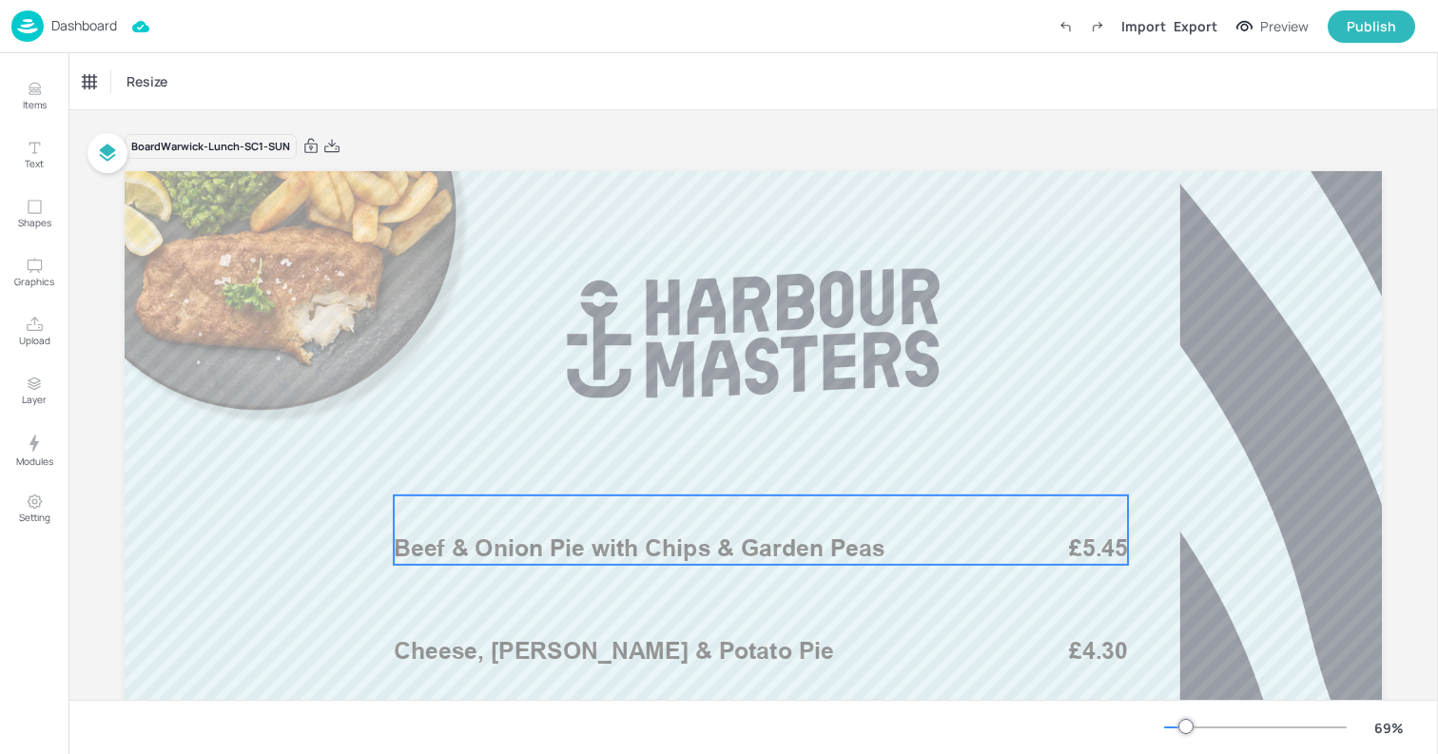
click at [524, 553] on span "Beef & Onion Pie with Chips & Garden Peas" at bounding box center [639, 549] width 491 height 29
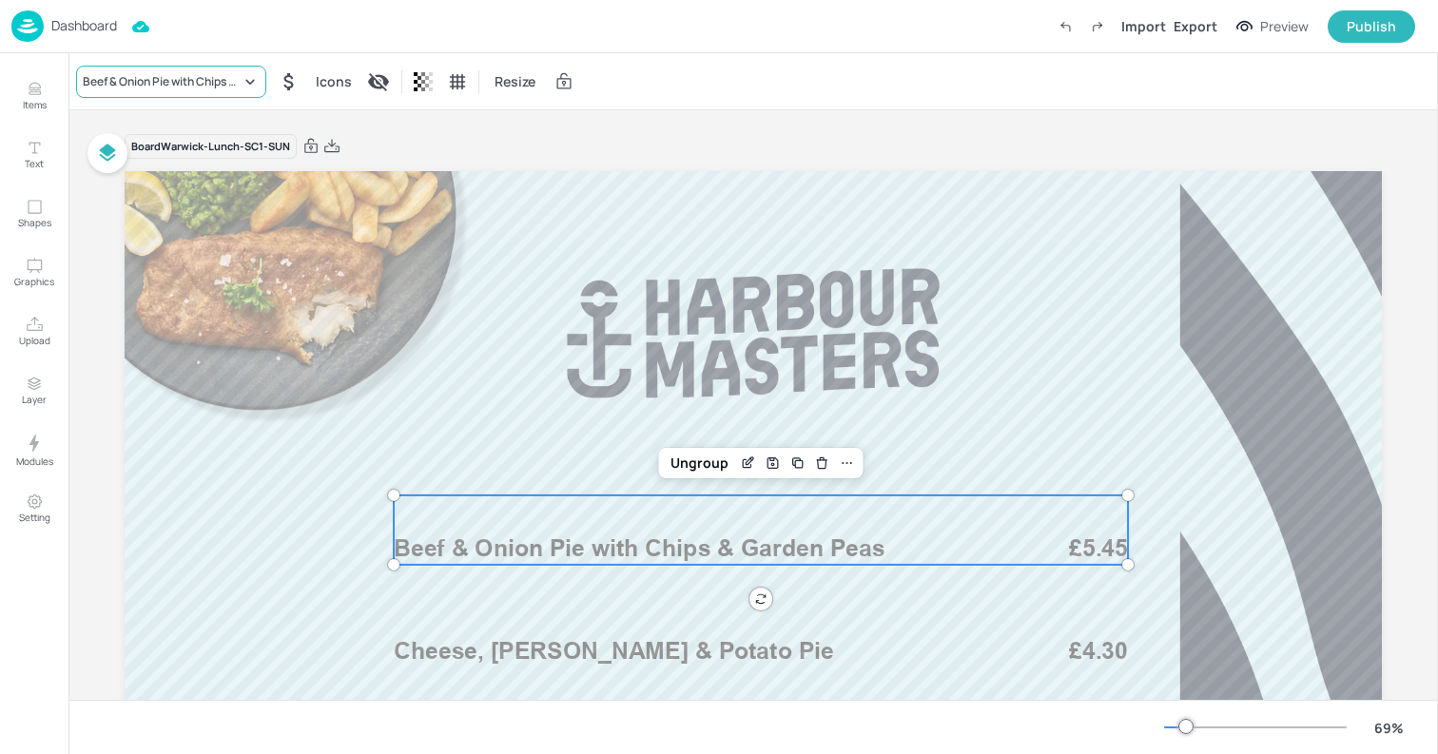
click at [148, 79] on div "Beef & Onion Pie with Chips & Garden Peas" at bounding box center [162, 81] width 158 height 17
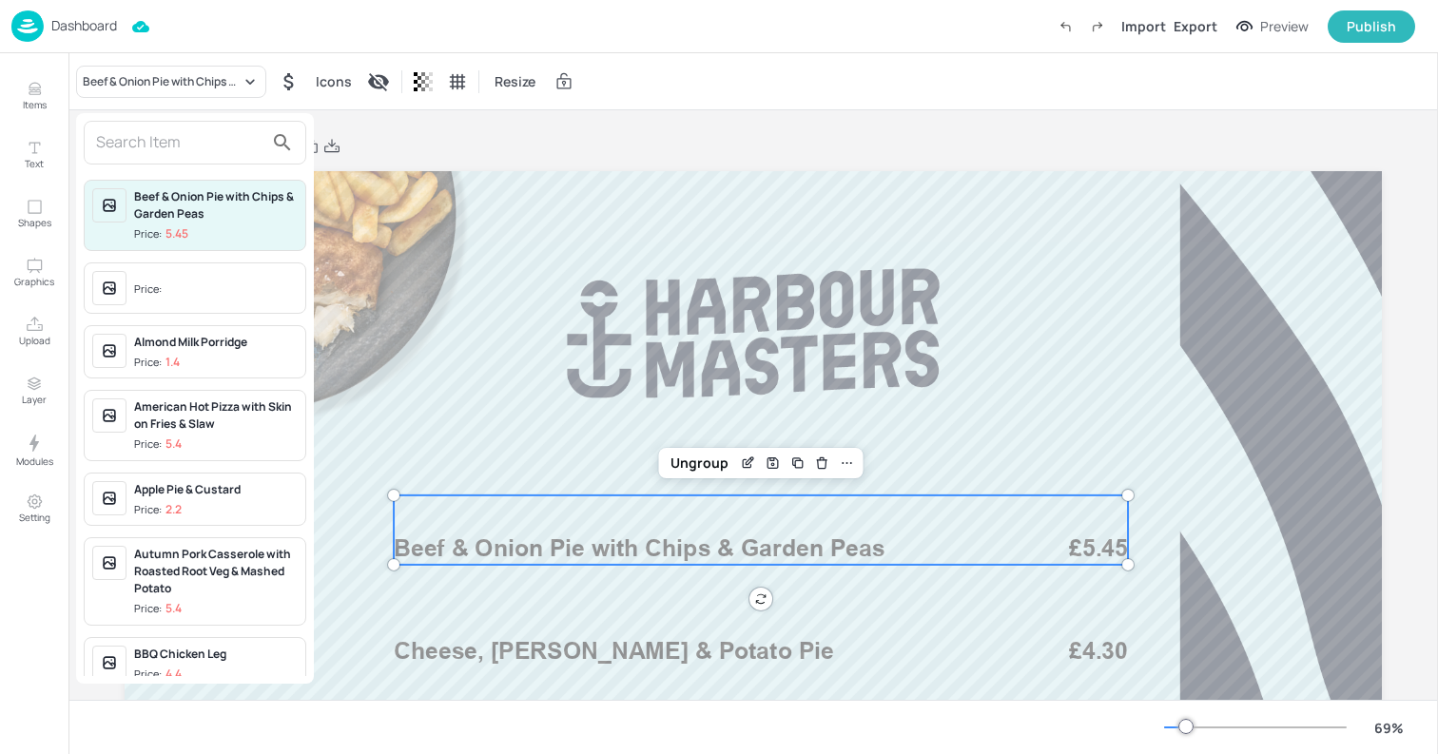
click at [136, 140] on input "text" at bounding box center [179, 142] width 167 height 30
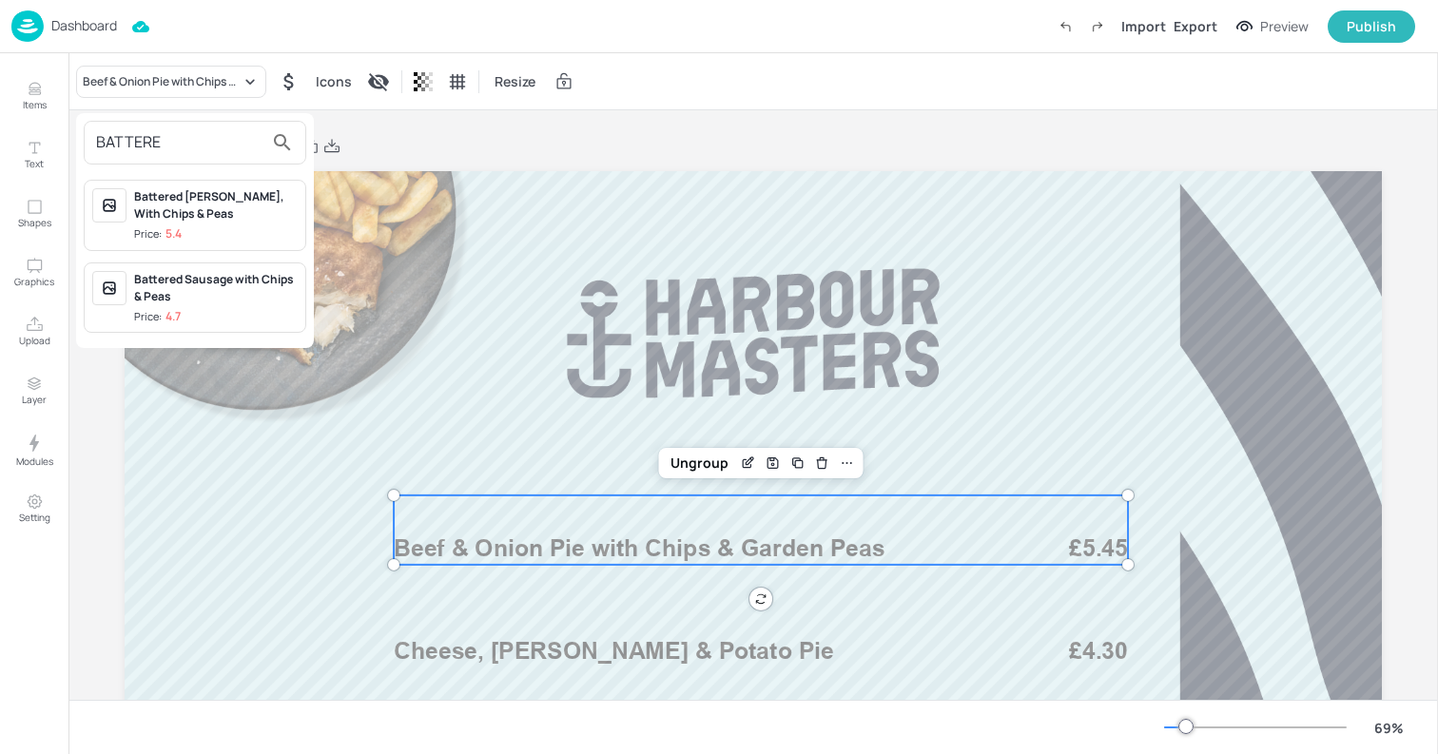
type input "BATTERE"
click at [47, 103] on div at bounding box center [719, 377] width 1438 height 754
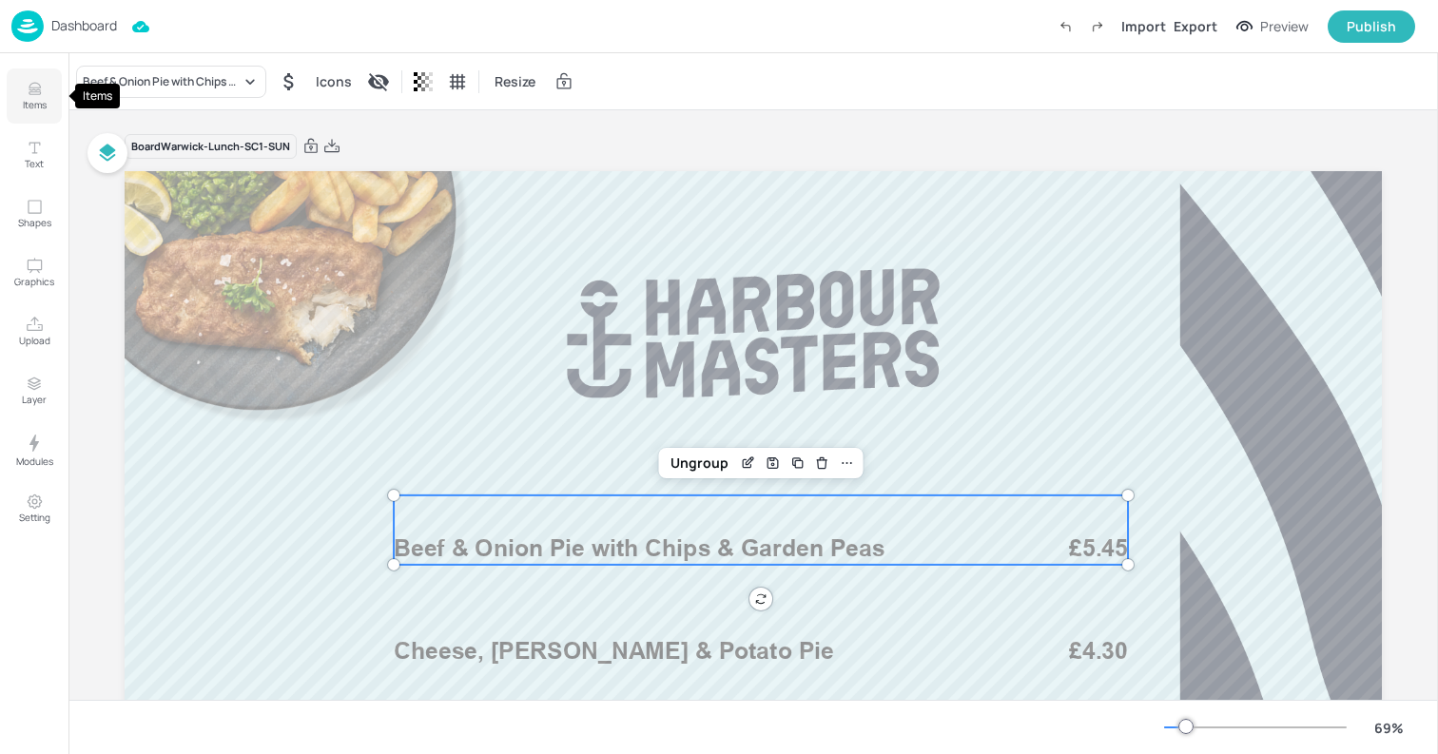
click at [44, 92] on button "Items" at bounding box center [34, 95] width 55 height 55
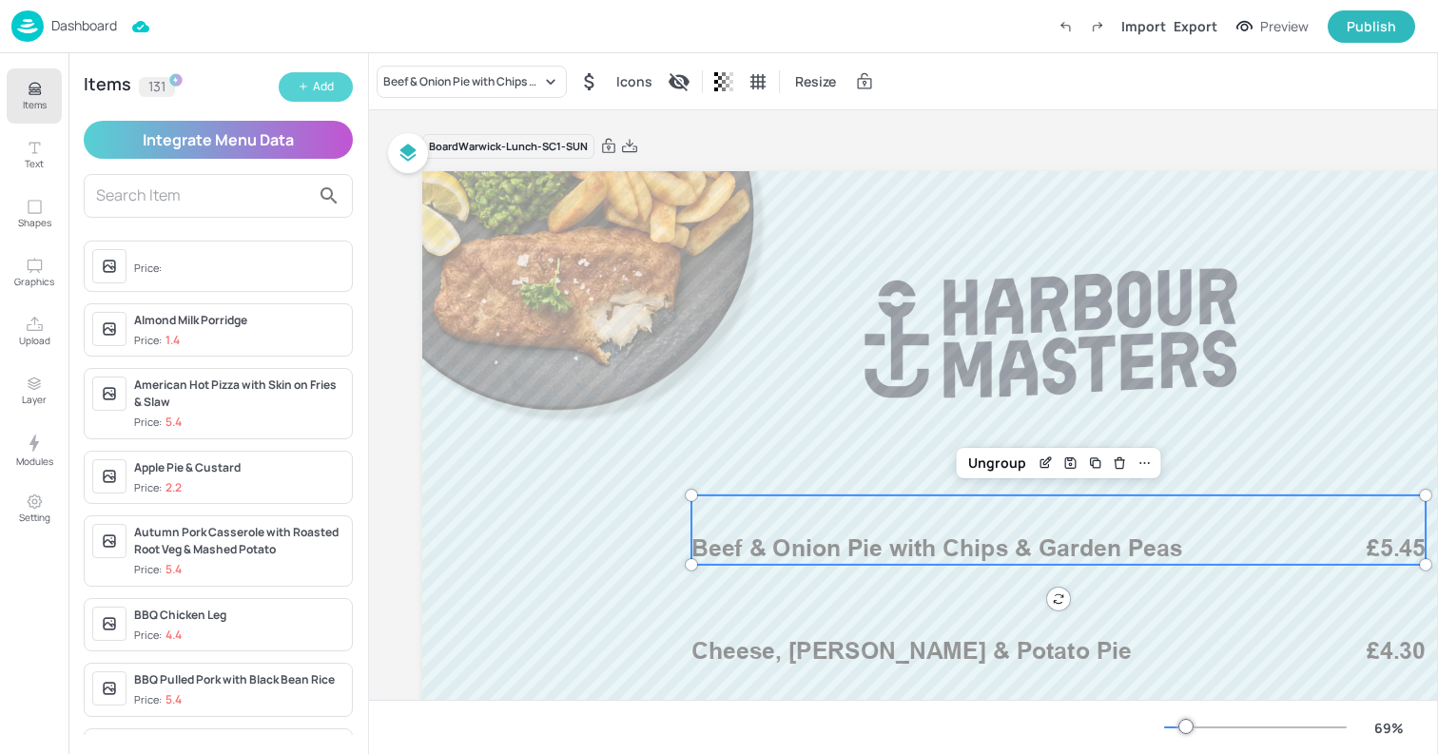
click at [301, 83] on icon "button" at bounding box center [303, 86] width 11 height 11
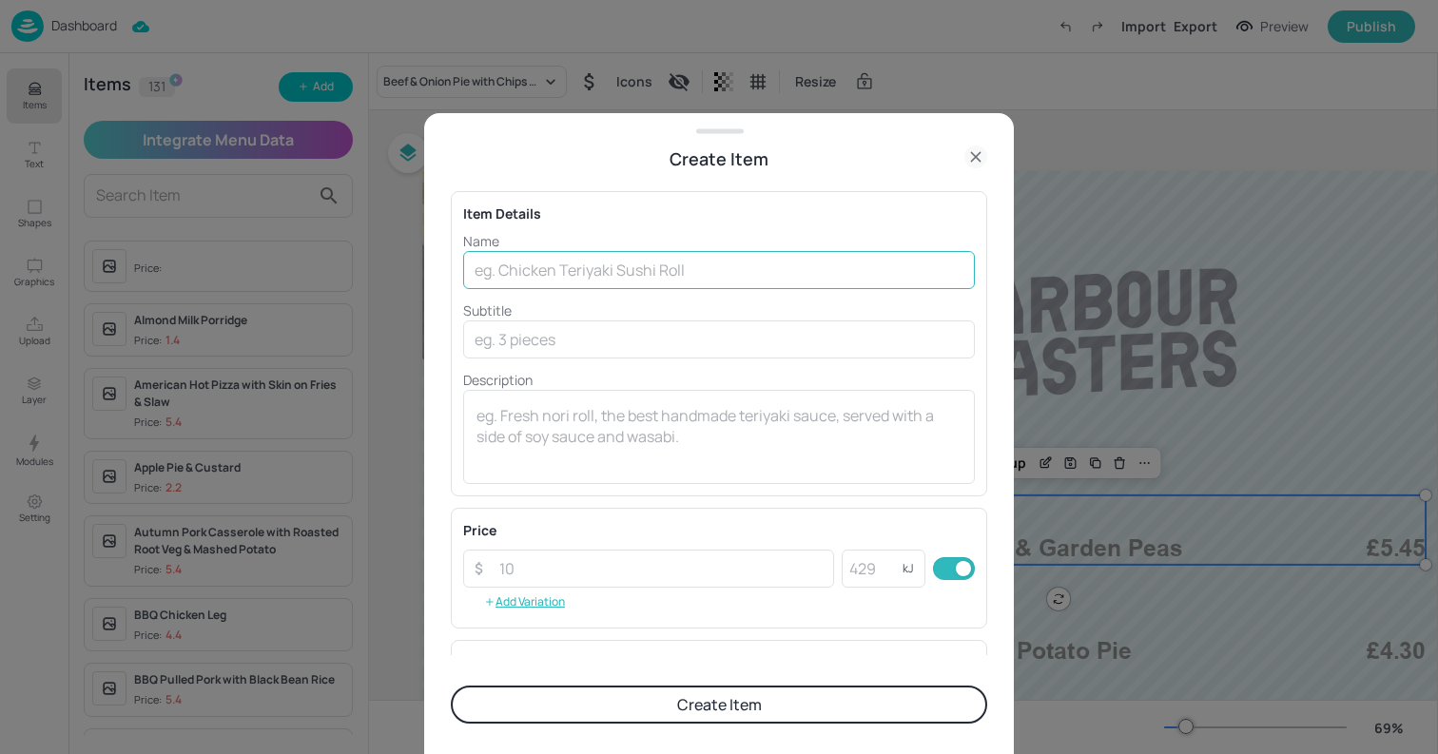
click at [604, 277] on input "text" at bounding box center [719, 270] width 512 height 38
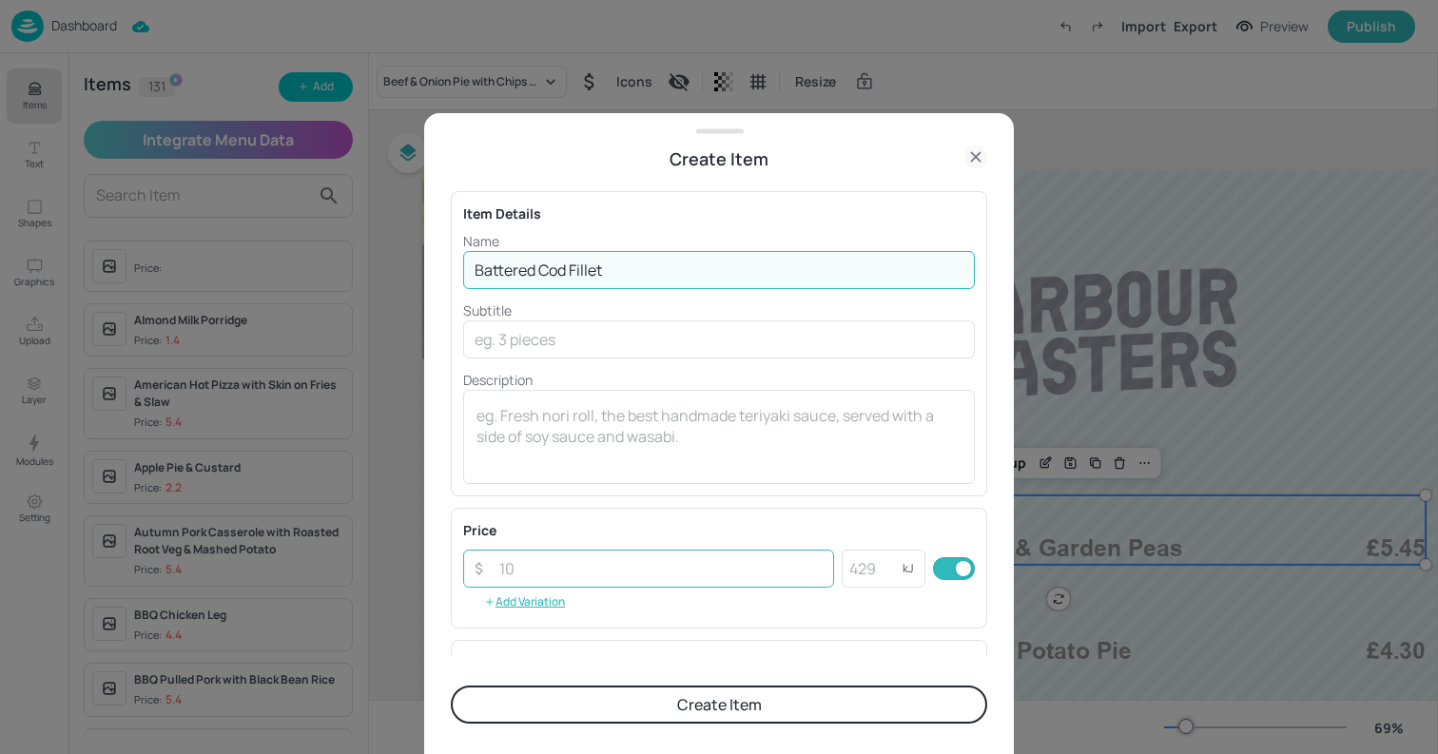
type input "Battered Cod Fillet"
click at [531, 567] on input "number" at bounding box center [661, 569] width 346 height 38
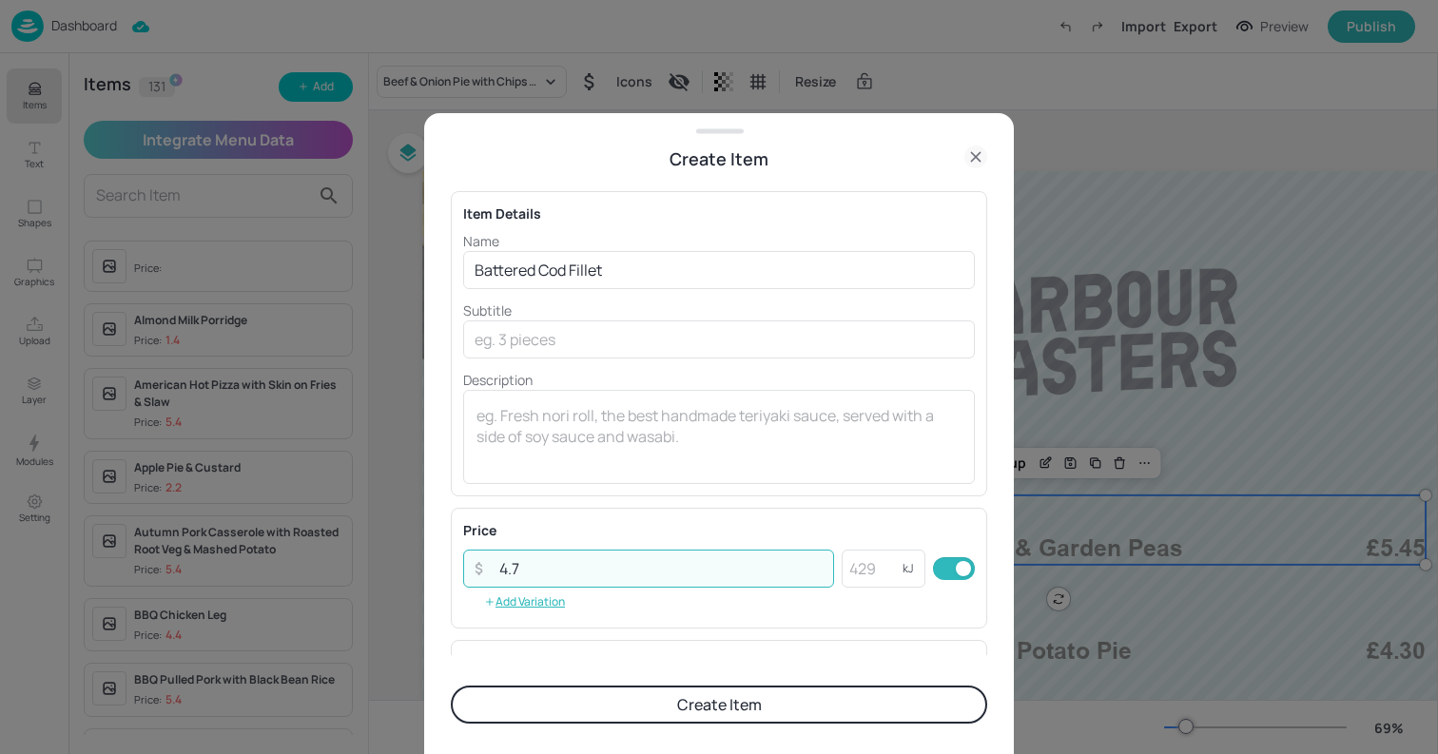
type input "4.7"
click at [451, 686] on button "Create Item" at bounding box center [719, 705] width 537 height 38
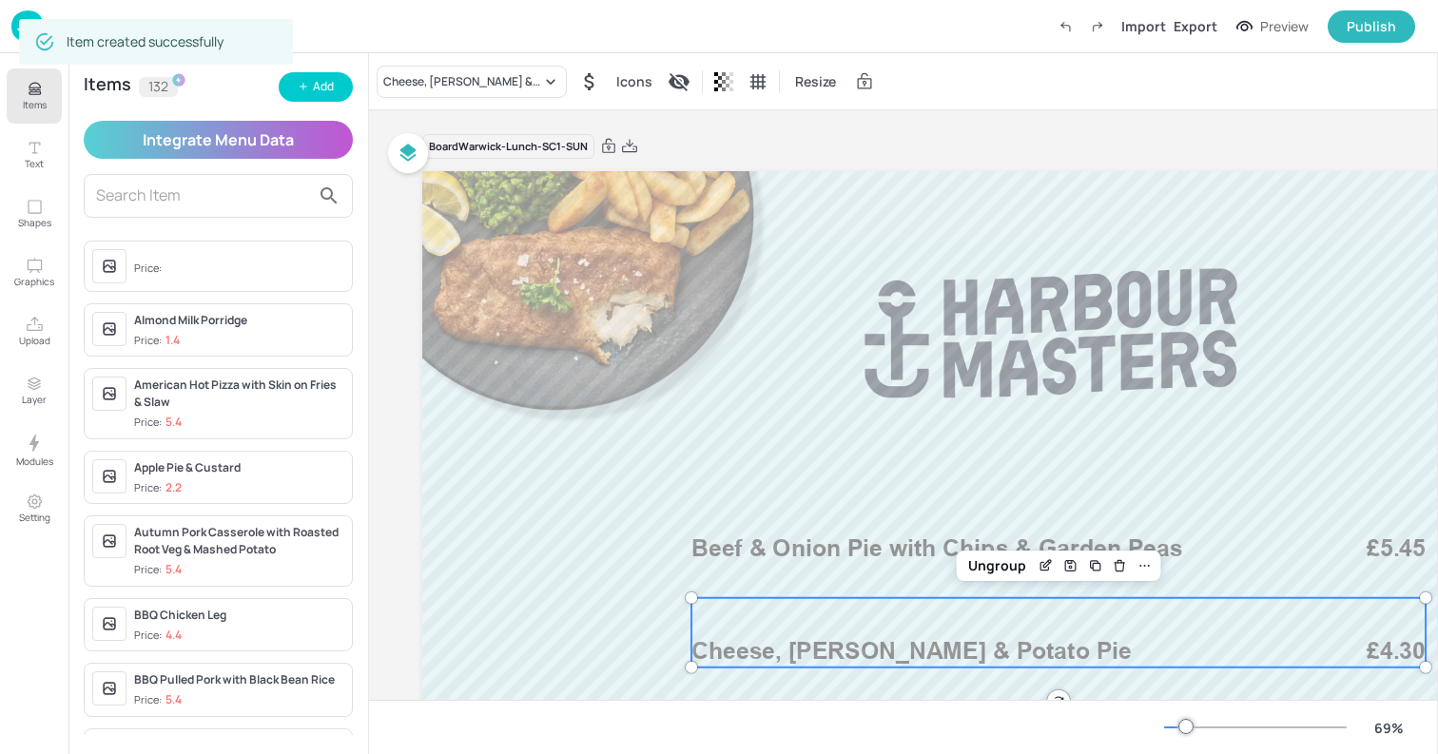
click at [792, 651] on span "Cheese, [PERSON_NAME] & Potato Pie" at bounding box center [912, 651] width 440 height 29
click at [444, 83] on div "Cheese, [PERSON_NAME] & Potato Pie" at bounding box center [462, 81] width 158 height 17
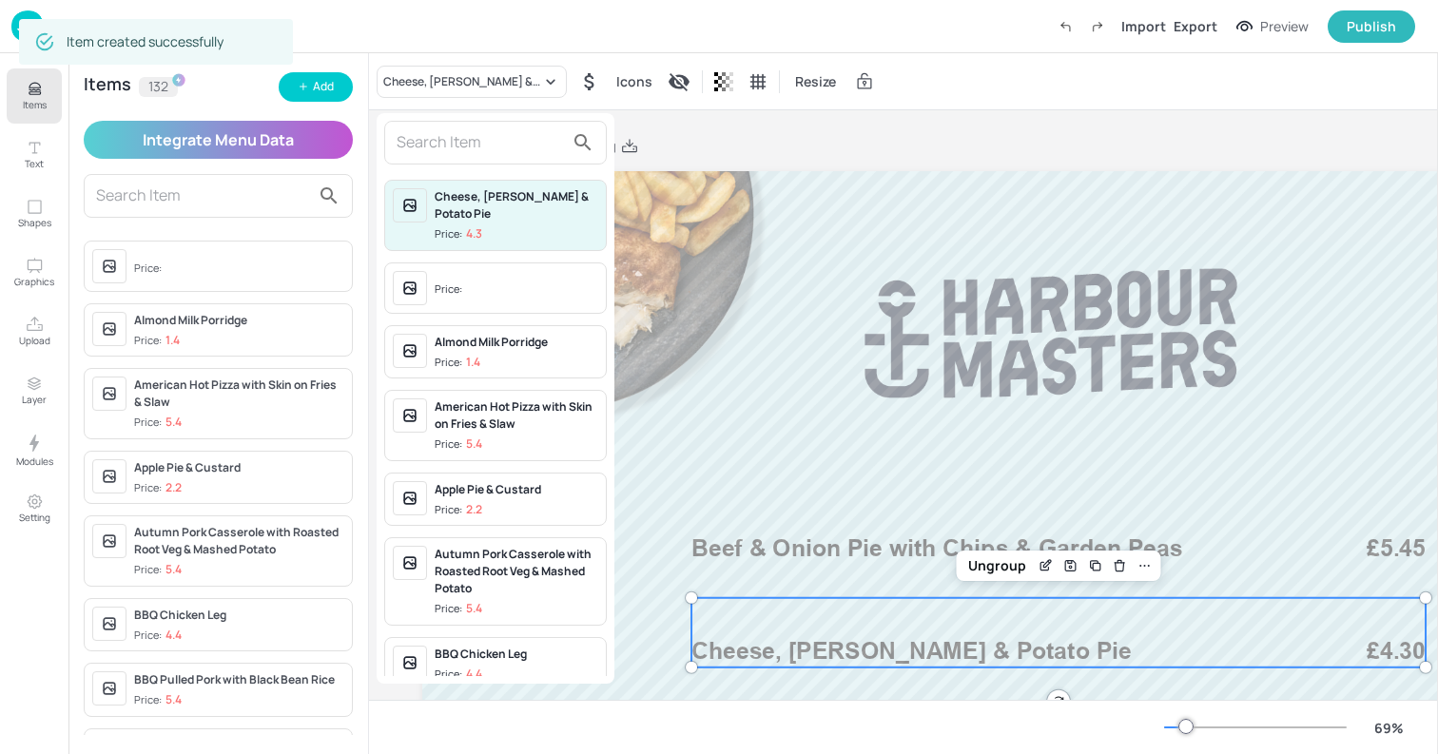
click at [456, 133] on input "text" at bounding box center [480, 142] width 167 height 30
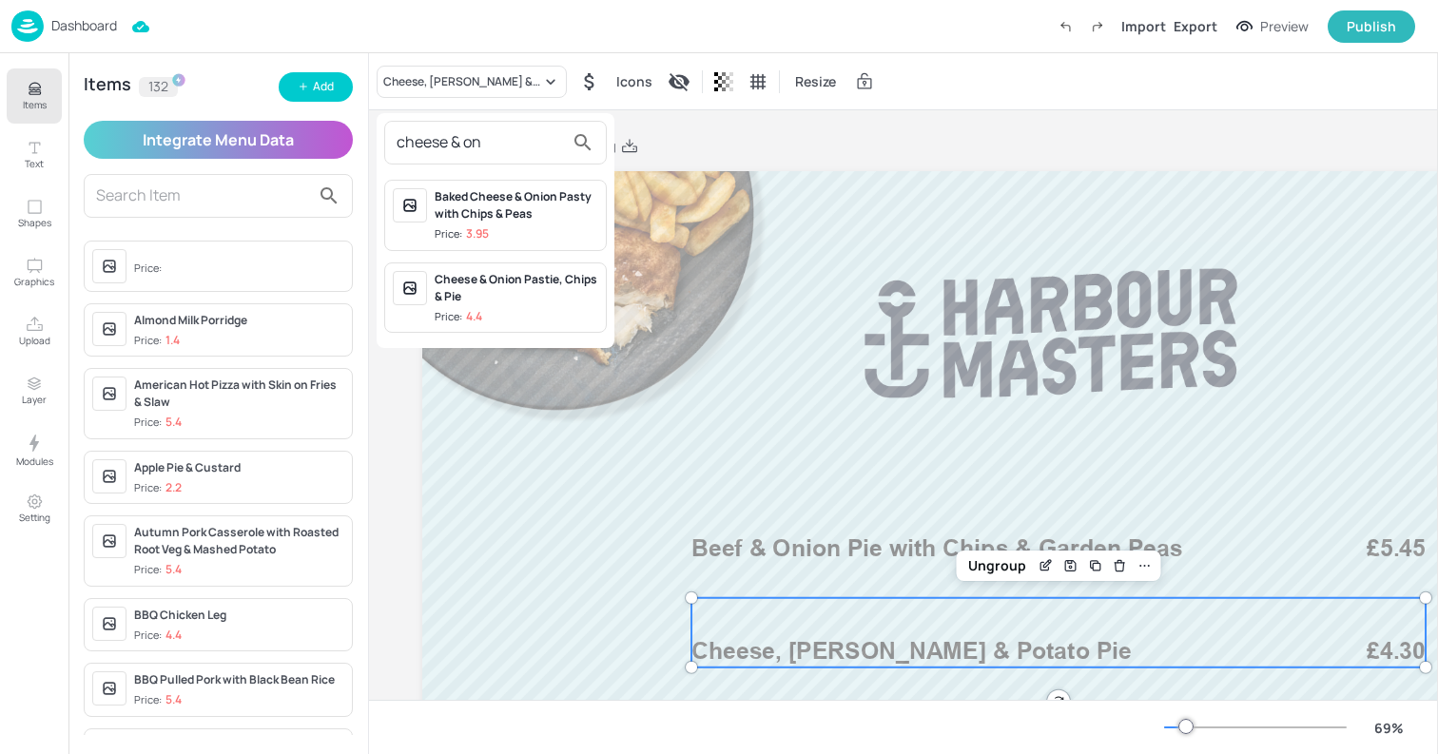
type input "cheese & on"
click at [318, 91] on div at bounding box center [719, 377] width 1438 height 754
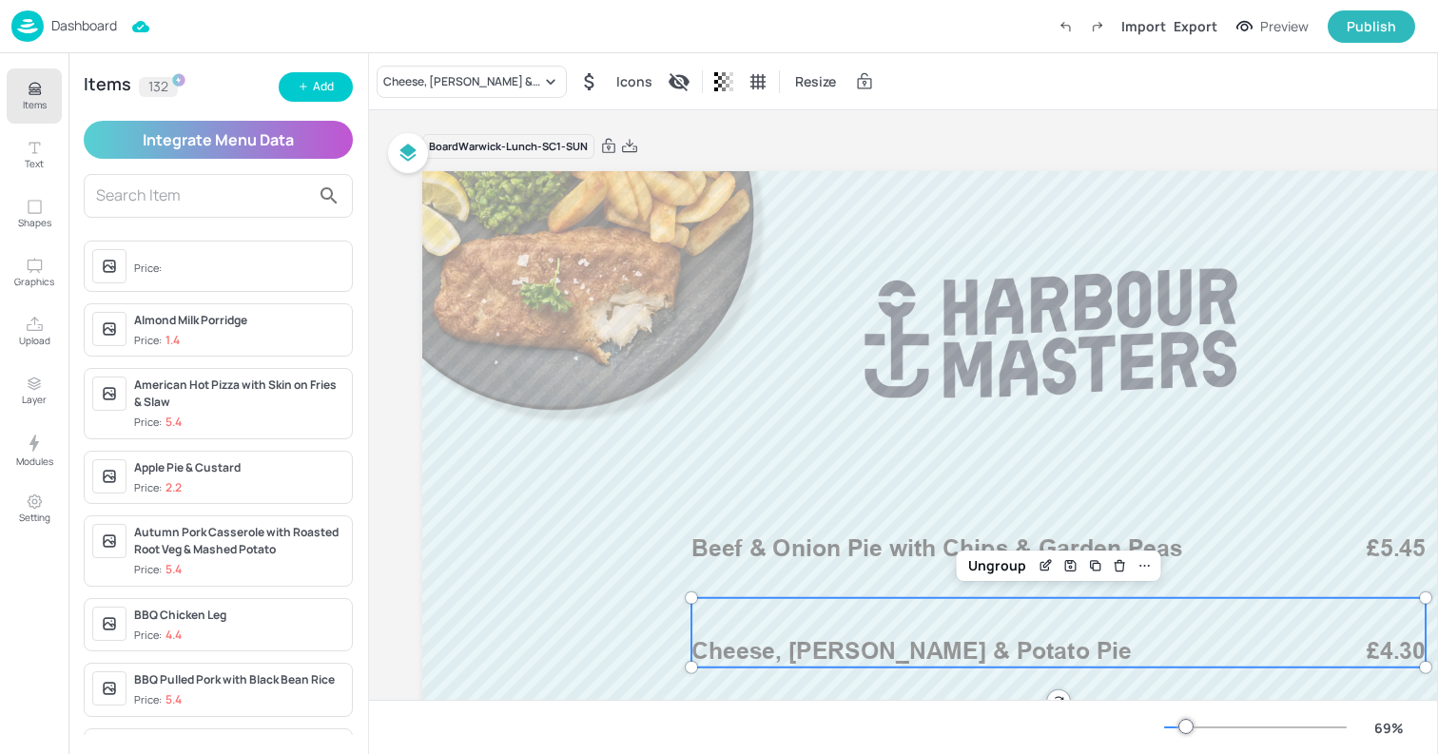
click at [318, 91] on div "Add" at bounding box center [323, 87] width 21 height 18
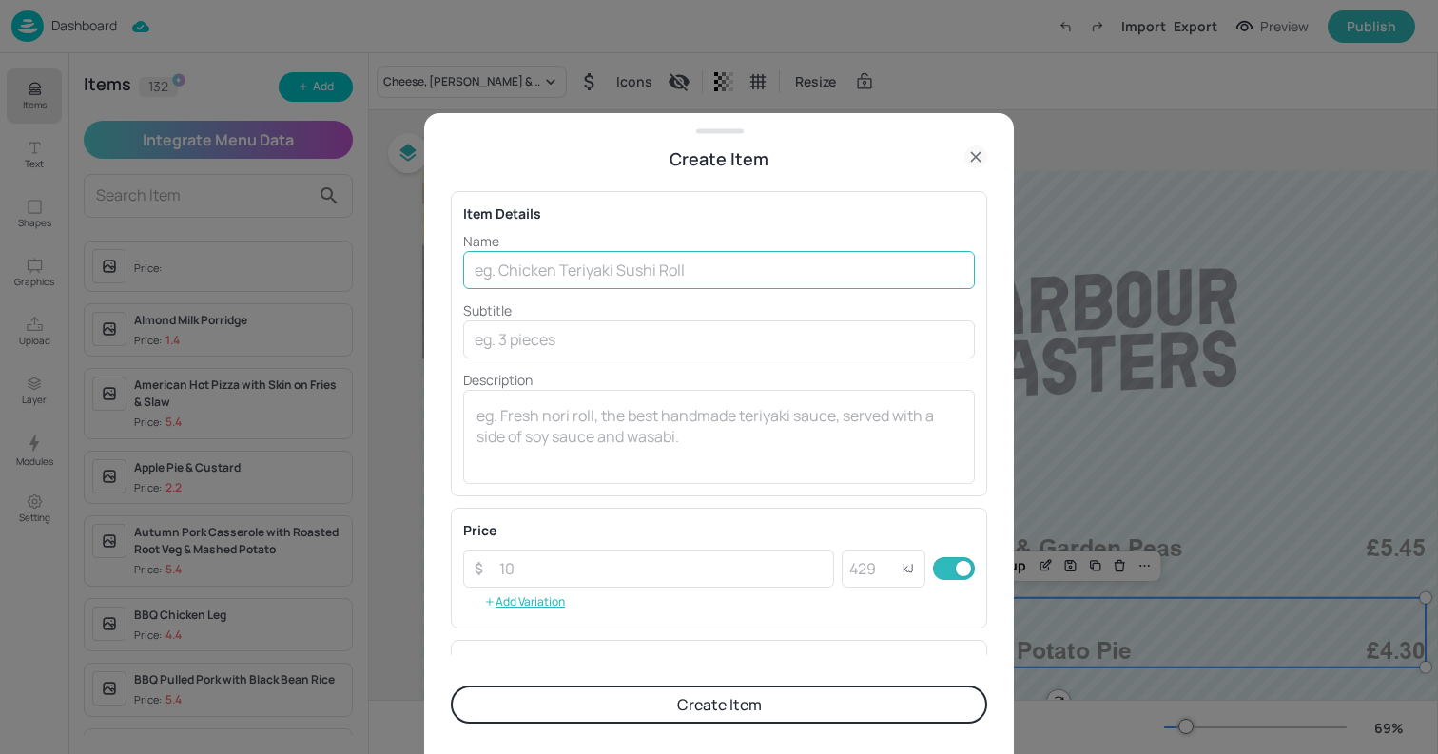
click at [582, 275] on input "text" at bounding box center [719, 270] width 512 height 38
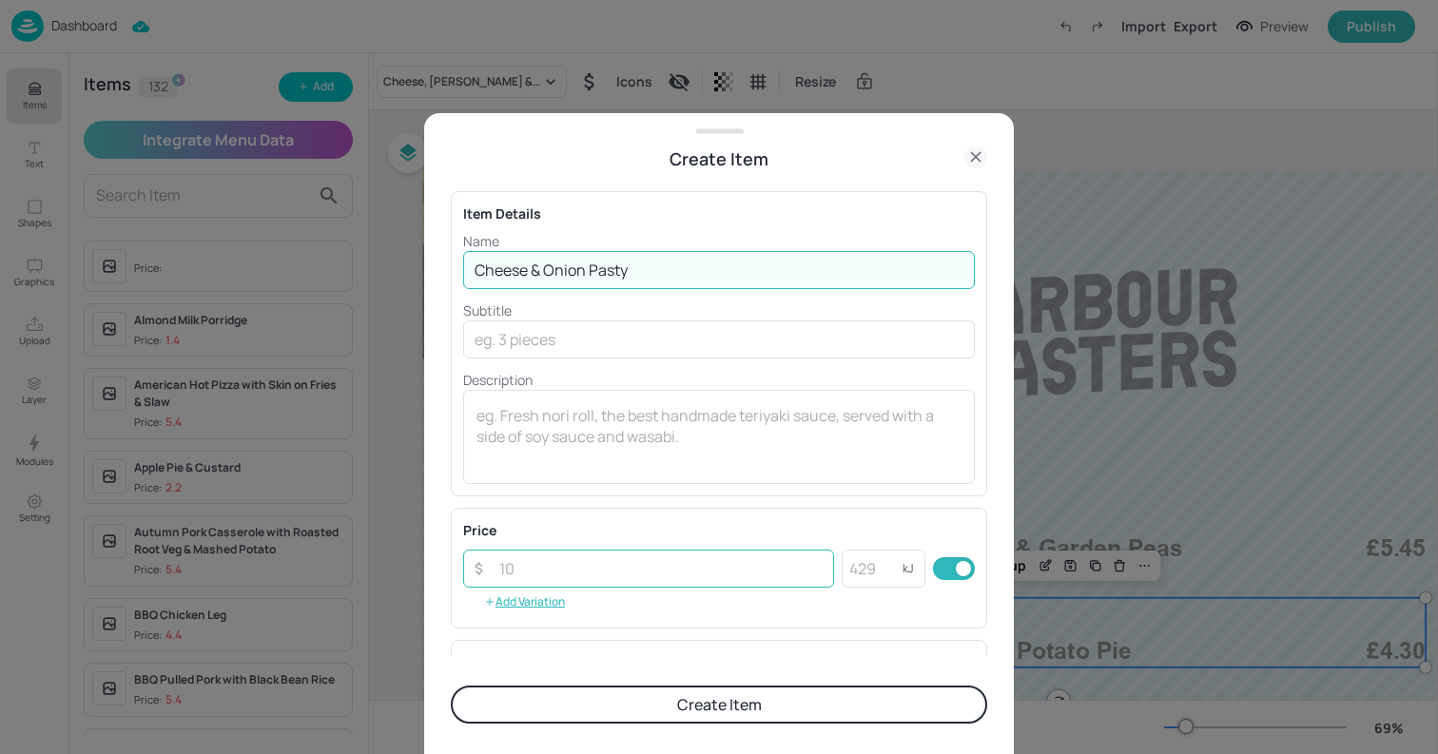
type input "Cheese & Onion Pasty"
click at [526, 566] on input "number" at bounding box center [661, 569] width 346 height 38
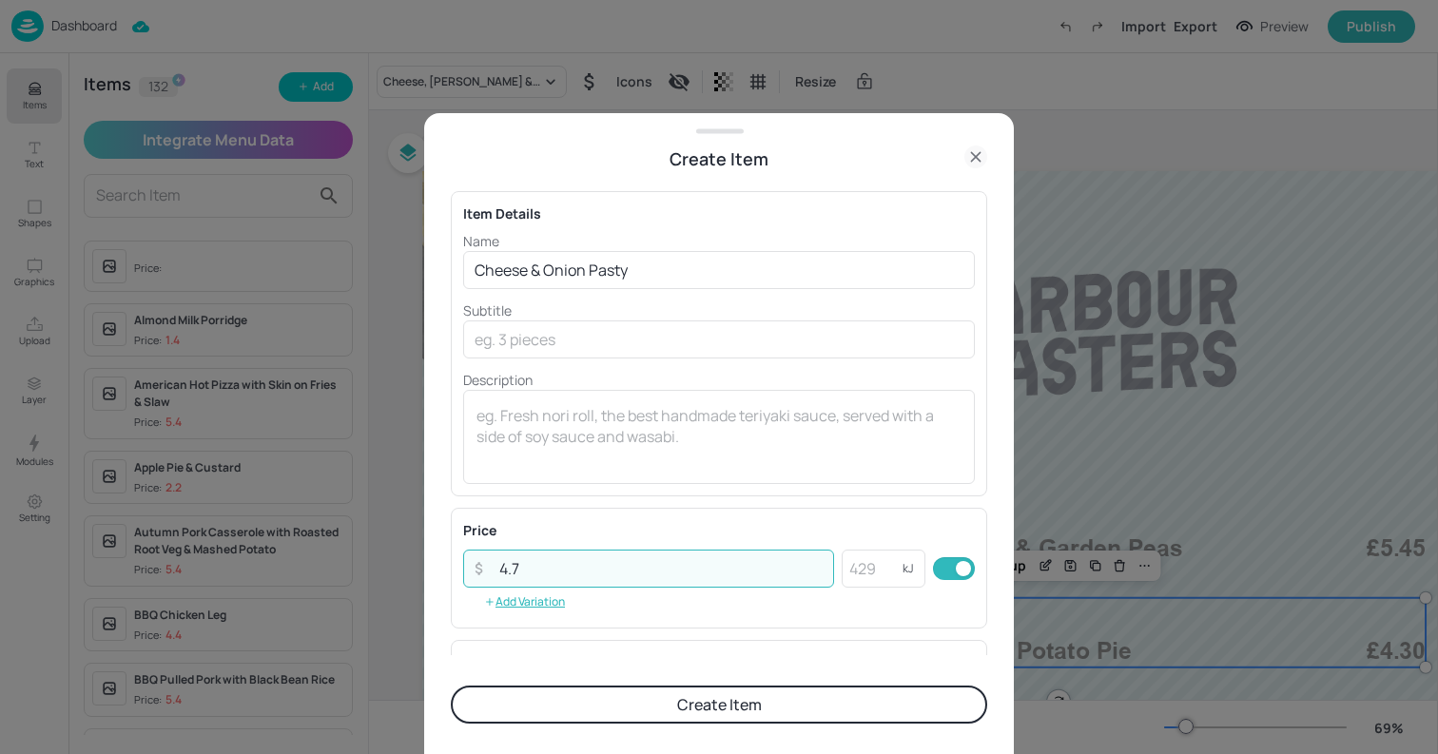
type input "4.7"
click at [451, 686] on button "Create Item" at bounding box center [719, 705] width 537 height 38
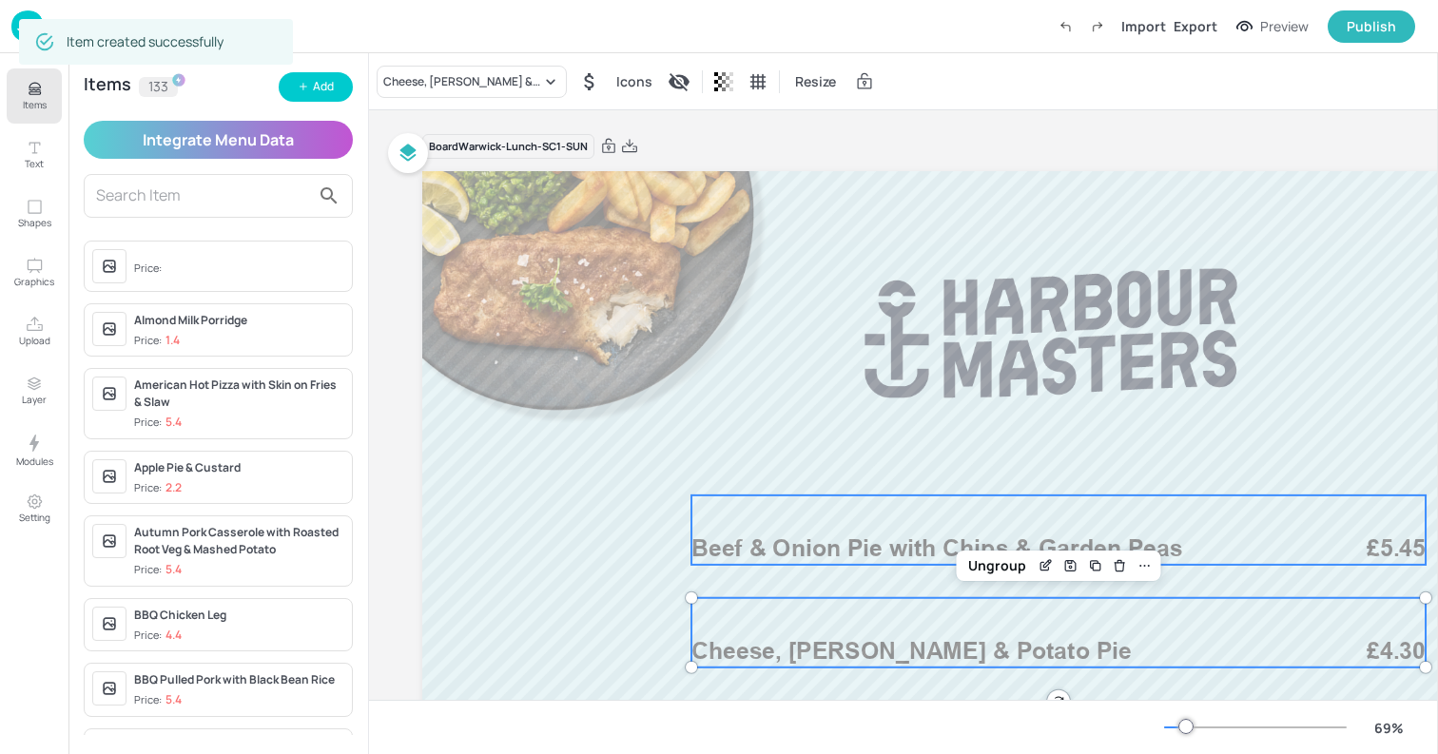
click at [946, 555] on span "Beef & Onion Pie with Chips & Garden Peas" at bounding box center [937, 549] width 491 height 29
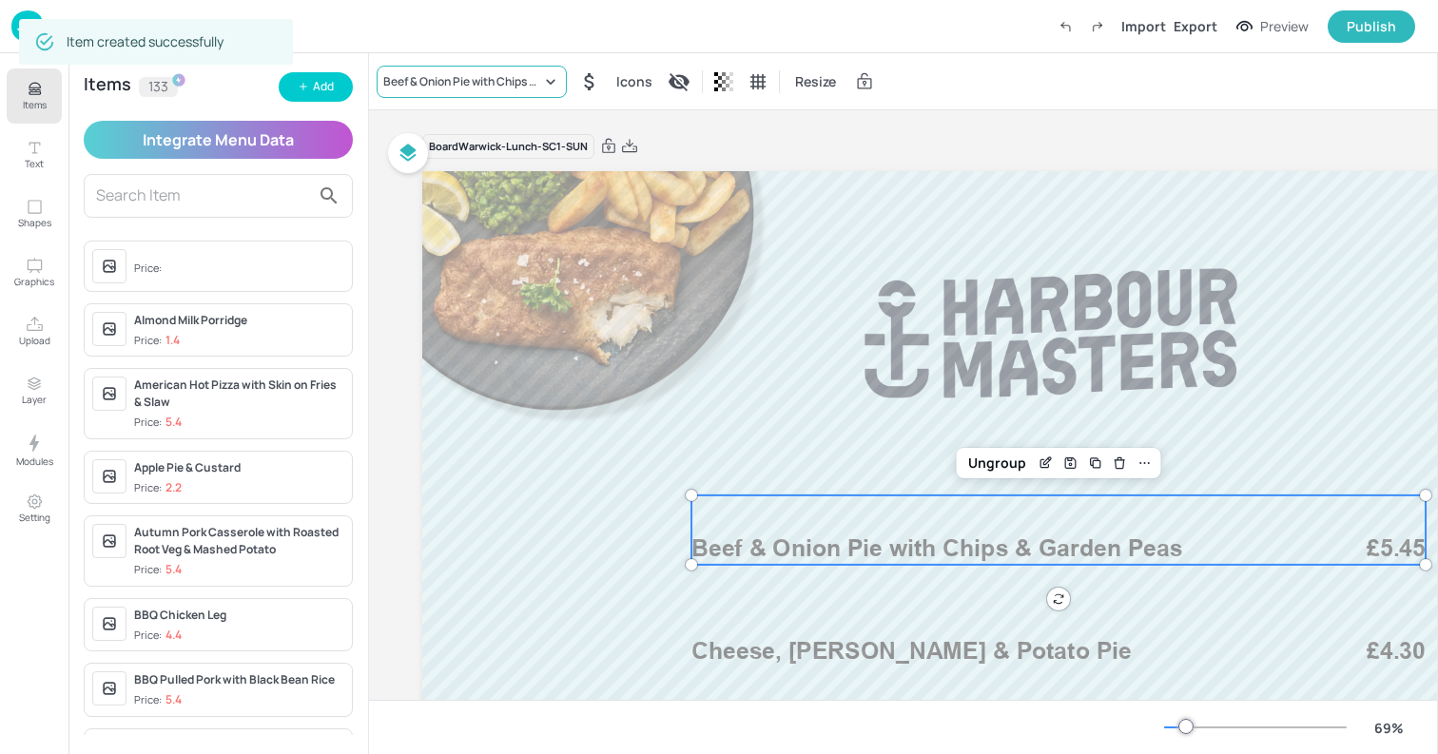
click at [474, 79] on div "Beef & Onion Pie with Chips & Garden Peas" at bounding box center [462, 81] width 158 height 17
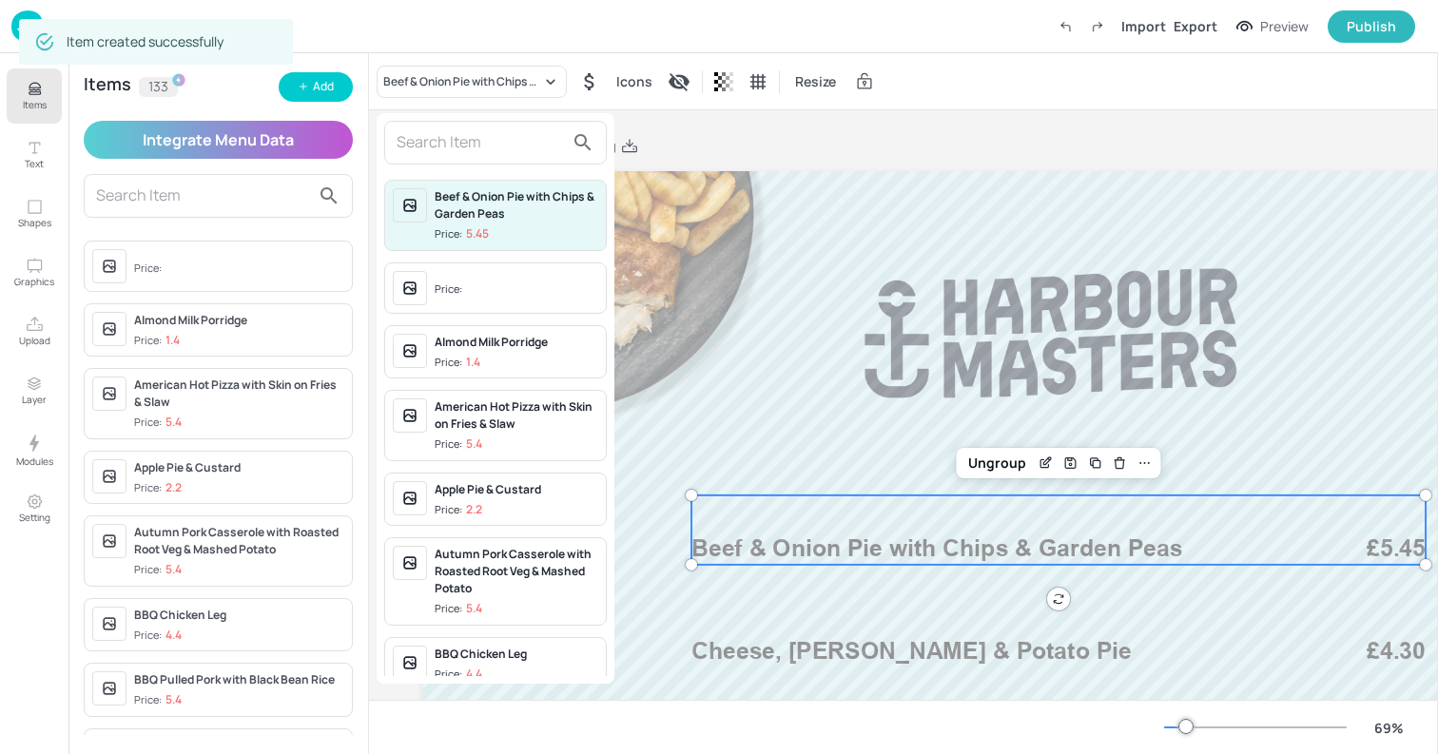
click at [425, 144] on input "text" at bounding box center [480, 142] width 167 height 30
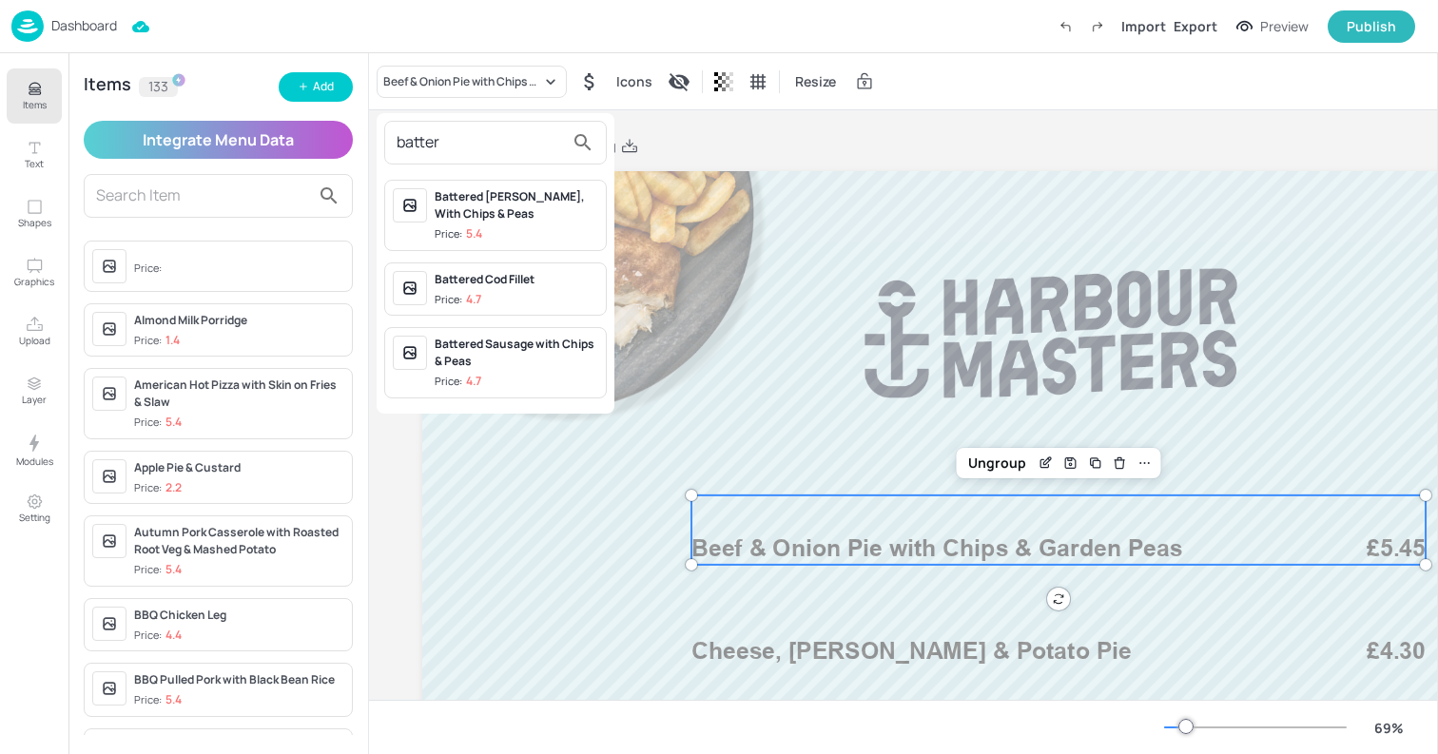
type input "batter"
click at [480, 283] on div "Battered Cod Fillet" at bounding box center [517, 279] width 164 height 17
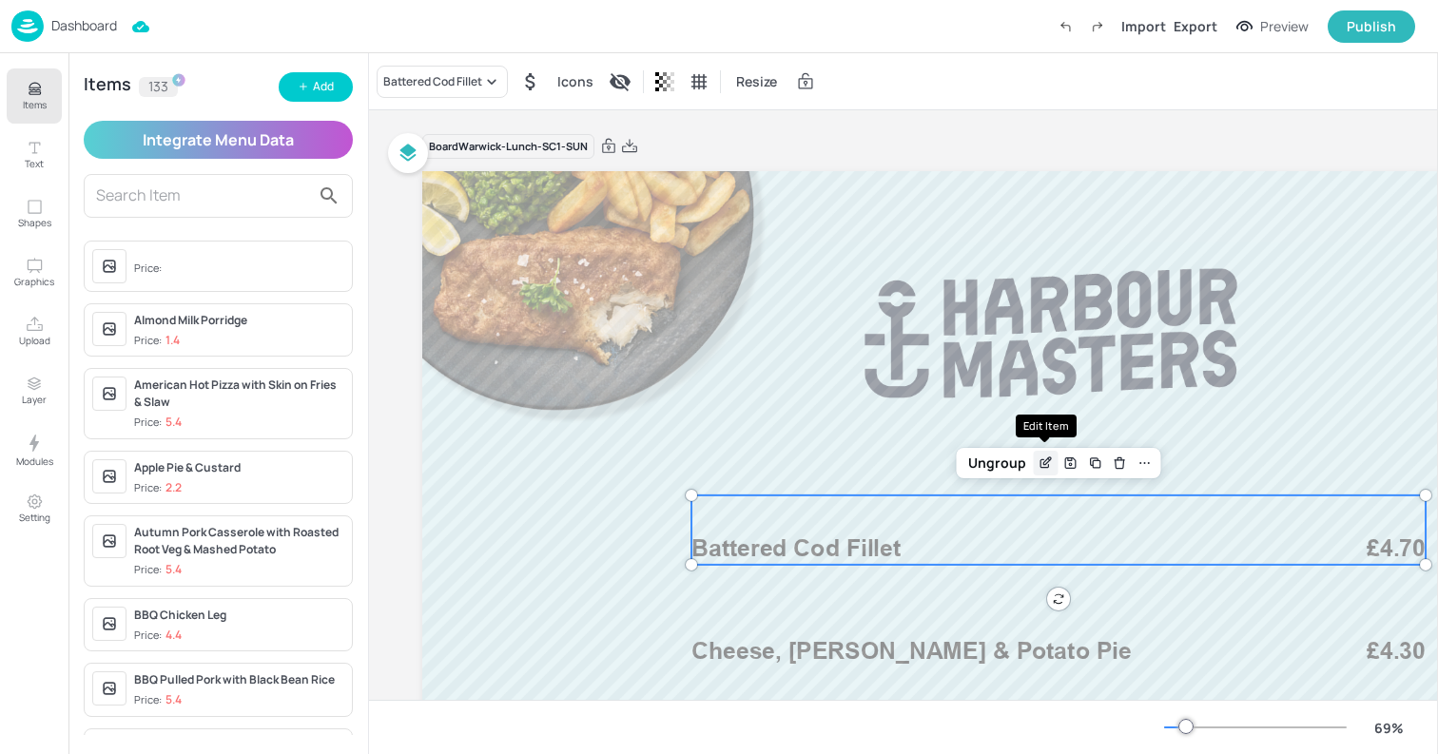
click at [1049, 461] on icon "Edit Item" at bounding box center [1046, 463] width 16 height 15
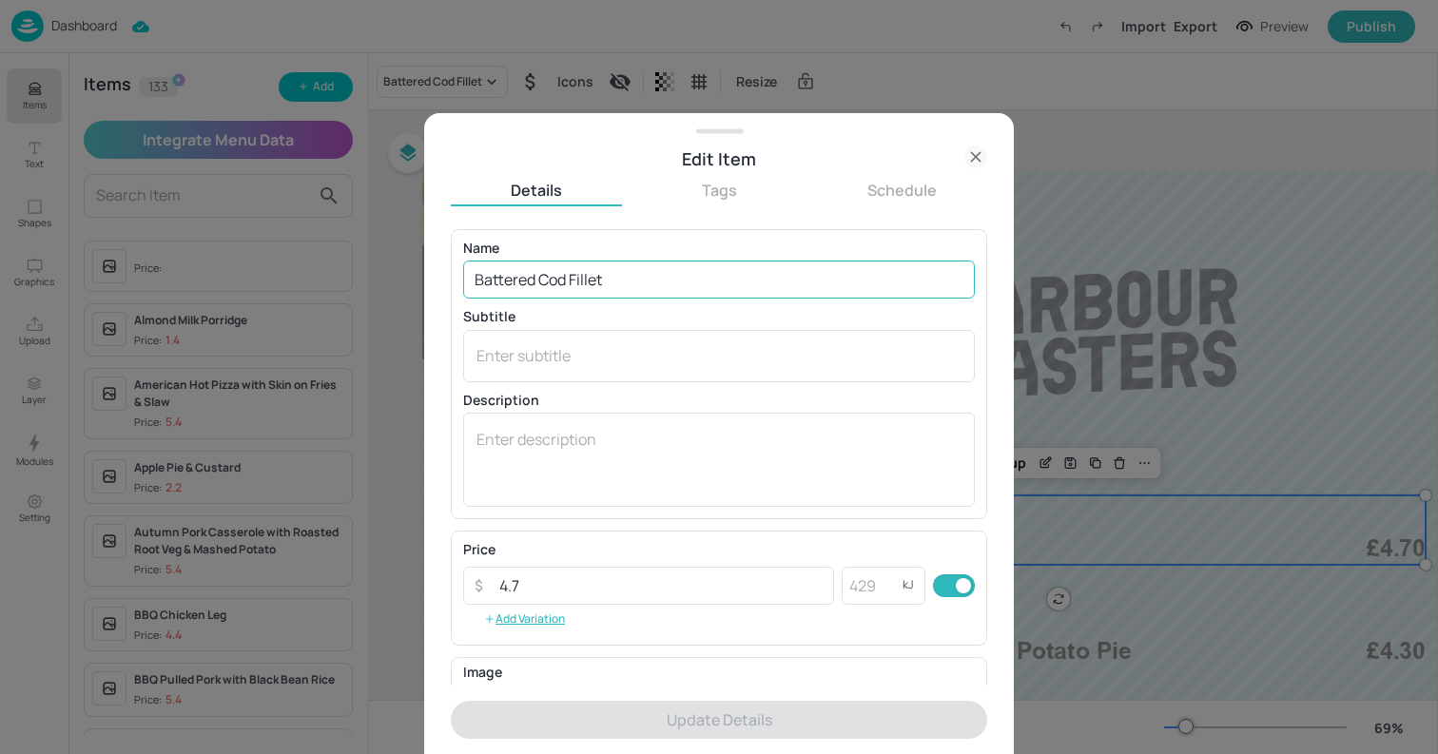
click at [628, 288] on input "Battered Cod Fillet" at bounding box center [719, 280] width 512 height 38
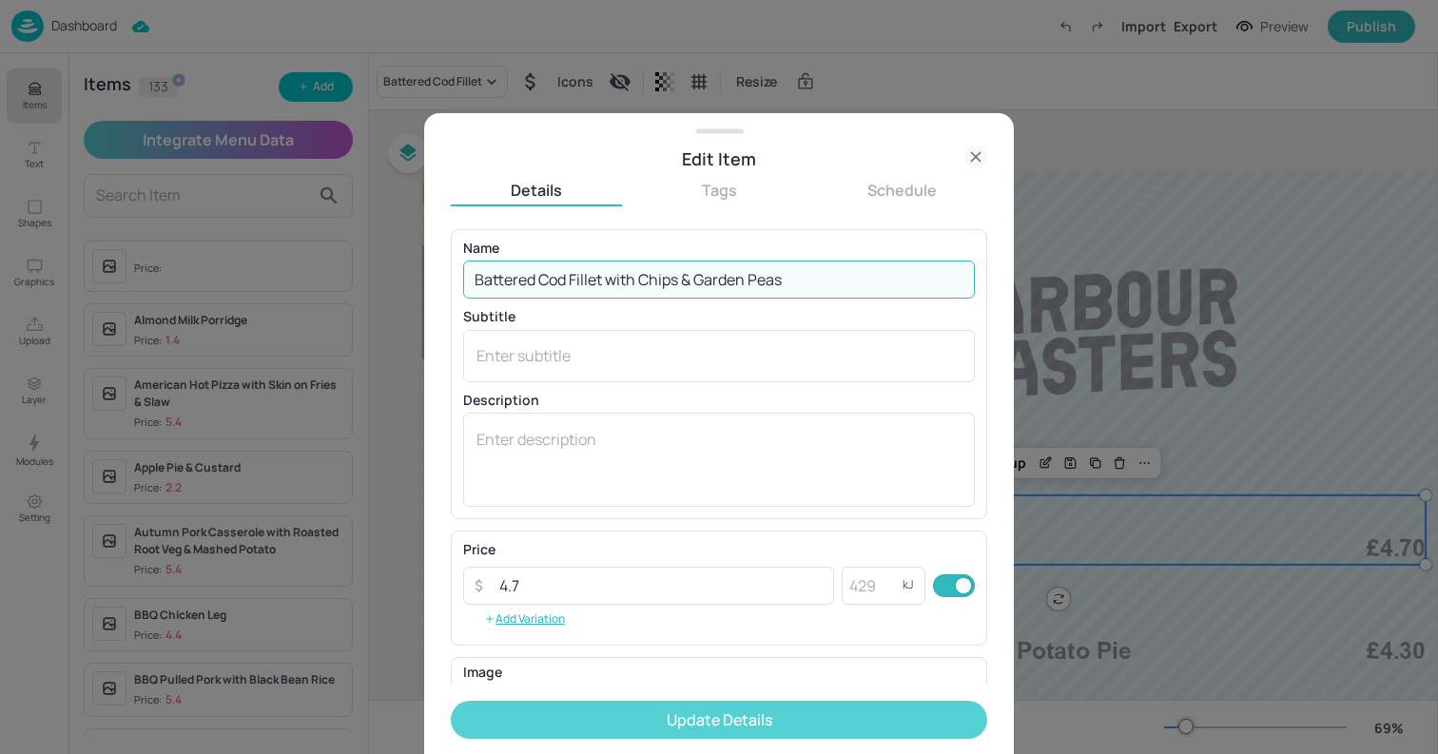
type input "Battered Cod Fillet with Chips & Garden Peas"
click at [640, 734] on button "Update Details" at bounding box center [719, 720] width 537 height 38
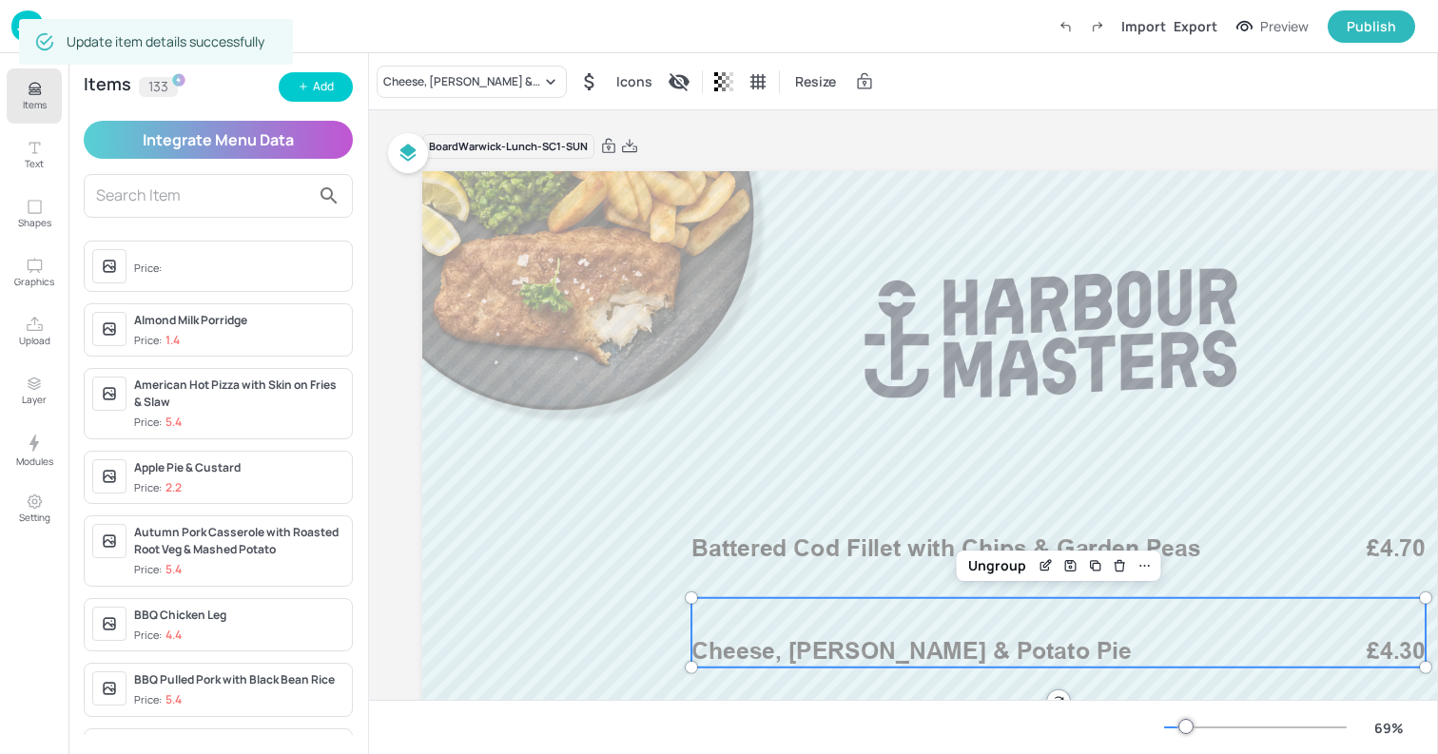
click at [861, 642] on span "Cheese, Leek & Potato Pie" at bounding box center [912, 651] width 440 height 29
click at [428, 83] on div "Cheese, Leek & Potato Pie" at bounding box center [462, 81] width 158 height 17
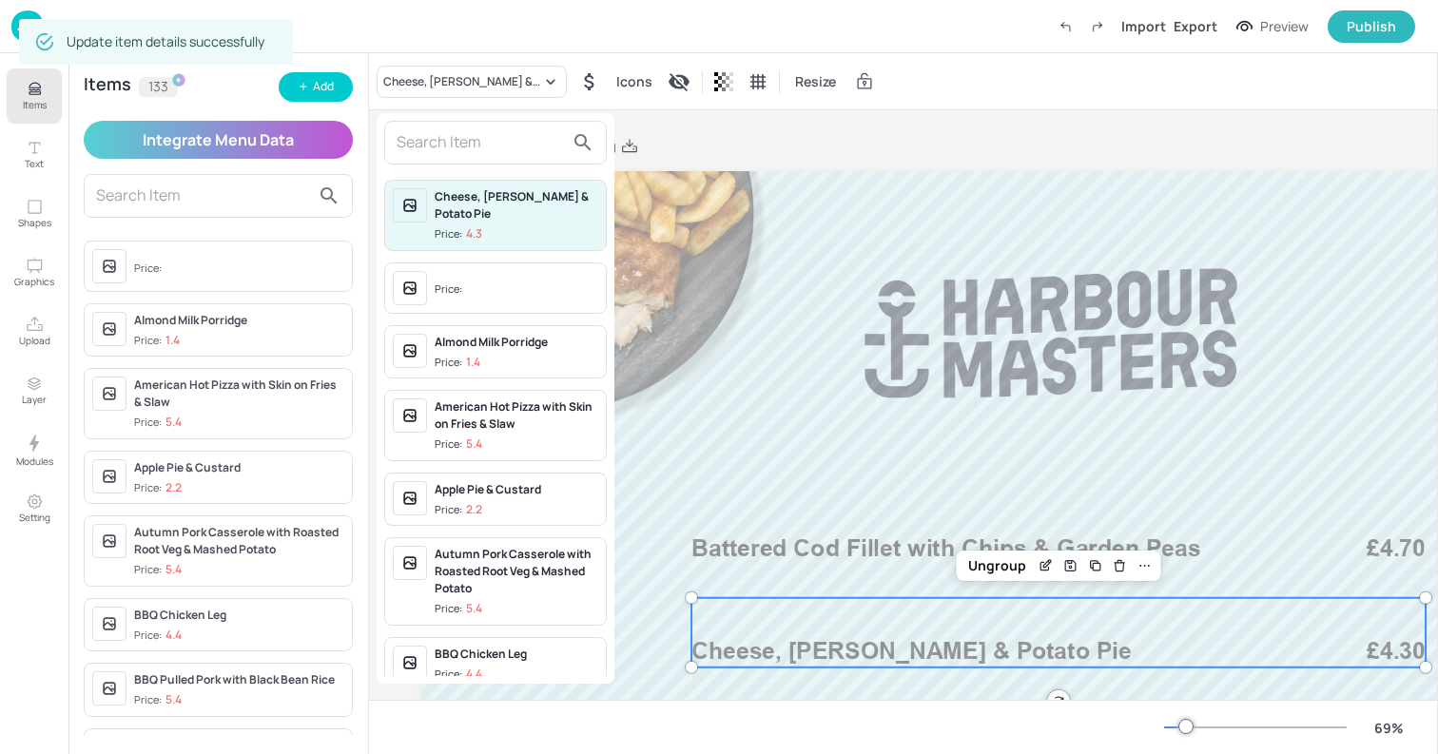
click at [426, 145] on input "text" at bounding box center [480, 142] width 167 height 30
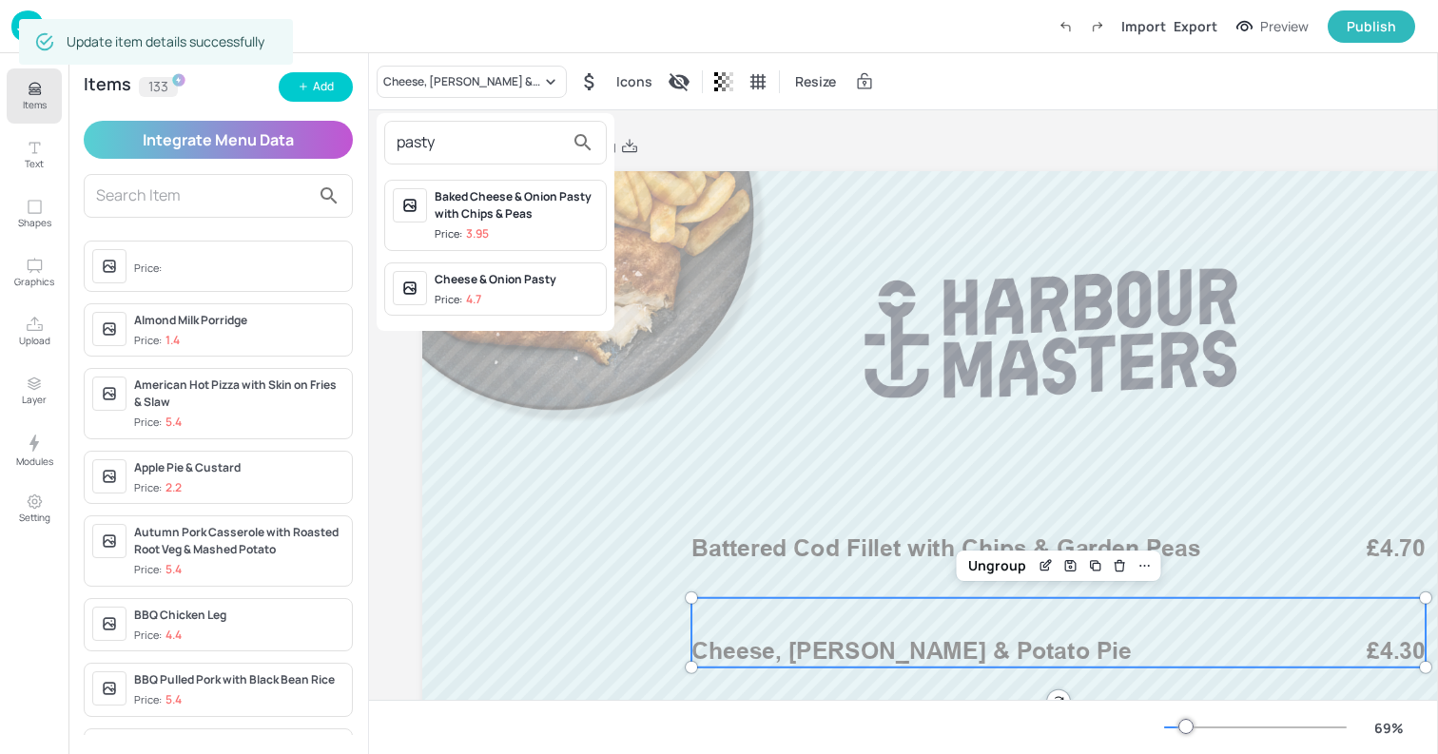
type input "pasty"
click at [487, 287] on div "Cheese & Onion Pasty Price: 4.7" at bounding box center [517, 289] width 164 height 37
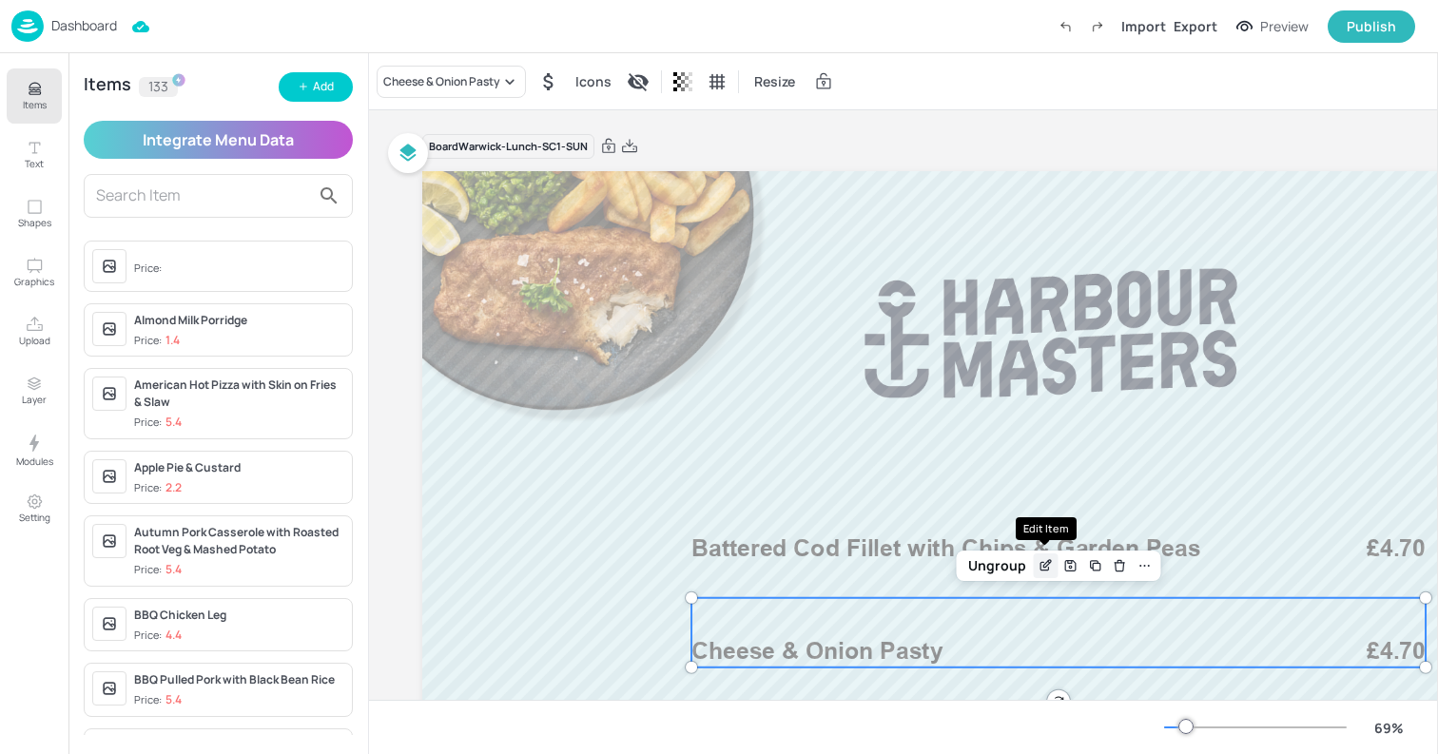
click at [1047, 571] on icon "Edit Item" at bounding box center [1046, 565] width 16 height 15
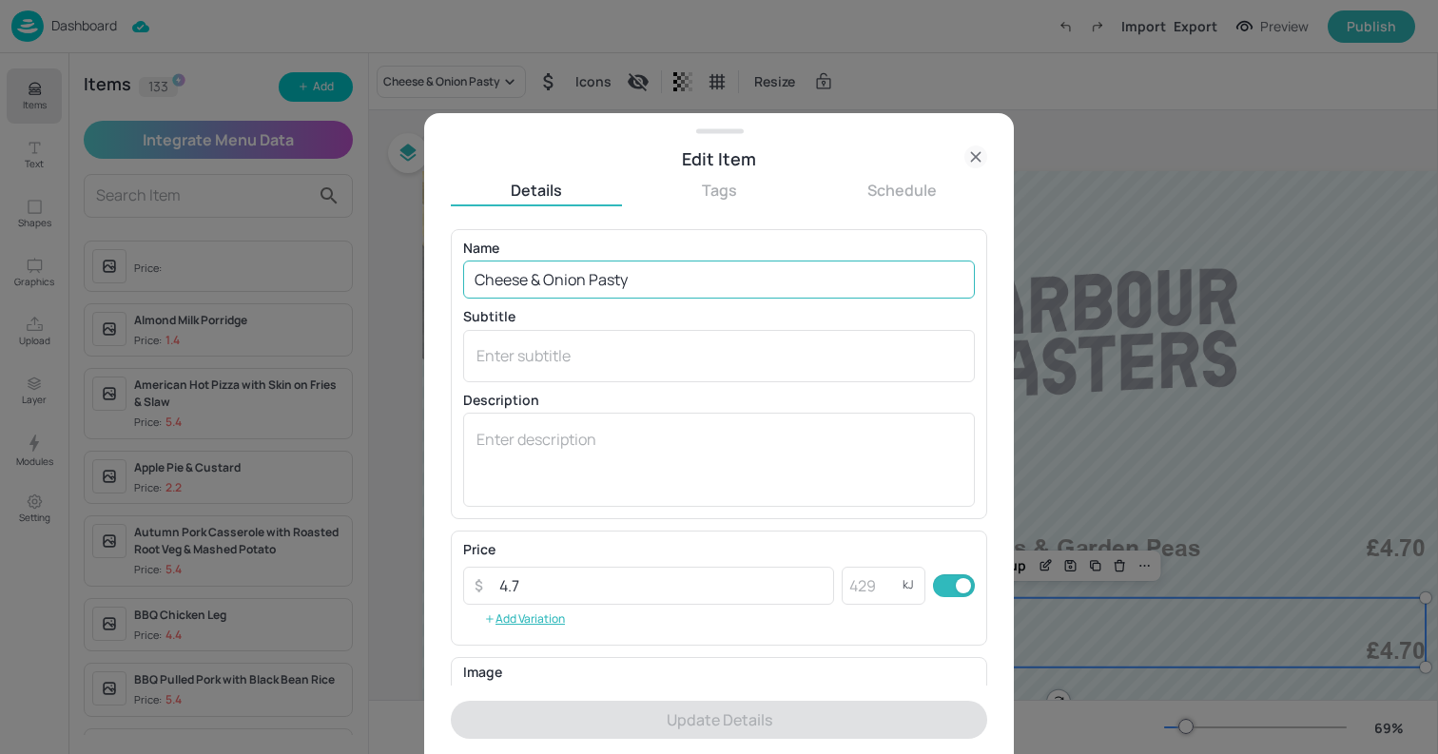
click at [658, 274] on input "Cheese & Onion Pasty" at bounding box center [719, 280] width 512 height 38
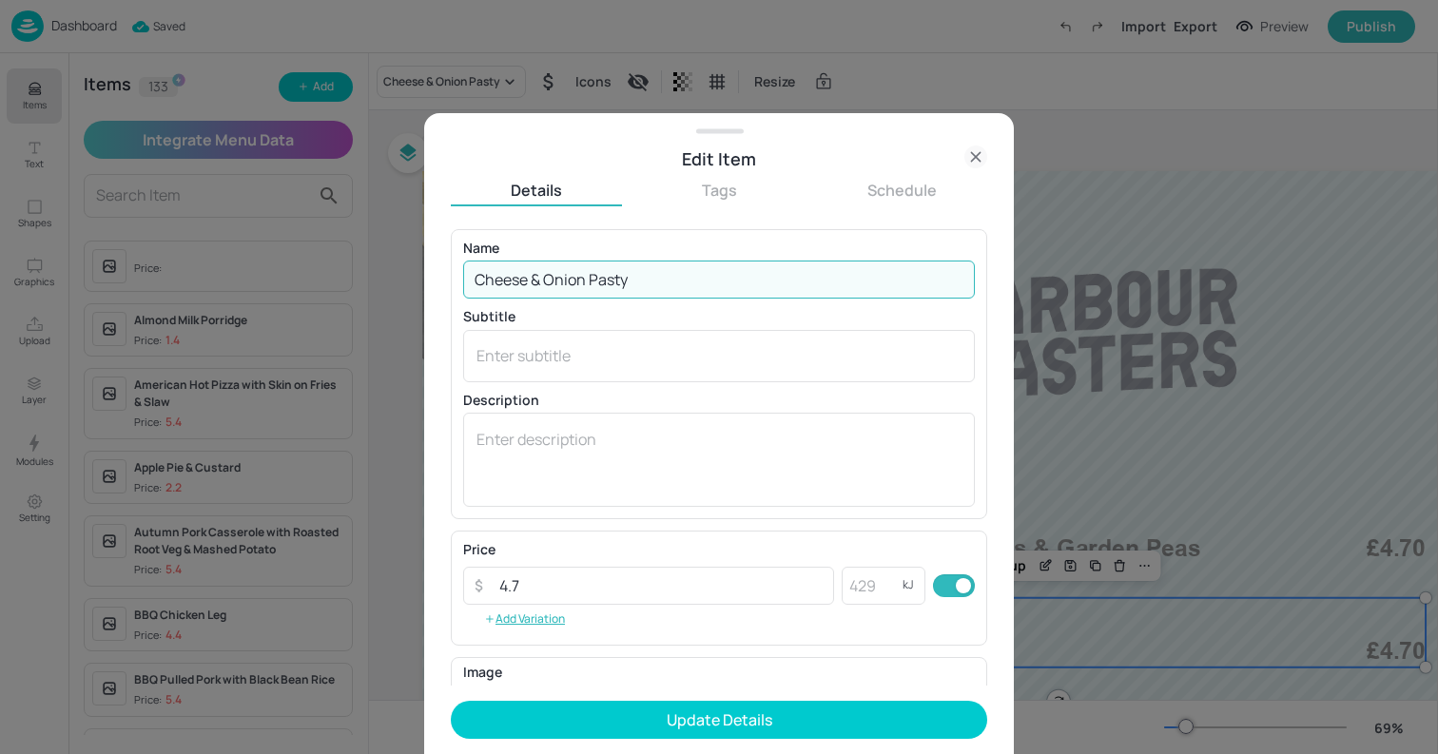
type input "Cheese & Onion Pasty"
click at [969, 166] on icon at bounding box center [976, 157] width 23 height 23
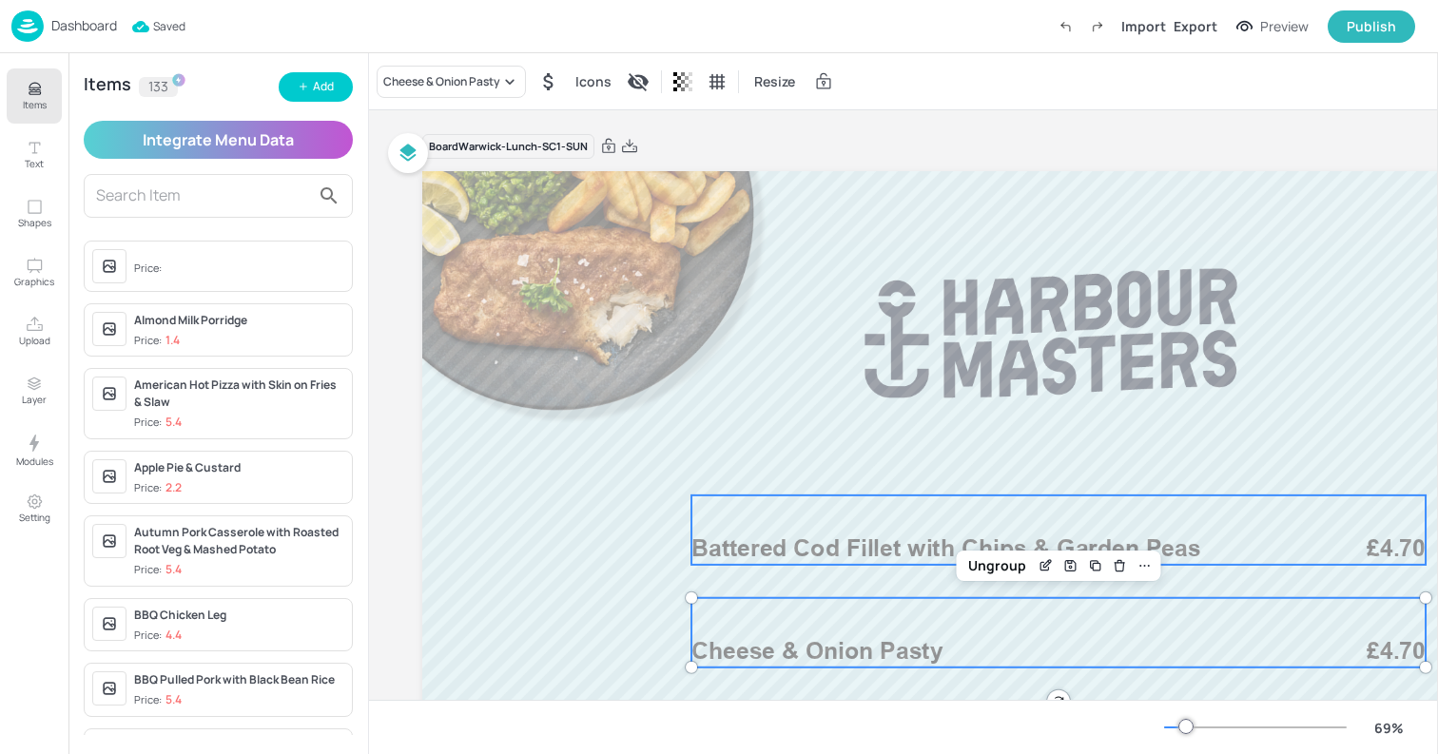
click at [900, 547] on span "Battered Cod Fillet with Chips & Garden Peas" at bounding box center [947, 549] width 510 height 29
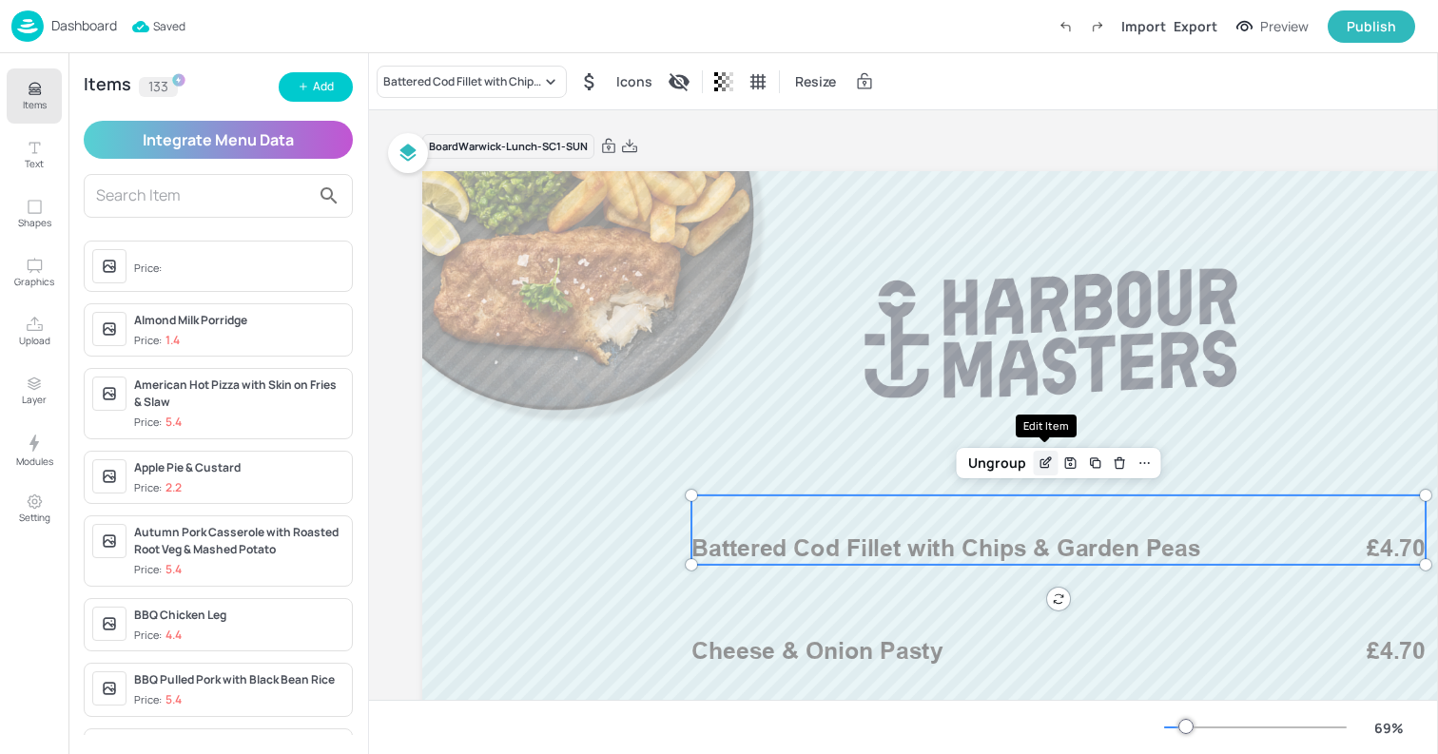
click at [1034, 467] on div "Edit Item" at bounding box center [1046, 463] width 25 height 25
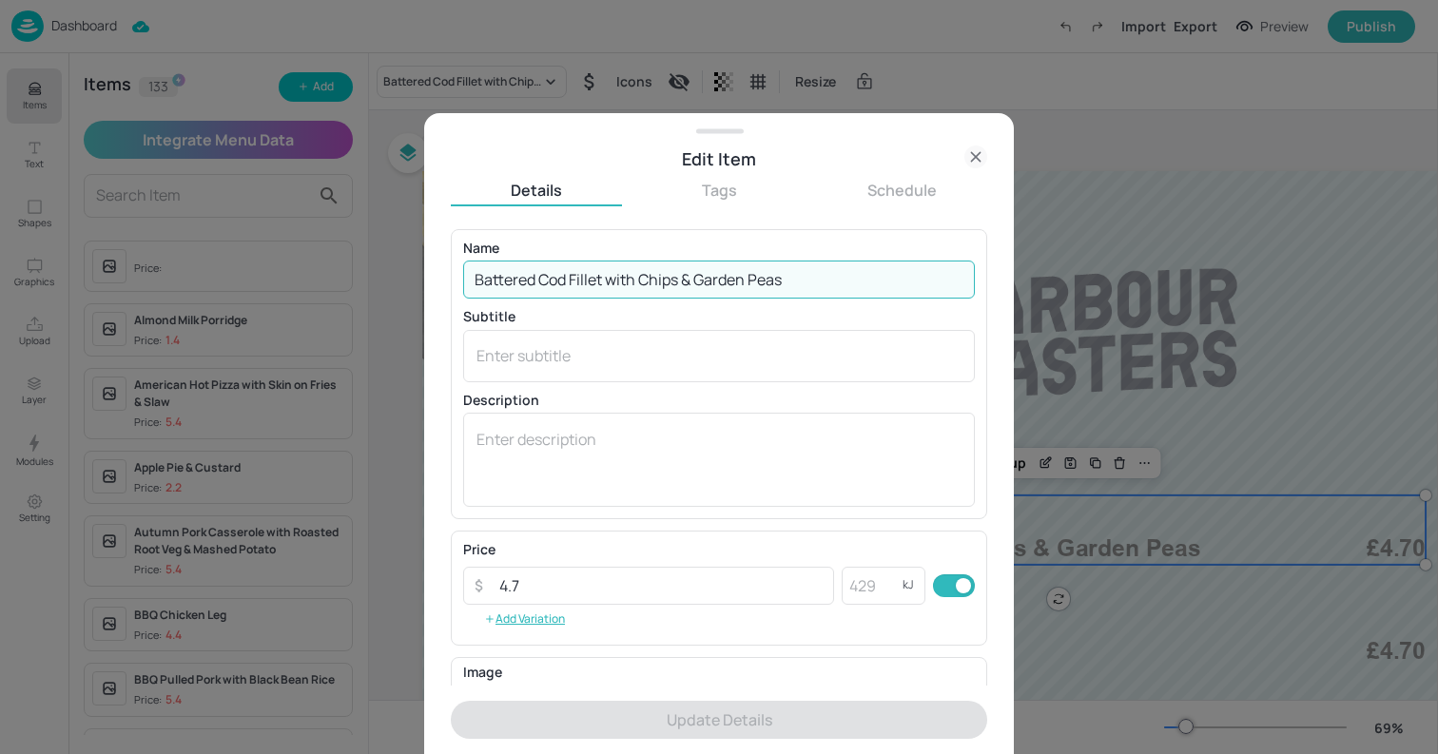
drag, startPoint x: 612, startPoint y: 279, endPoint x: 840, endPoint y: 292, distance: 228.7
click at [840, 292] on input "Battered Cod Fillet with Chips & Garden Peas" at bounding box center [719, 280] width 512 height 38
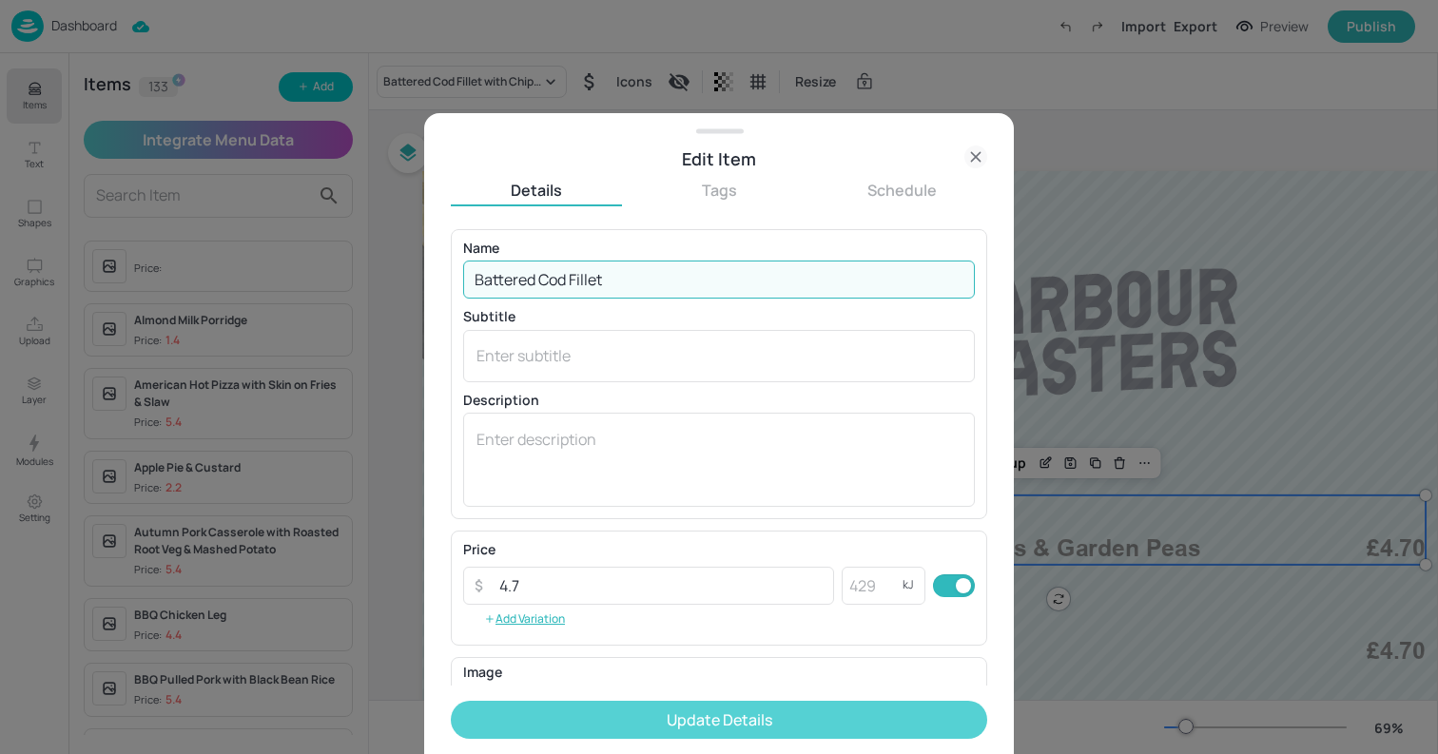
type input "Battered Cod Fillet"
click at [649, 721] on button "Update Details" at bounding box center [719, 720] width 537 height 38
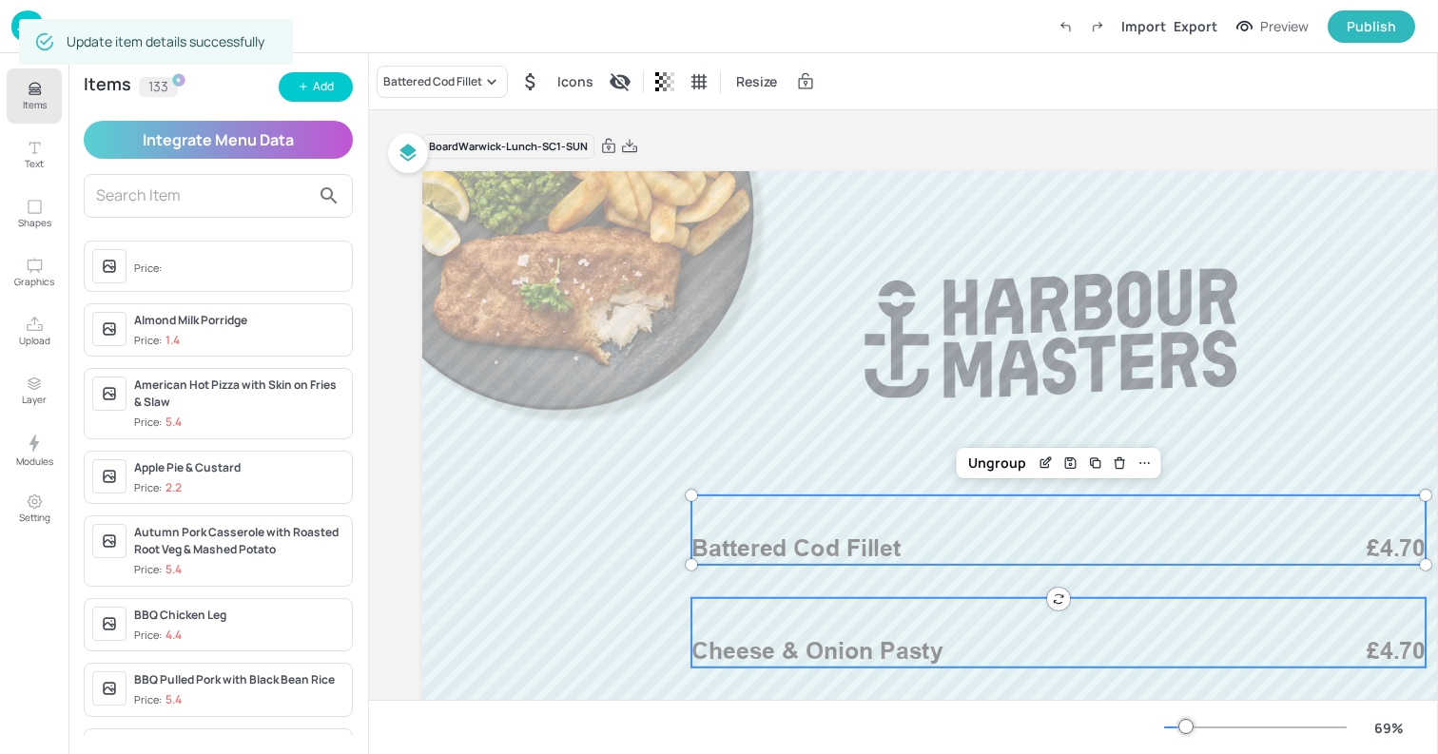
click at [930, 647] on span "Cheese & Onion Pasty" at bounding box center [817, 651] width 251 height 29
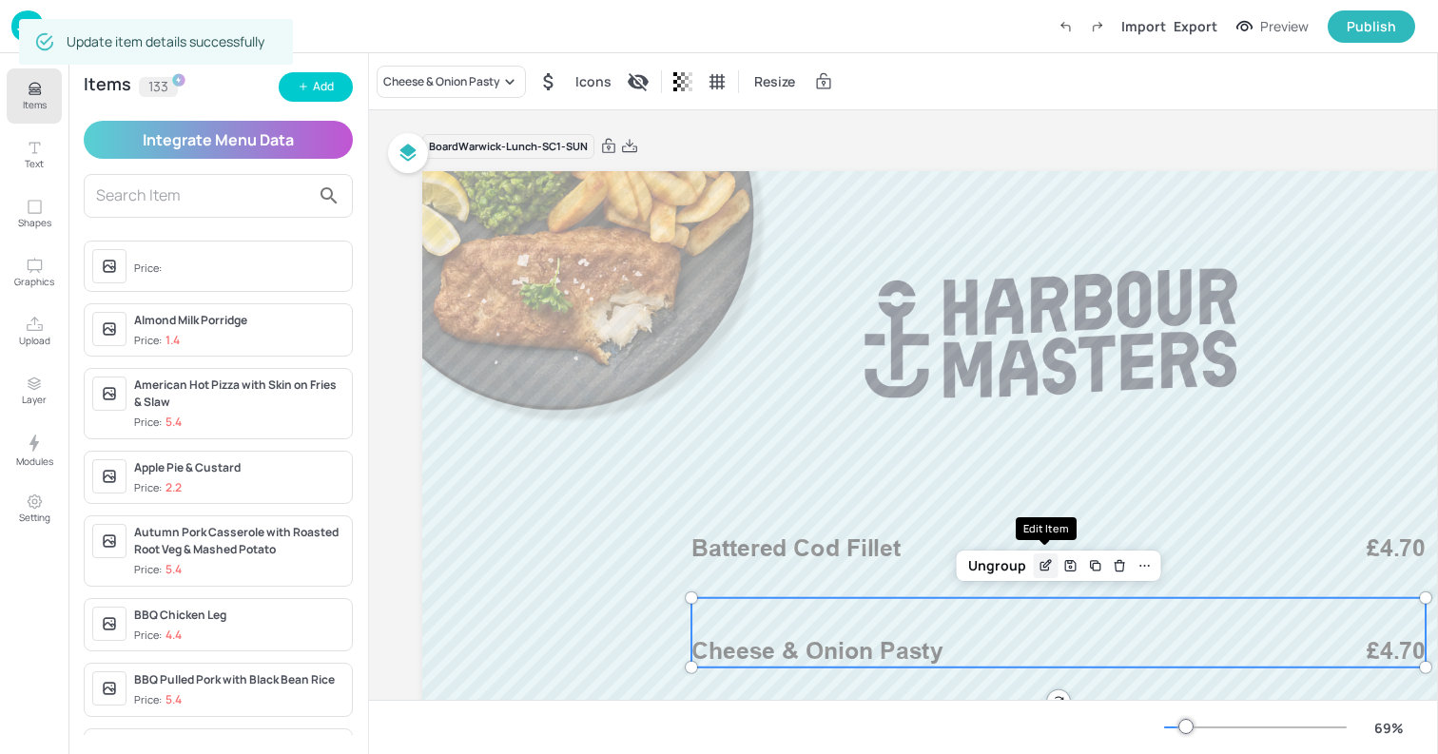
click at [1042, 566] on icon "Edit Item" at bounding box center [1046, 565] width 16 height 15
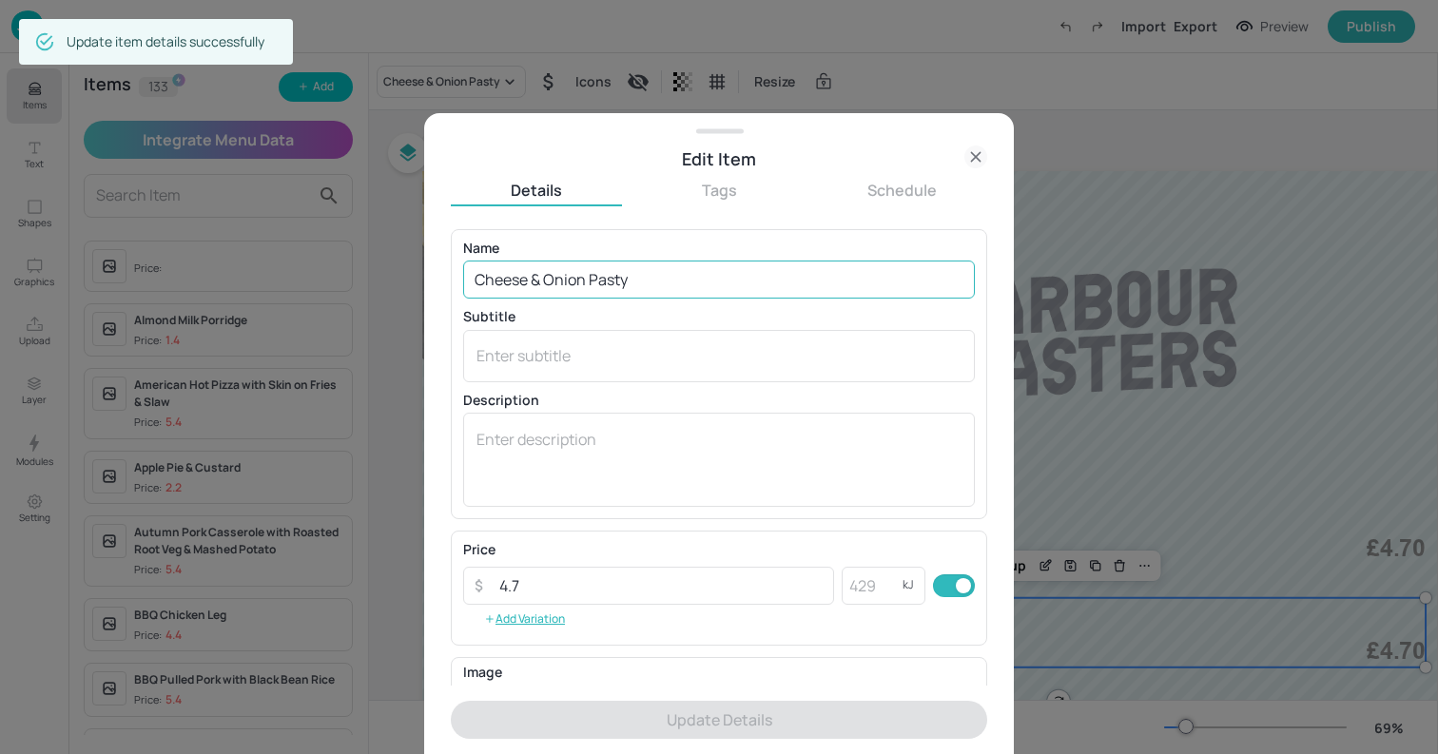
click at [711, 293] on input "Cheese & Onion Pasty" at bounding box center [719, 280] width 512 height 38
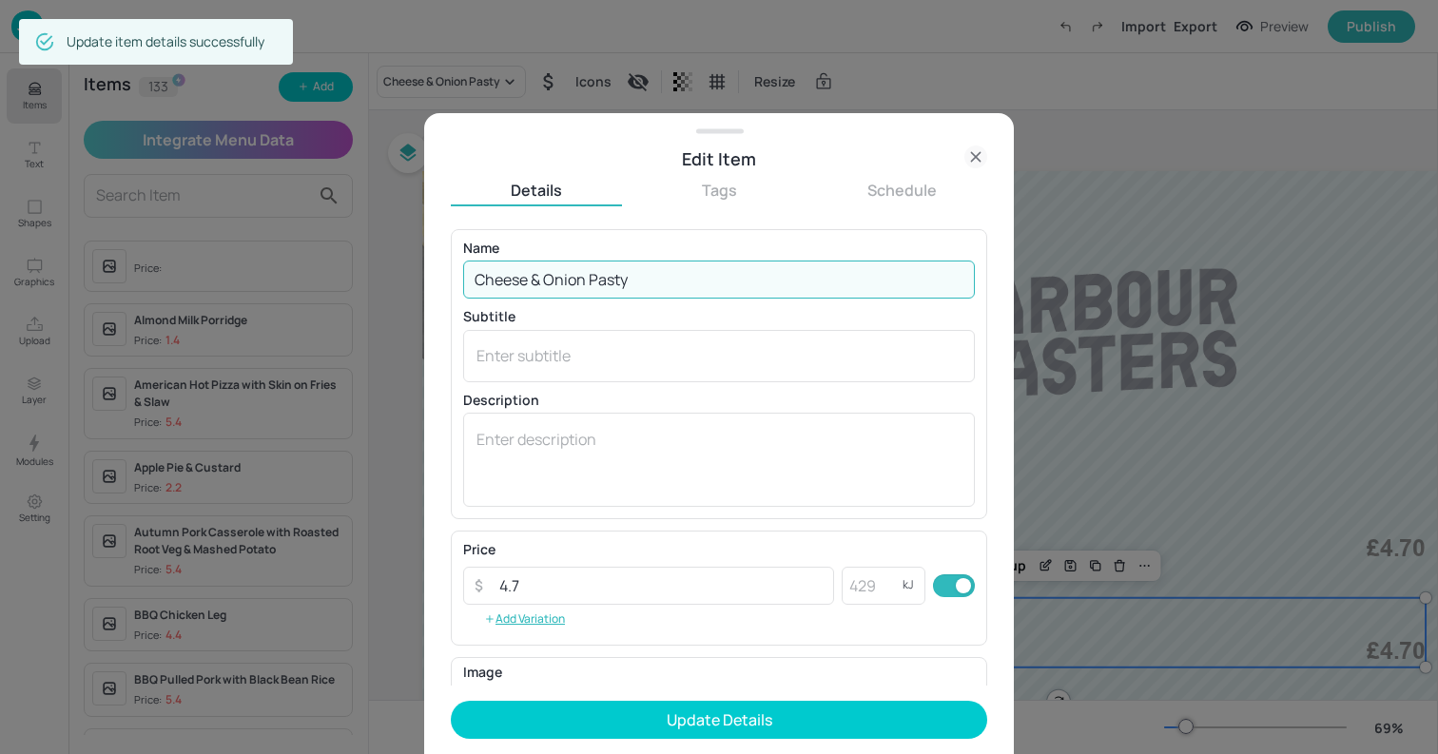
paste input "with Chips & Garden Peas"
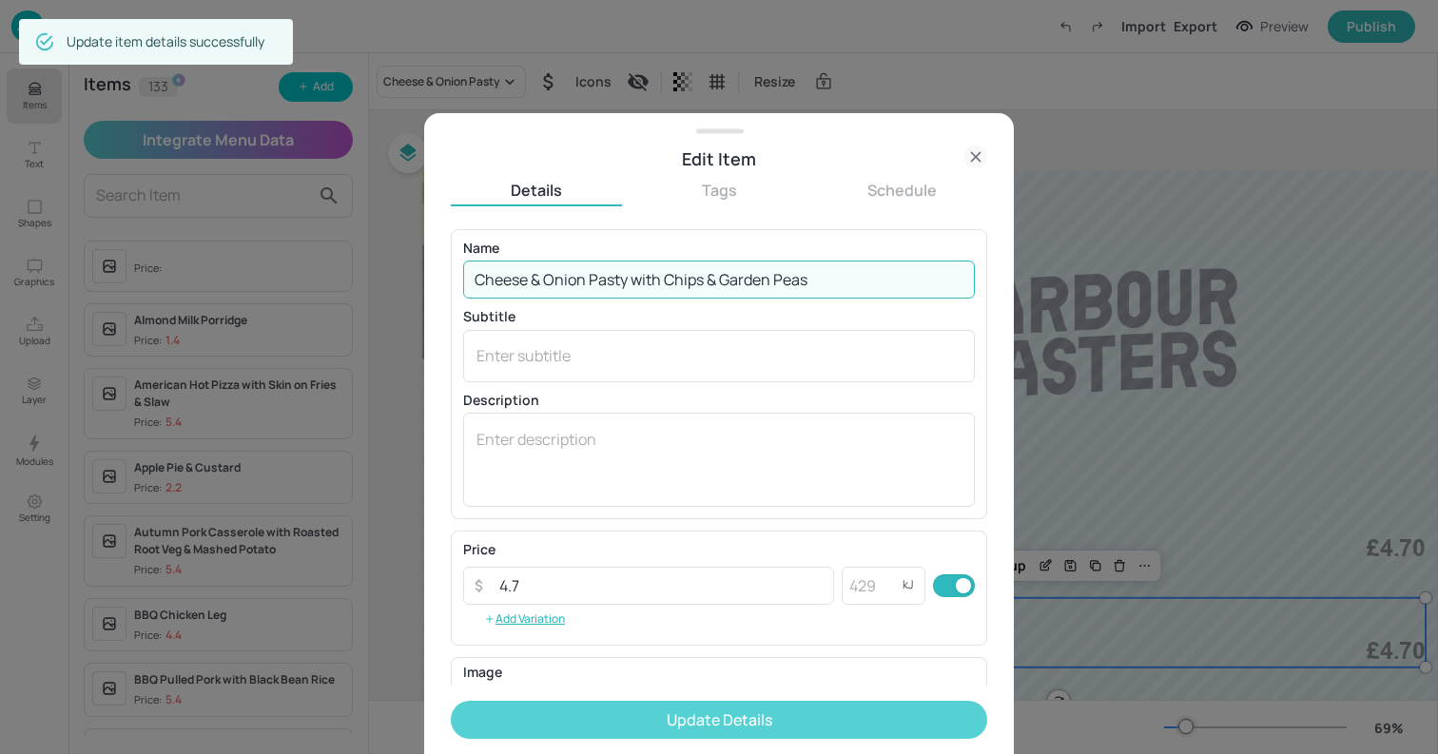
type input "Cheese & Onion Pasty with Chips & Garden Peas"
click at [724, 714] on button "Update Details" at bounding box center [719, 720] width 537 height 38
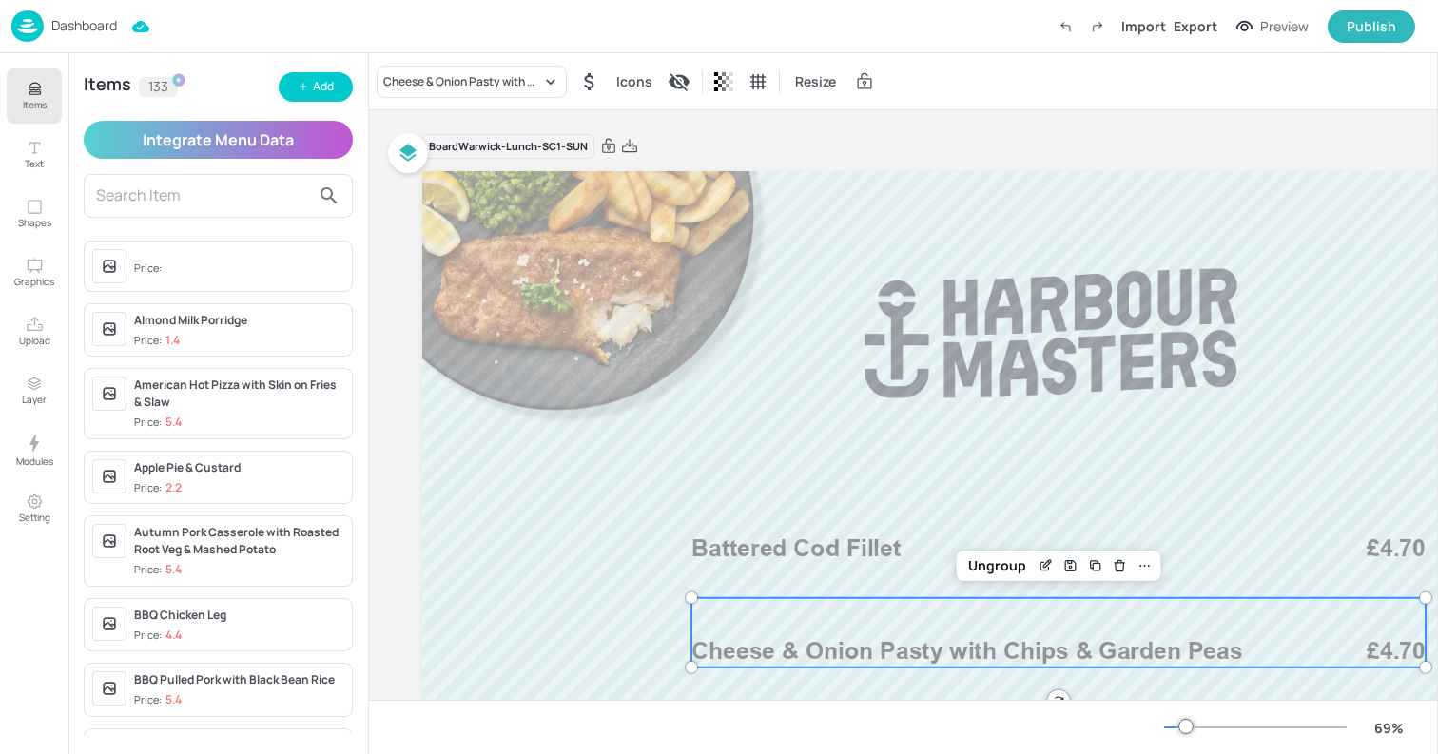
click at [672, 31] on div "Dashboard Import Export Preview Publish" at bounding box center [713, 26] width 1404 height 52
click at [38, 23] on img at bounding box center [27, 25] width 32 height 31
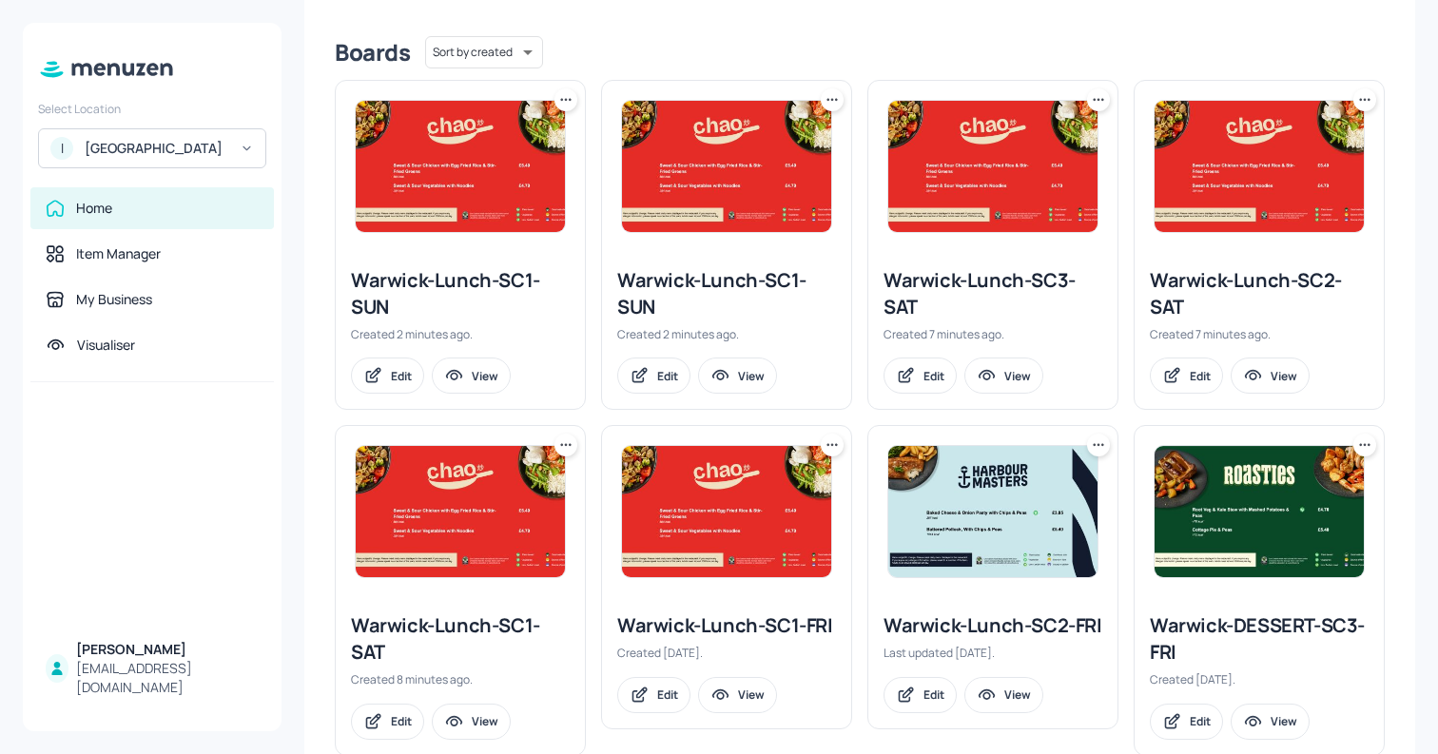
scroll to position [485, 0]
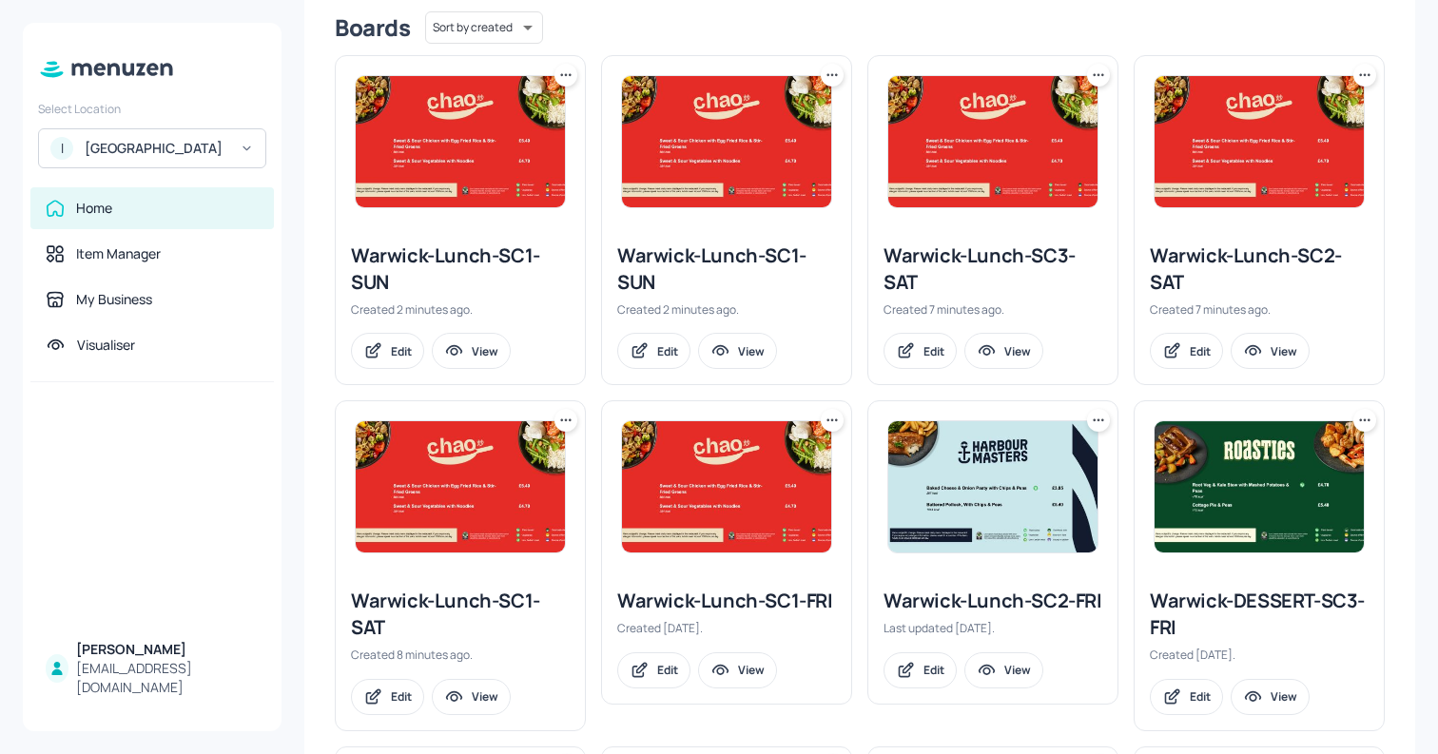
click at [571, 68] on icon at bounding box center [566, 75] width 19 height 19
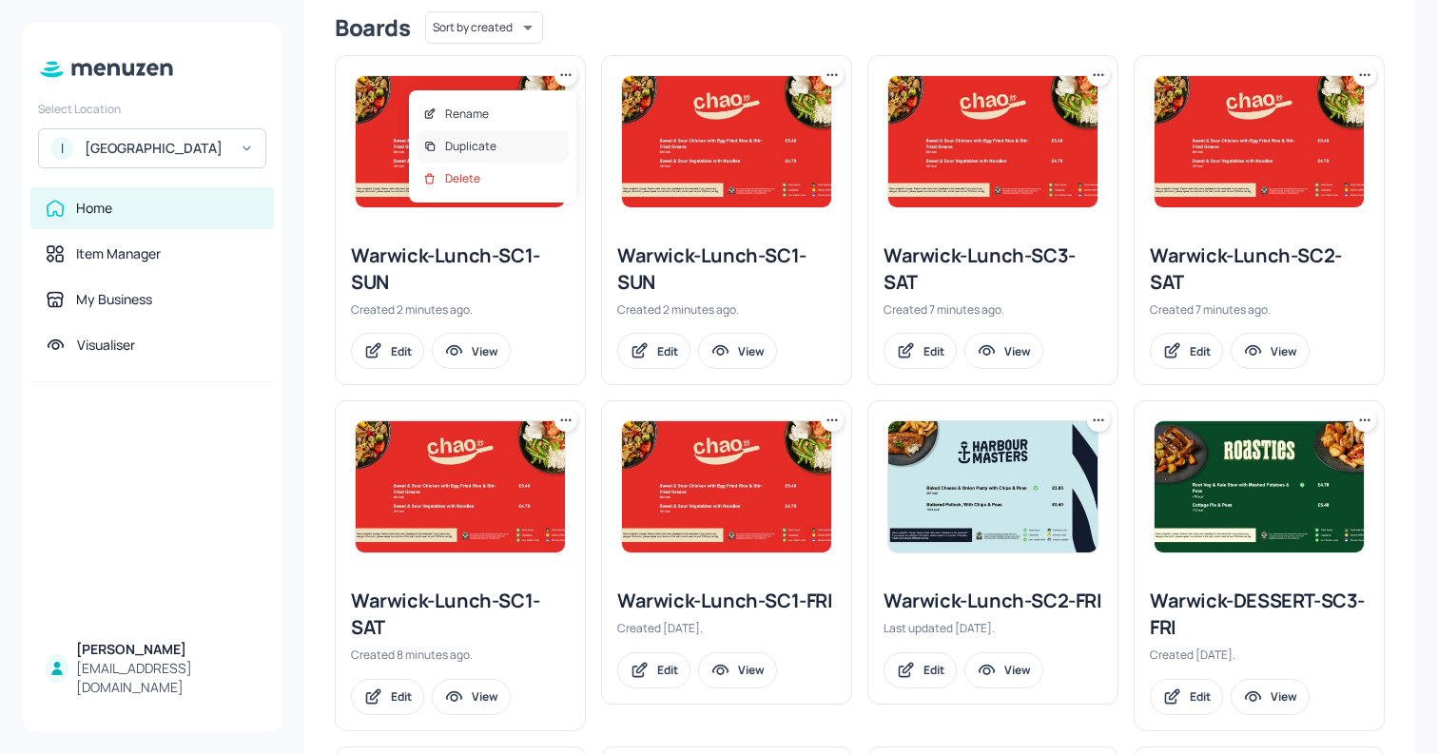
click at [496, 142] on div "Duplicate" at bounding box center [493, 146] width 152 height 32
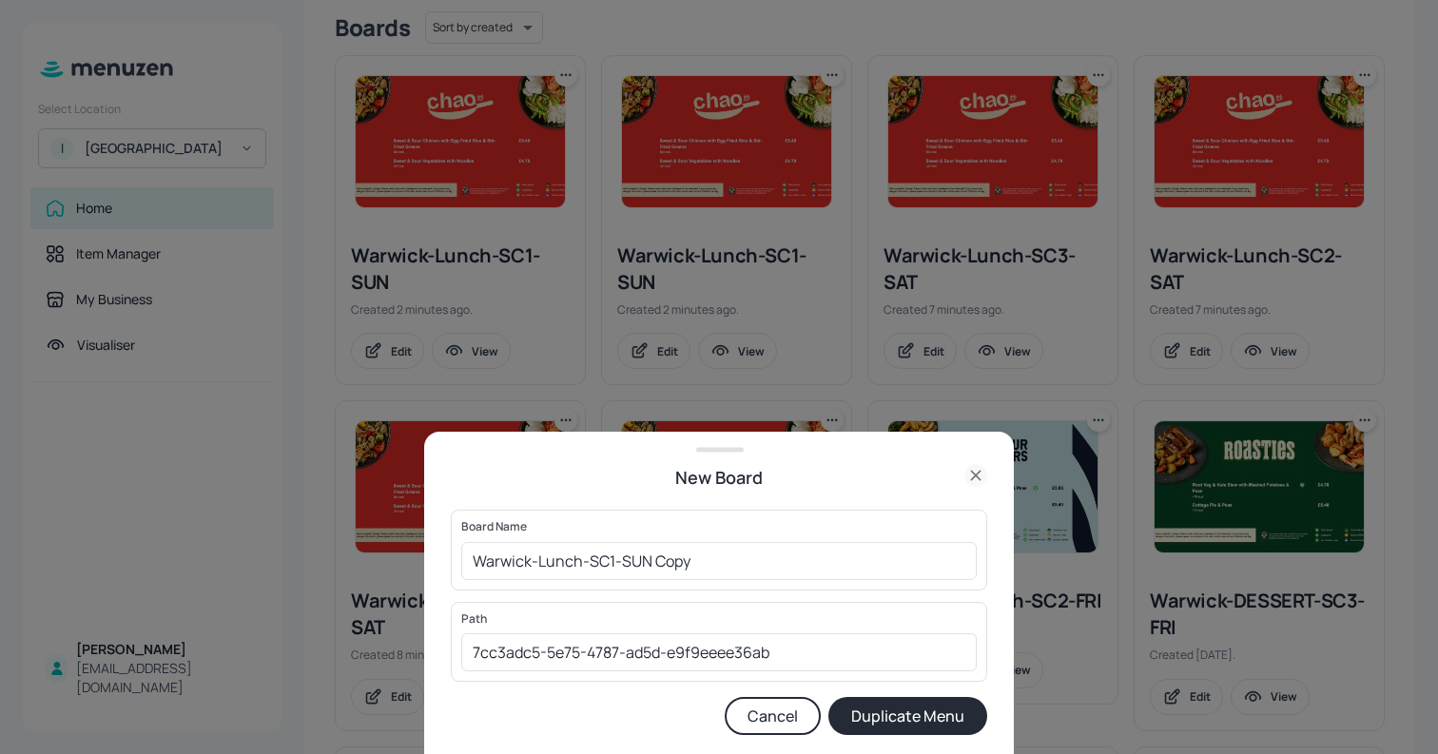
click at [772, 714] on button "Cancel" at bounding box center [773, 716] width 96 height 38
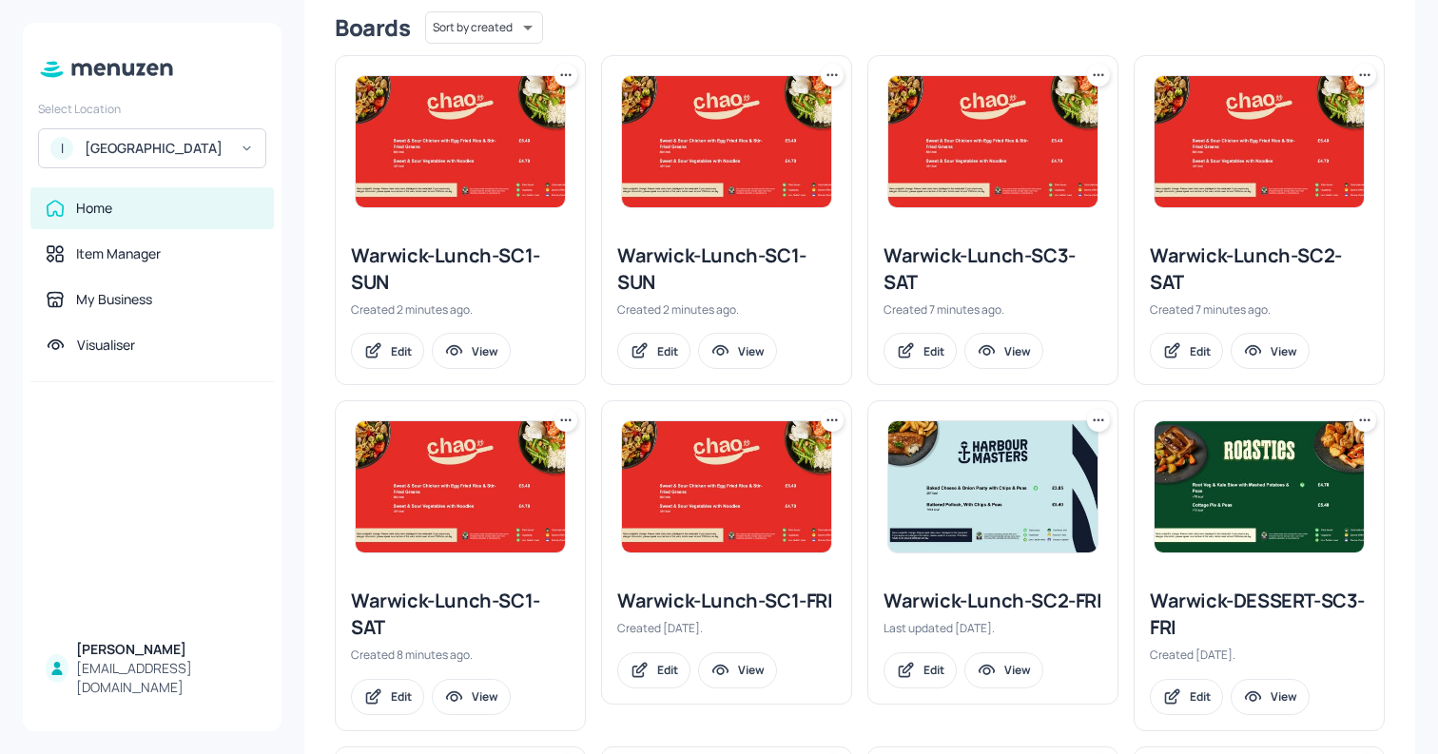
click at [559, 79] on icon at bounding box center [566, 75] width 19 height 19
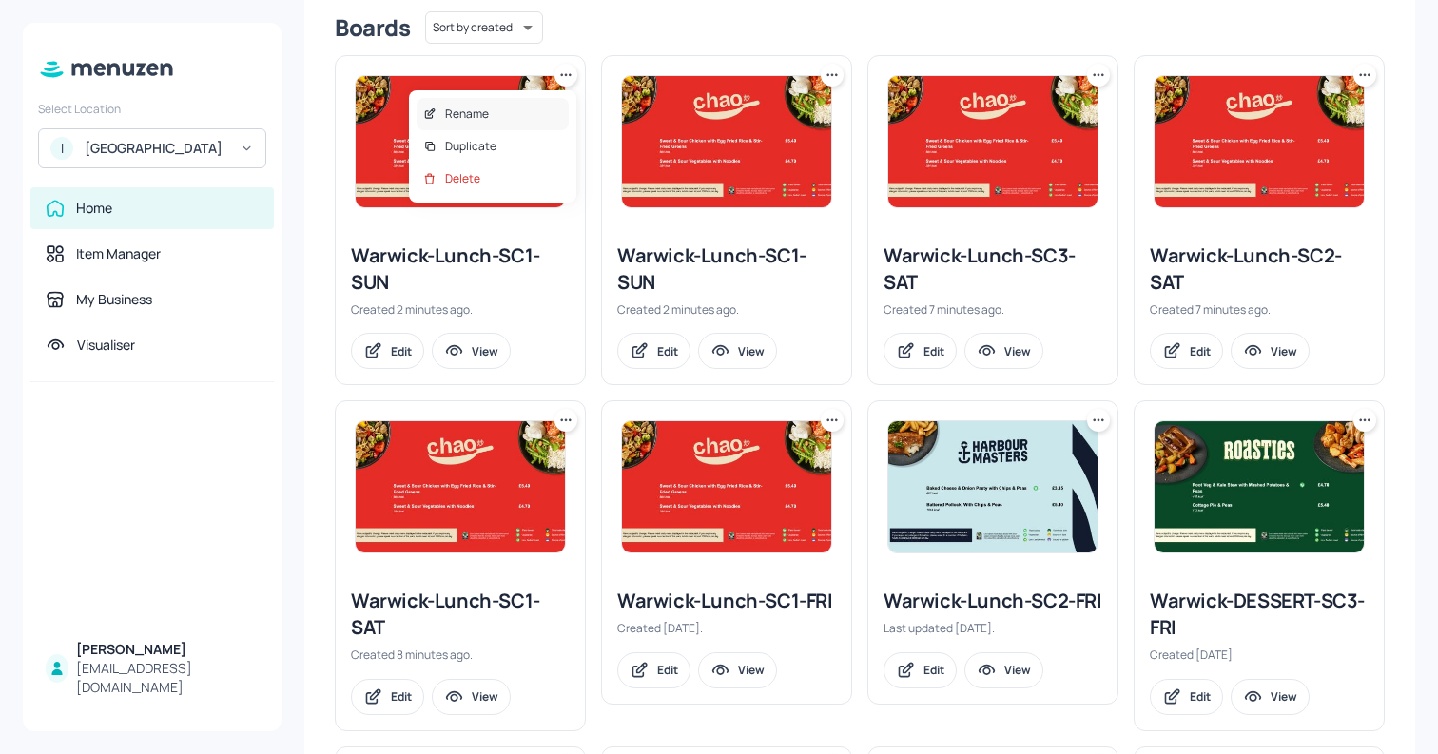
click at [530, 109] on div "Rename" at bounding box center [493, 114] width 152 height 32
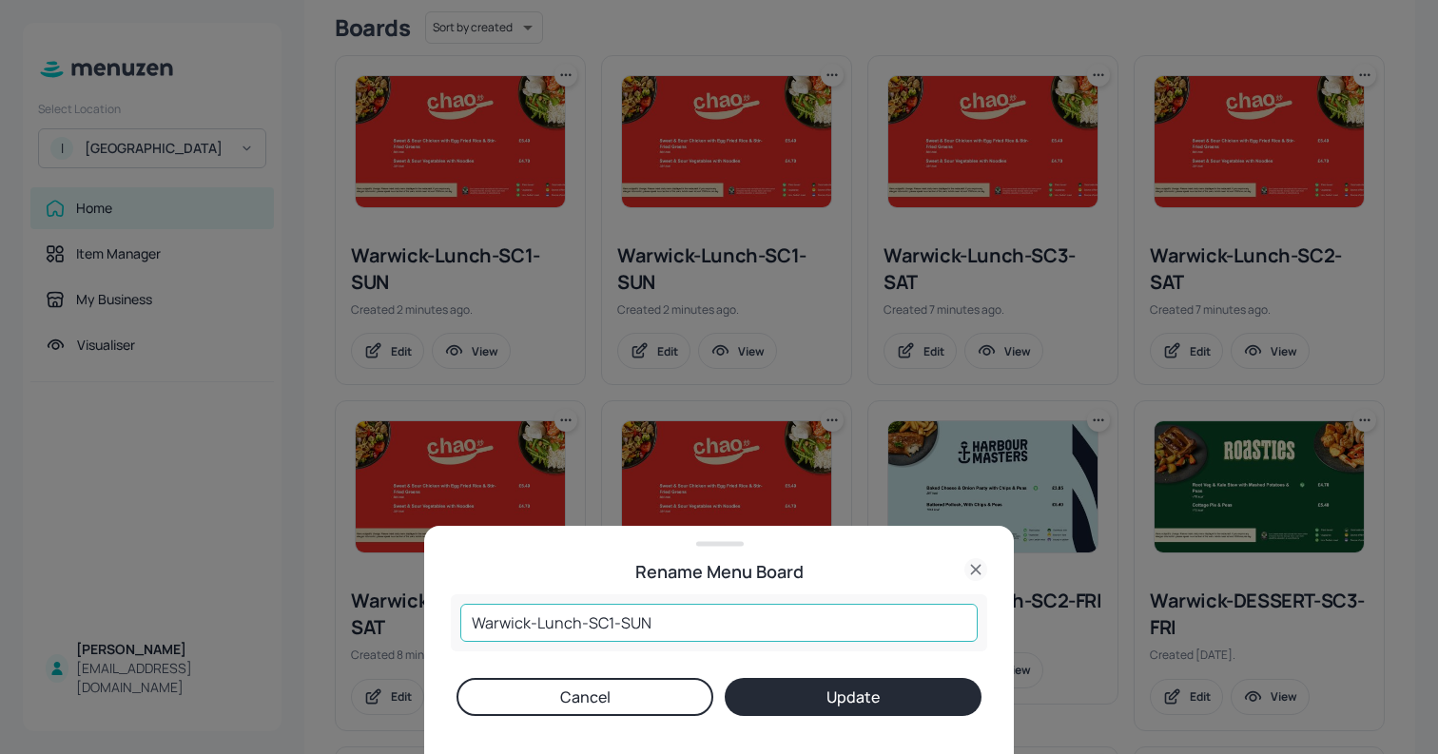
click at [608, 627] on input "Warwick-Lunch-SC1-SUN" at bounding box center [719, 623] width 518 height 38
type input "Warwick-Lunch-SC2-SUN"
click at [793, 704] on button "Update" at bounding box center [853, 697] width 257 height 38
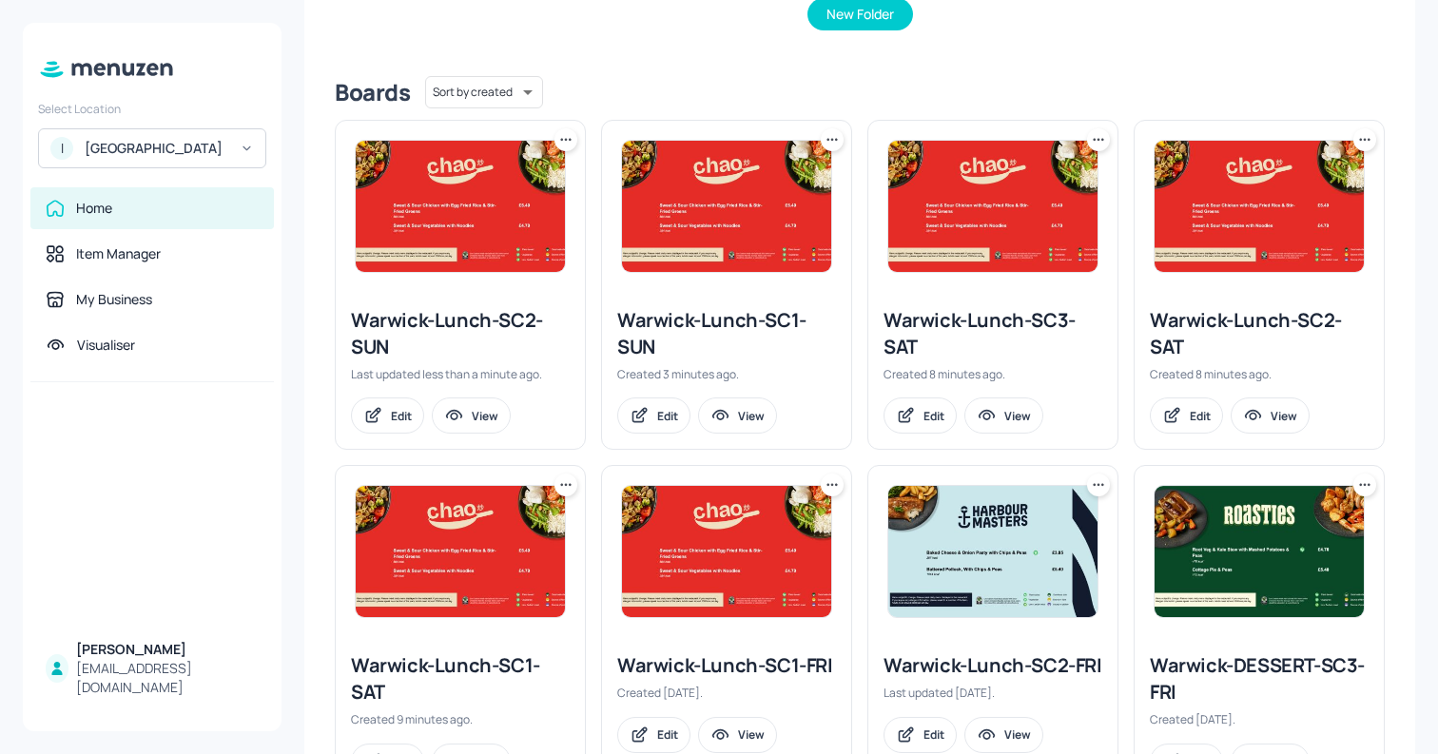
scroll to position [410, 0]
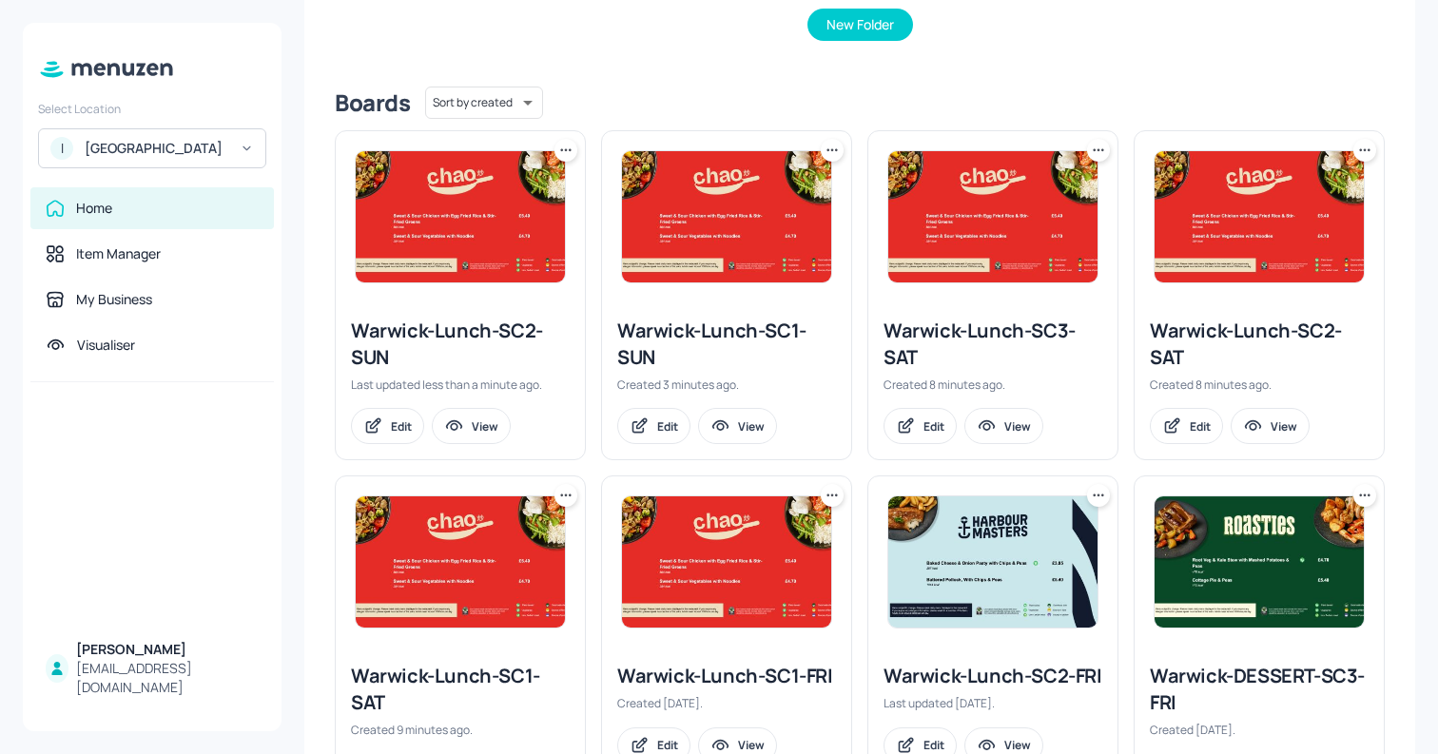
click at [565, 150] on icon at bounding box center [566, 149] width 3 height 3
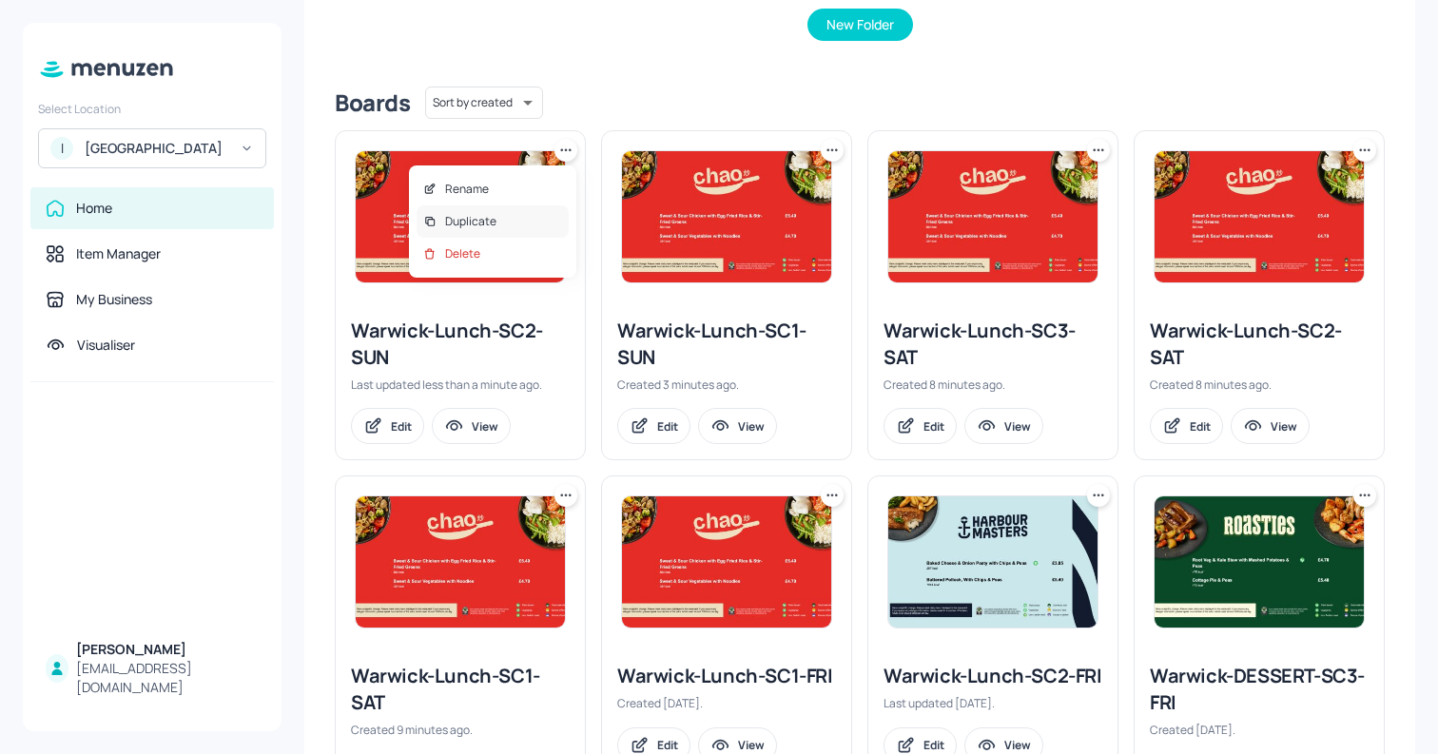
click at [499, 213] on div "Duplicate" at bounding box center [493, 221] width 152 height 32
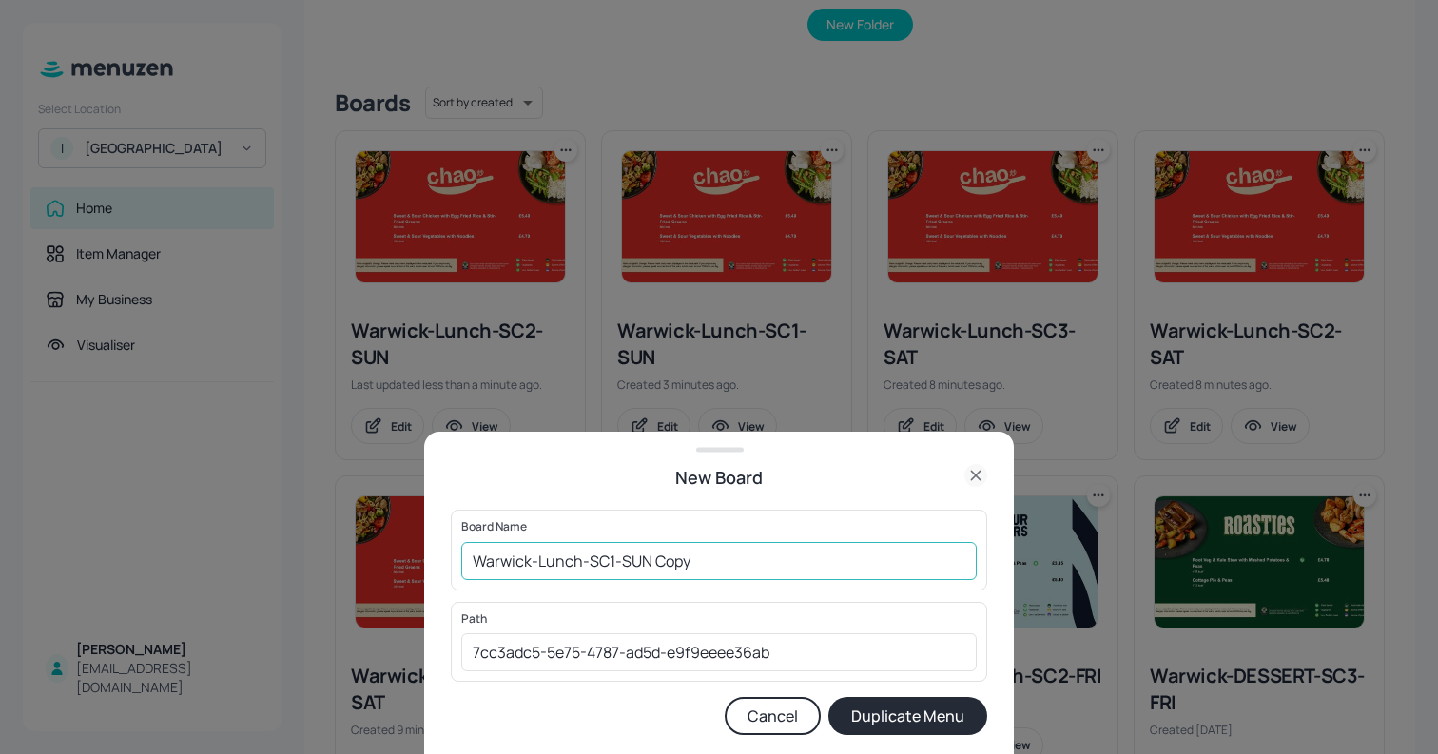
click at [615, 560] on input "Warwick-Lunch-SC1-SUN Copy" at bounding box center [719, 561] width 516 height 38
drag, startPoint x: 655, startPoint y: 565, endPoint x: 871, endPoint y: 584, distance: 216.8
click at [871, 584] on div "Board Name Warwick-Lunch-SC3-SUN Copy ​" at bounding box center [719, 550] width 537 height 80
type input "Warwick-Lunch-SC3-SUN"
click at [829, 697] on button "Duplicate Menu" at bounding box center [908, 716] width 159 height 38
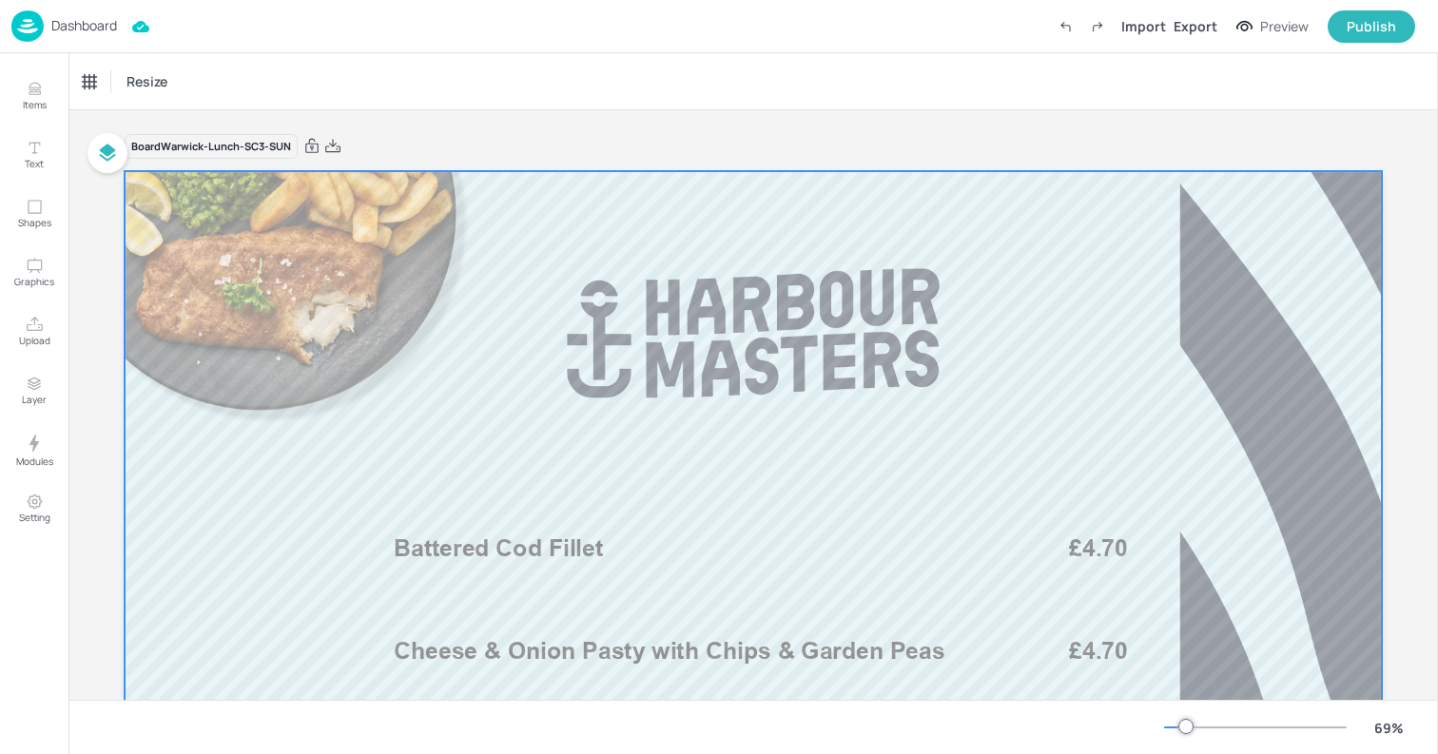
click at [444, 570] on div at bounding box center [754, 525] width 1258 height 708
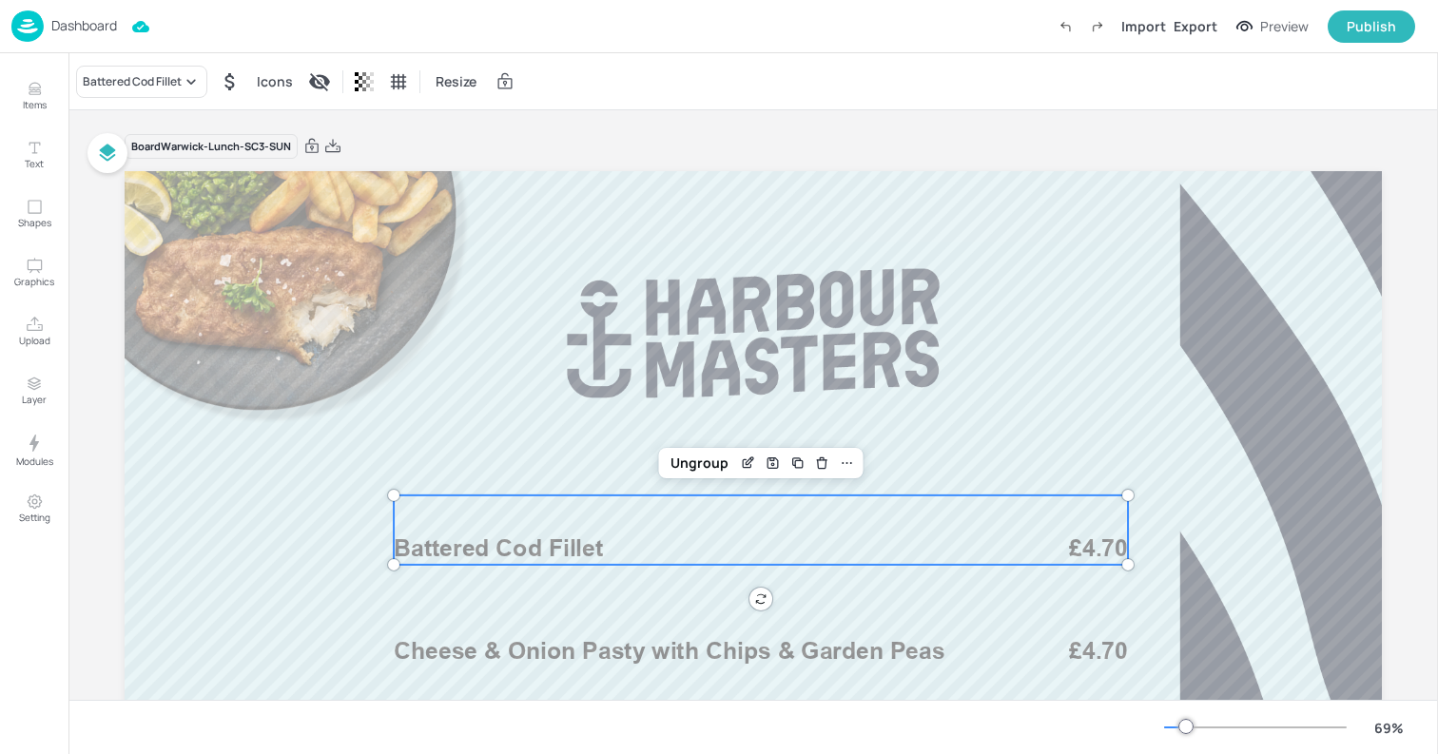
click at [443, 546] on span "Battered Cod Fillet" at bounding box center [498, 549] width 209 height 29
click at [122, 82] on div "Battered Cod Fillet" at bounding box center [132, 81] width 99 height 17
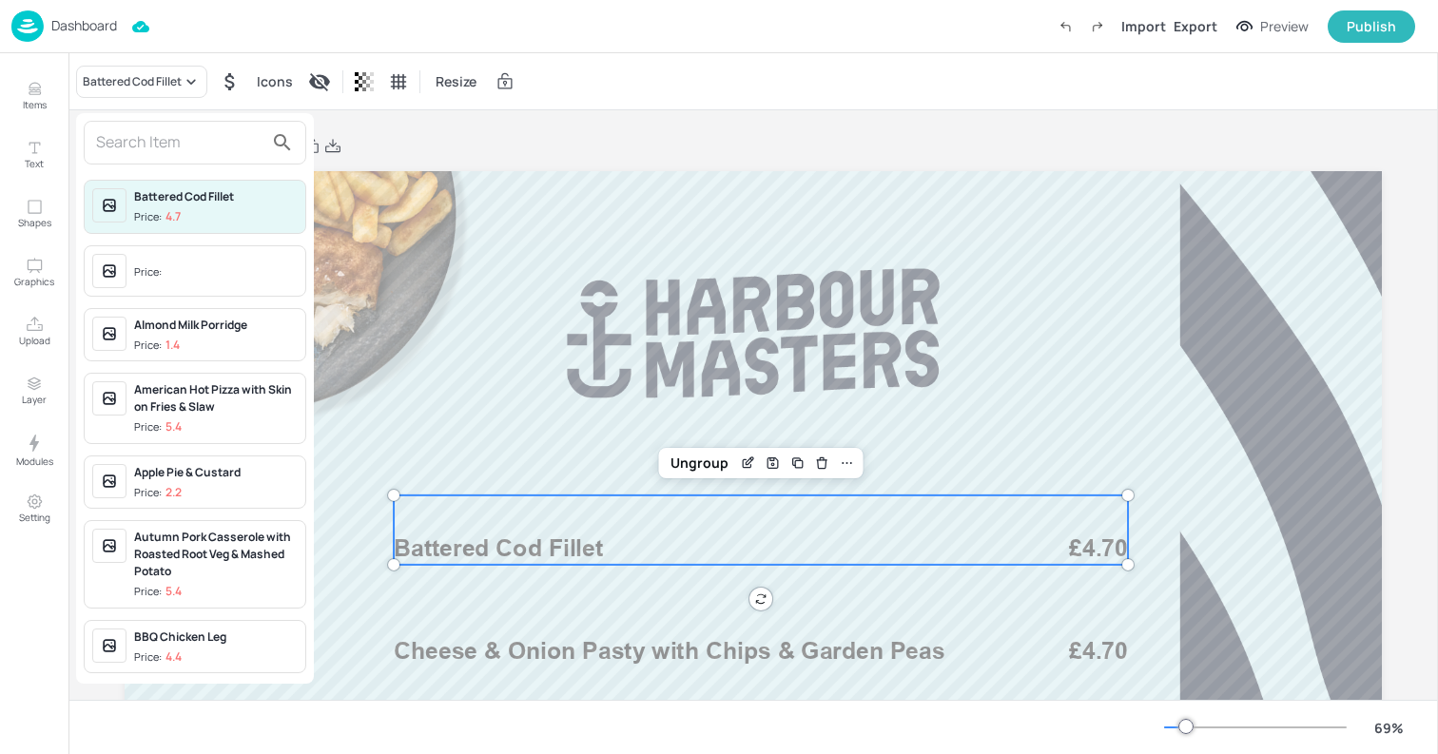
click at [131, 147] on input "text" at bounding box center [179, 142] width 167 height 30
click at [42, 103] on div at bounding box center [719, 377] width 1438 height 754
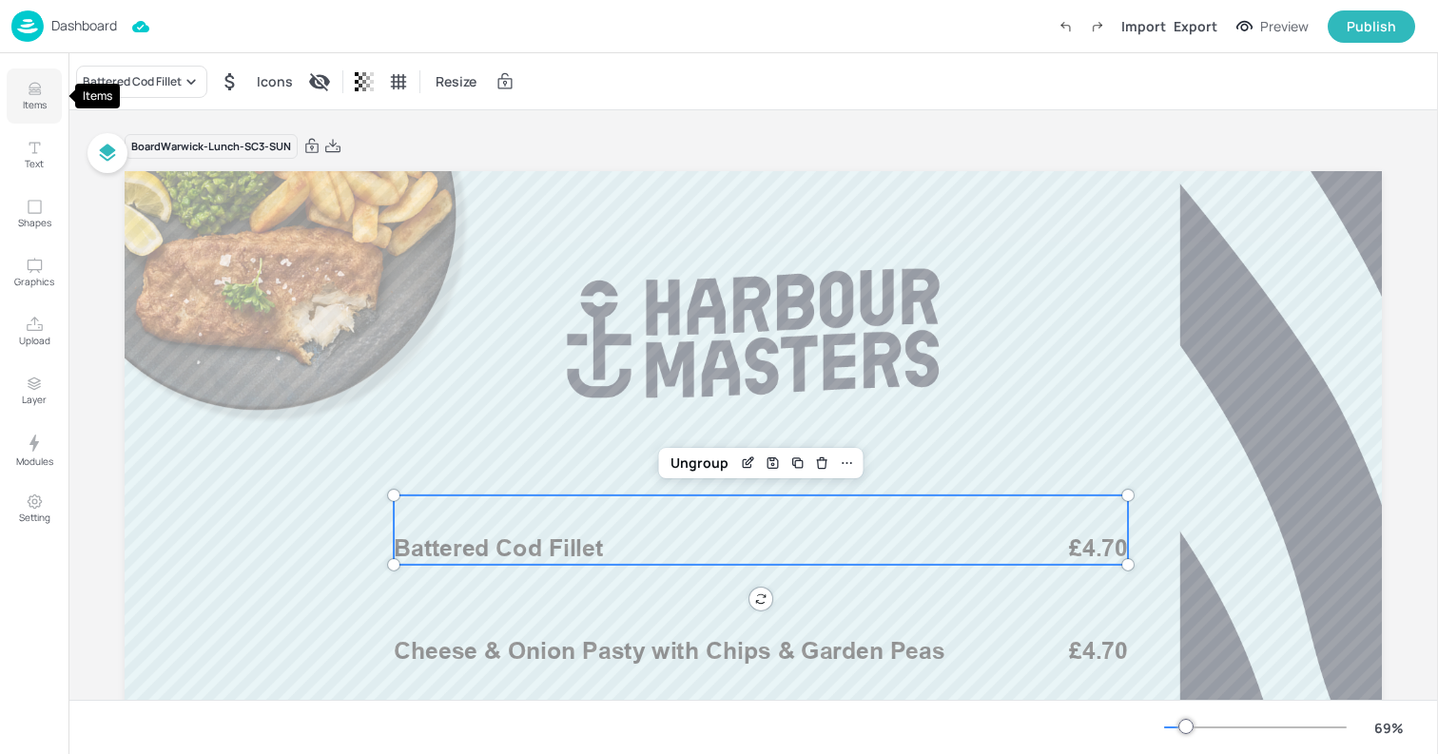
click at [29, 98] on p "Items" at bounding box center [35, 104] width 24 height 13
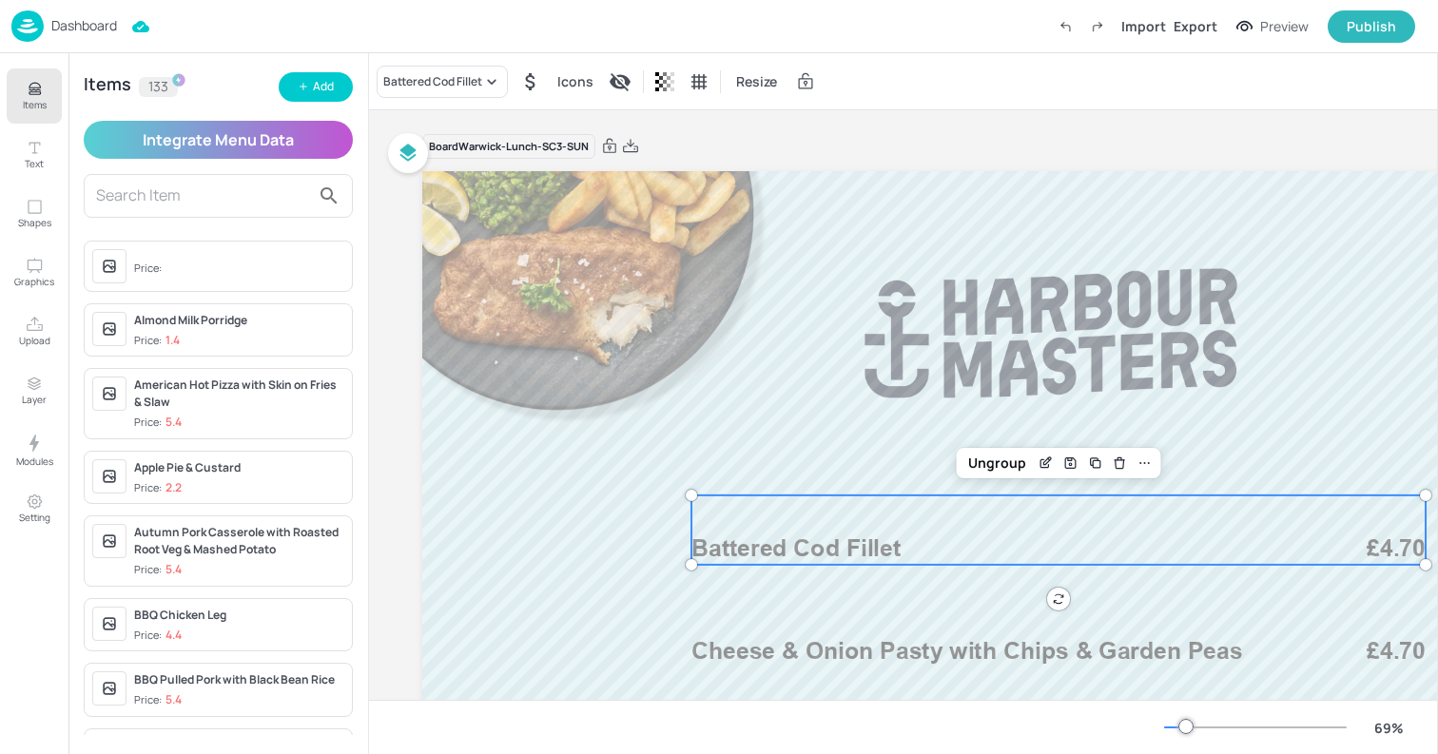
click at [479, 60] on div "Battered Cod Fillet Icons Resize" at bounding box center [903, 81] width 1069 height 56
click at [469, 68] on div "Battered Cod Fillet" at bounding box center [442, 82] width 131 height 32
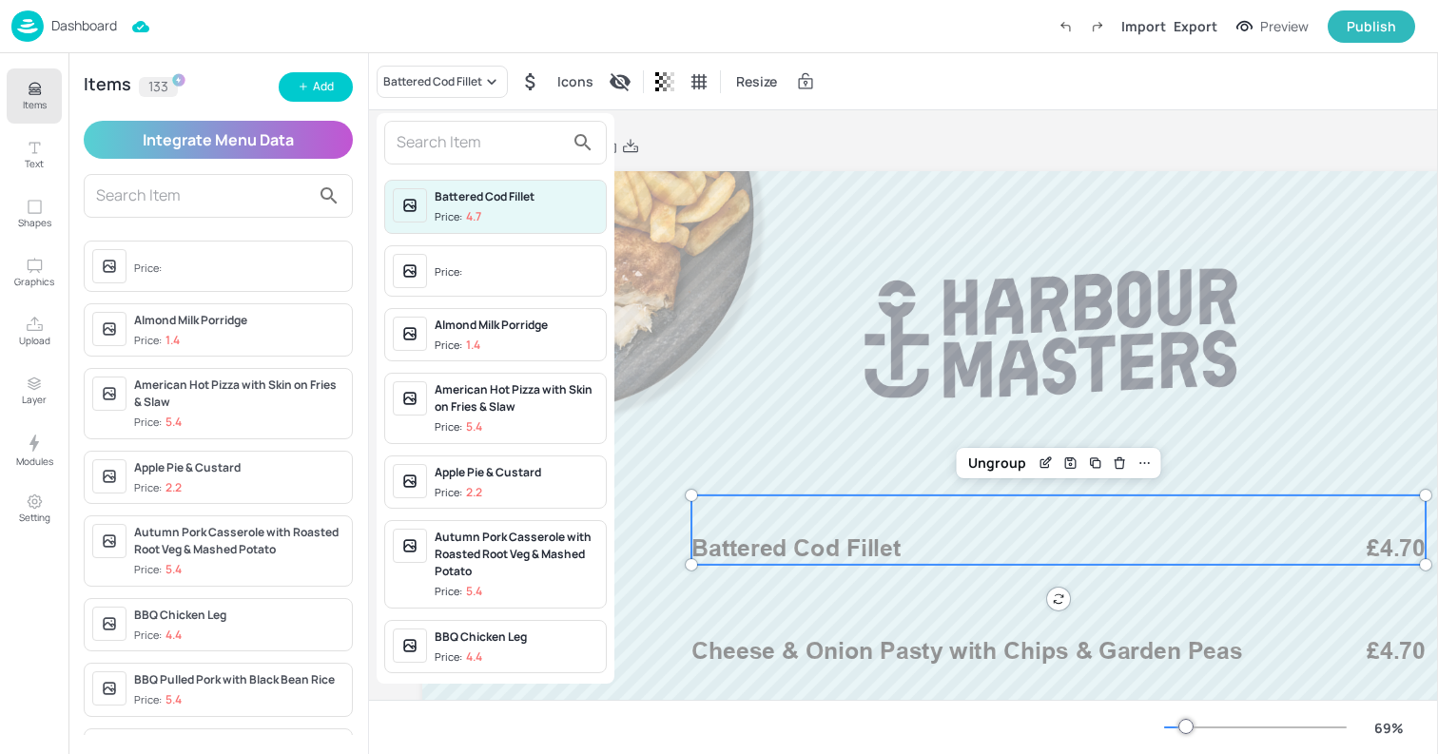
click at [408, 163] on div at bounding box center [495, 143] width 223 height 44
click at [409, 139] on input "text" at bounding box center [480, 142] width 167 height 30
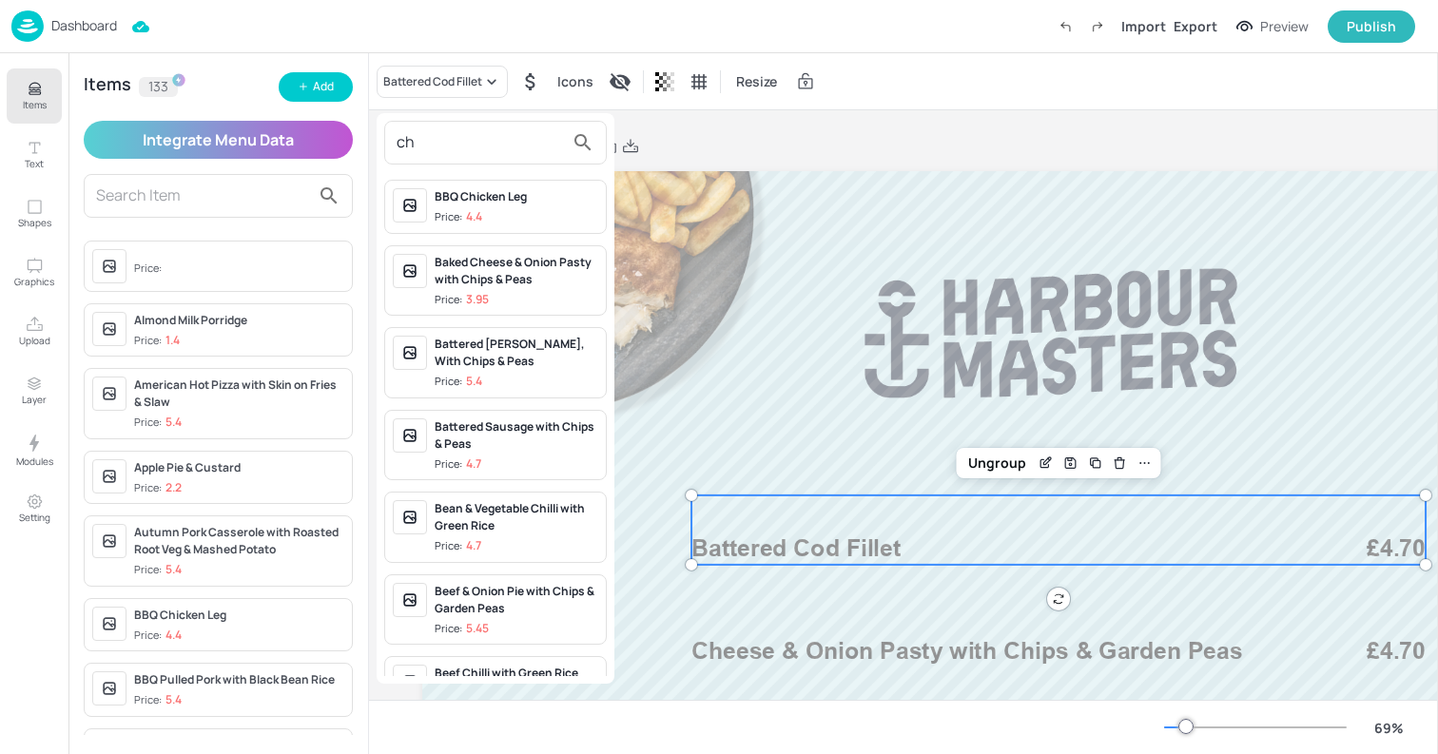
type input "c"
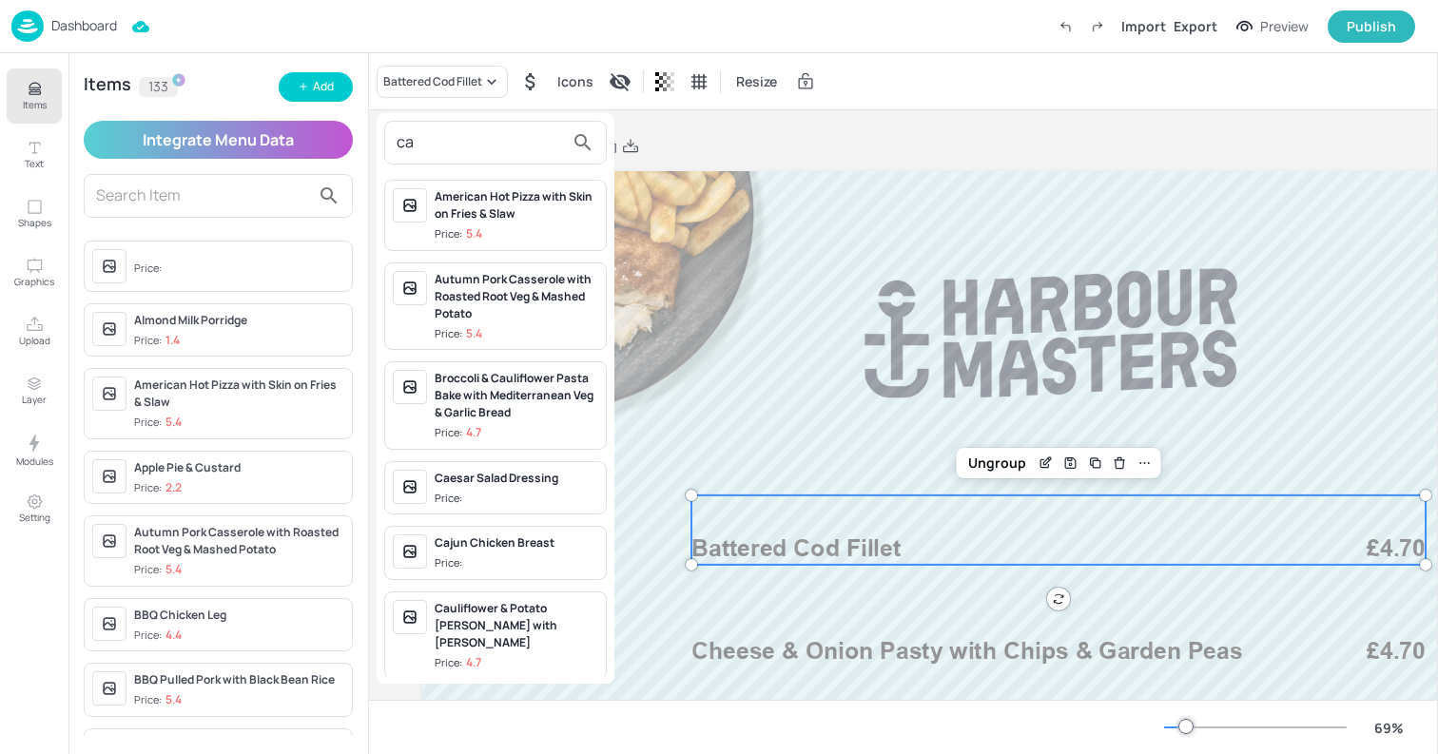
type input "c"
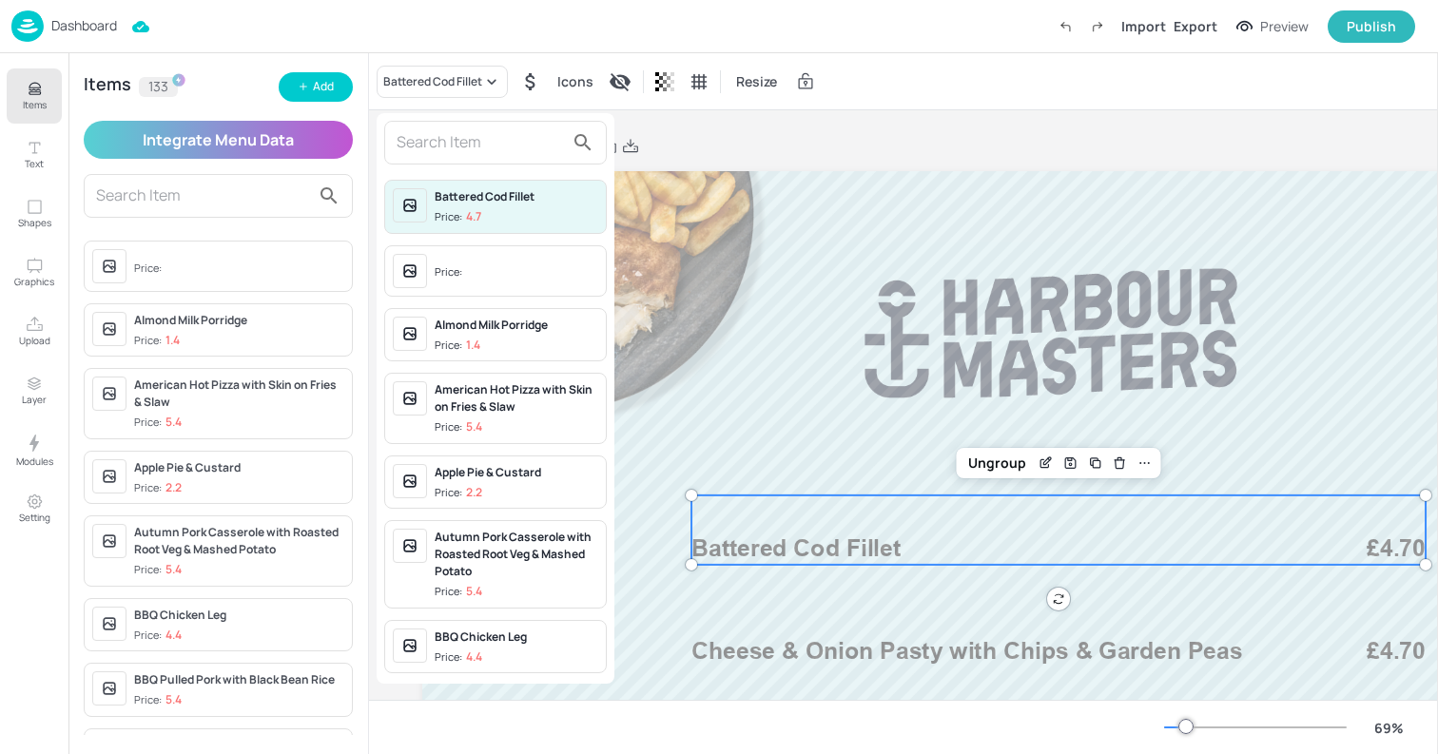
click at [314, 81] on div at bounding box center [719, 377] width 1438 height 754
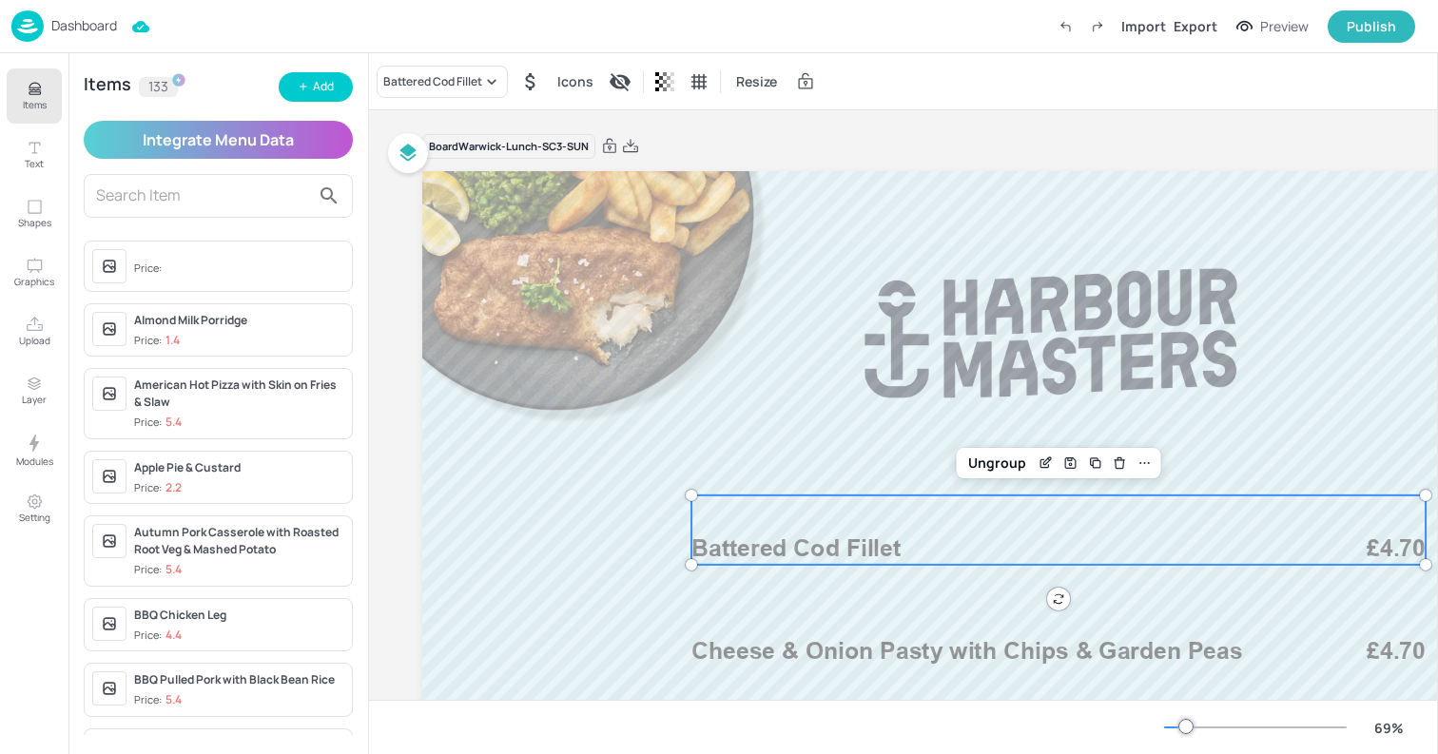
click at [306, 88] on div "Battered Cod Fillet Price: 4.7 Price: Almond Milk Porridge Price: 1.4 American …" at bounding box center [719, 381] width 1438 height 747
click at [324, 90] on div "Add" at bounding box center [323, 87] width 21 height 18
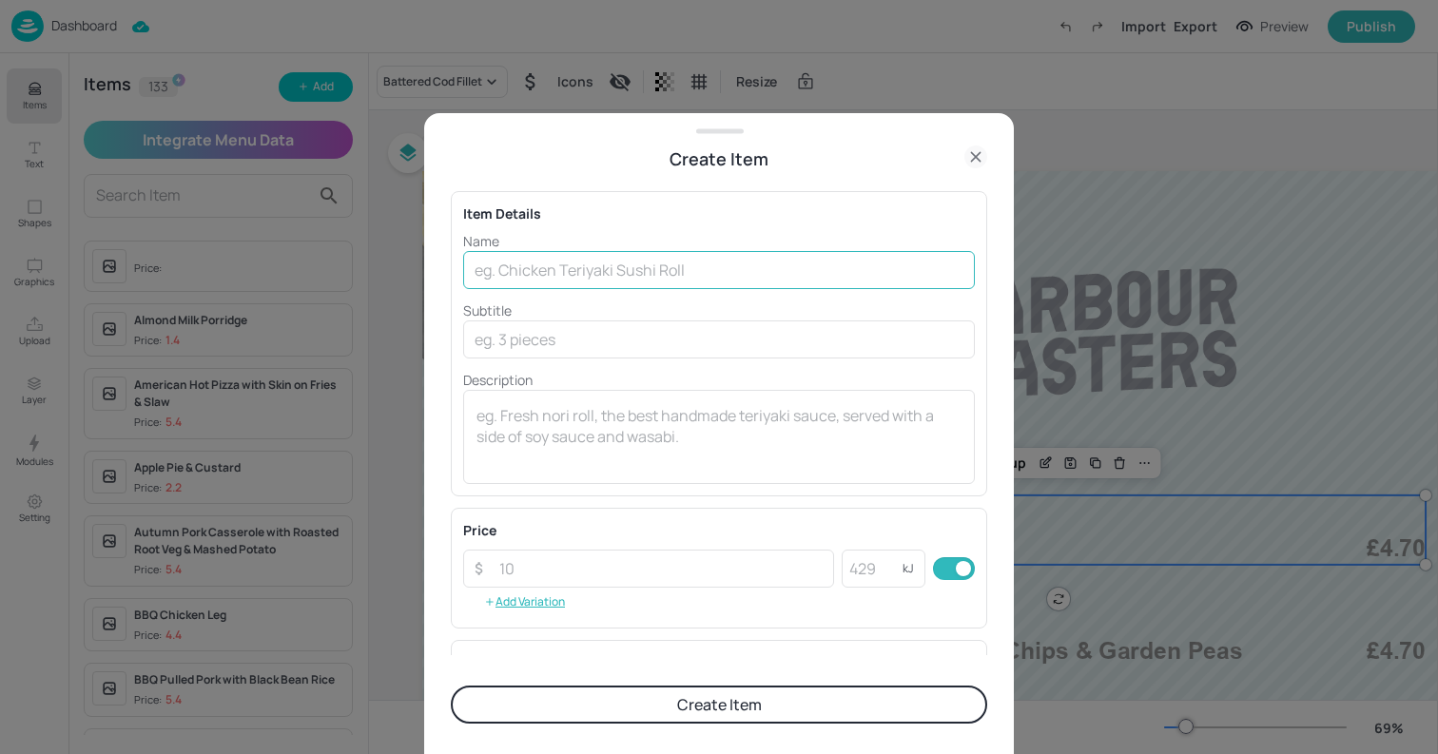
click at [637, 265] on input "text" at bounding box center [719, 270] width 512 height 38
type input "Potato Topped Chicken Pie"
click at [604, 719] on button "Create Item" at bounding box center [719, 705] width 537 height 38
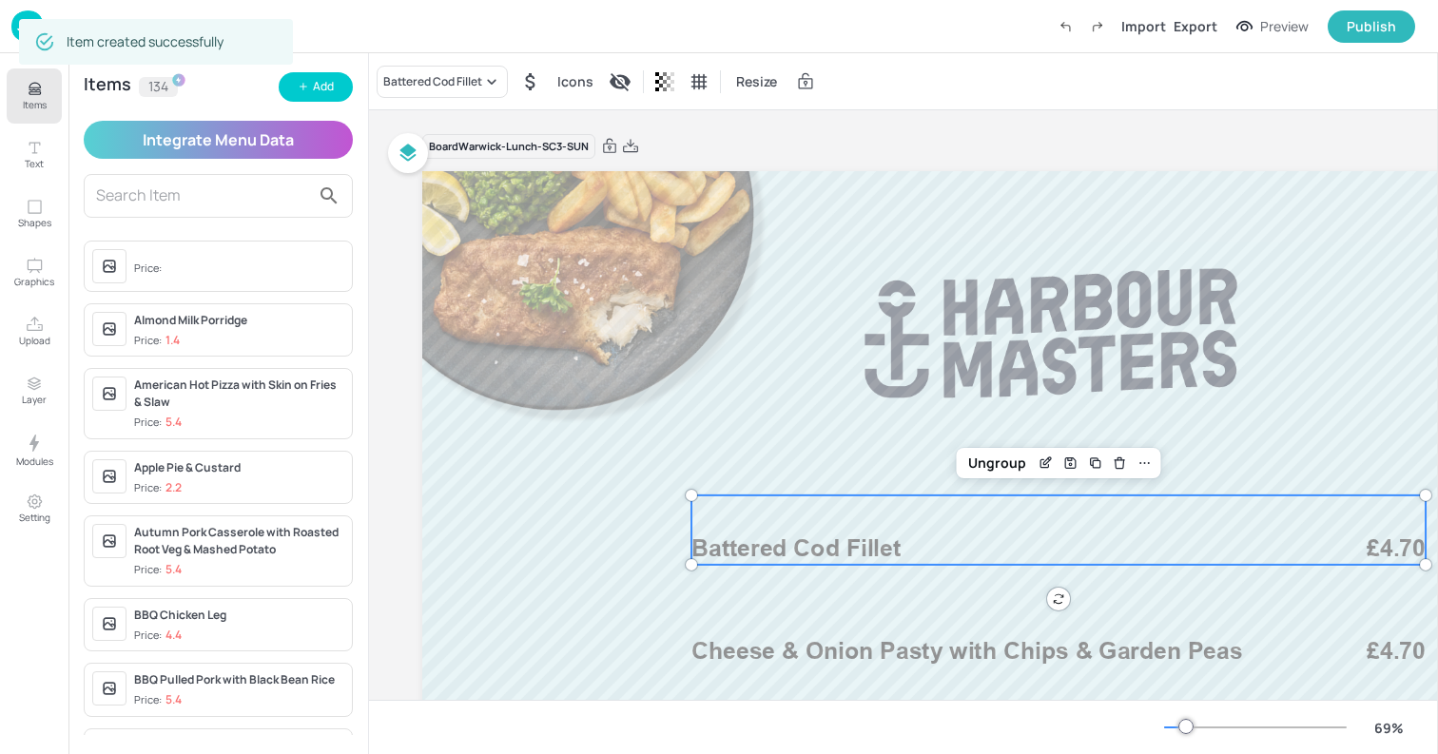
click at [309, 86] on button "Add" at bounding box center [316, 86] width 74 height 29
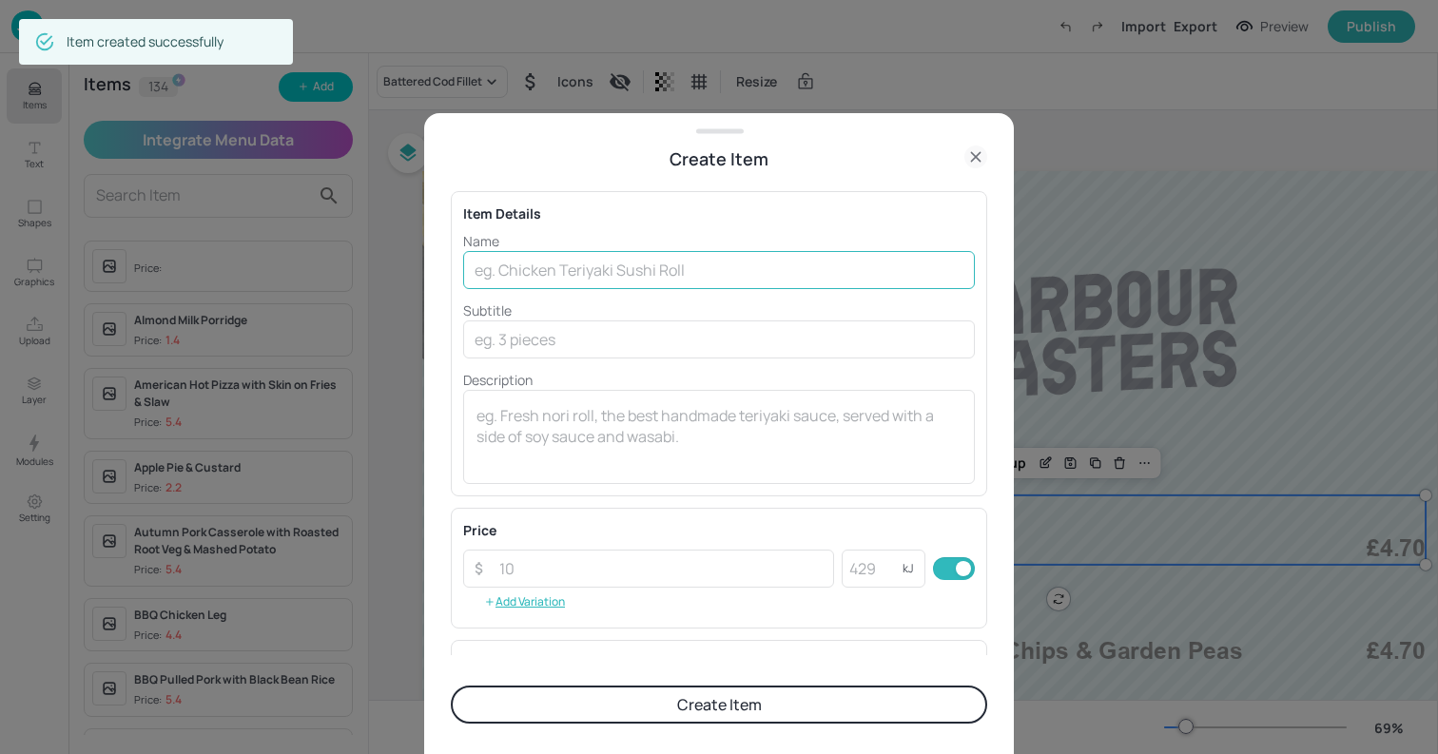
click at [573, 274] on input "text" at bounding box center [719, 270] width 512 height 38
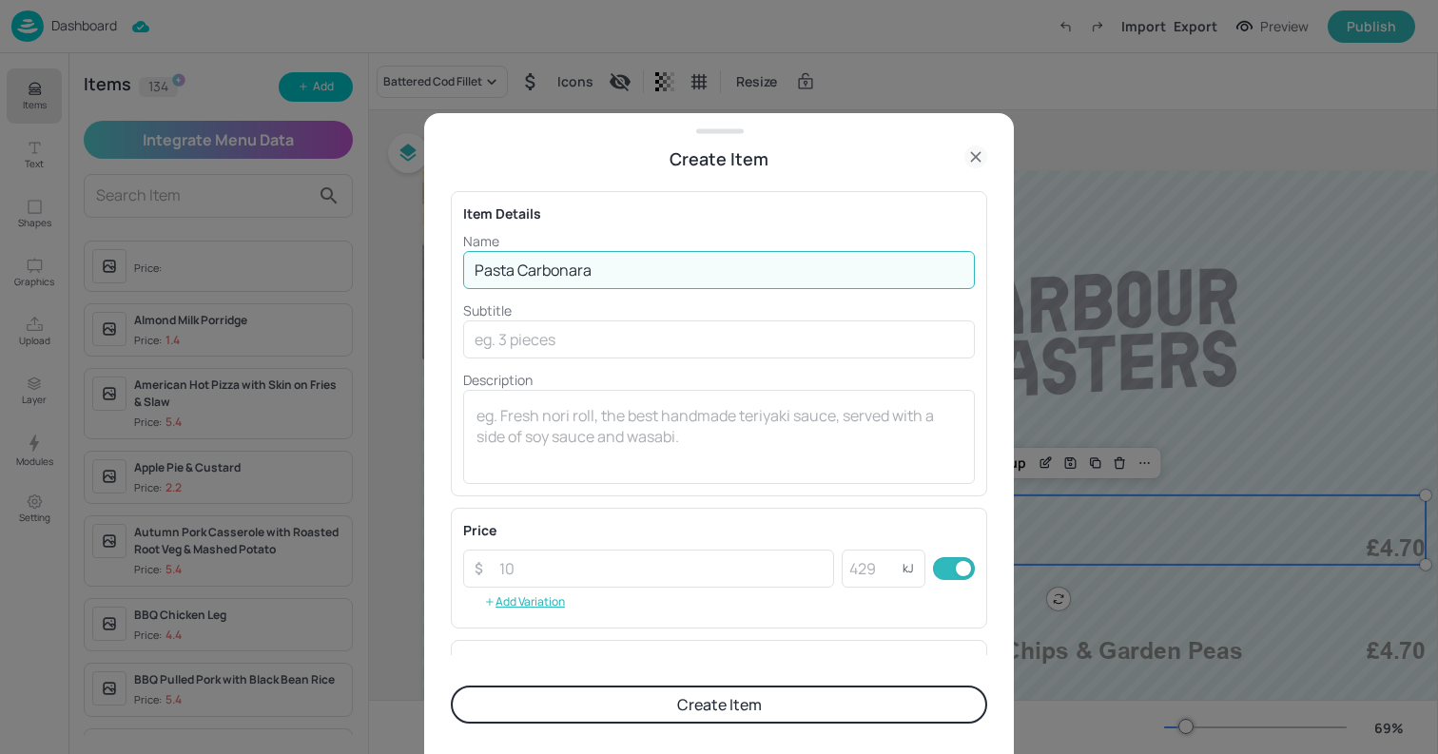
type input "Pasta Carbonara"
click at [451, 686] on button "Create Item" at bounding box center [719, 705] width 537 height 38
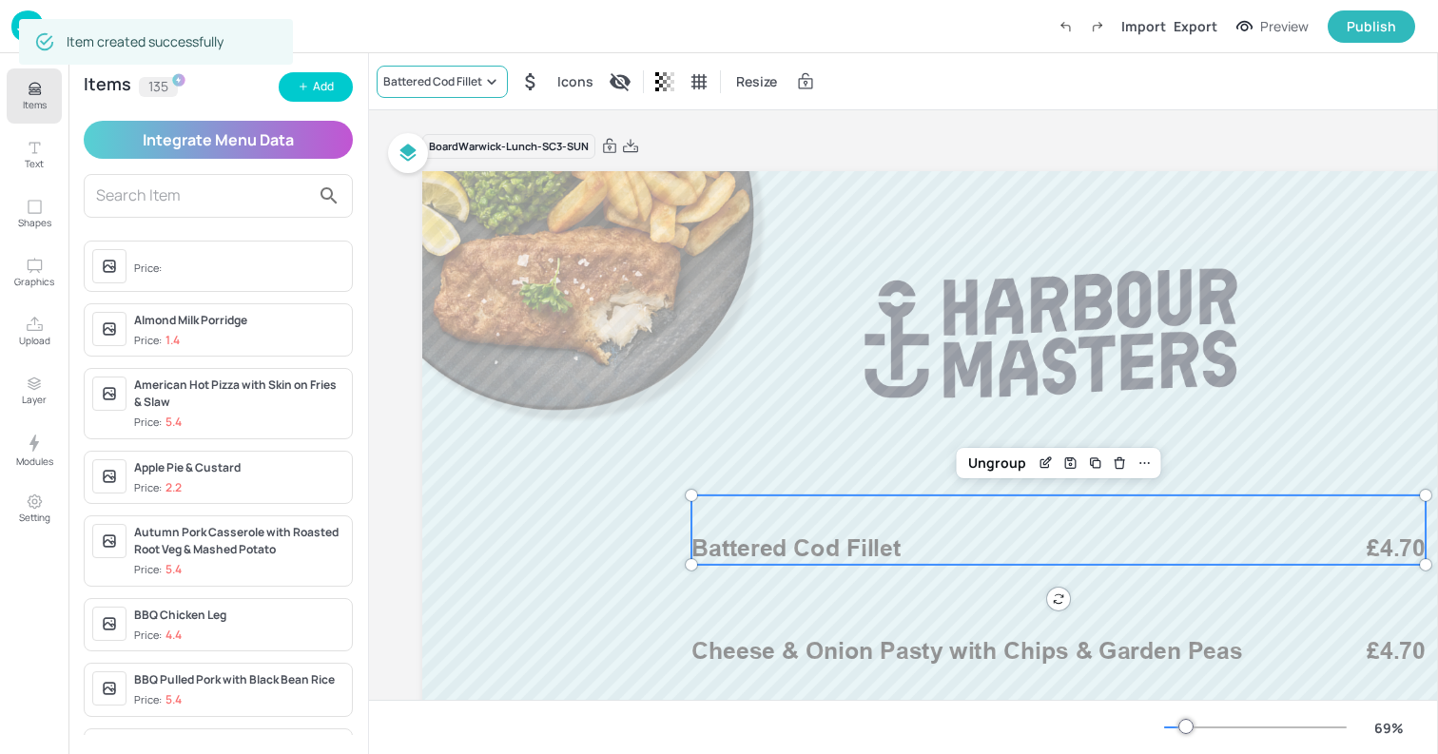
click at [453, 87] on div "Battered Cod Fillet" at bounding box center [432, 81] width 99 height 17
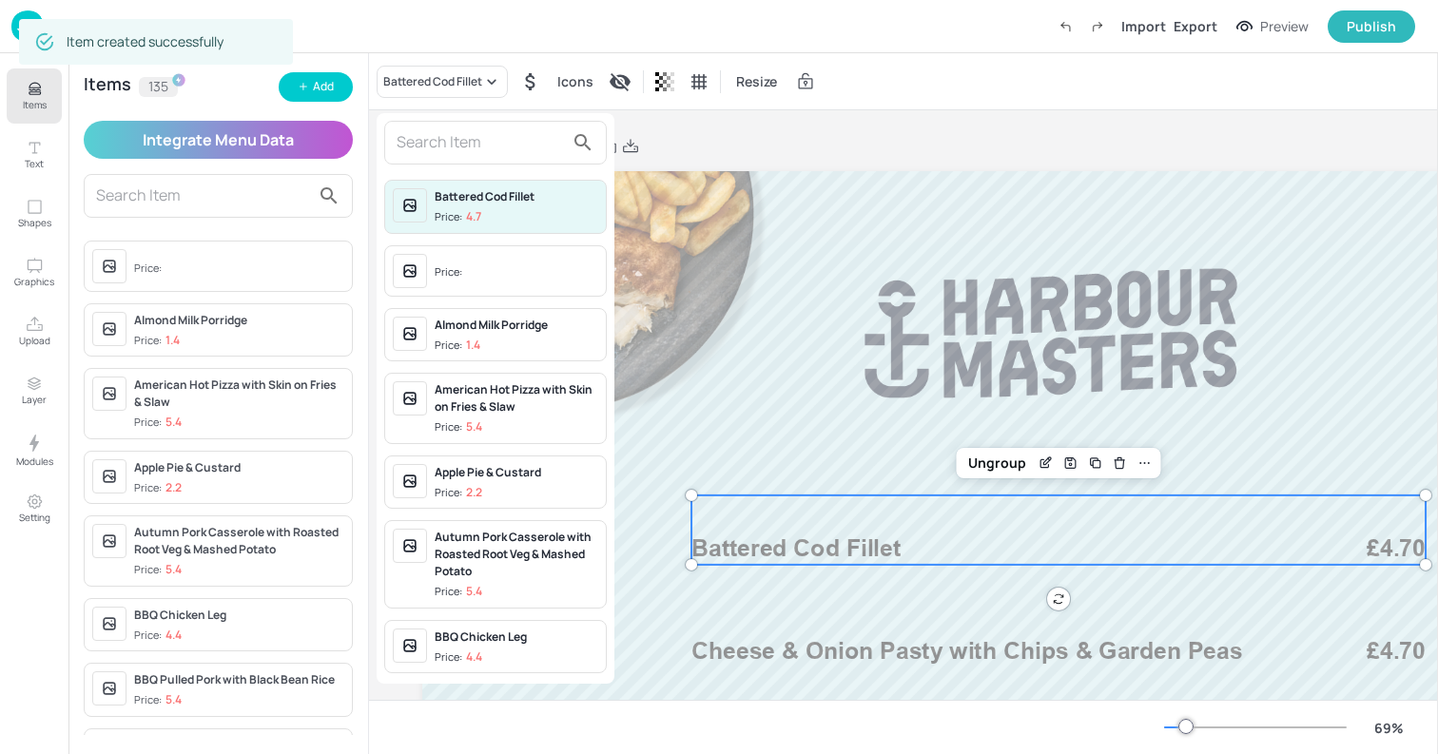
click at [468, 145] on input "text" at bounding box center [480, 142] width 167 height 30
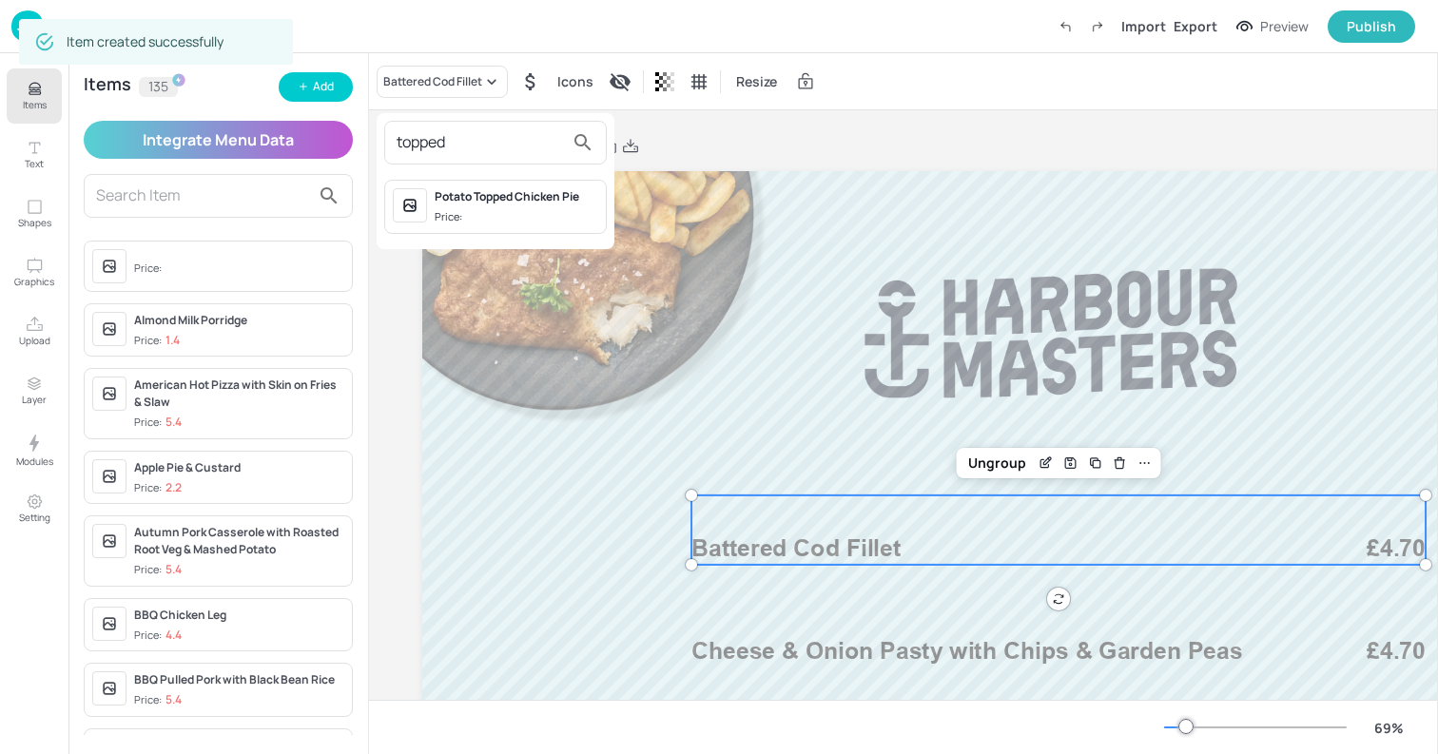
type input "topped"
click at [551, 206] on div "Potato Topped Chicken Pie Price:" at bounding box center [517, 206] width 164 height 37
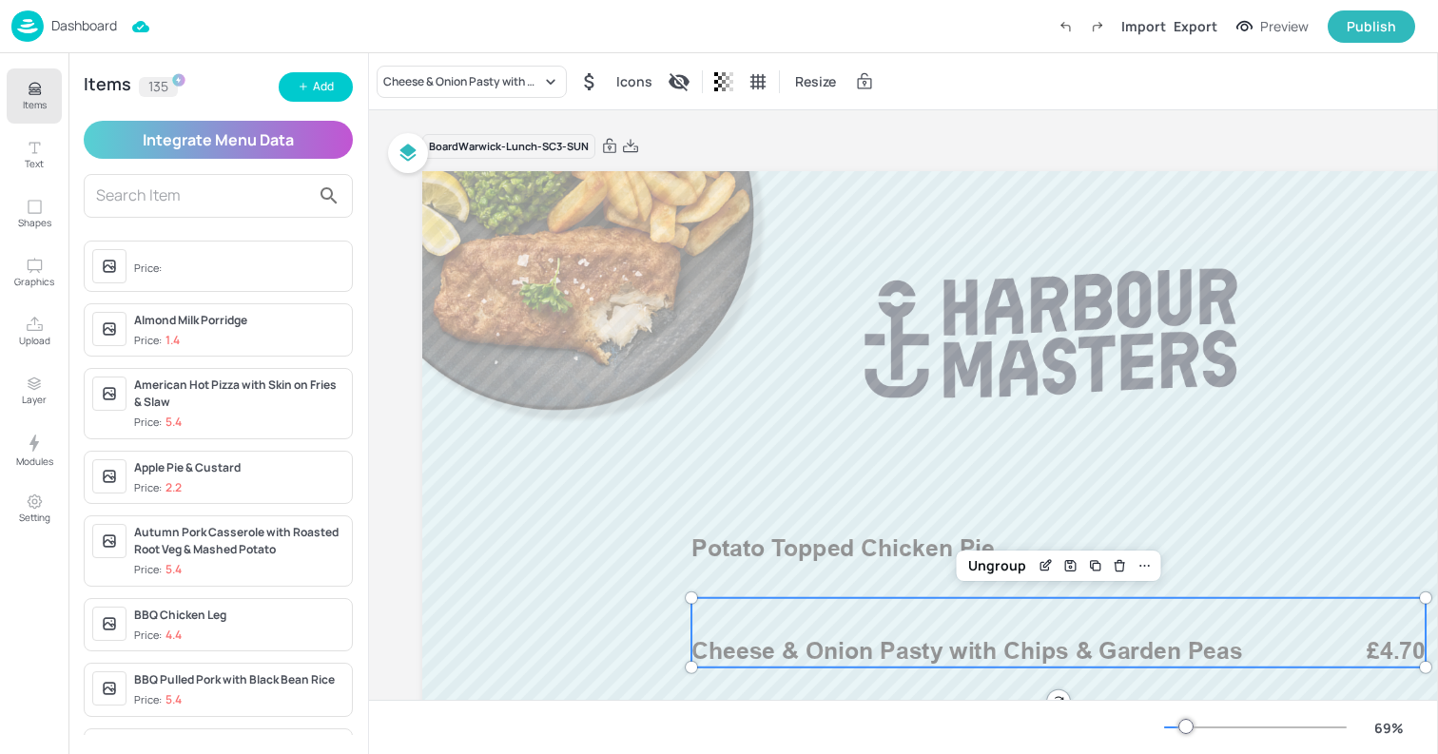
click at [798, 646] on span "Cheese & Onion Pasty with Chips & Garden Peas" at bounding box center [968, 651] width 552 height 29
click at [434, 85] on div "Cheese & Onion Pasty with Chips & Garden Peas" at bounding box center [462, 81] width 158 height 17
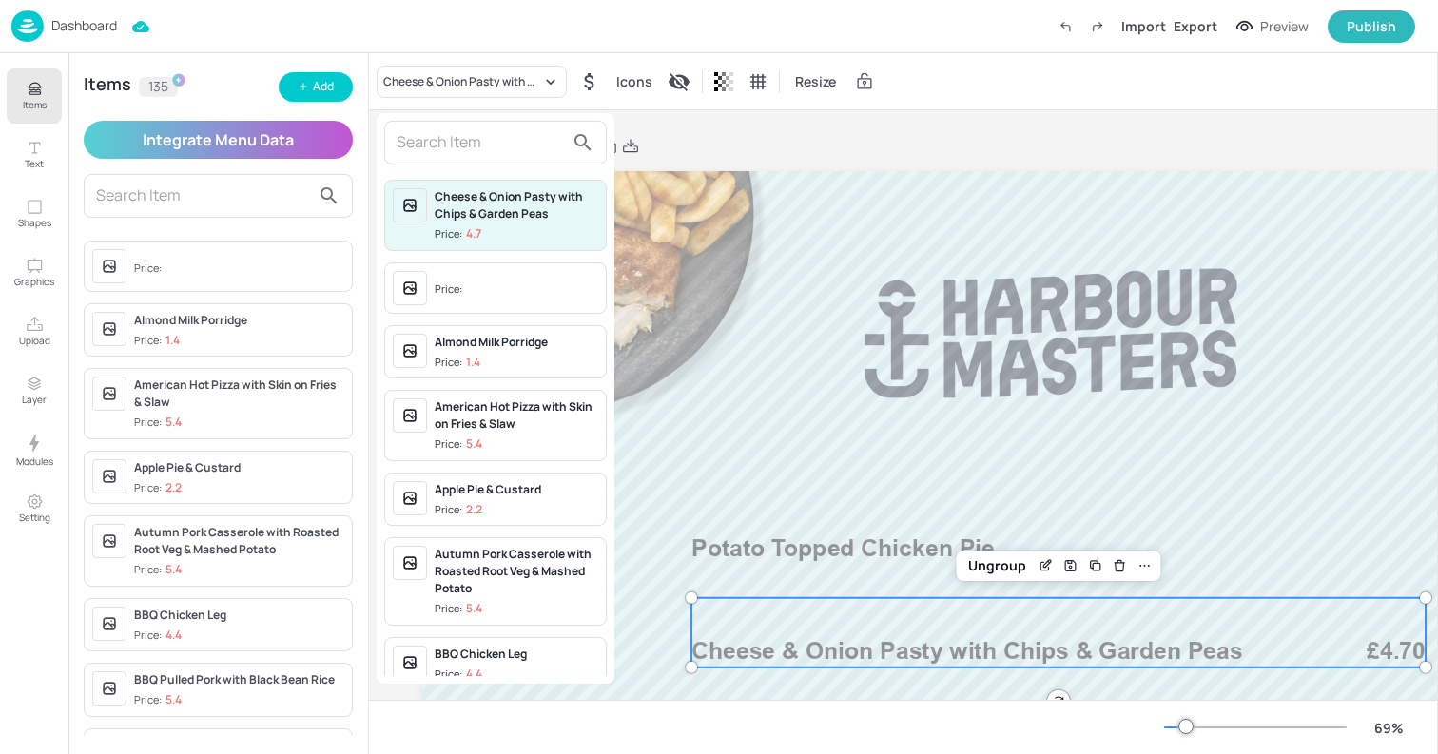
click at [448, 147] on input "text" at bounding box center [480, 142] width 167 height 30
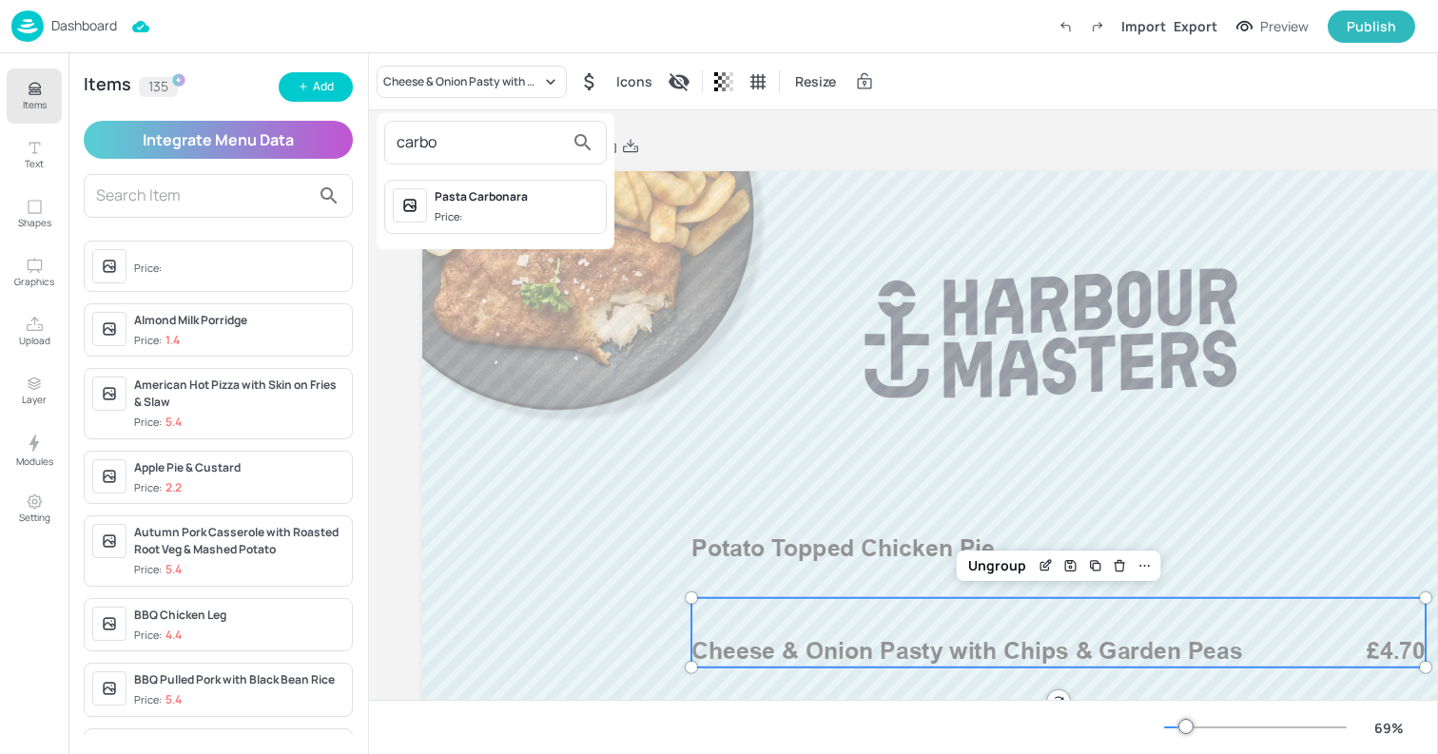
type input "carbo"
click at [508, 203] on div "Pasta Carbonara" at bounding box center [517, 196] width 164 height 17
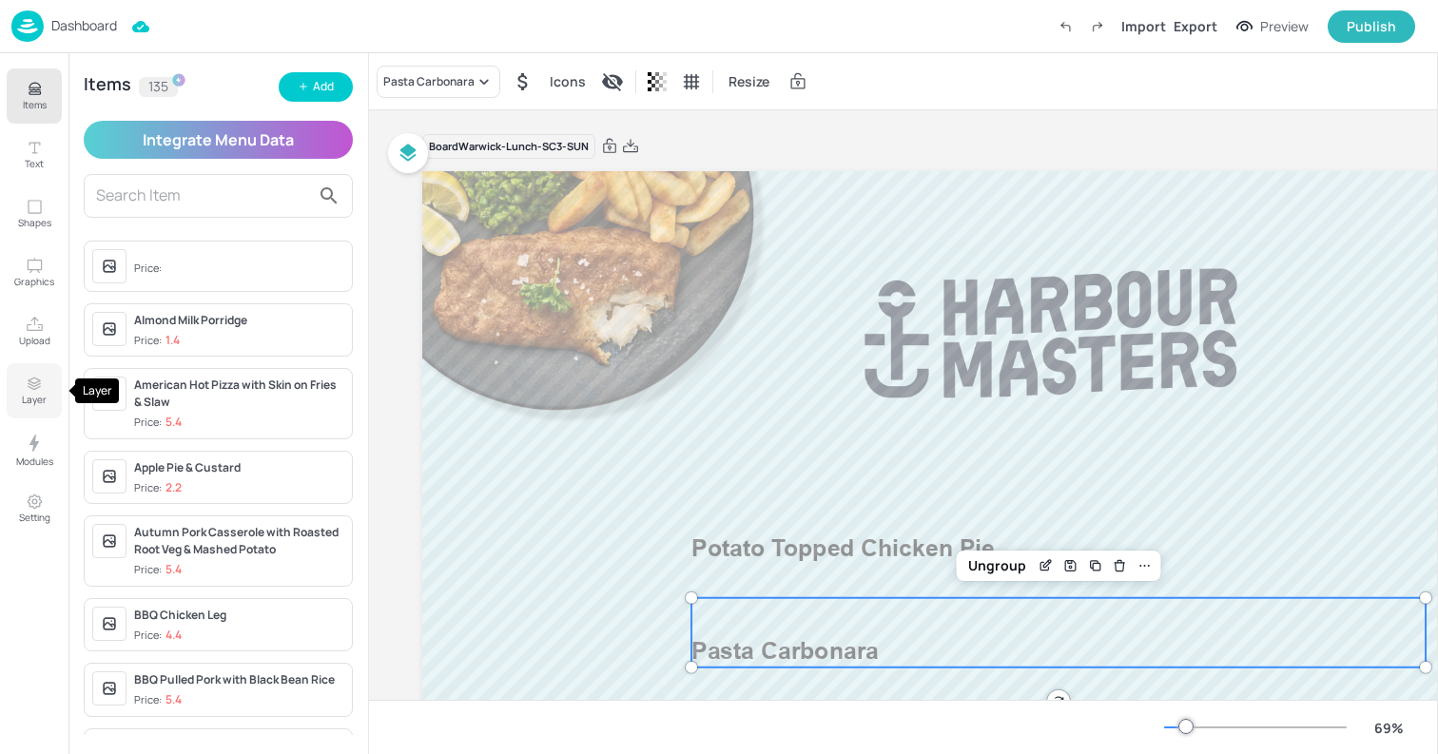
click at [41, 388] on icon "Layer" at bounding box center [34, 384] width 17 height 18
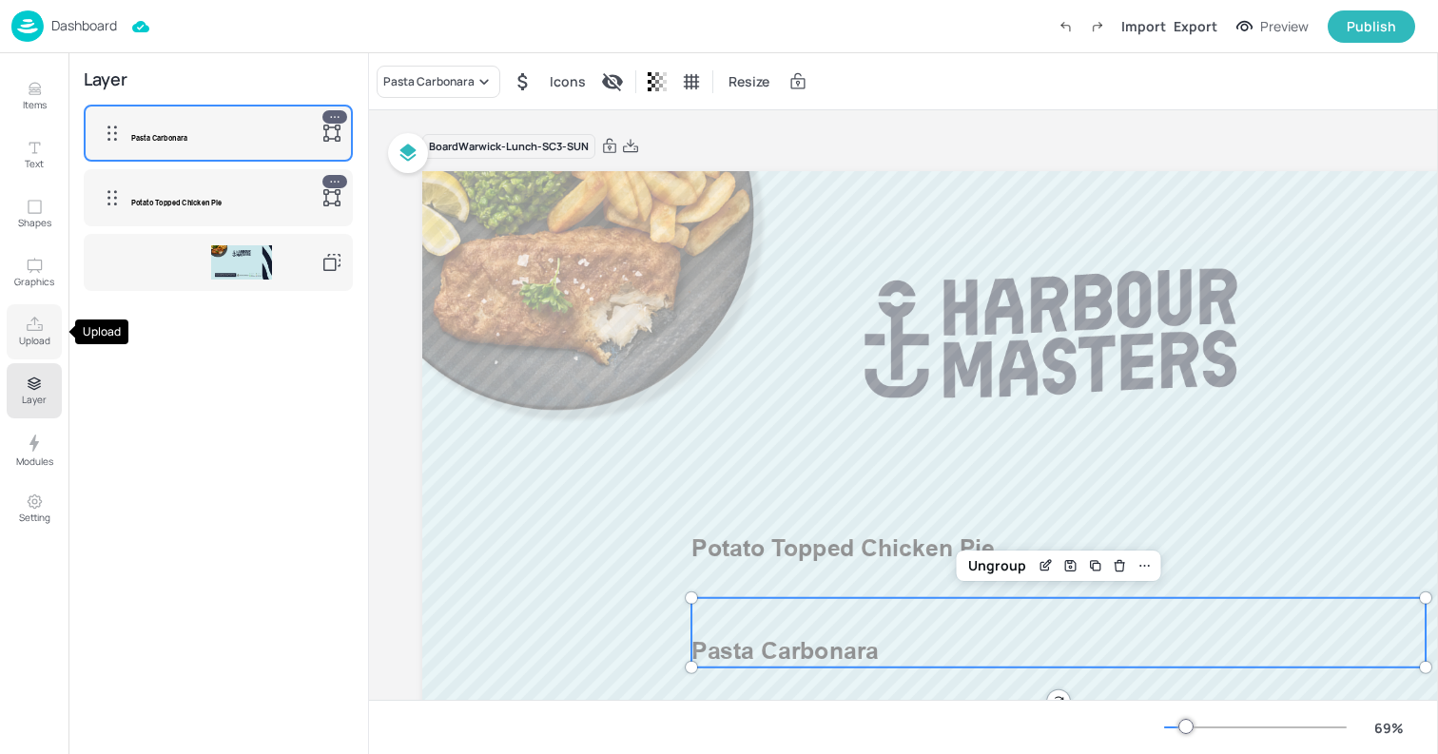
click at [38, 349] on button "Upload" at bounding box center [34, 331] width 55 height 55
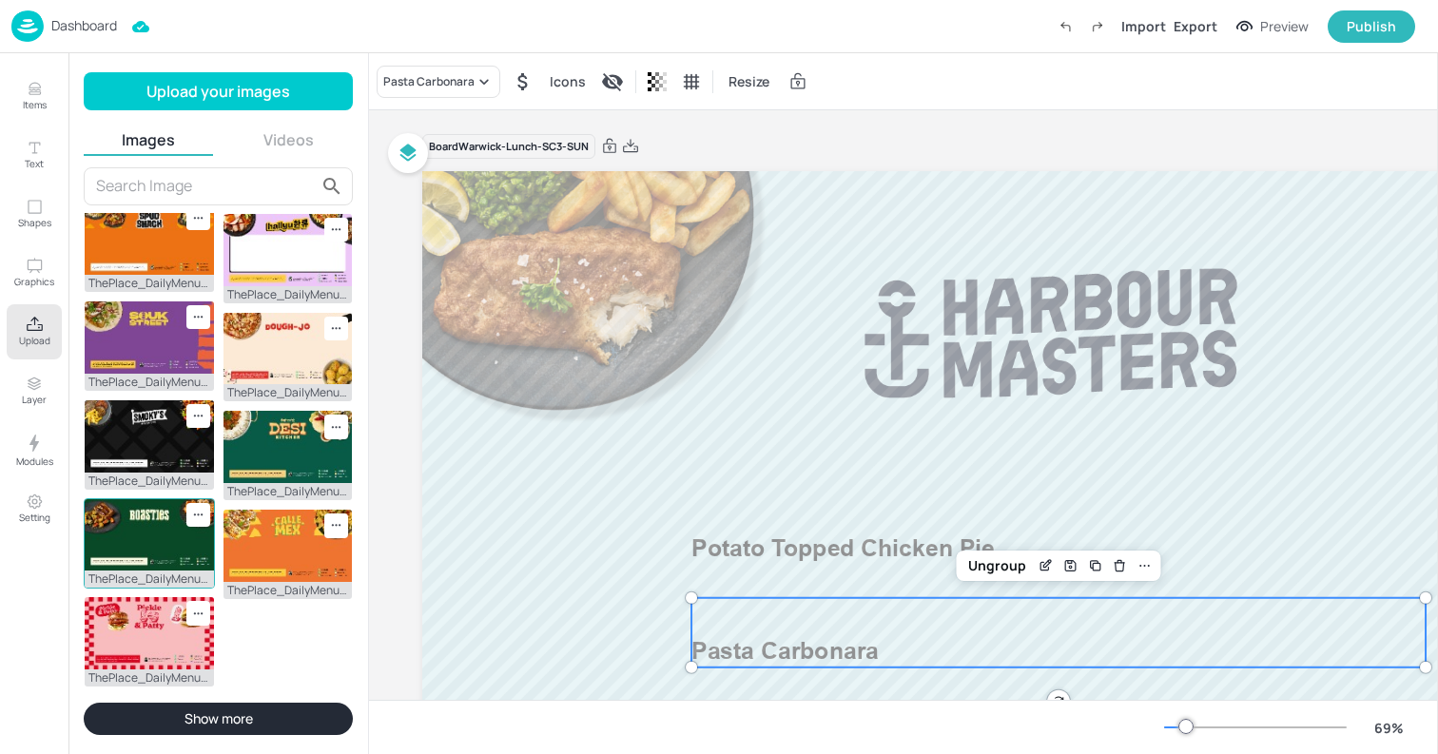
scroll to position [335, 0]
click at [85, 77] on img at bounding box center [85, 77] width 0 height 0
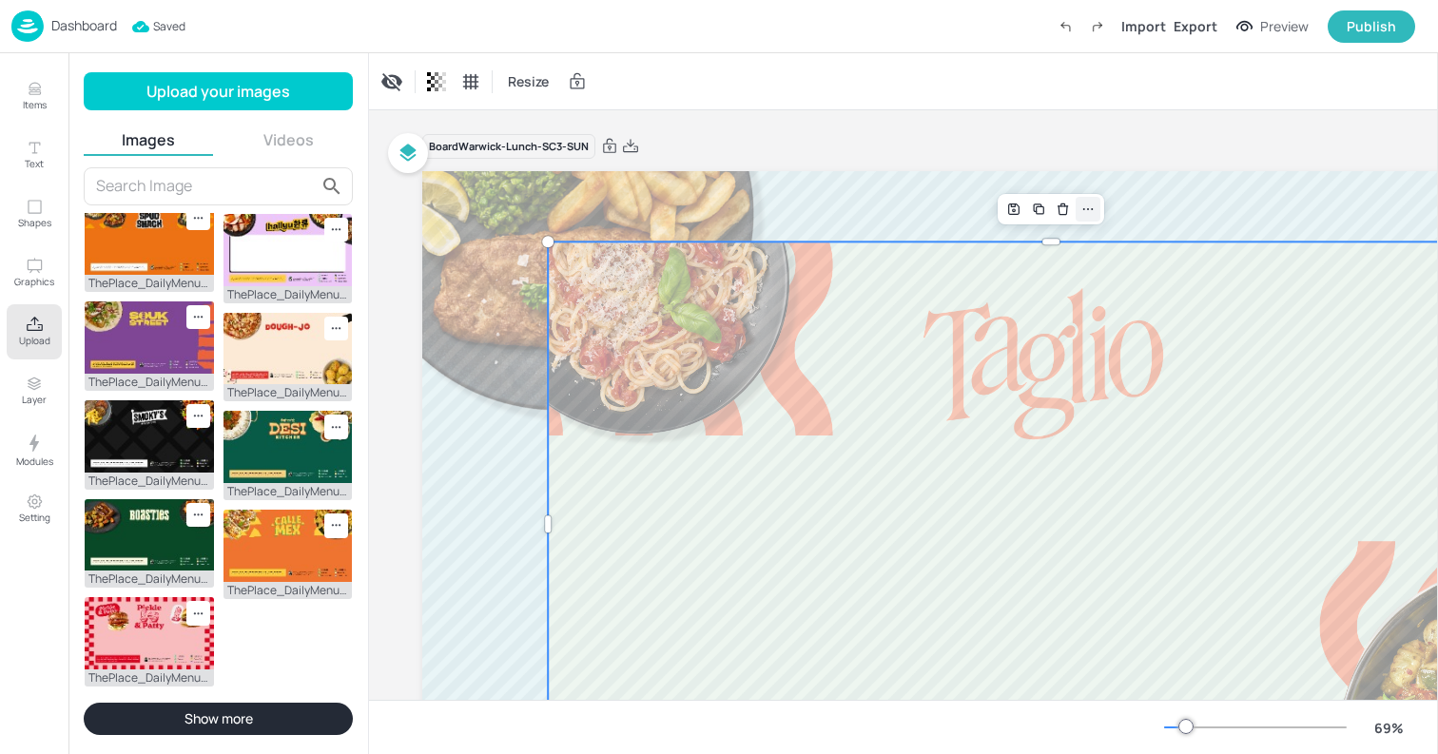
click at [1090, 210] on icon at bounding box center [1088, 209] width 15 height 15
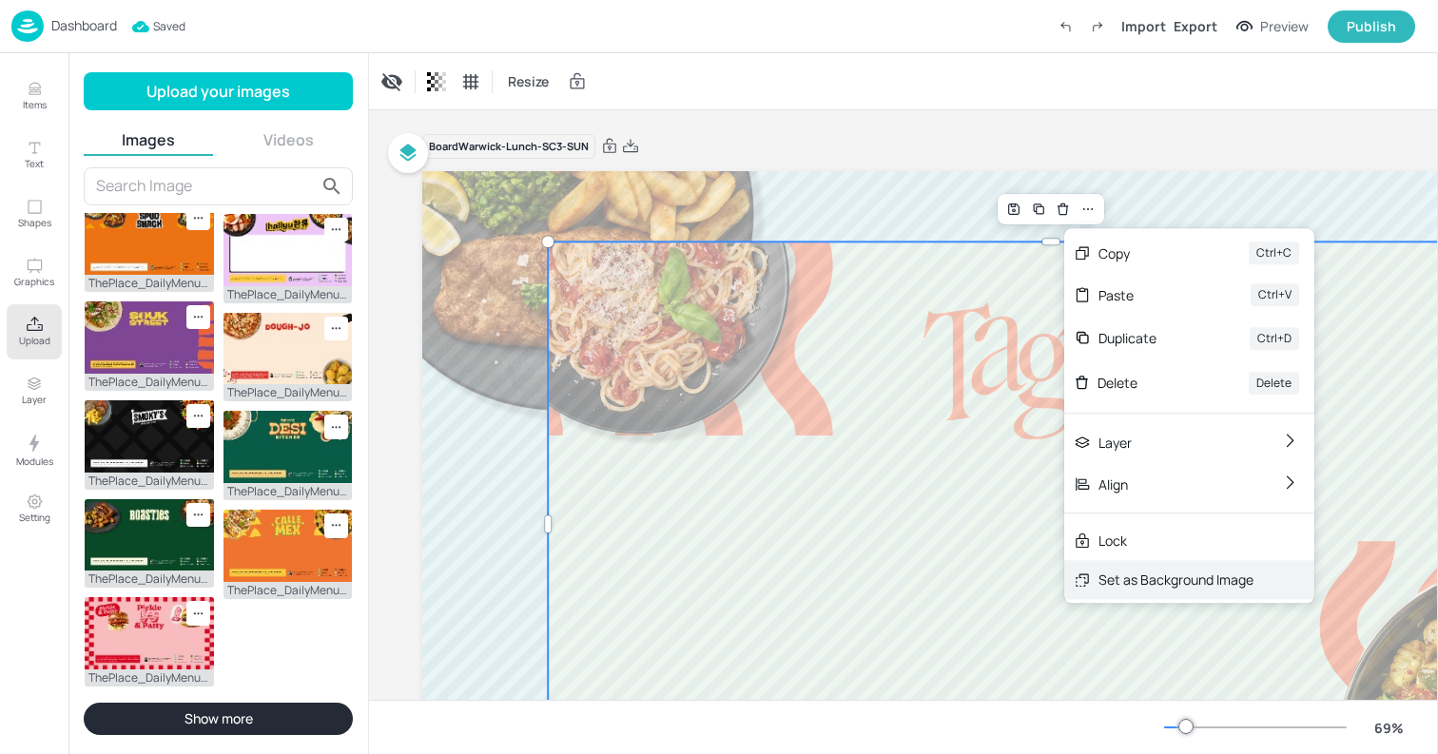
click at [1112, 580] on div "Set as Background Image" at bounding box center [1176, 580] width 155 height 20
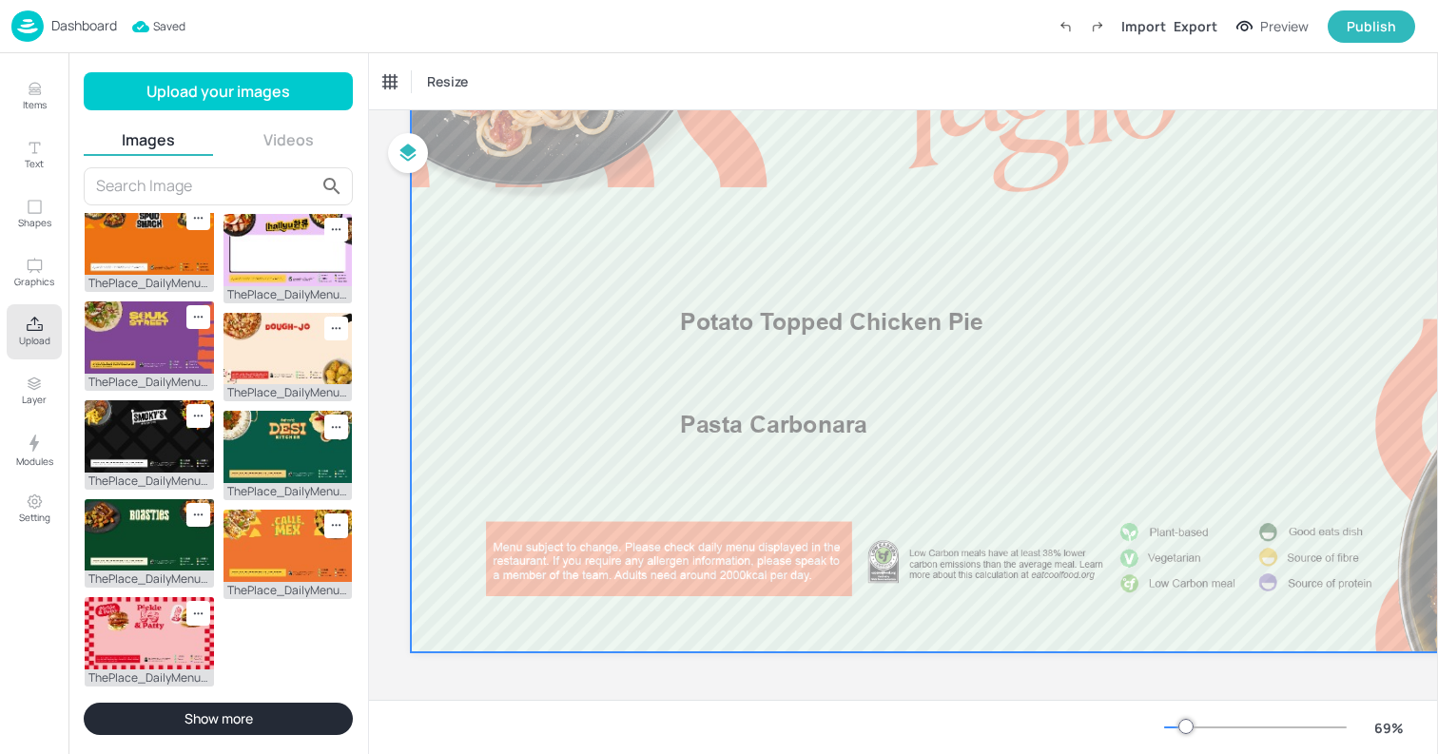
scroll to position [231, 0]
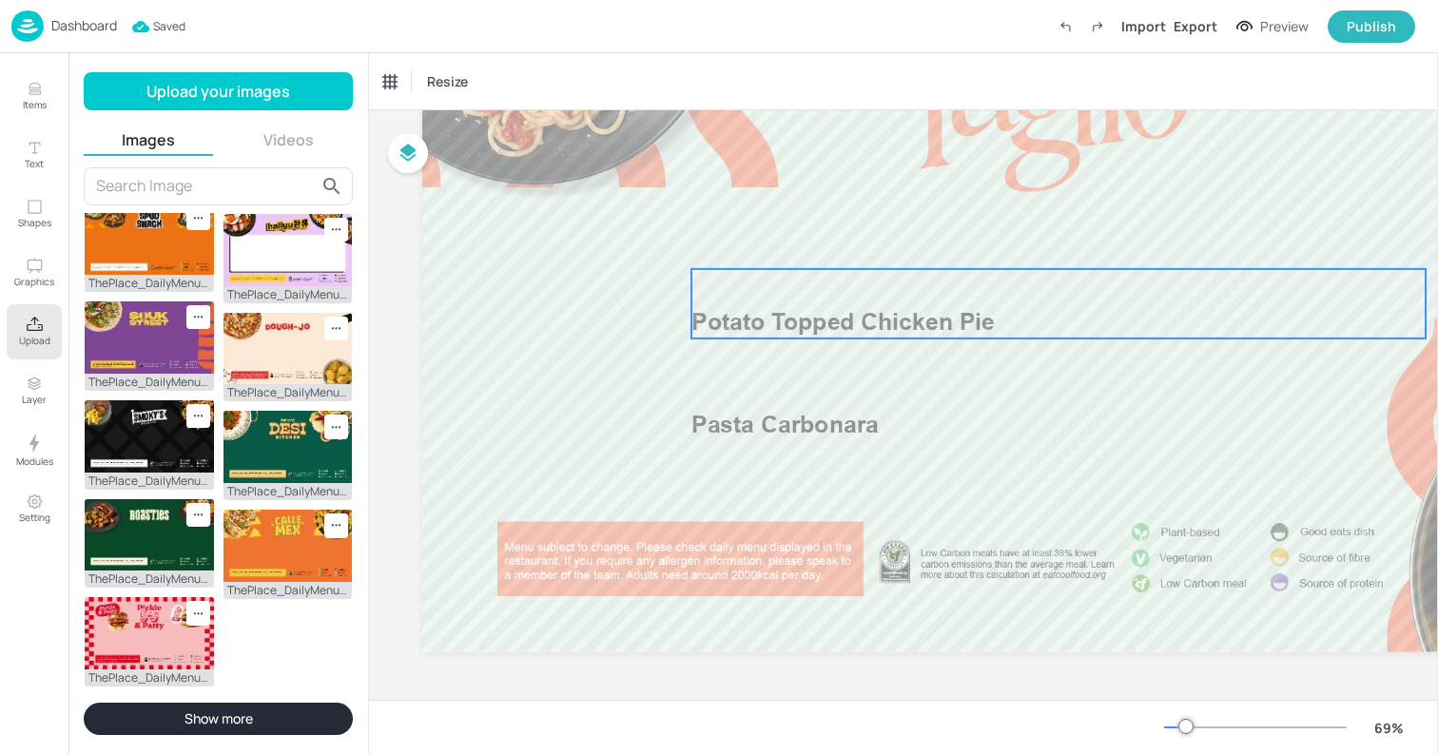
click at [779, 306] on p "Potato Topped Chicken Pie" at bounding box center [990, 322] width 596 height 33
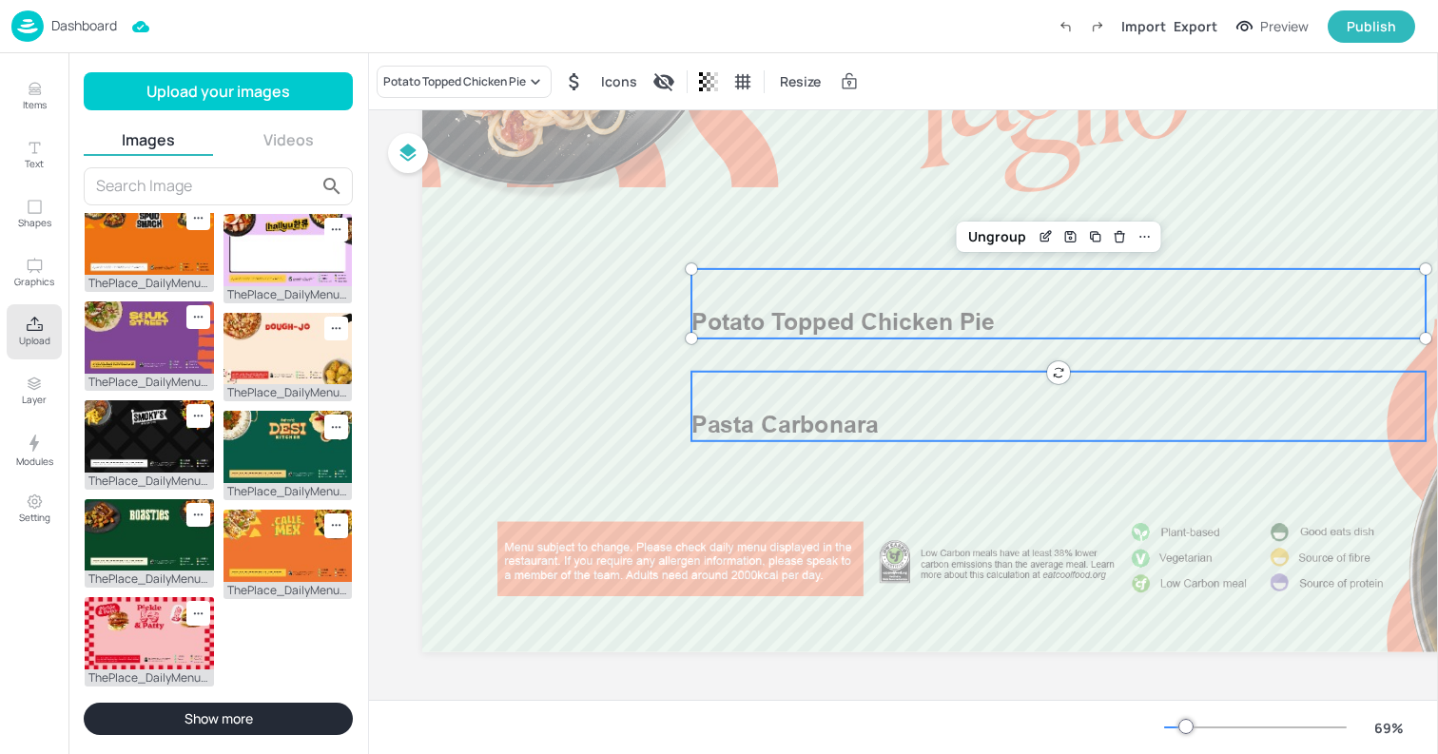
click at [786, 411] on span "Pasta Carbonara" at bounding box center [785, 425] width 187 height 29
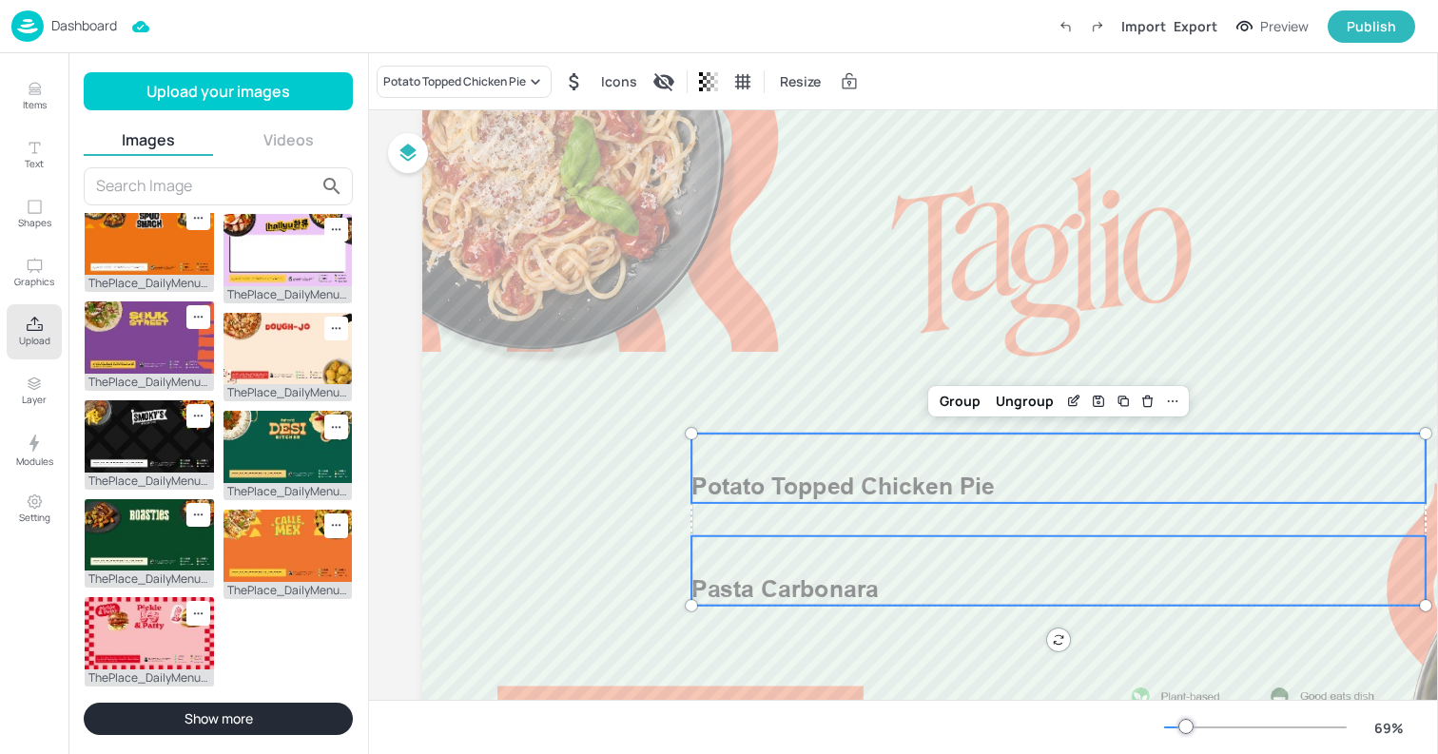
scroll to position [0, 0]
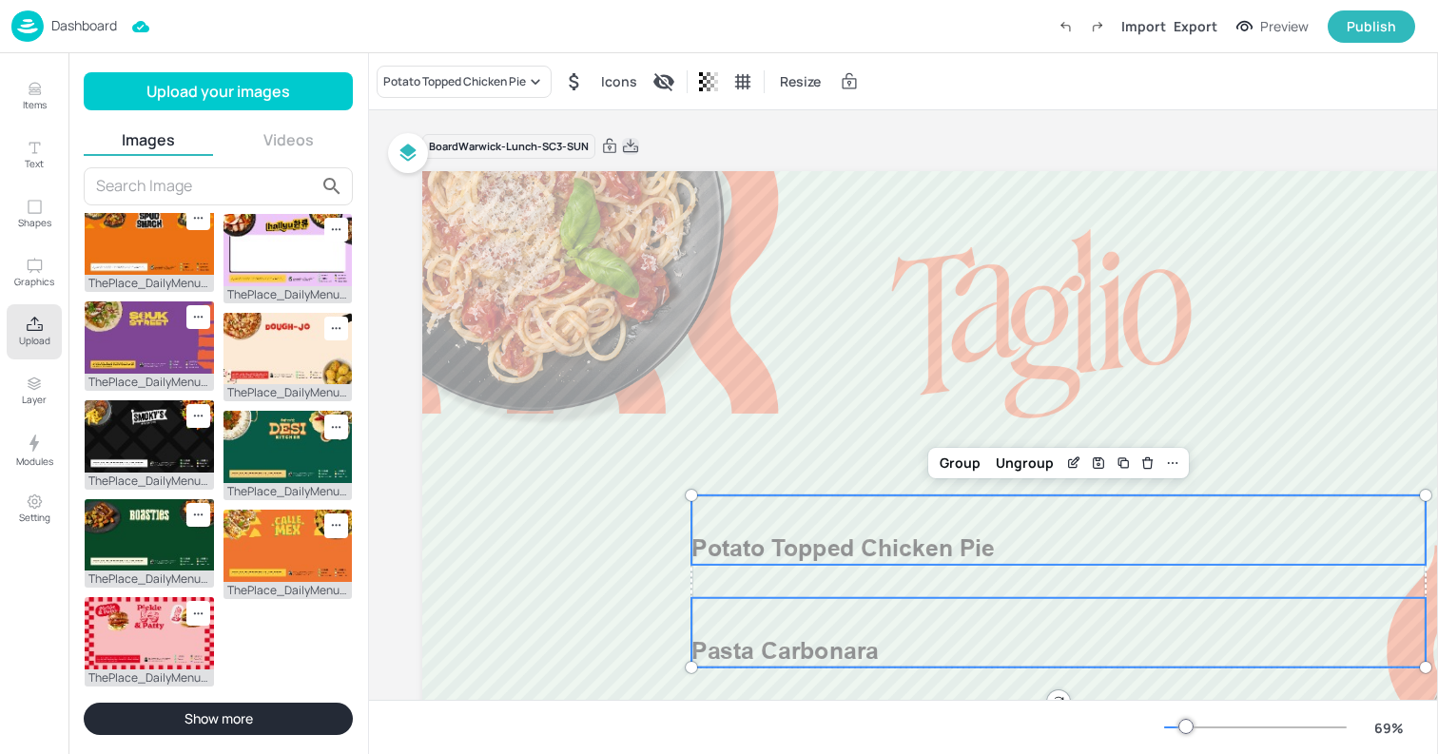
click at [627, 146] on icon at bounding box center [630, 146] width 17 height 19
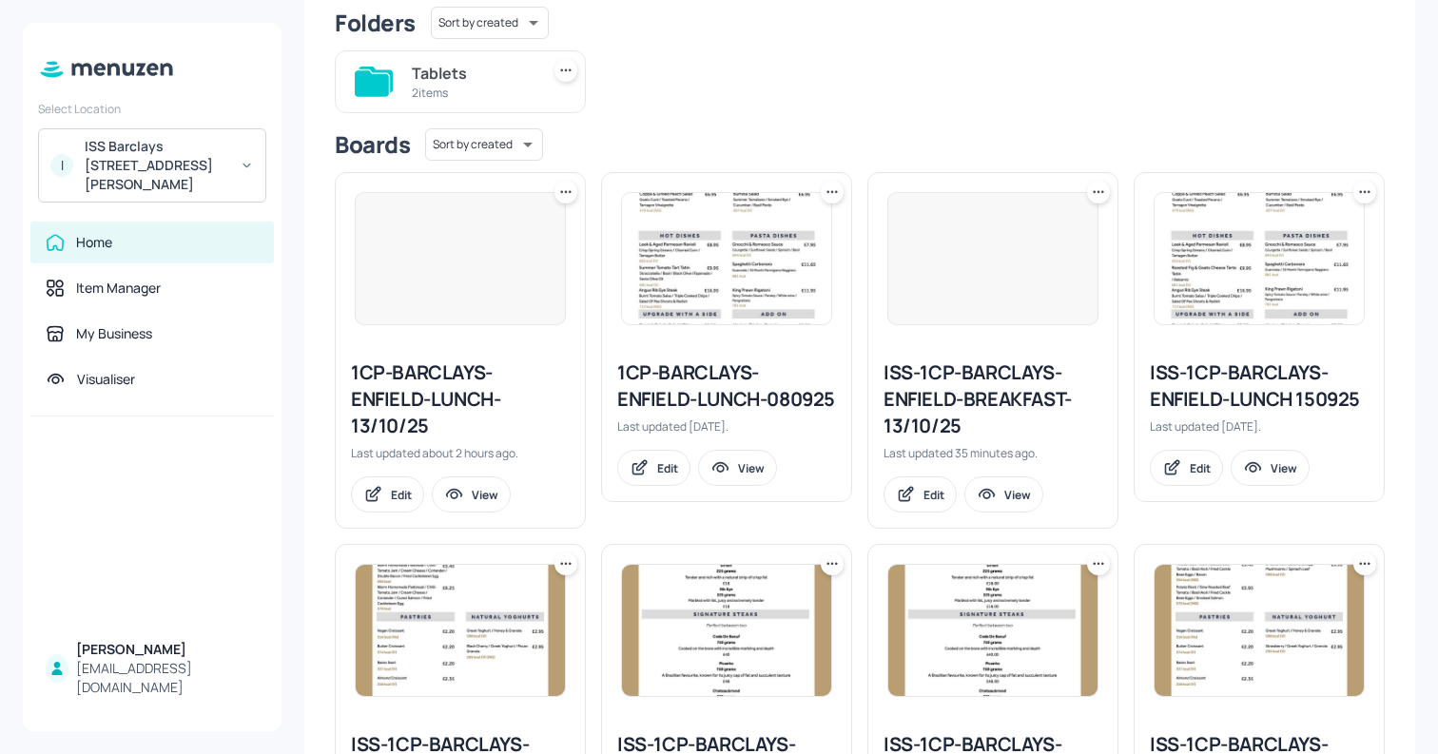
scroll to position [177, 0]
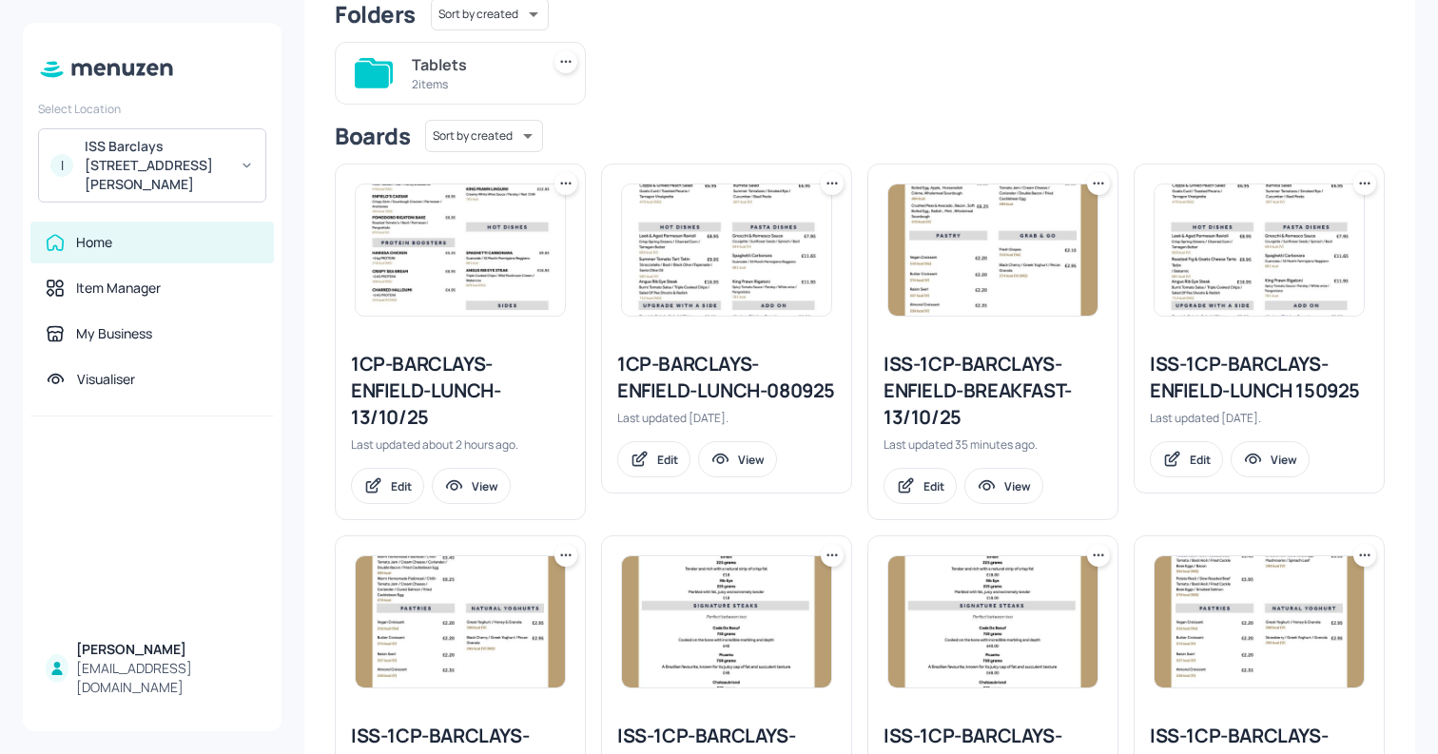
click at [970, 249] on img at bounding box center [993, 250] width 209 height 131
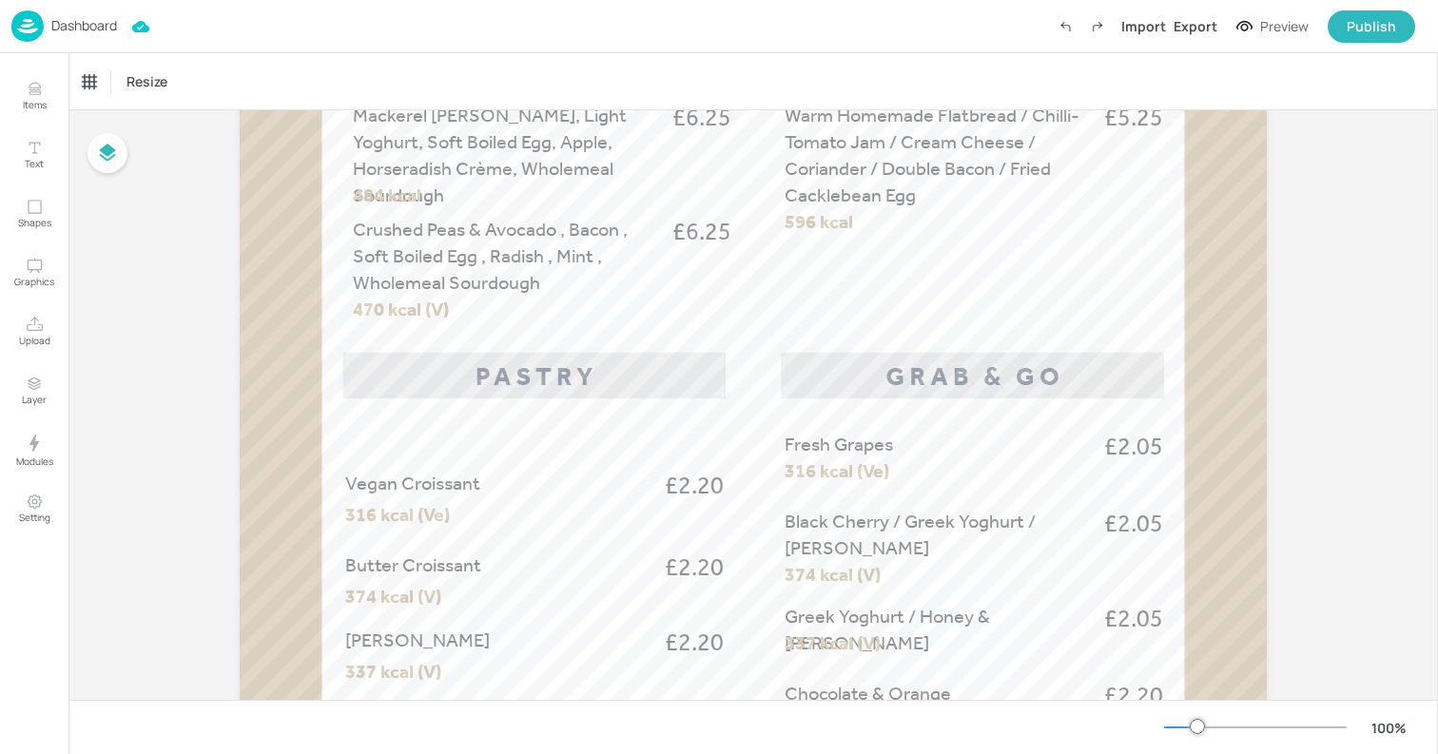
scroll to position [648, 0]
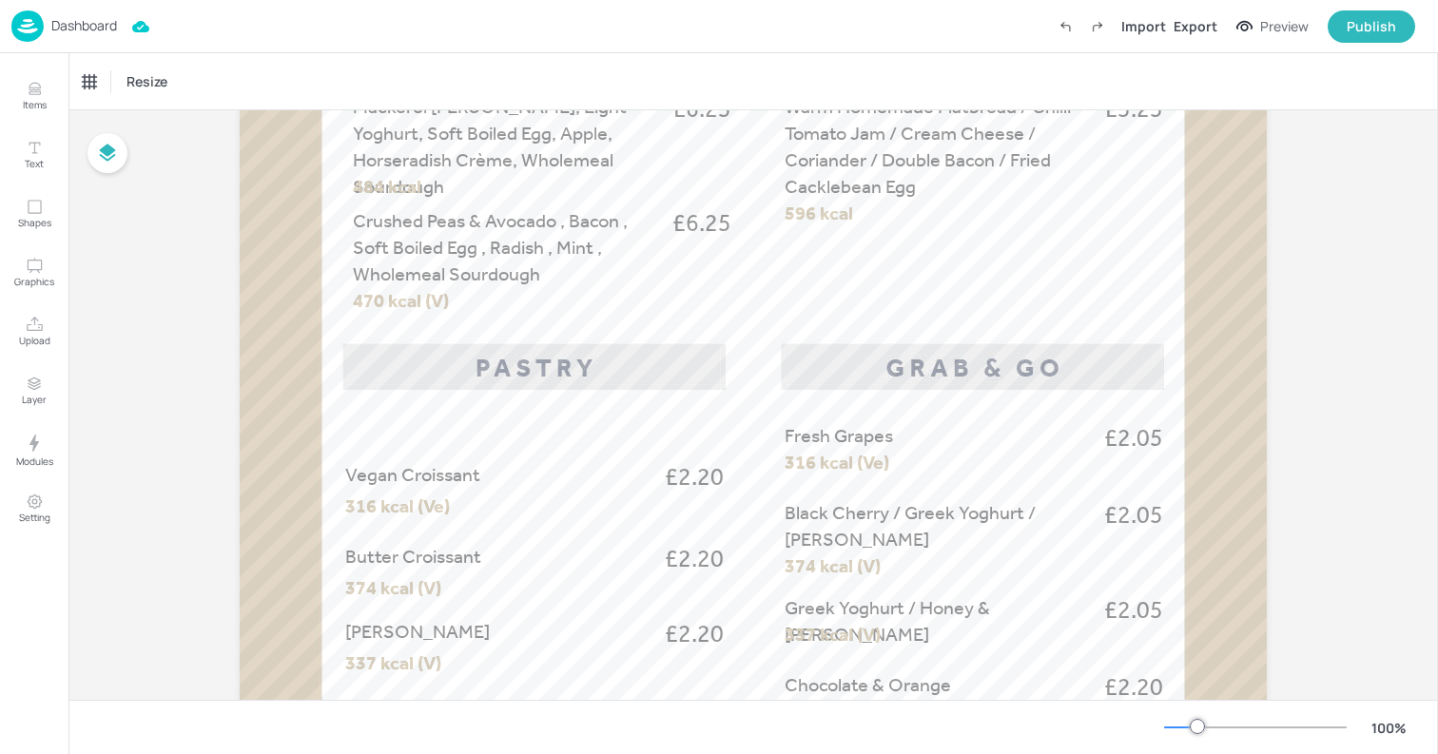
click at [1138, 445] on span "£2.05" at bounding box center [1134, 438] width 59 height 33
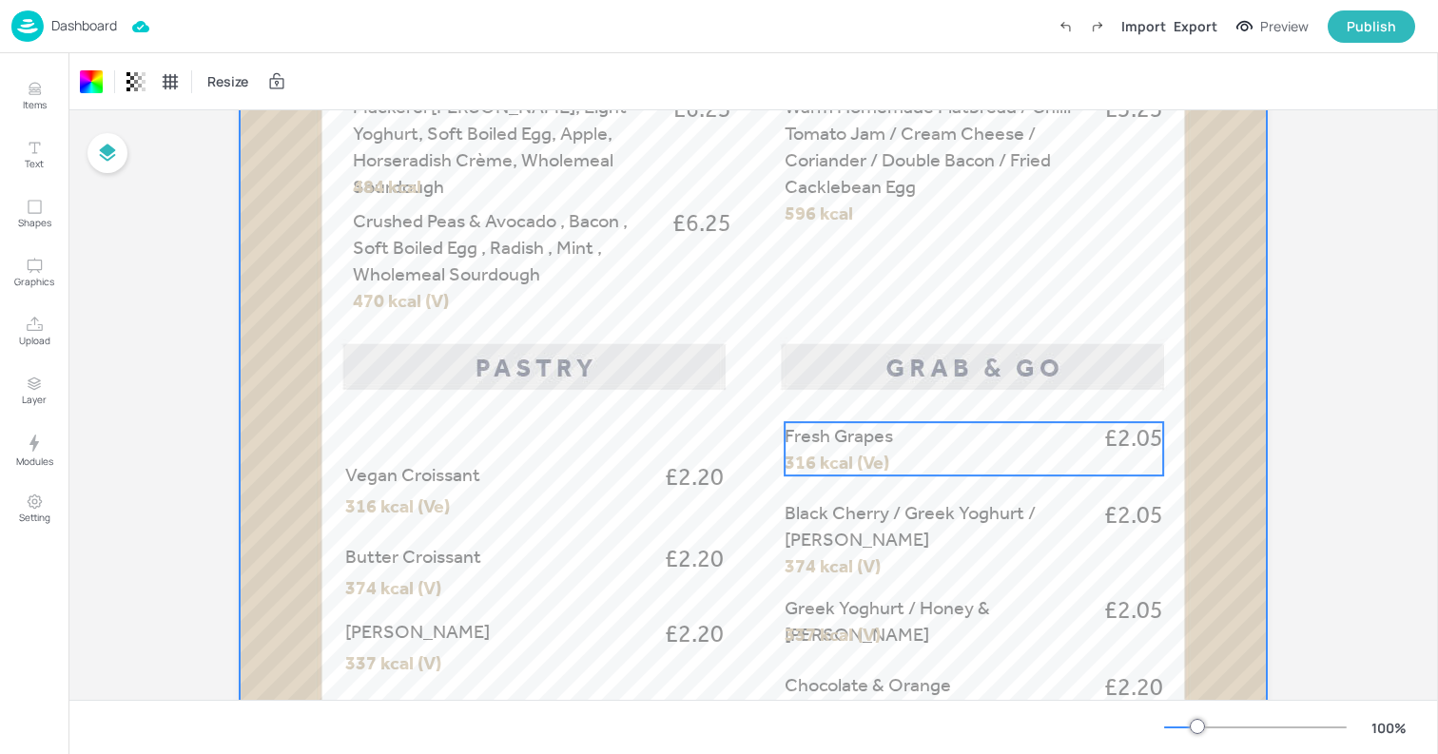
click at [1107, 414] on div at bounding box center [753, 436] width 1027 height 1827
click at [1107, 427] on span "£2.05" at bounding box center [1134, 438] width 59 height 33
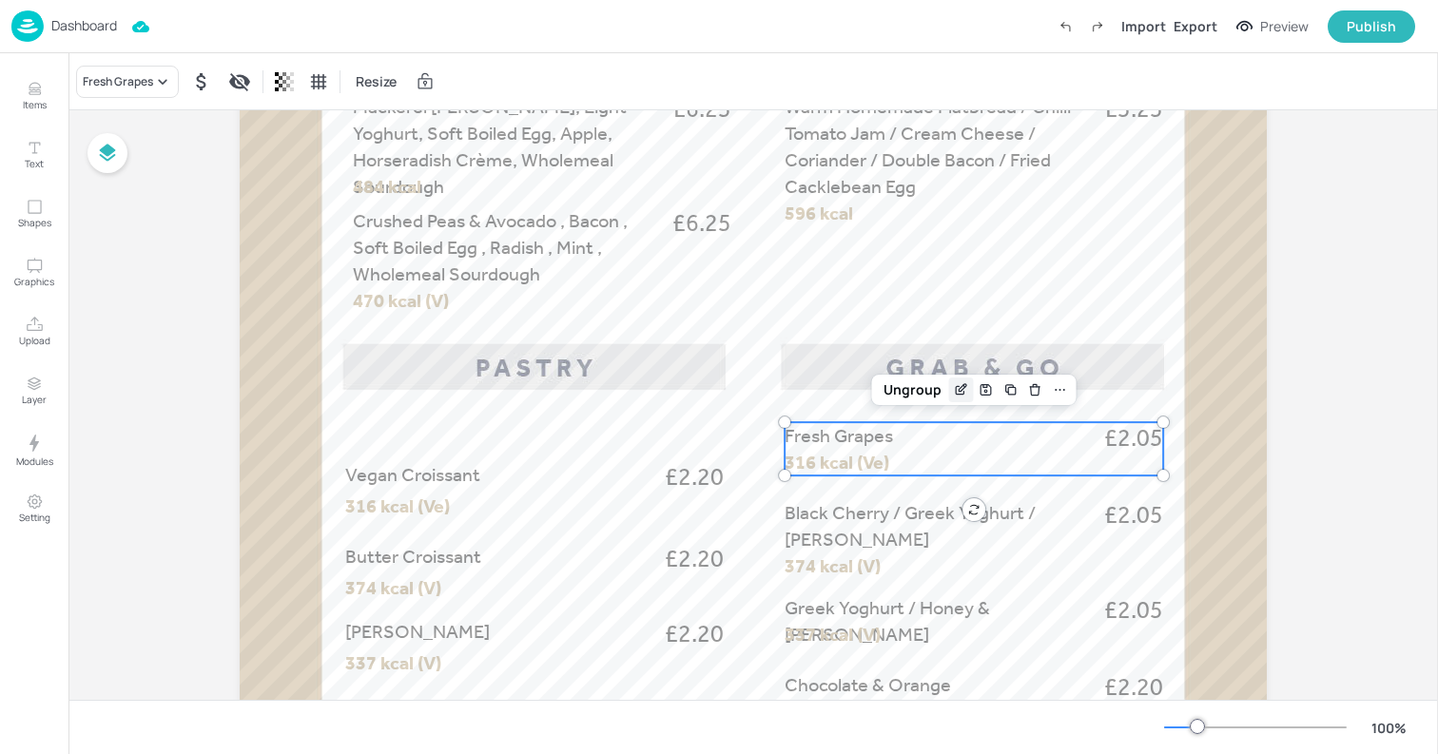
click at [954, 388] on icon "Edit Item" at bounding box center [961, 389] width 16 height 15
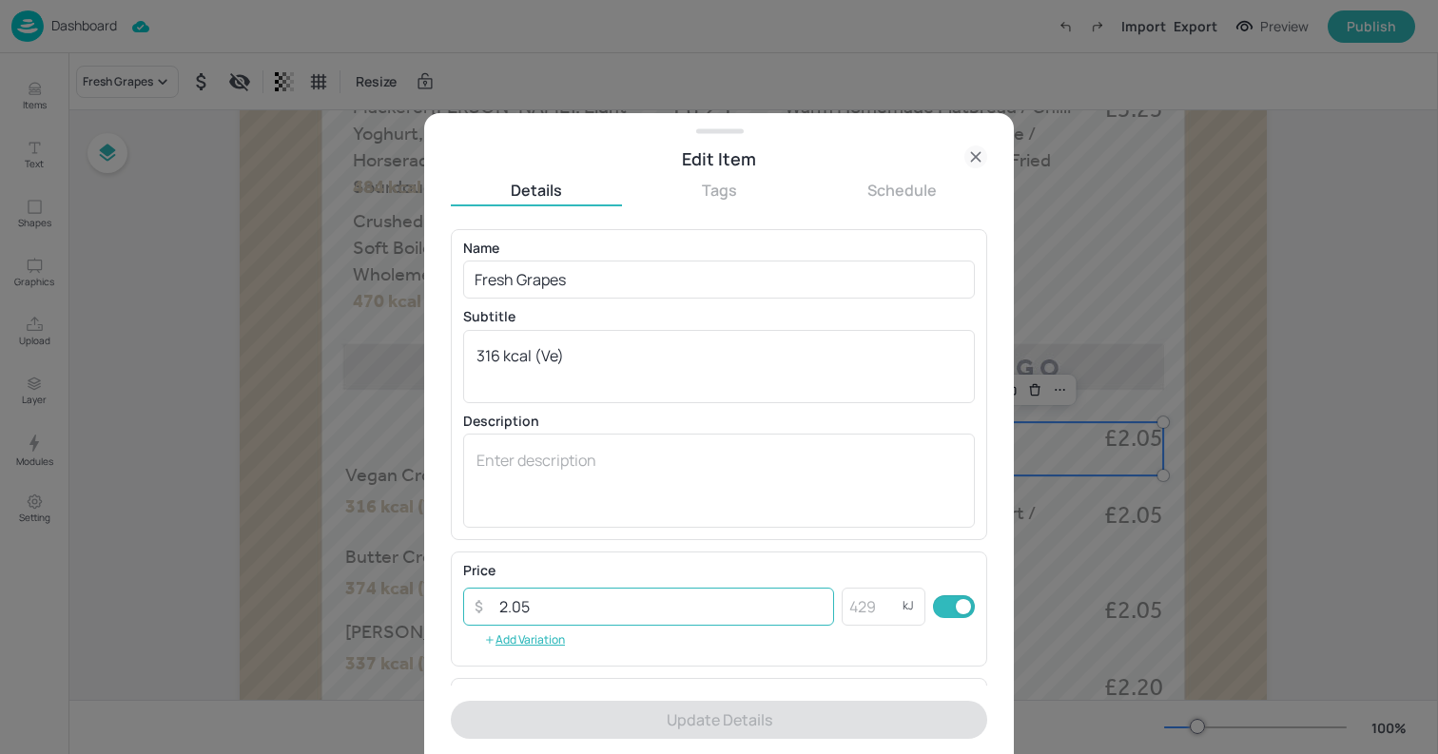
click at [574, 615] on input "2.05" at bounding box center [661, 607] width 346 height 38
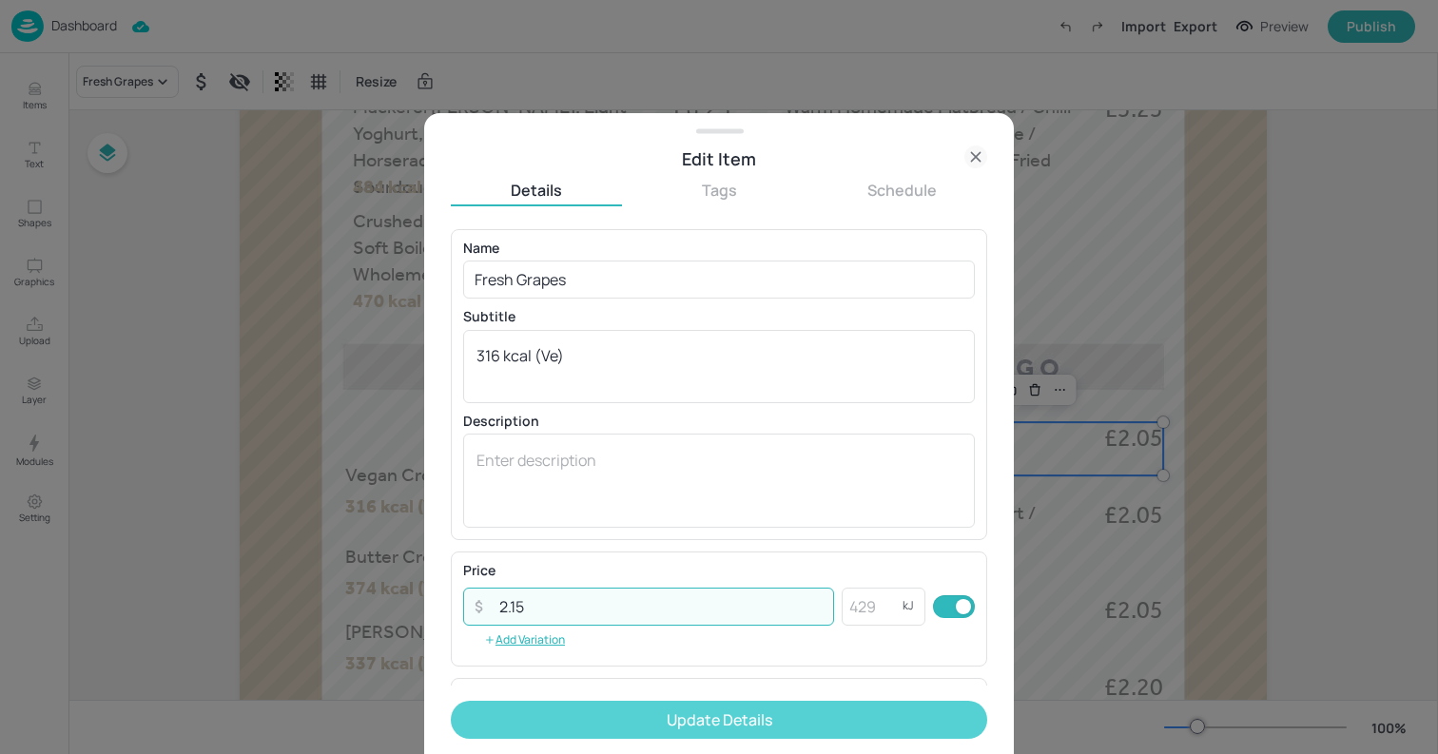
type input "2.15"
click at [697, 732] on button "Update Details" at bounding box center [719, 720] width 537 height 38
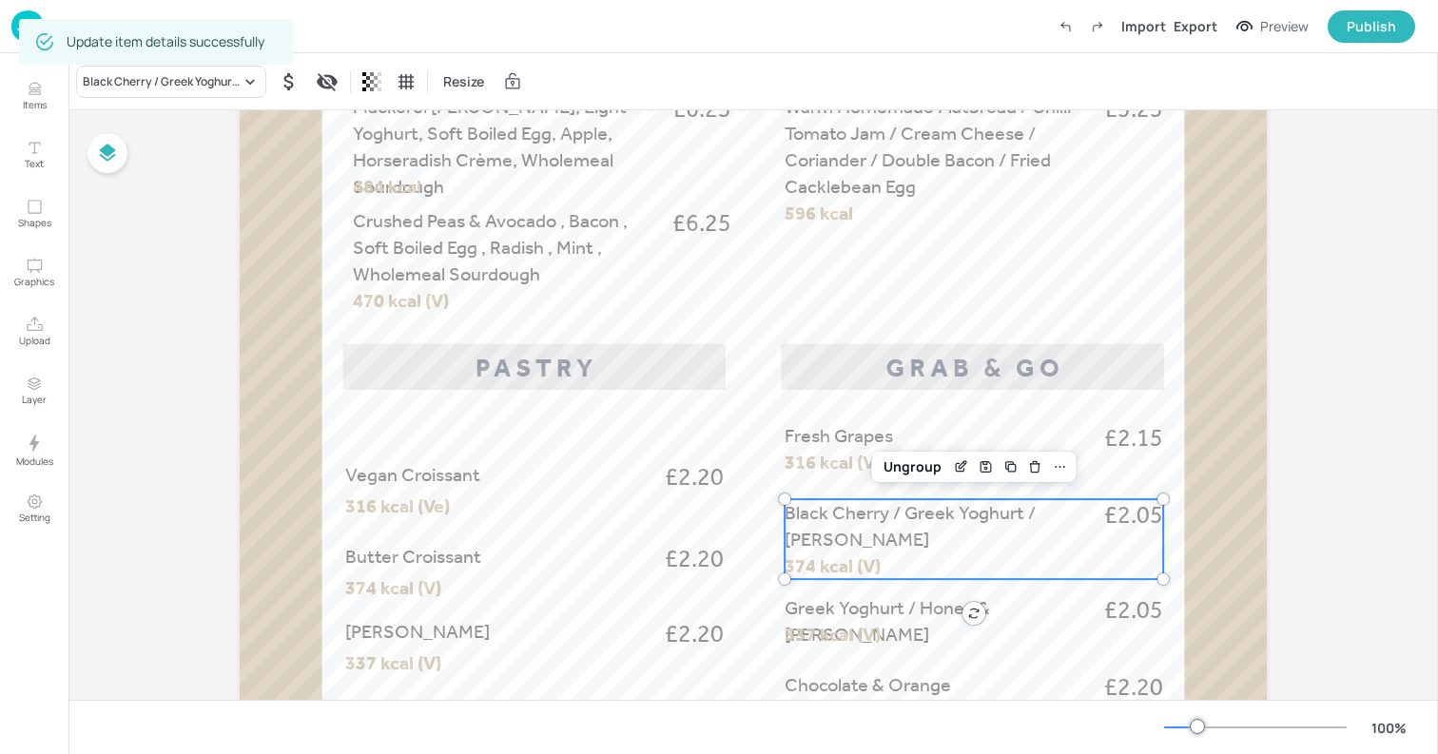
click at [1065, 550] on p "Black Cherry / Greek Yoghurt / [PERSON_NAME]" at bounding box center [937, 525] width 305 height 53
click at [962, 470] on icon "Edit Item" at bounding box center [961, 467] width 16 height 15
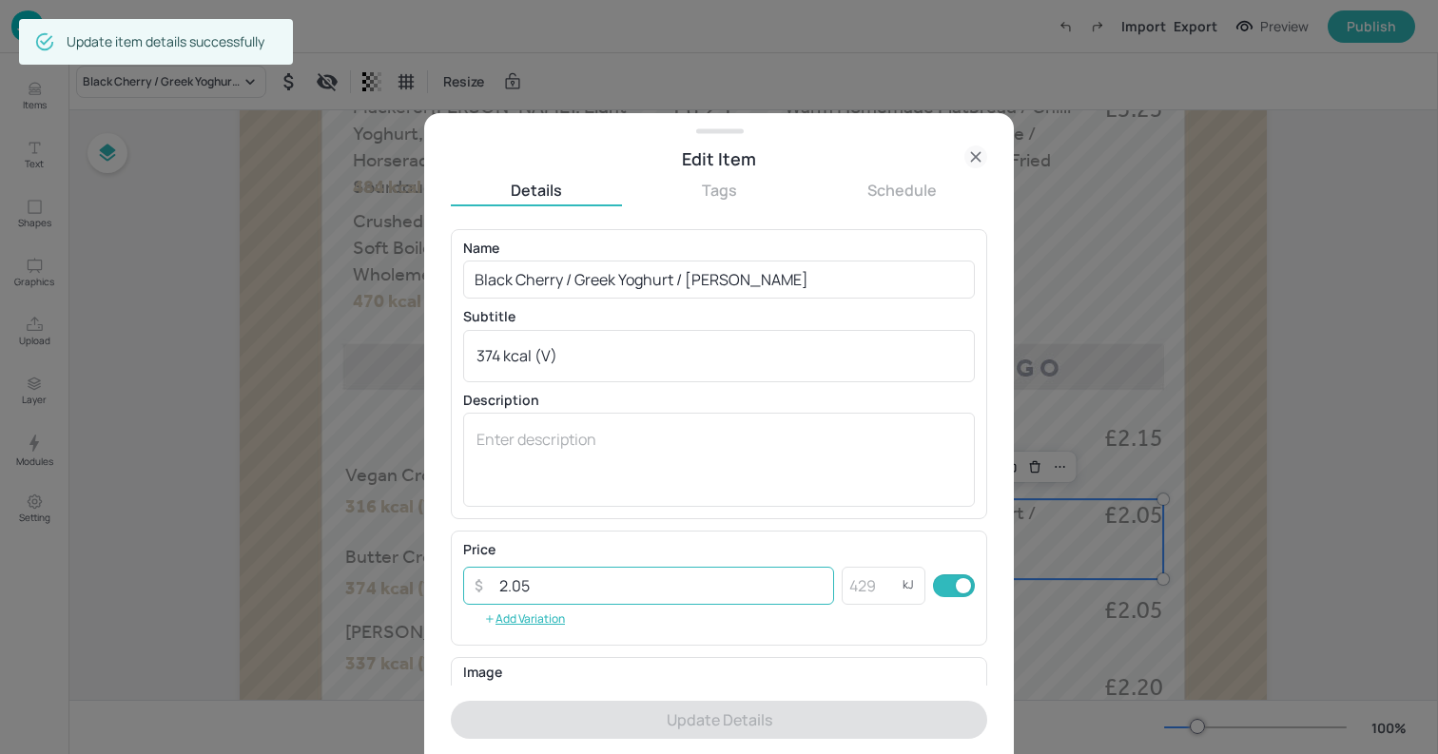
click at [580, 585] on input "2.05" at bounding box center [661, 586] width 346 height 38
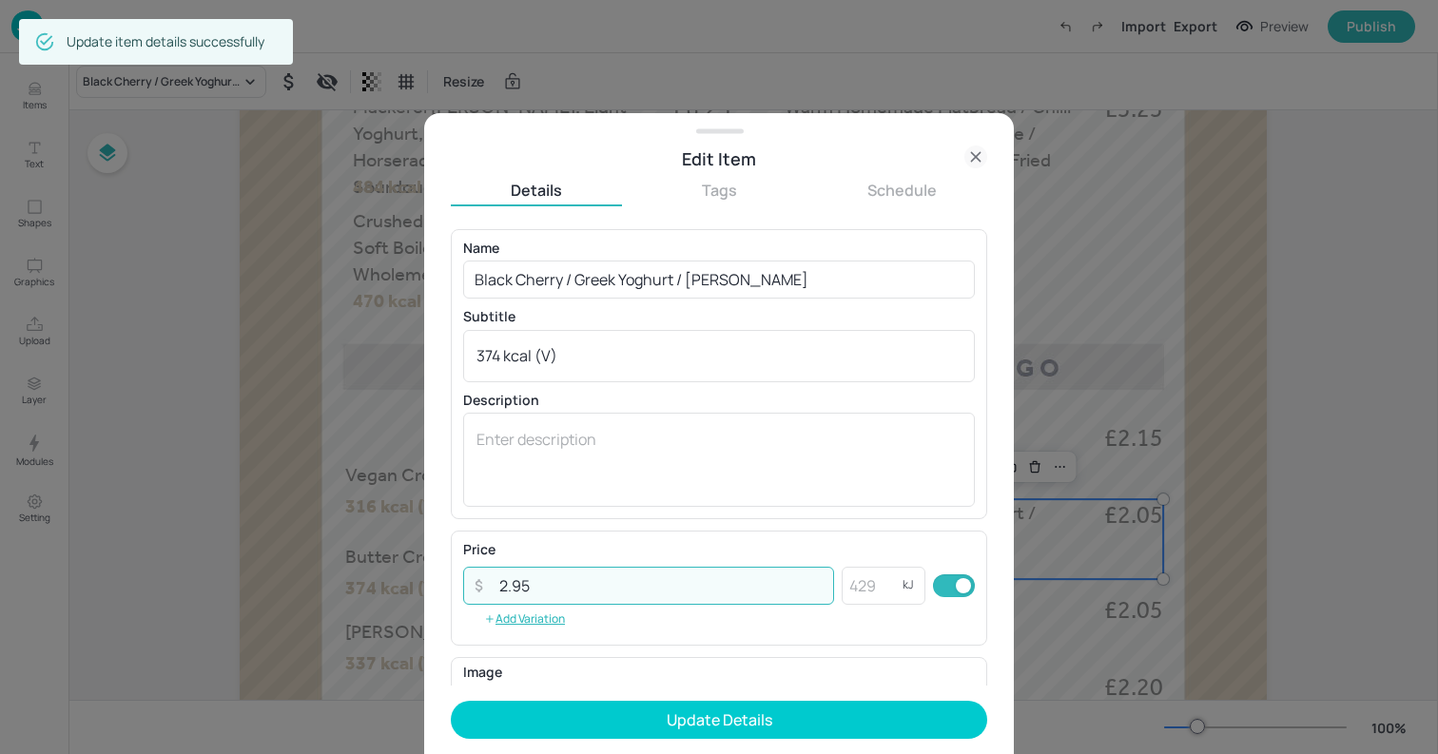
click at [580, 585] on input "2.95" at bounding box center [661, 586] width 346 height 38
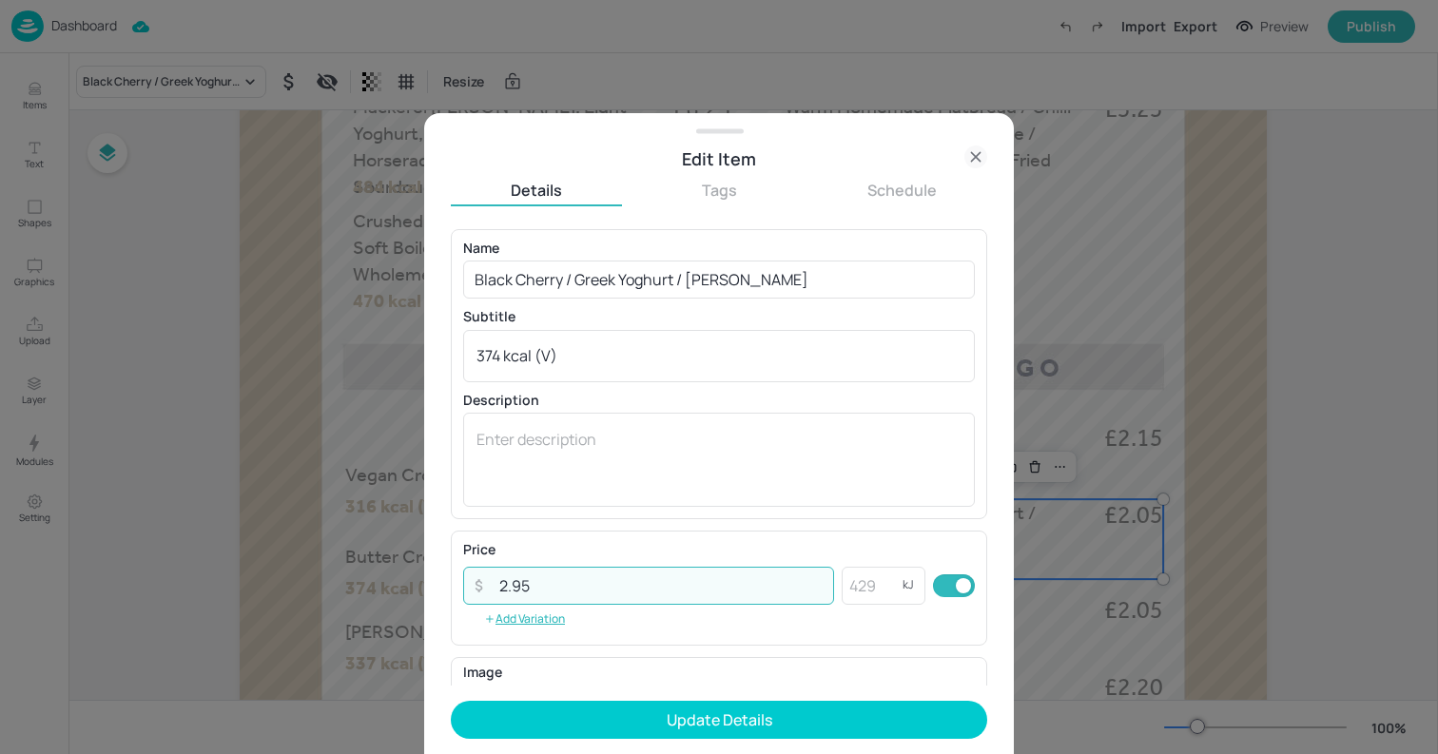
click at [580, 585] on input "2.95" at bounding box center [661, 586] width 346 height 38
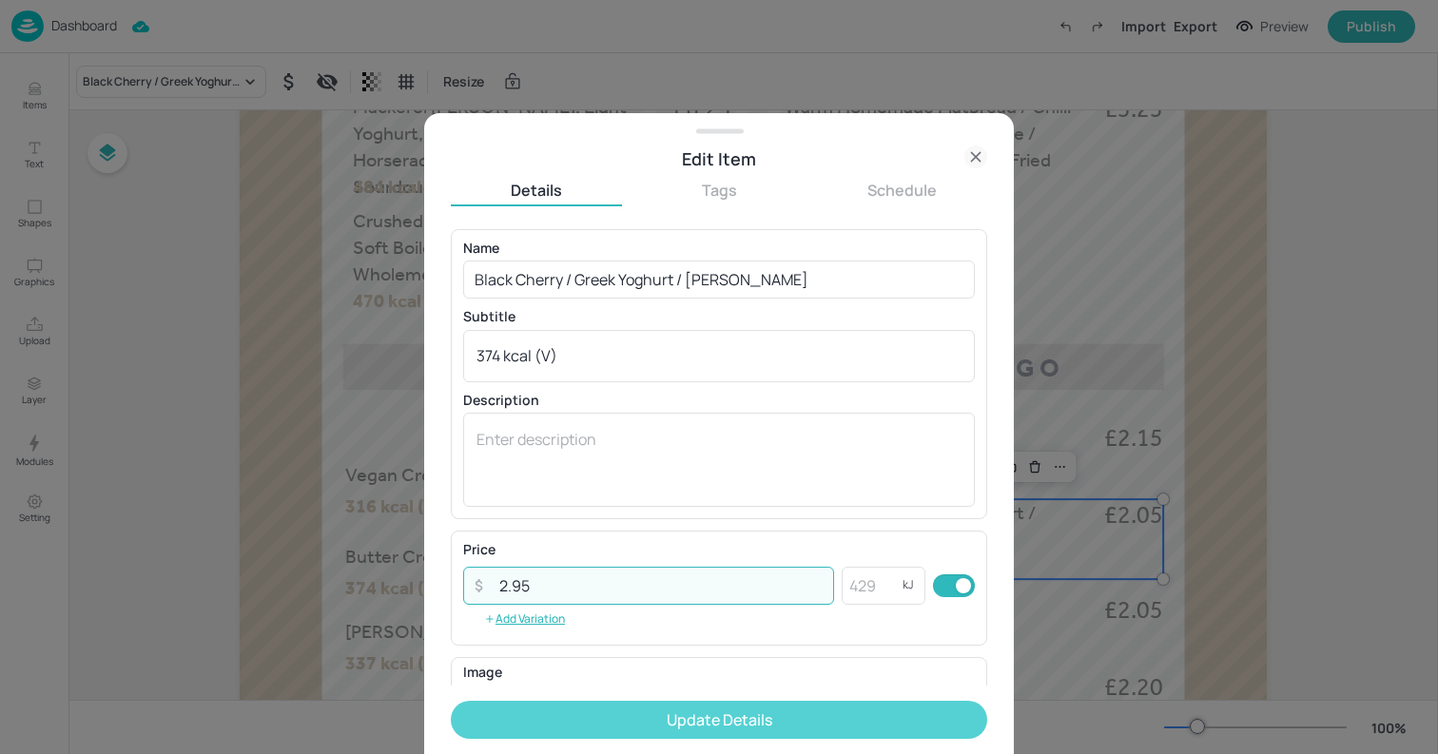
type input "2.95"
click at [623, 720] on button "Update Details" at bounding box center [719, 720] width 537 height 38
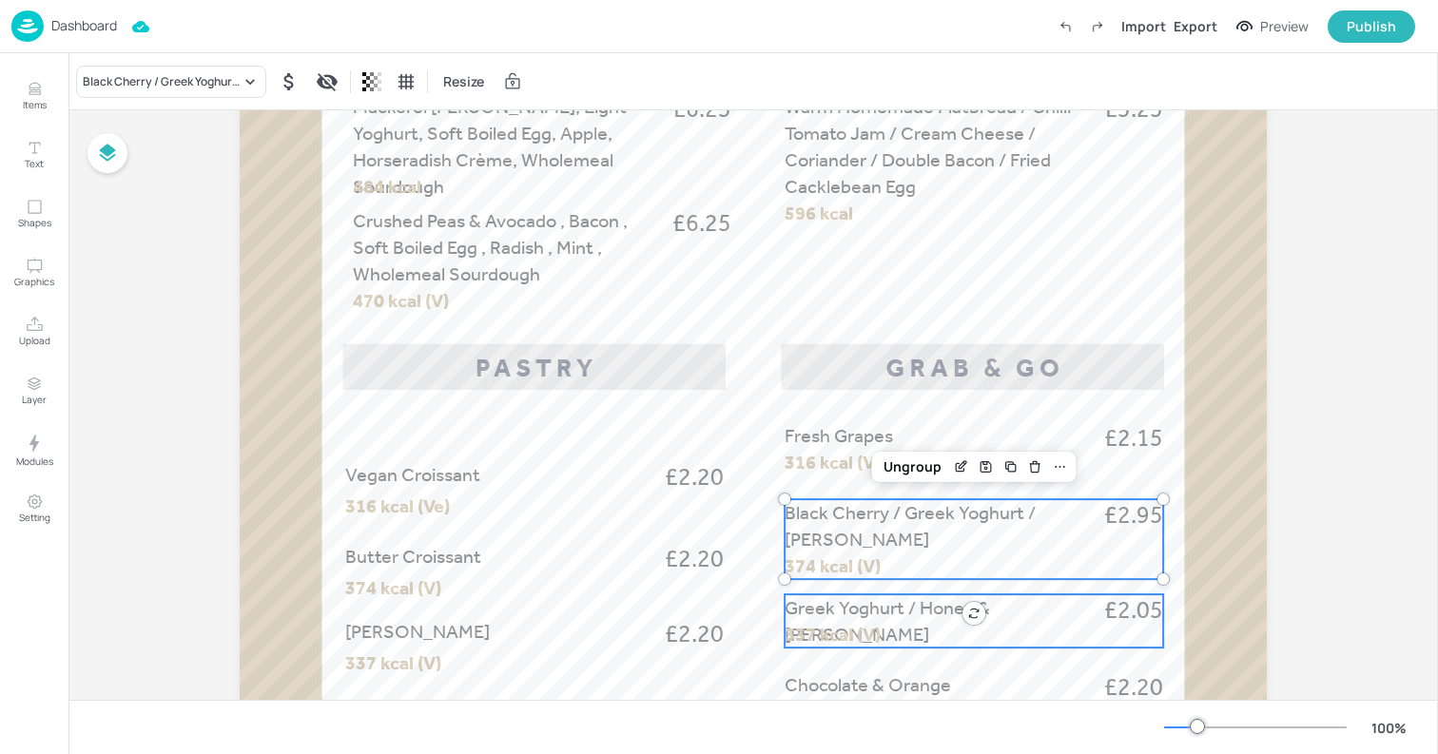
click at [860, 619] on p "Greek Yoghurt / Honey & [PERSON_NAME]" at bounding box center [937, 621] width 305 height 53
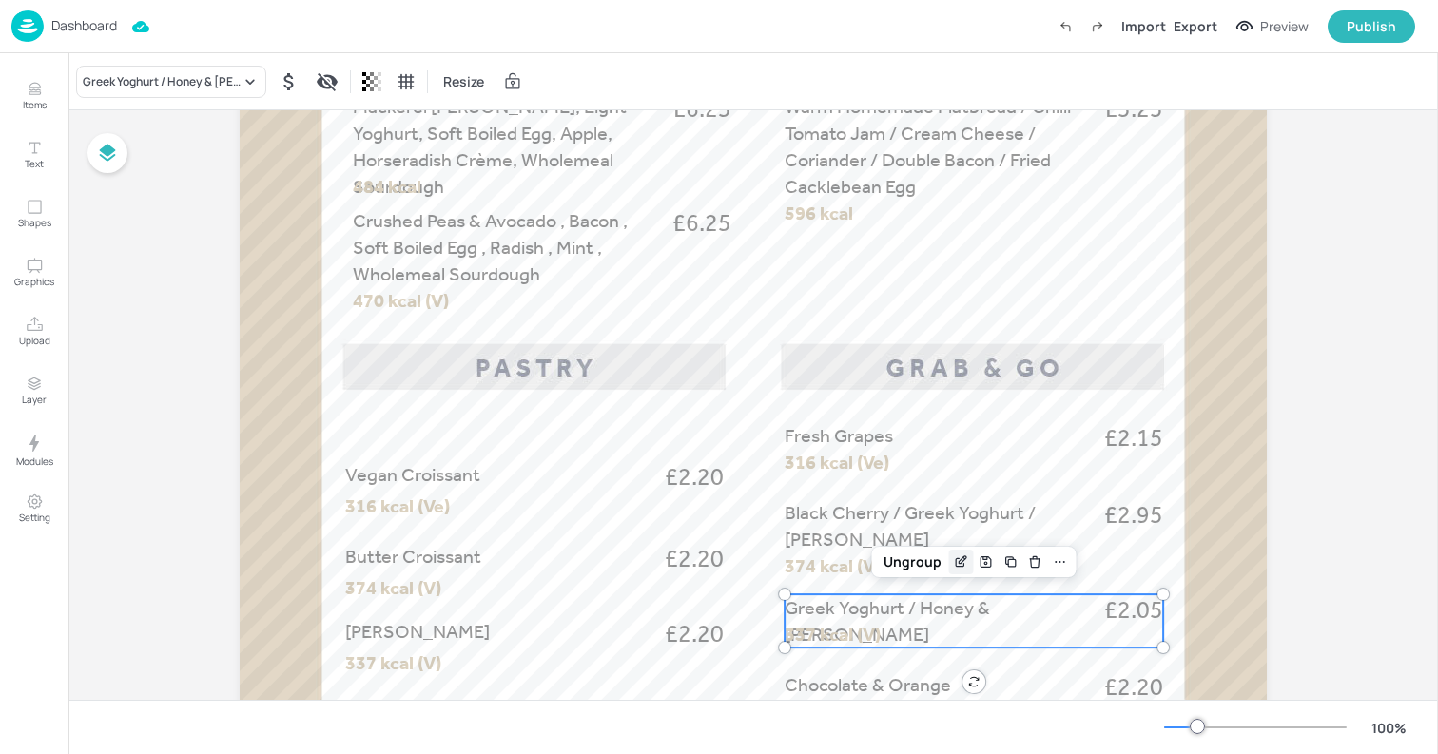
click at [956, 561] on icon "Edit Item" at bounding box center [960, 563] width 9 height 9
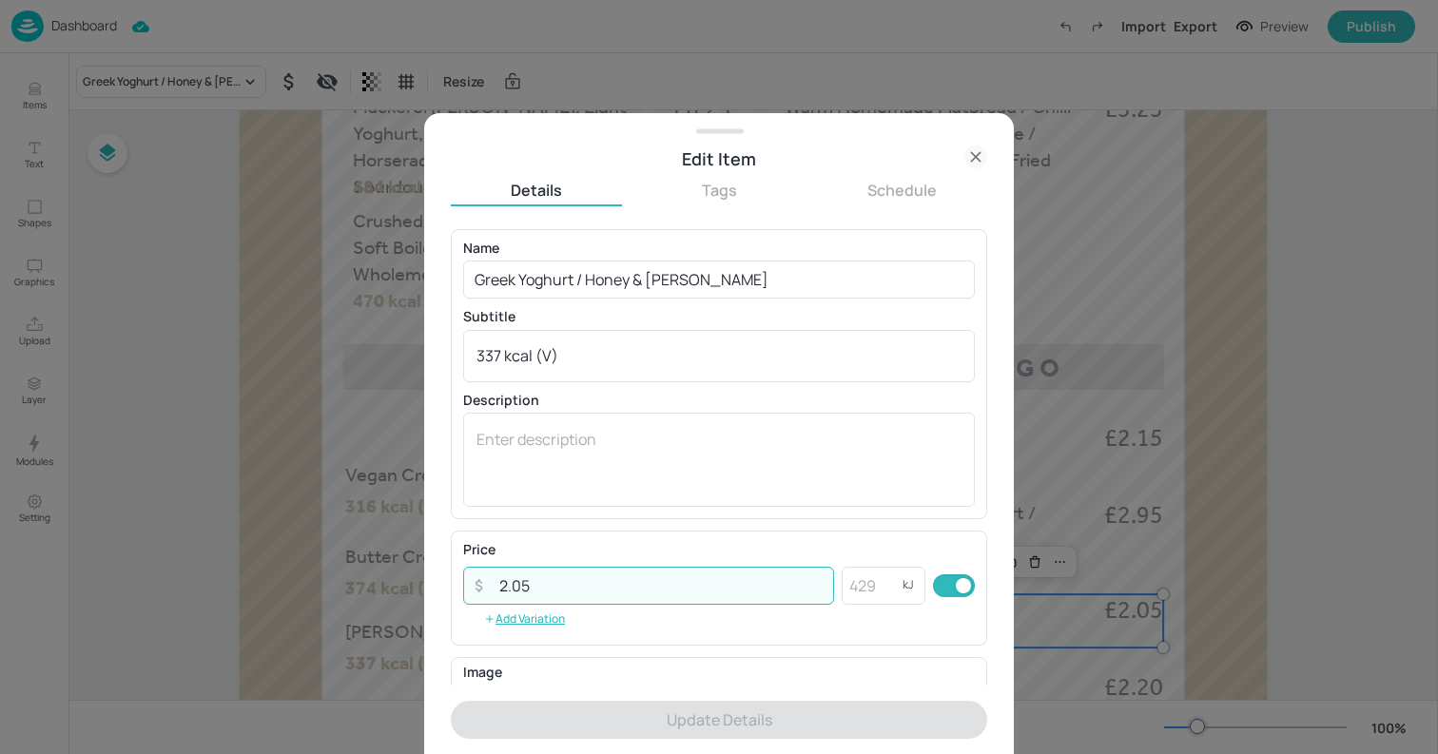
click at [612, 593] on input "2.05" at bounding box center [661, 586] width 346 height 38
paste input "9"
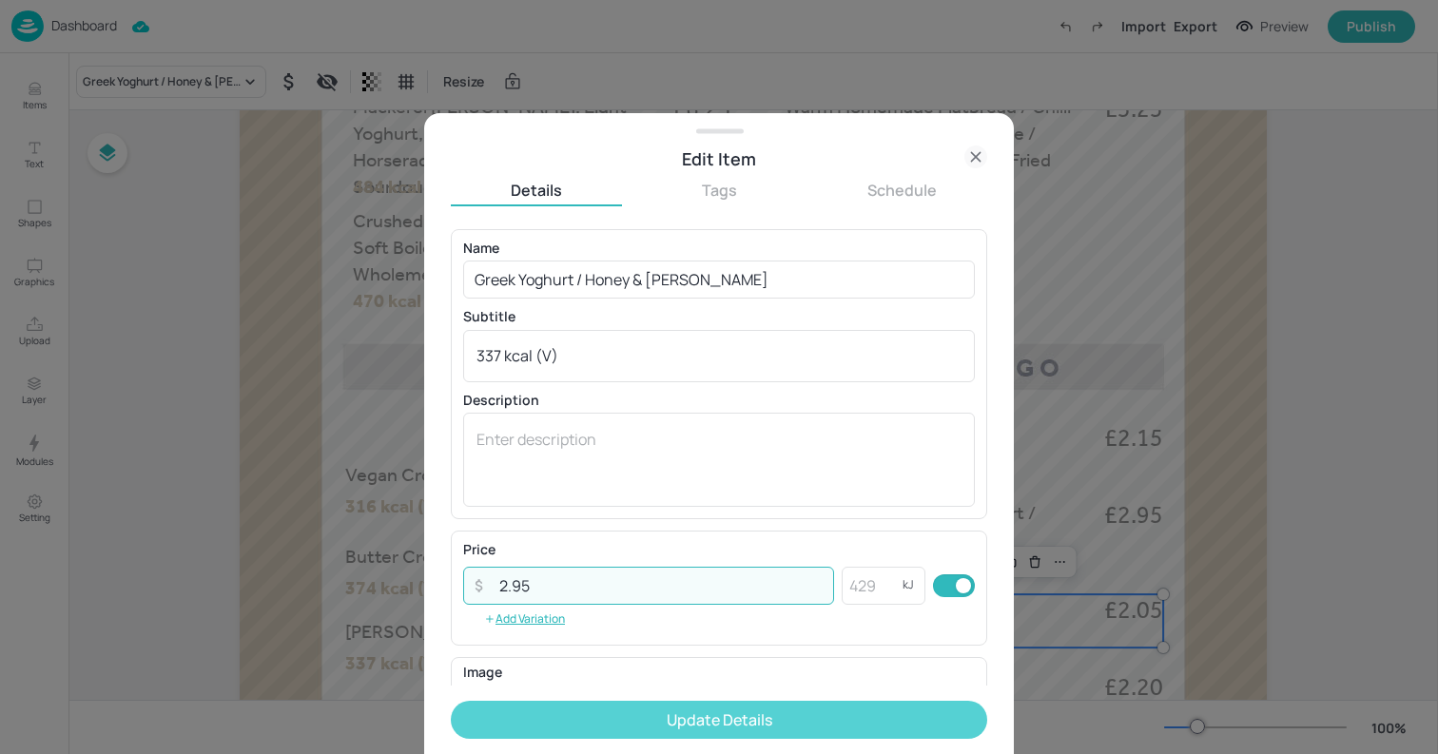
type input "2.95"
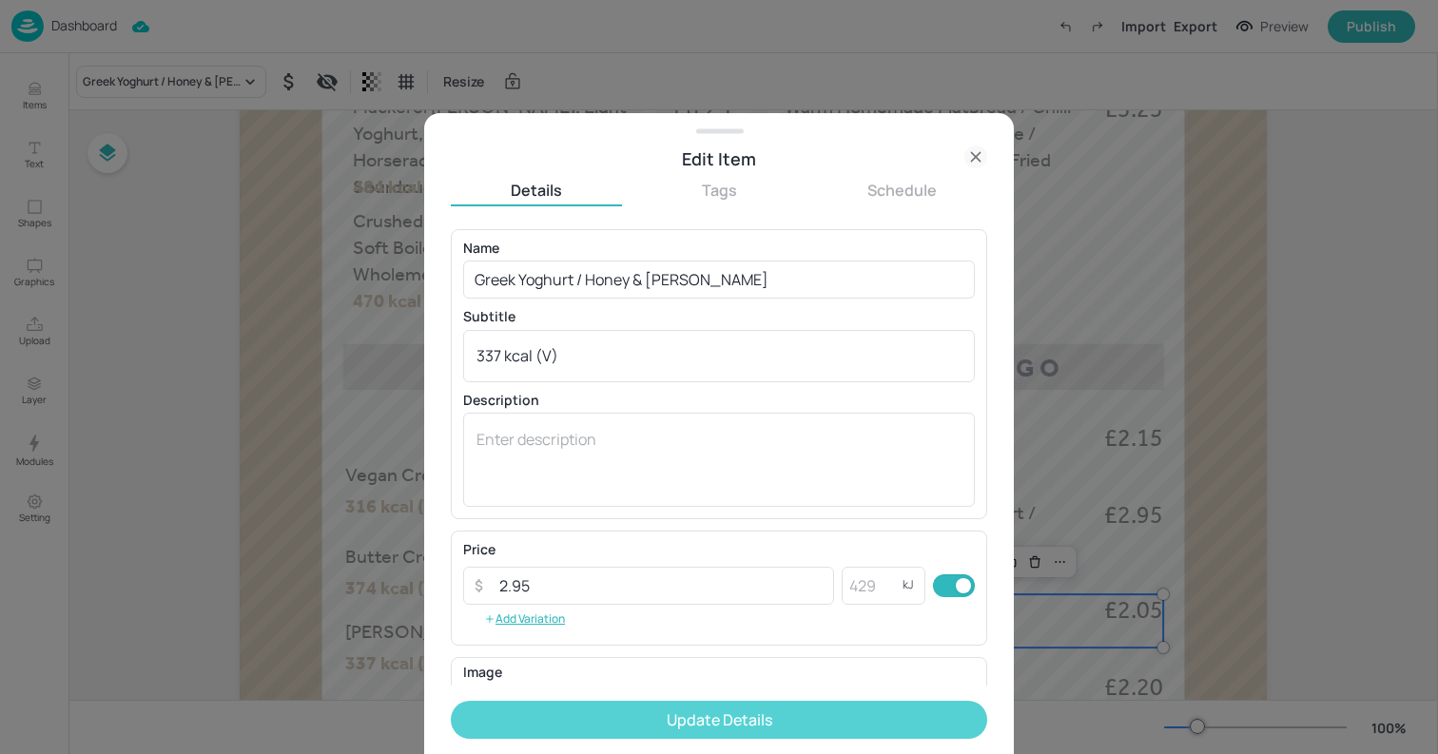
click at [588, 714] on button "Update Details" at bounding box center [719, 720] width 537 height 38
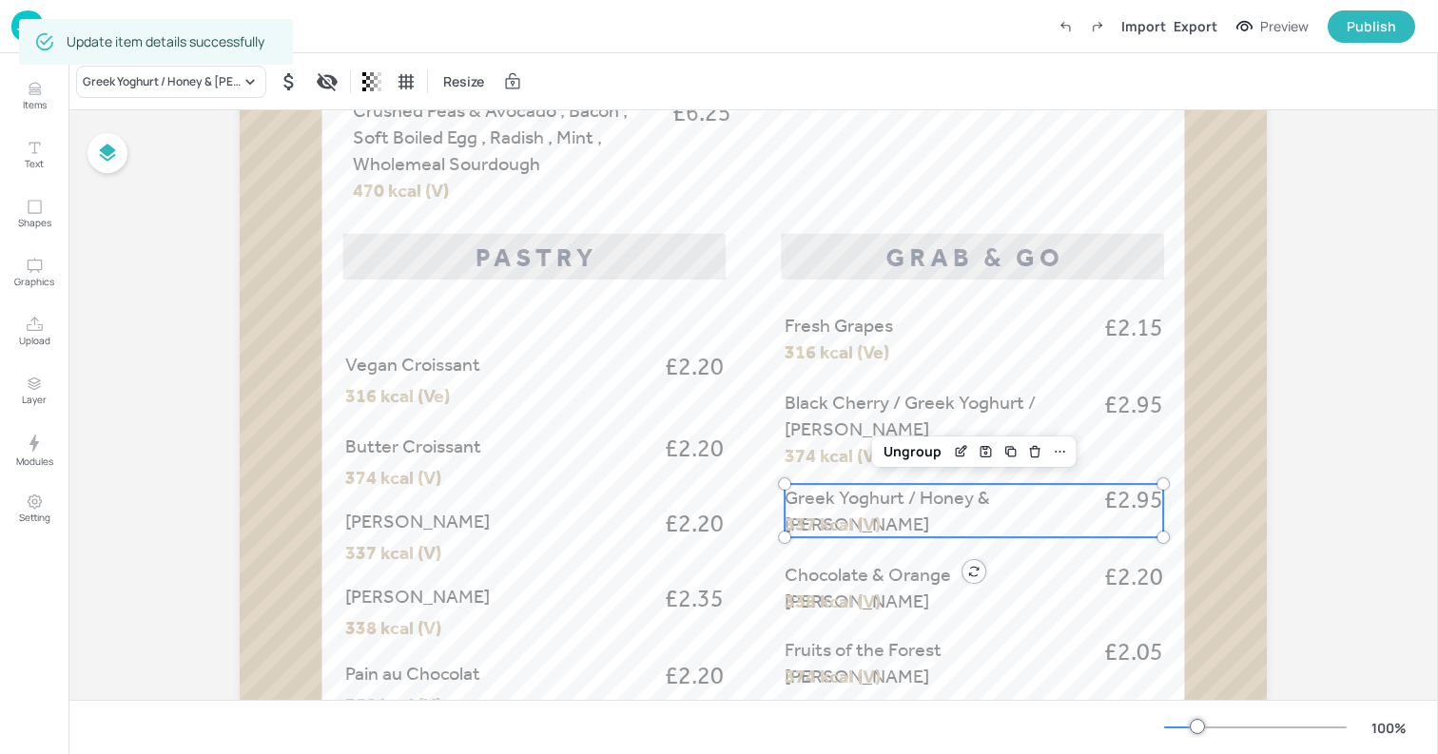
scroll to position [788, 0]
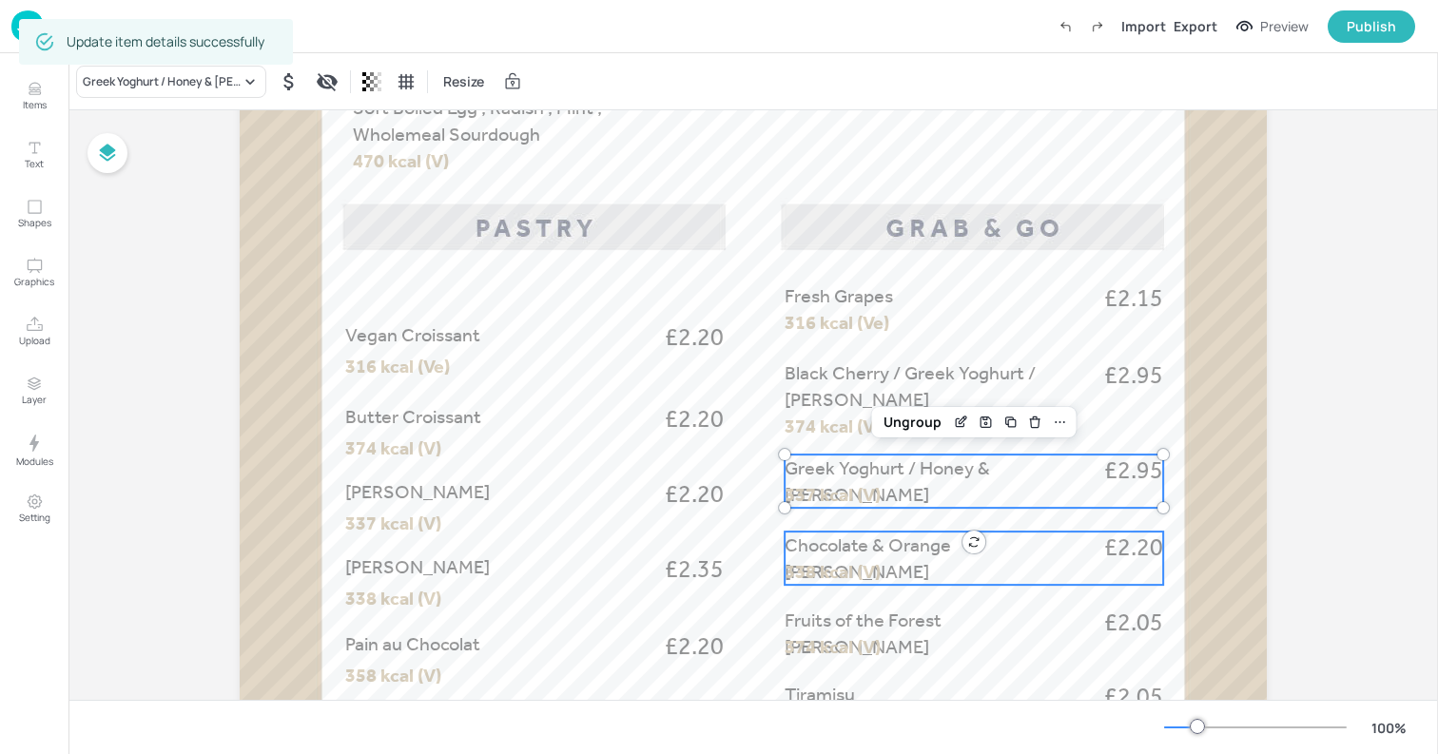
click at [967, 572] on div "Chocolate & Orange [PERSON_NAME] £2.20 338 kcal (V)" at bounding box center [974, 558] width 379 height 53
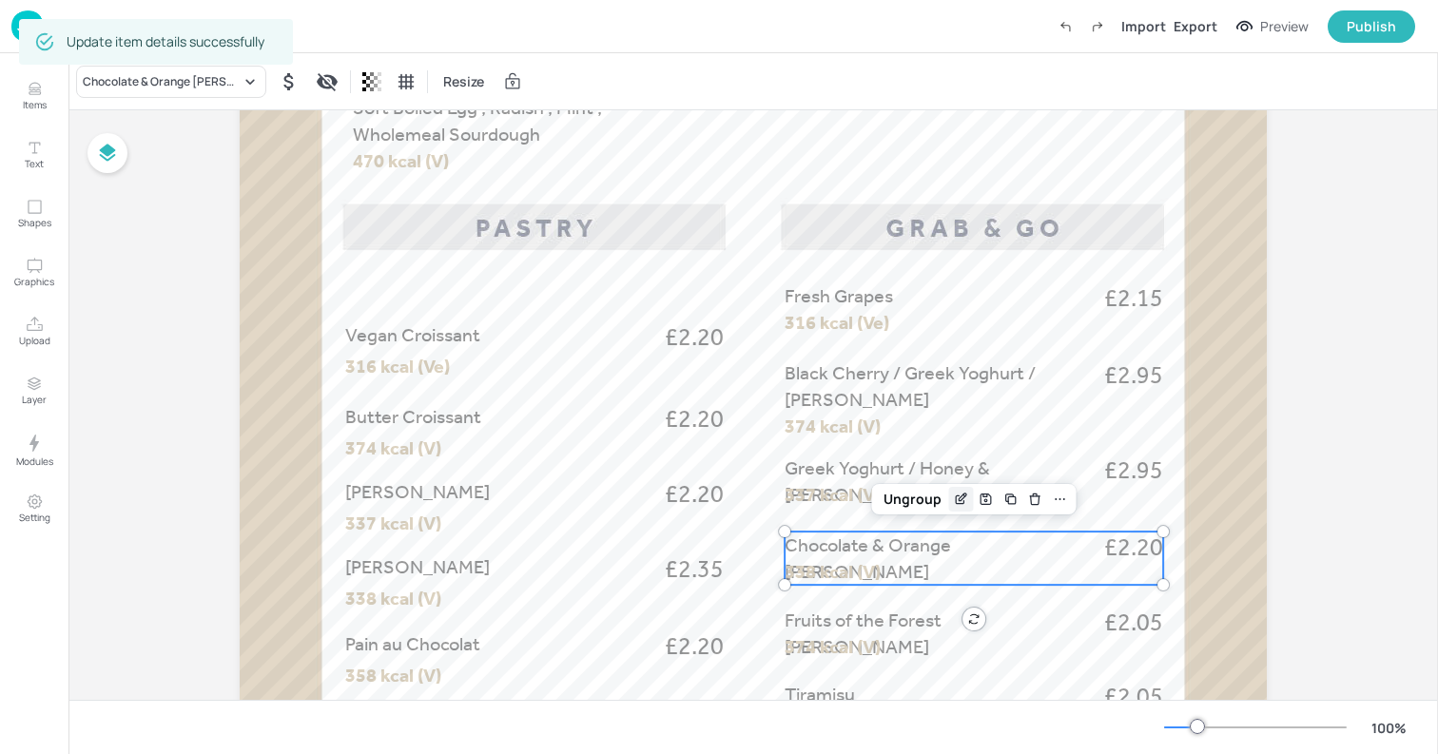
click at [969, 501] on div "Edit Item" at bounding box center [961, 499] width 25 height 25
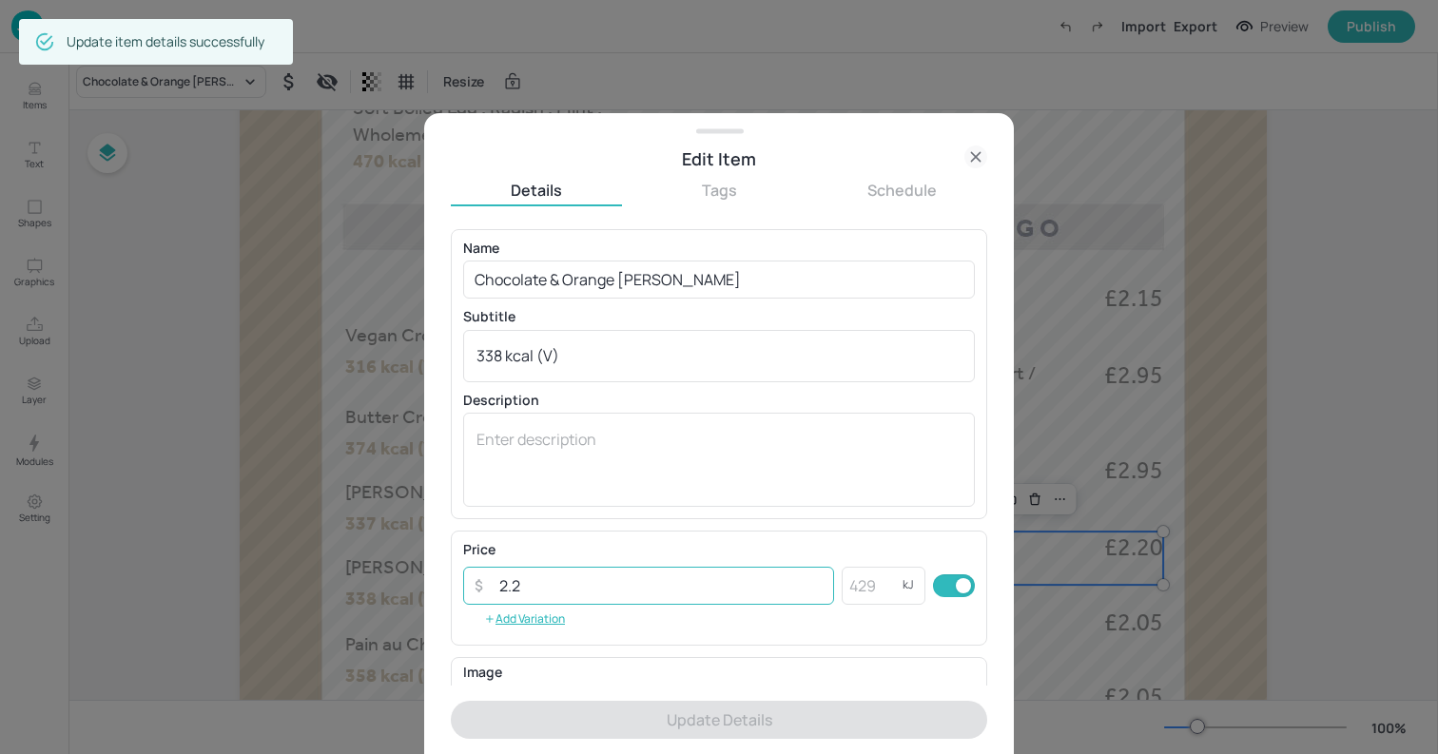
click at [634, 593] on input "2.2" at bounding box center [661, 586] width 346 height 38
paste input "95"
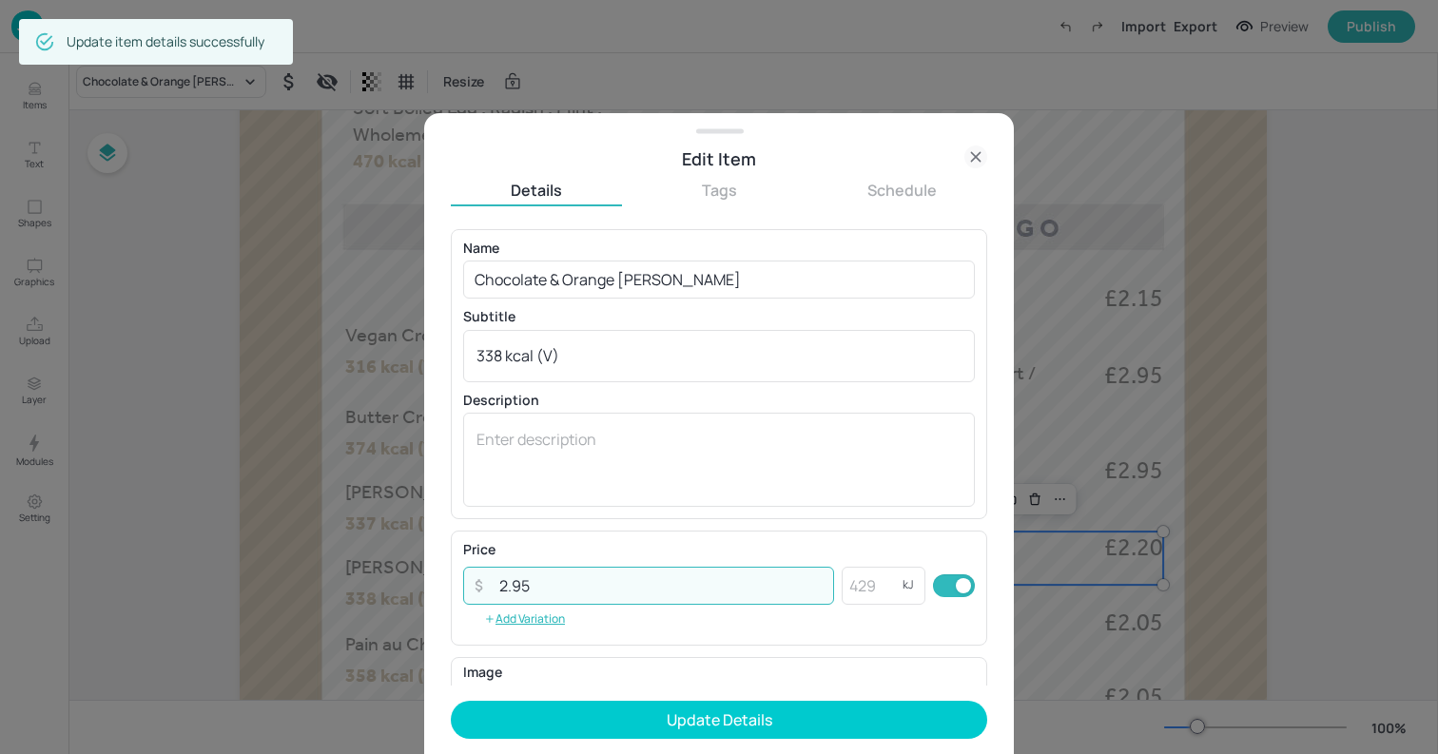
type input "2.95"
click at [613, 668] on p "Image" at bounding box center [719, 672] width 512 height 13
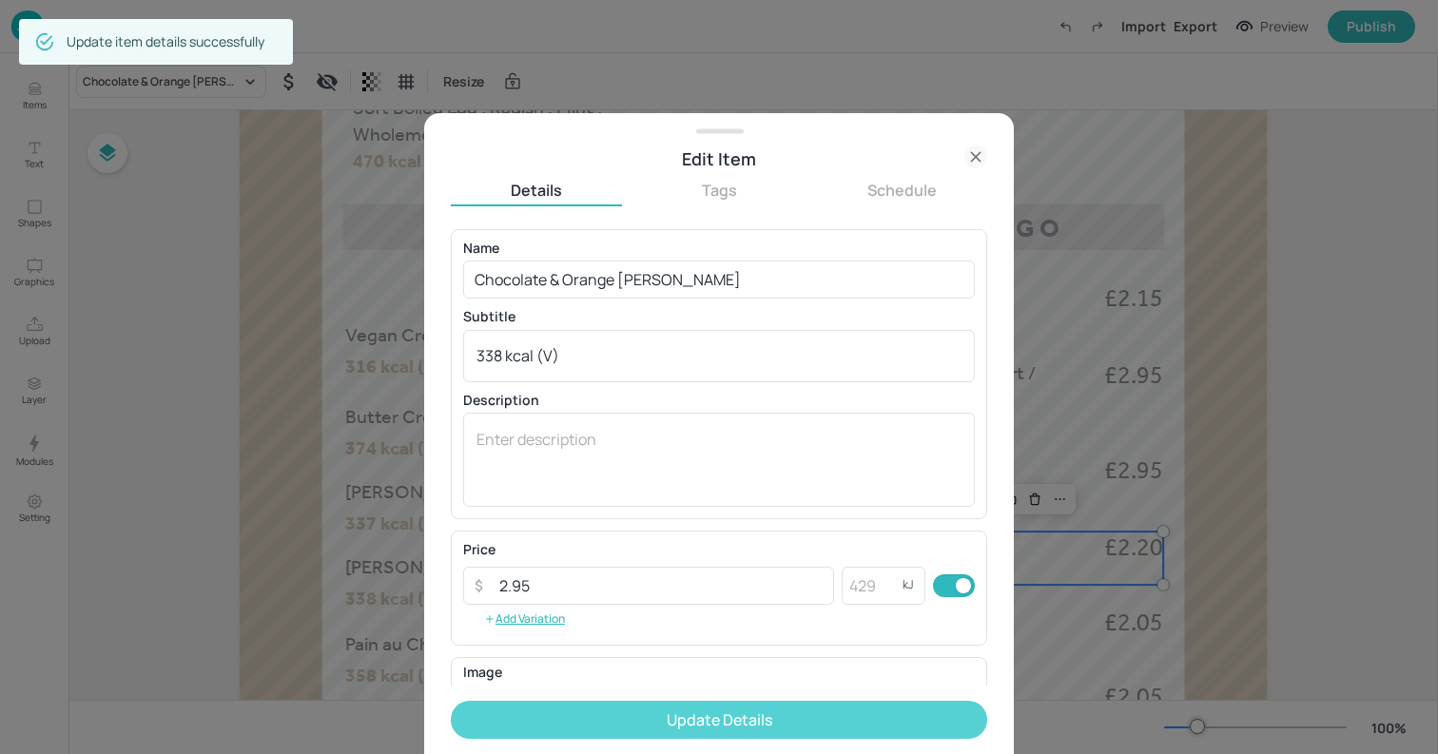
click at [598, 715] on button "Update Details" at bounding box center [719, 720] width 537 height 38
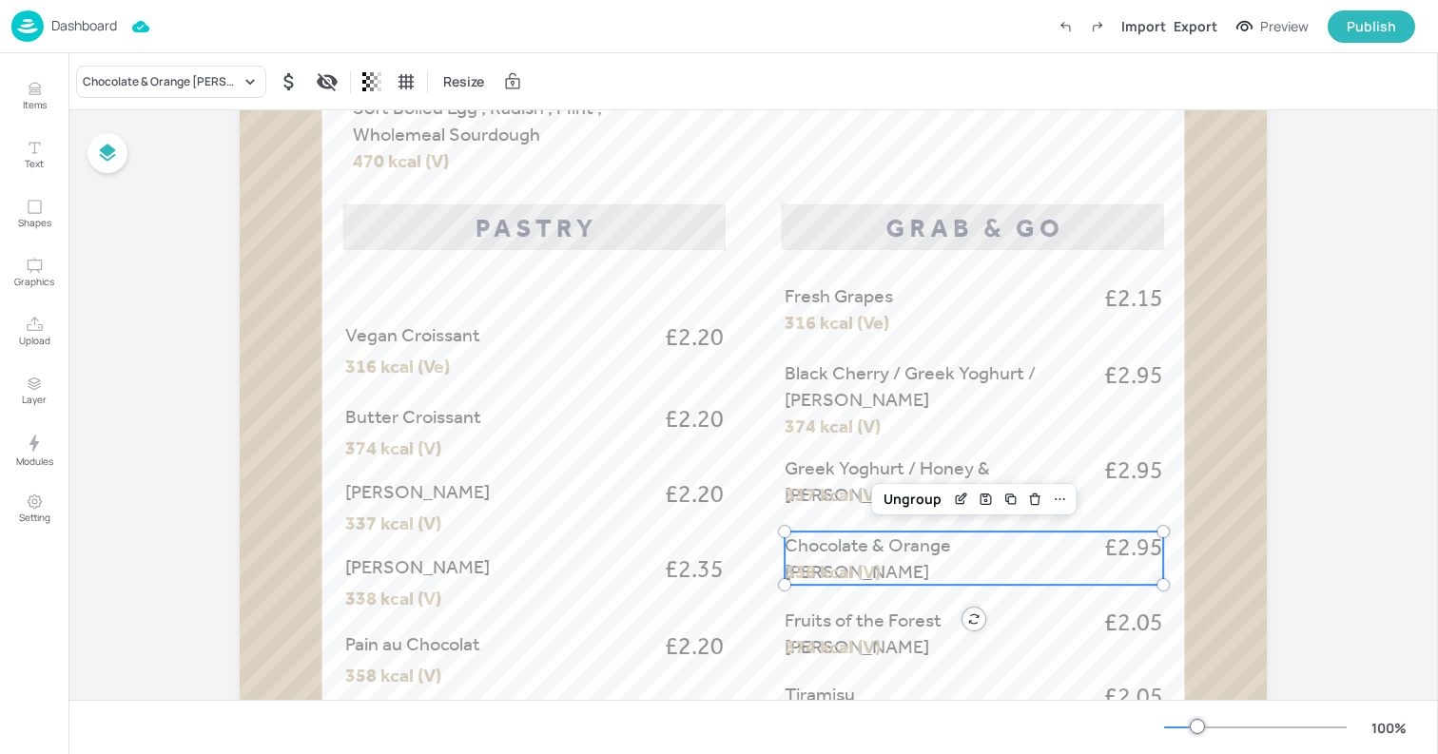
click at [868, 622] on span "Fruits of the Forest [PERSON_NAME]" at bounding box center [863, 633] width 157 height 49
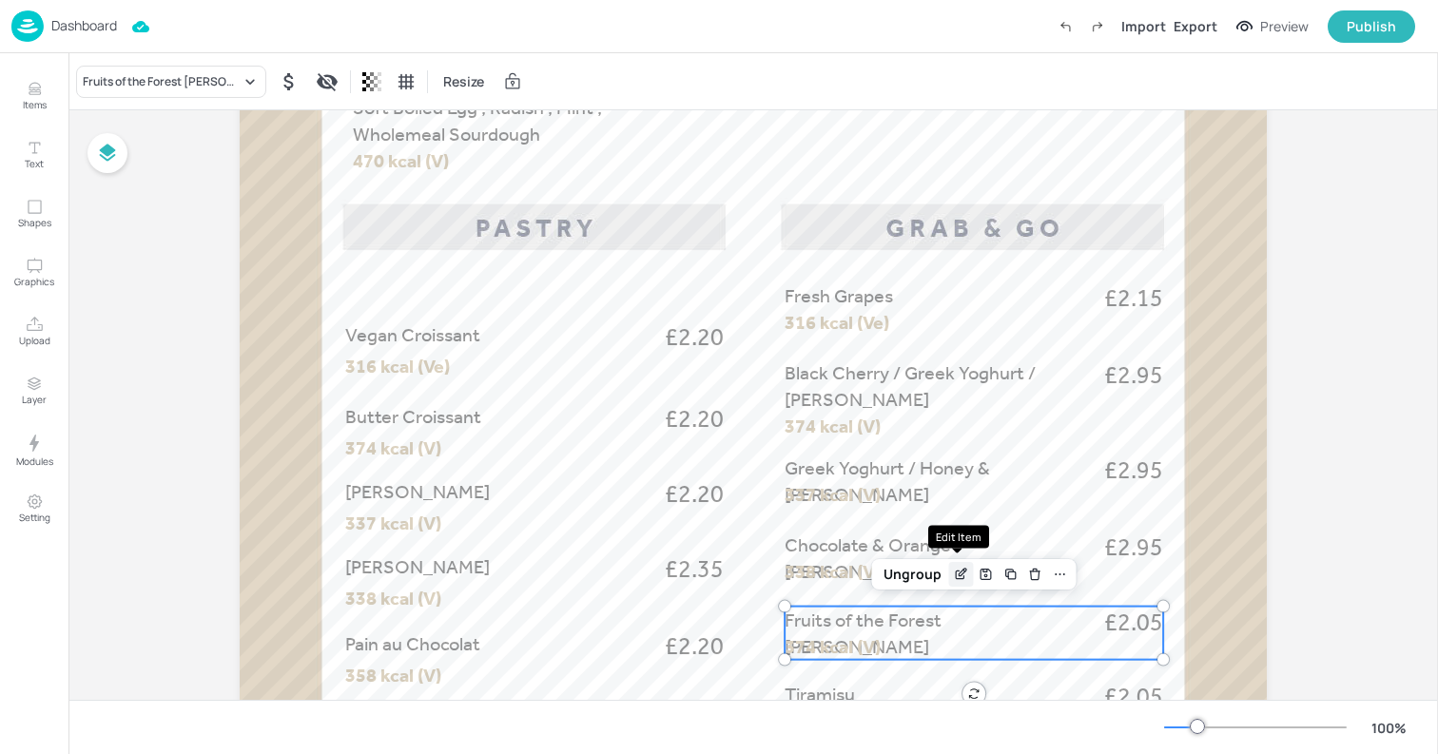
click at [959, 572] on icon "Edit Item" at bounding box center [963, 573] width 8 height 8
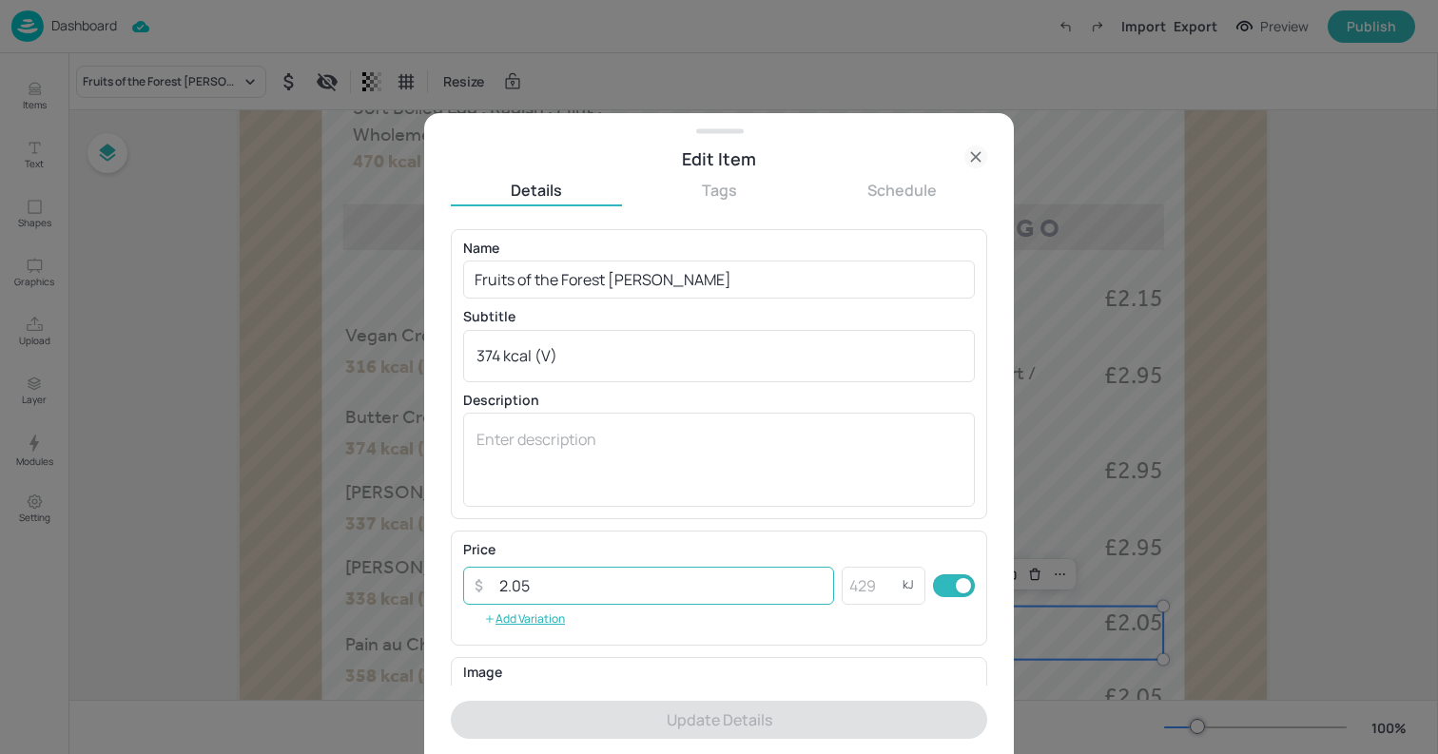
click at [553, 595] on input "2.05" at bounding box center [661, 586] width 346 height 38
paste input "9"
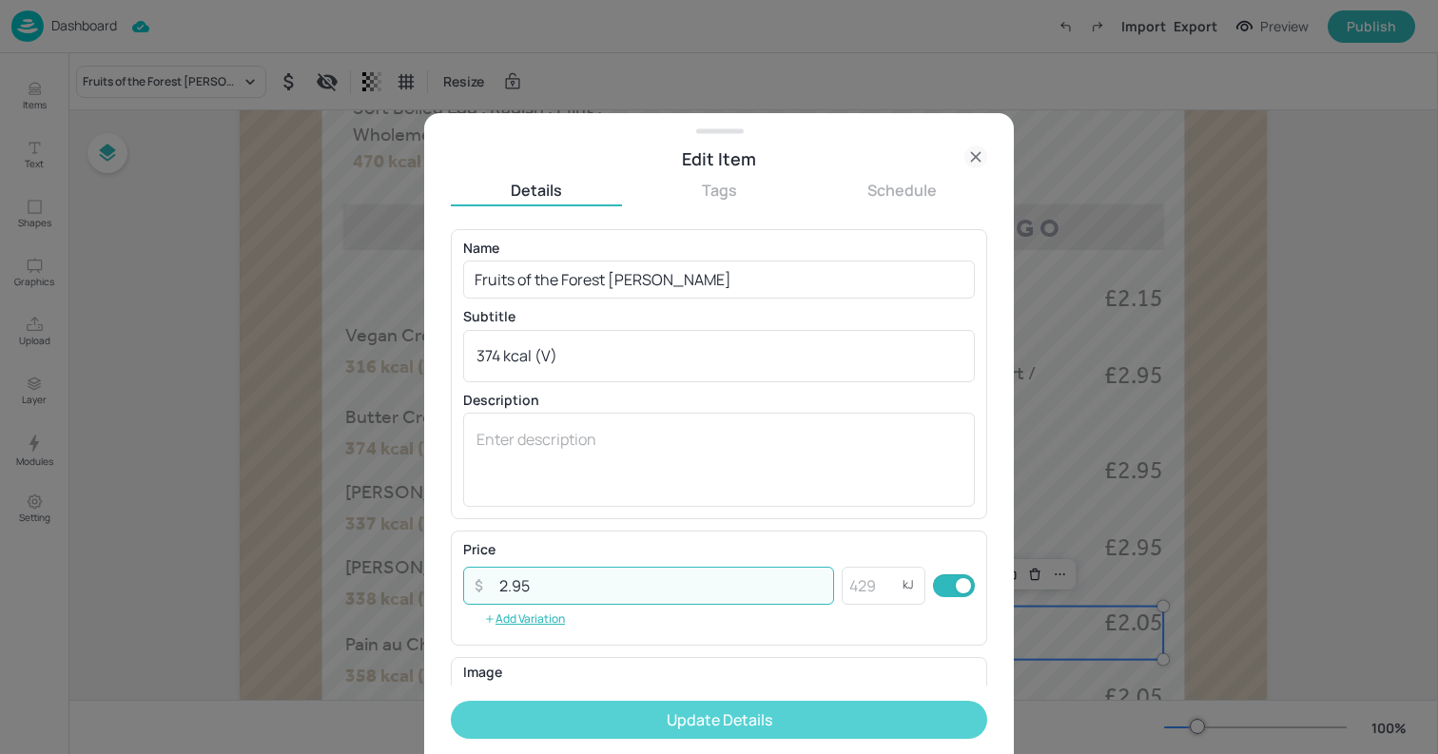
type input "2.95"
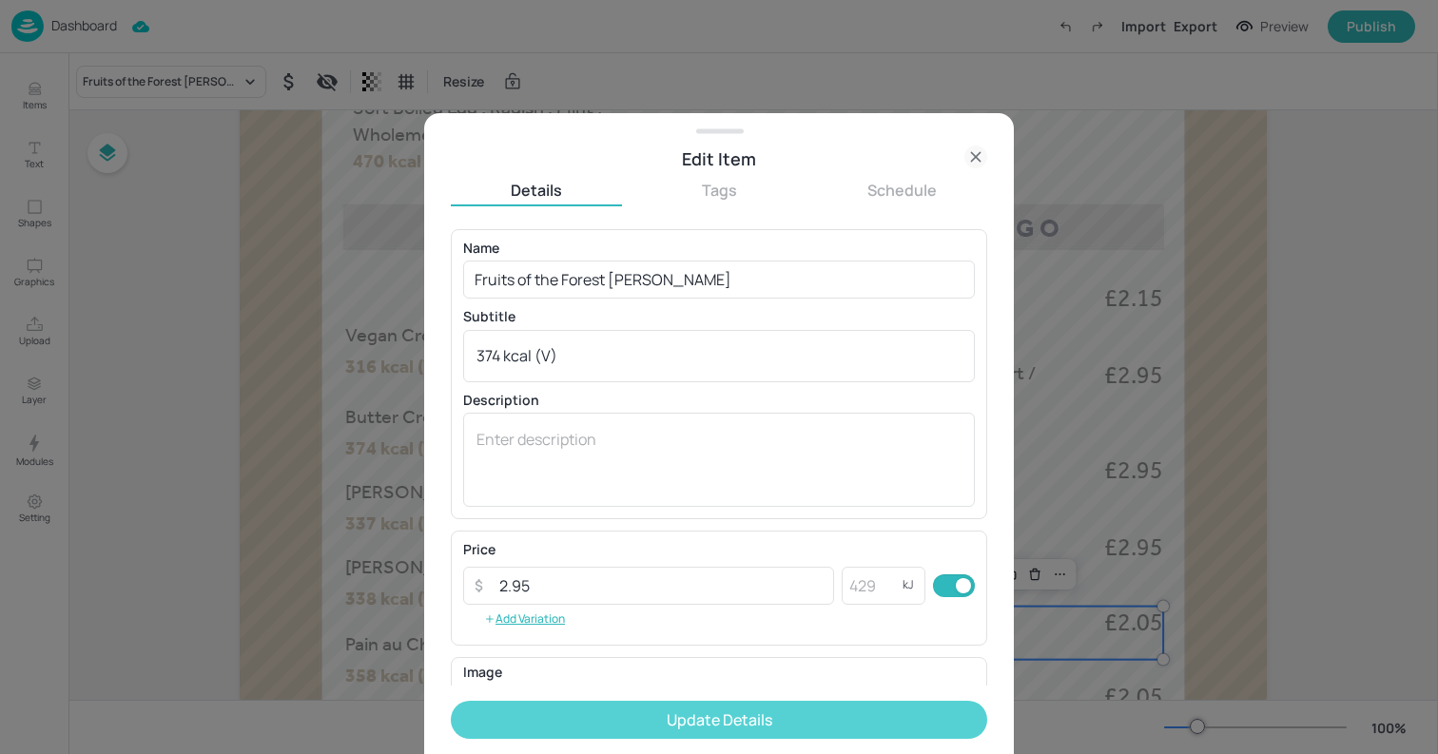
click at [579, 720] on button "Update Details" at bounding box center [719, 720] width 537 height 38
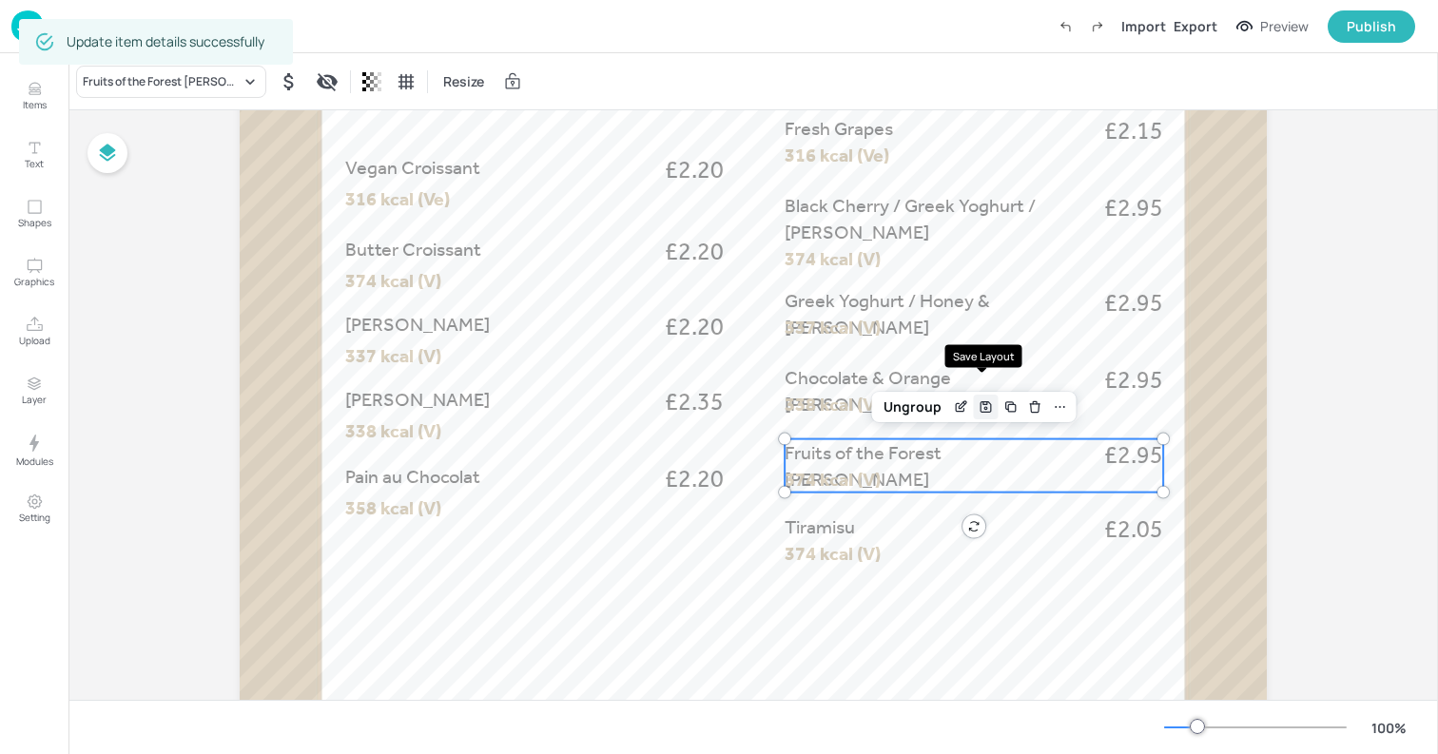
scroll to position [1026, 0]
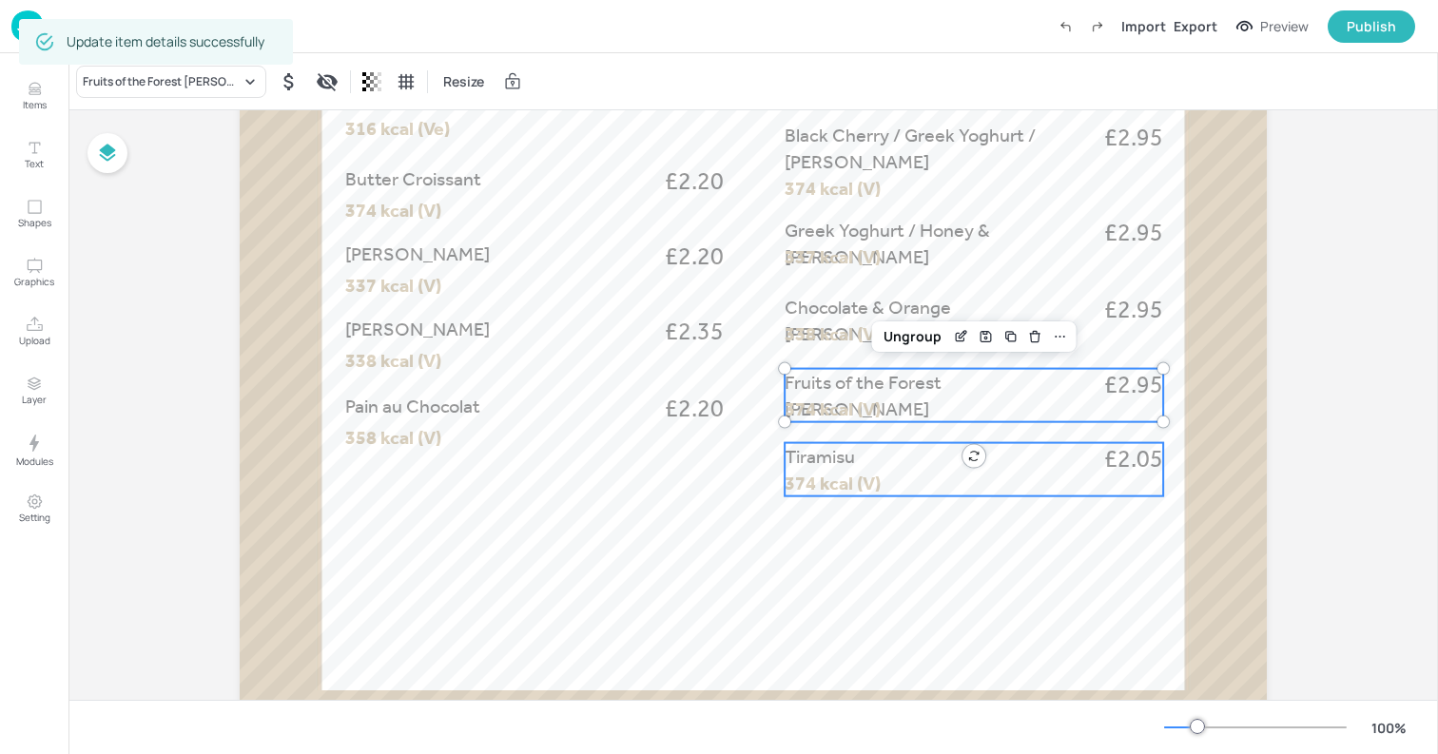
click at [1062, 463] on p "Tiramisu" at bounding box center [937, 456] width 305 height 27
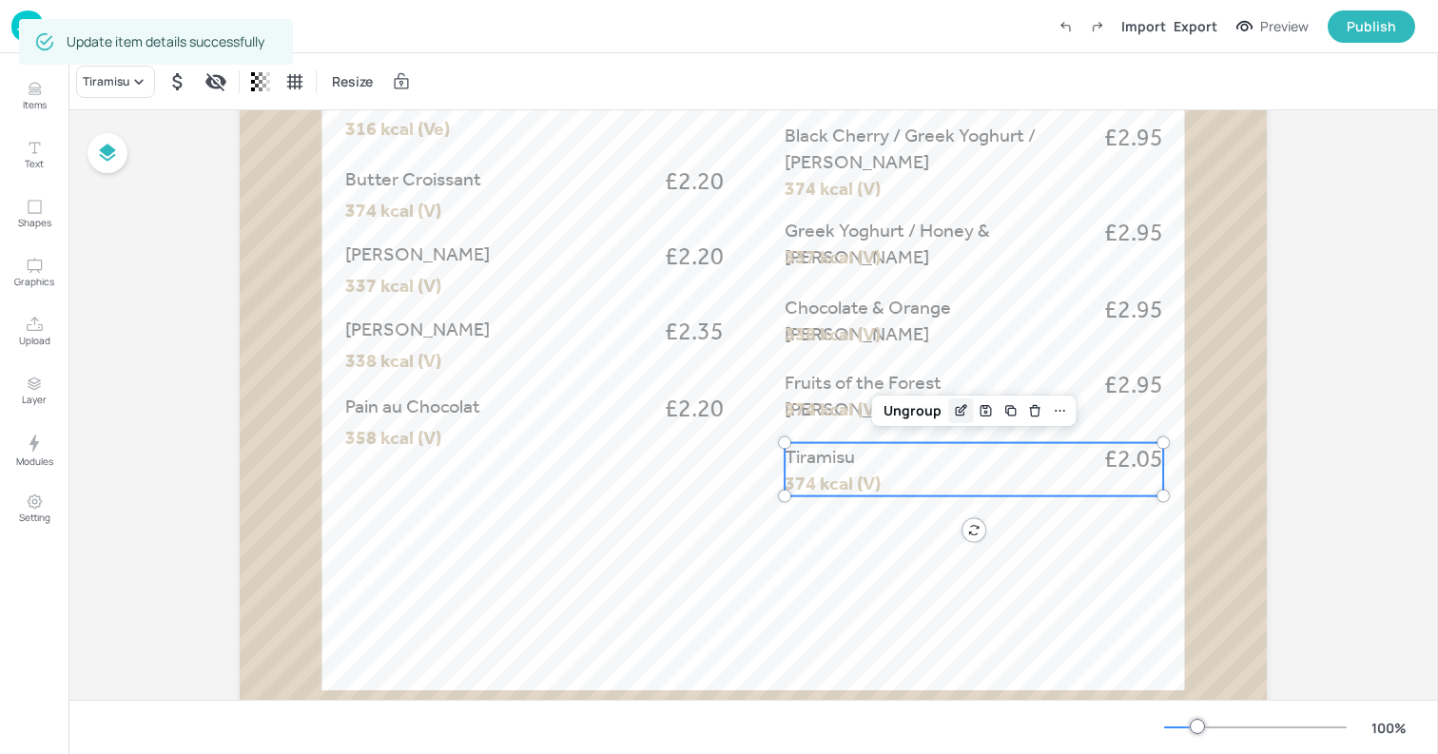
click at [956, 407] on icon "Edit Item" at bounding box center [960, 411] width 9 height 9
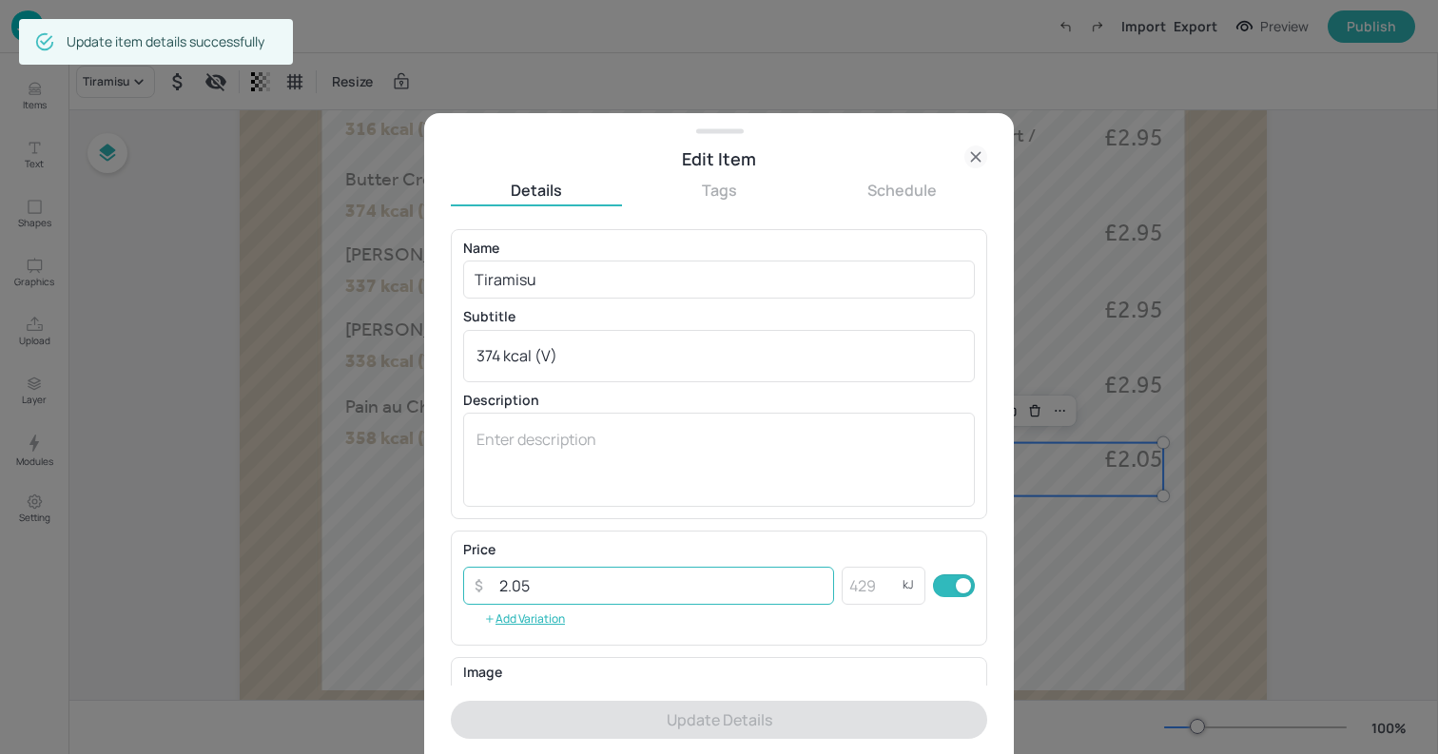
click at [538, 585] on input "2.05" at bounding box center [661, 586] width 346 height 38
paste input "9"
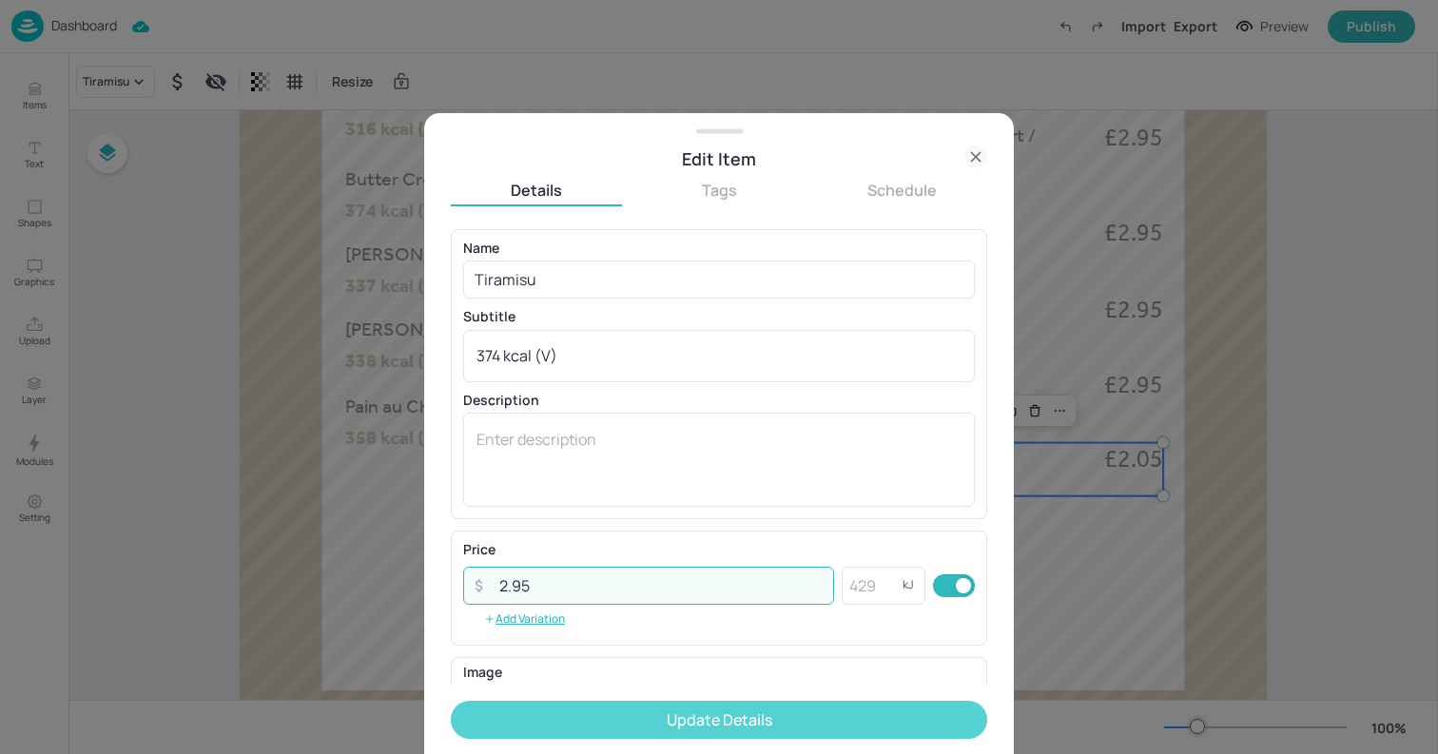
type input "2.95"
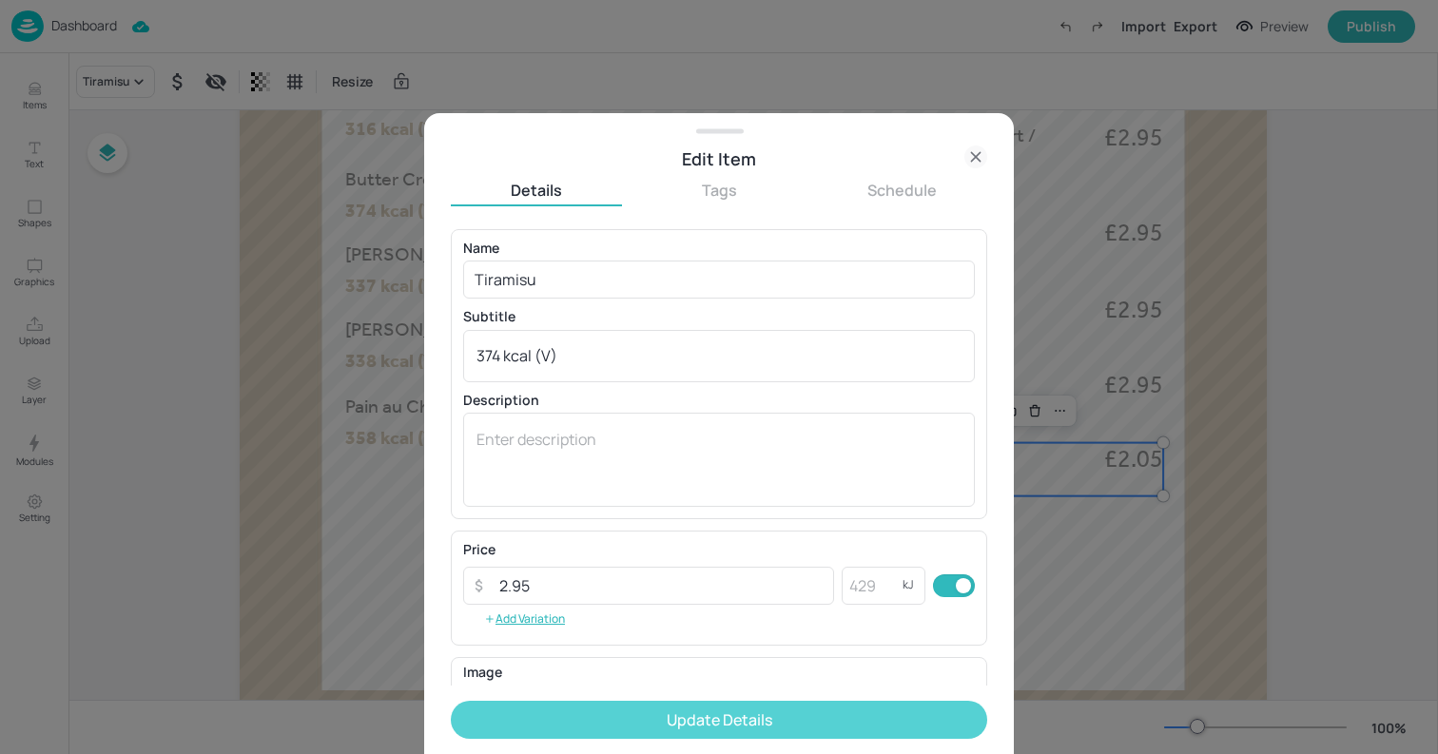
click at [575, 722] on button "Update Details" at bounding box center [719, 720] width 537 height 38
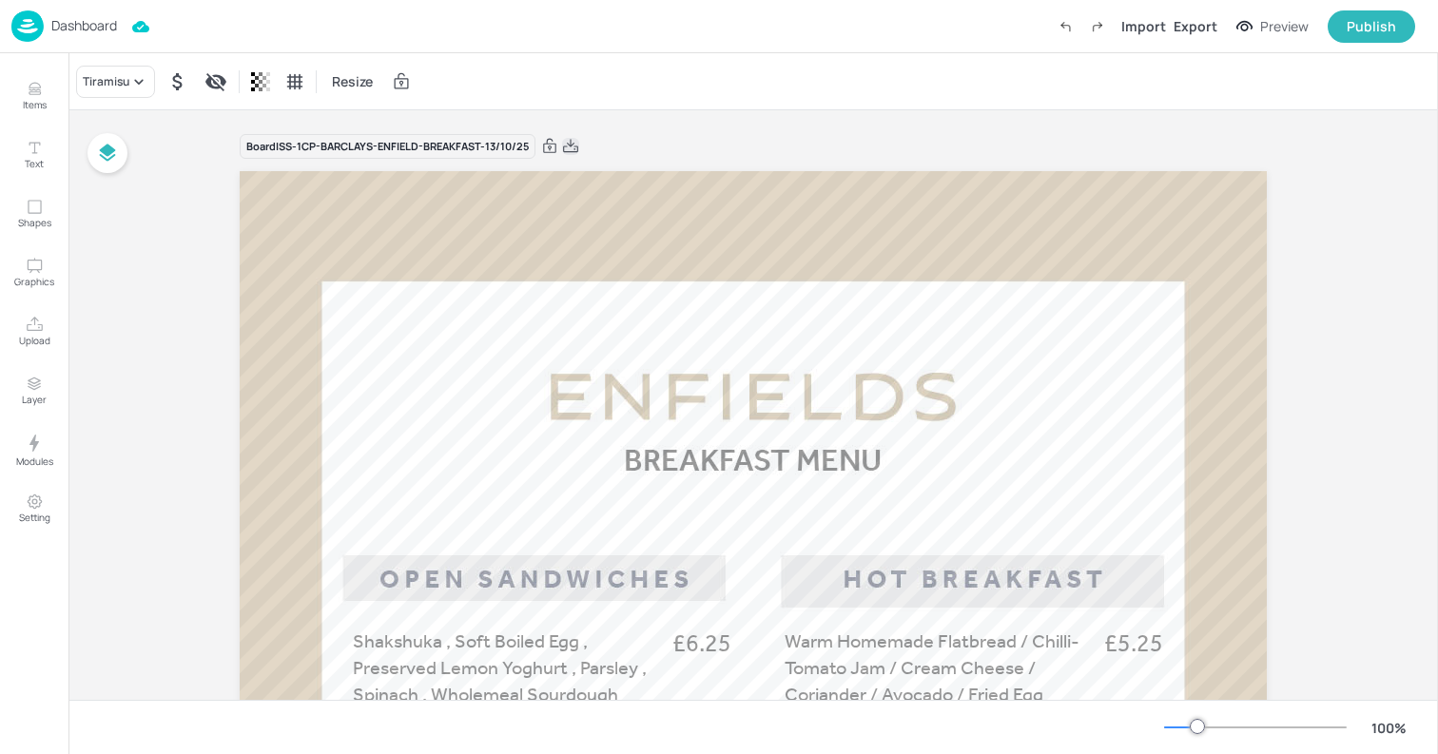
click at [566, 150] on icon at bounding box center [570, 146] width 17 height 19
click at [39, 19] on img at bounding box center [27, 25] width 32 height 31
